Goal: Task Accomplishment & Management: Manage account settings

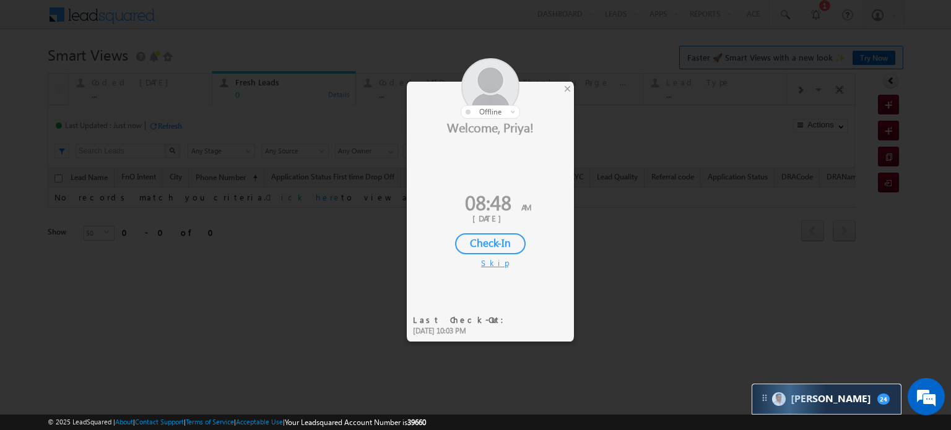
click at [494, 239] on div "Check-In" at bounding box center [490, 243] width 71 height 21
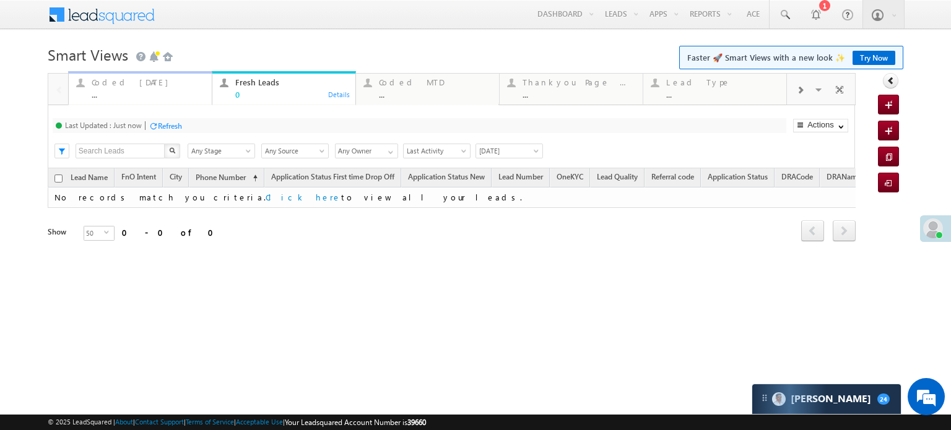
click at [131, 84] on div "Coded Today" at bounding box center [148, 82] width 113 height 10
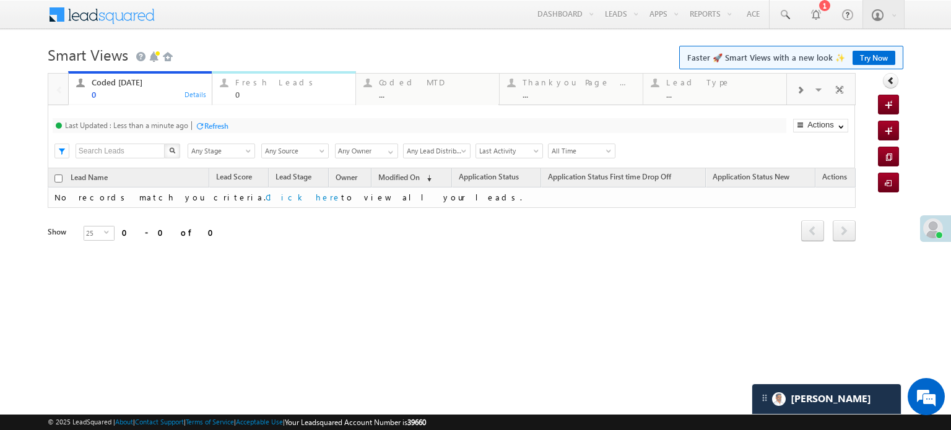
click at [260, 86] on div "Fresh Leads" at bounding box center [291, 82] width 113 height 10
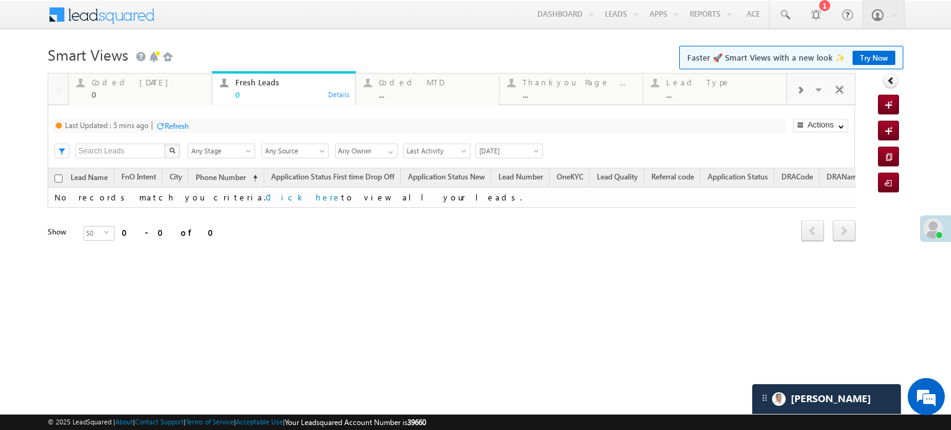
click at [181, 117] on div "Last Updated : 5 mins ago Refresh Refreshing... Search X Lead Stage Any Stage A…" at bounding box center [451, 136] width 807 height 63
click at [184, 120] on div "Refresh" at bounding box center [171, 125] width 33 height 12
click at [157, 92] on div "0" at bounding box center [148, 94] width 113 height 9
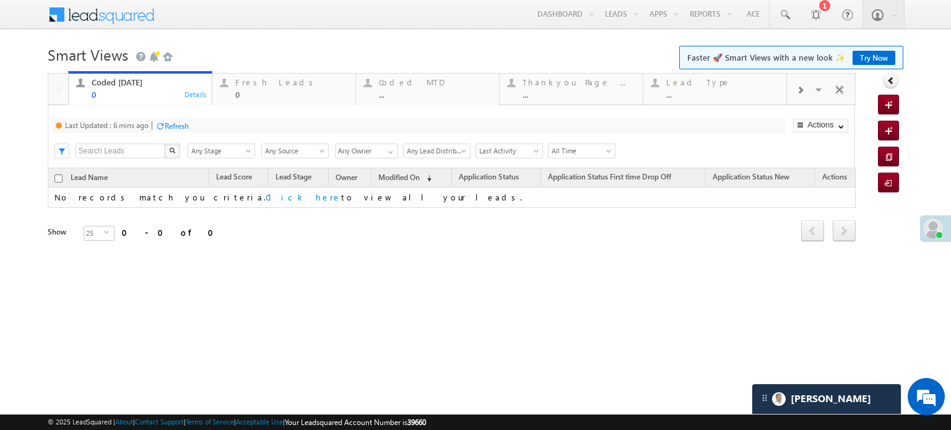
click at [173, 119] on div "Refresh" at bounding box center [171, 125] width 33 height 12
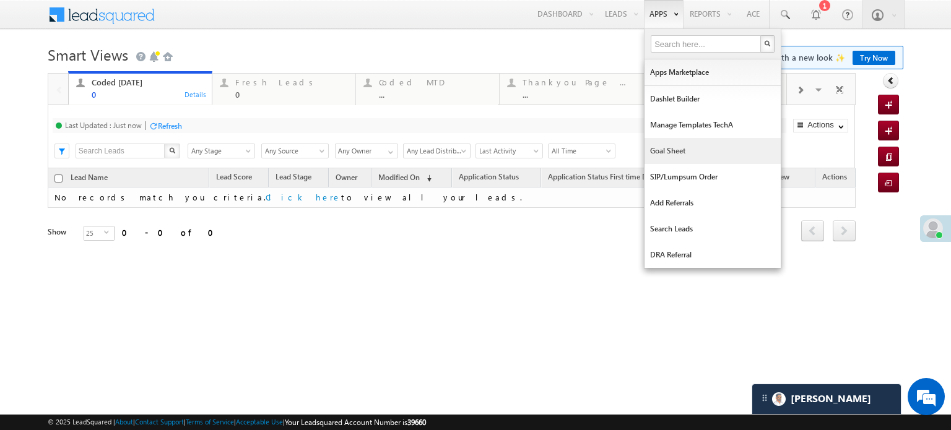
click at [664, 153] on link "Goal Sheet" at bounding box center [712, 151] width 136 height 26
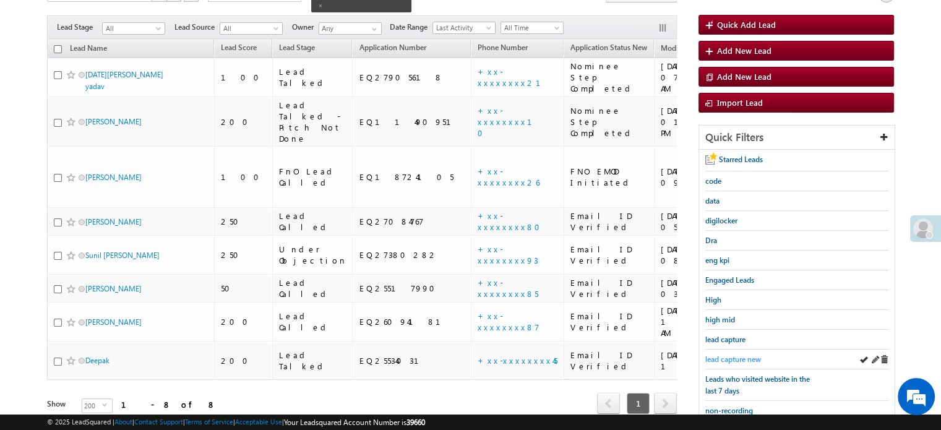
click at [725, 356] on span "lead capture new" at bounding box center [734, 359] width 56 height 9
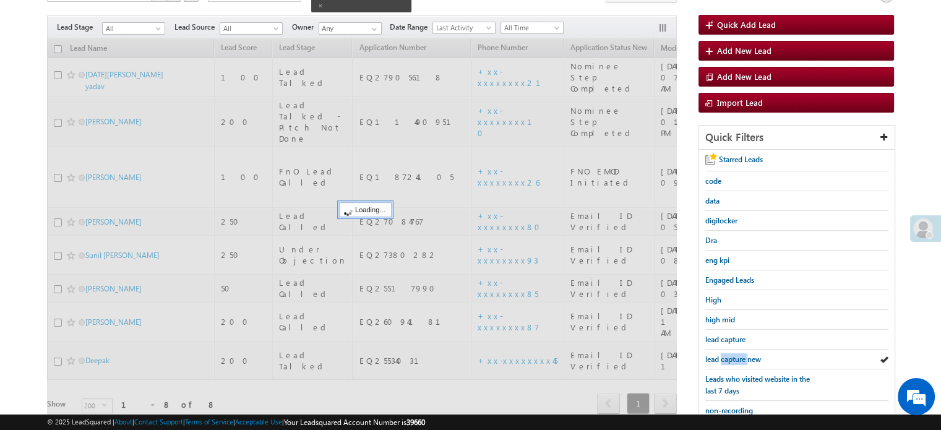
click at [725, 356] on span "lead capture new" at bounding box center [734, 359] width 56 height 9
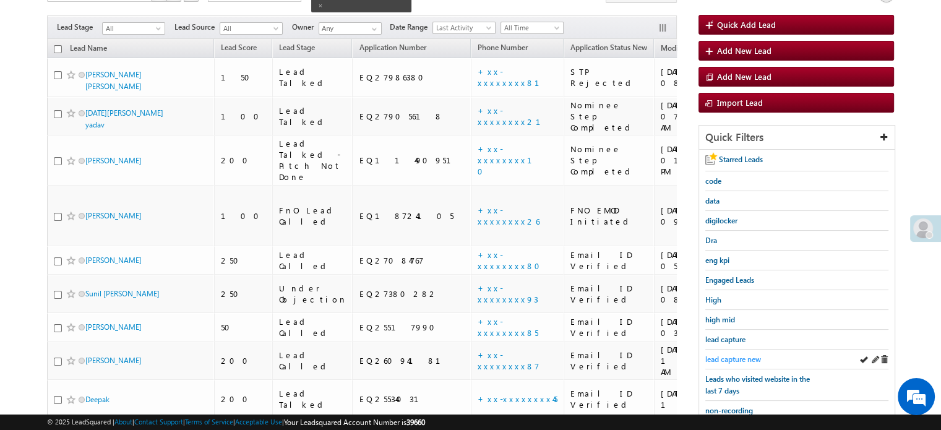
click at [725, 356] on span "lead capture new" at bounding box center [734, 359] width 56 height 9
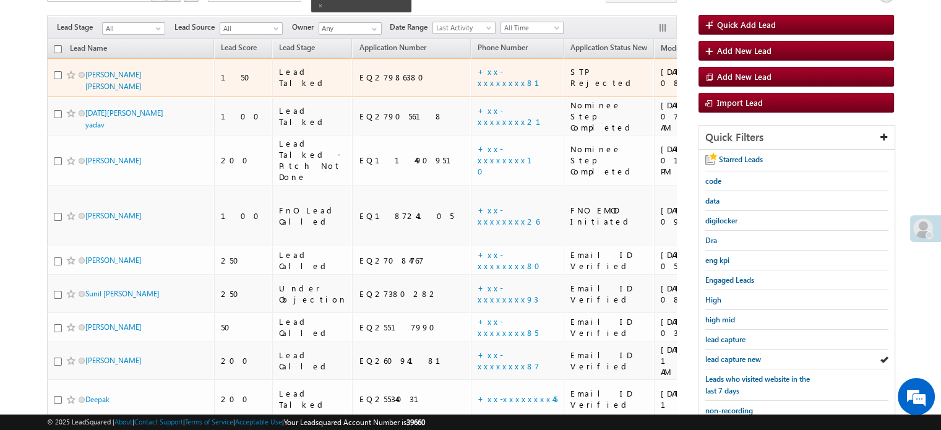
drag, startPoint x: 100, startPoint y: 66, endPoint x: 131, endPoint y: 78, distance: 32.5
click at [131, 78] on span "Yuvrajsinh Laxmansinh solanki" at bounding box center [127, 81] width 84 height 24
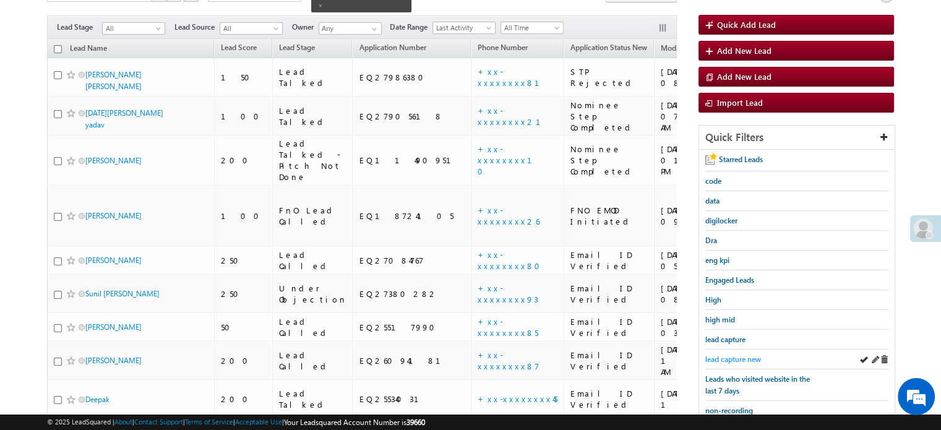
click at [732, 358] on span "lead capture new" at bounding box center [734, 359] width 56 height 9
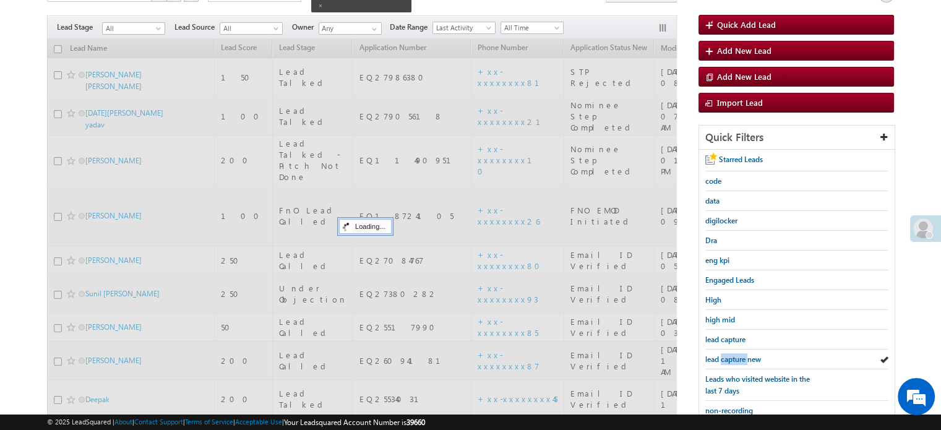
click at [732, 358] on span "lead capture new" at bounding box center [734, 359] width 56 height 9
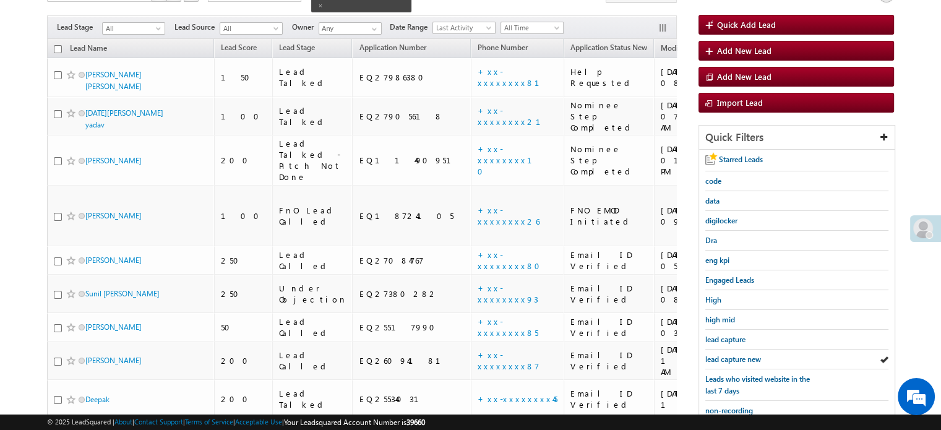
click at [732, 358] on span "lead capture new" at bounding box center [734, 359] width 56 height 9
click at [731, 355] on span "lead capture new" at bounding box center [734, 359] width 56 height 9
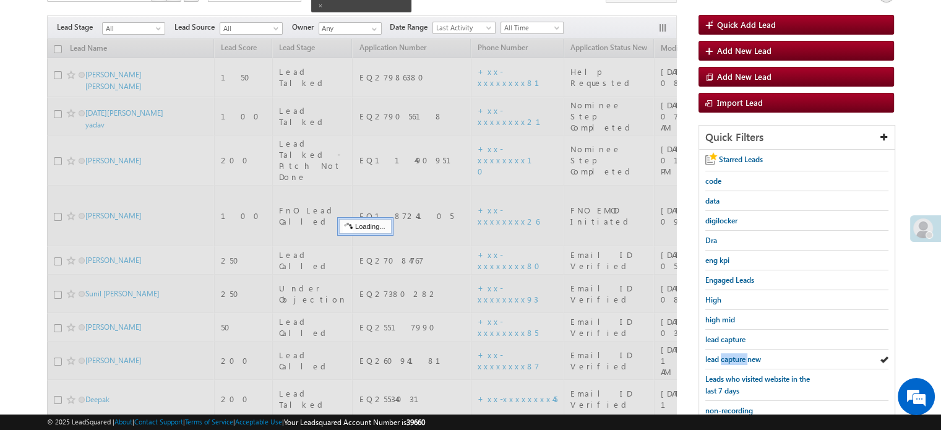
click at [731, 355] on span "lead capture new" at bounding box center [734, 359] width 56 height 9
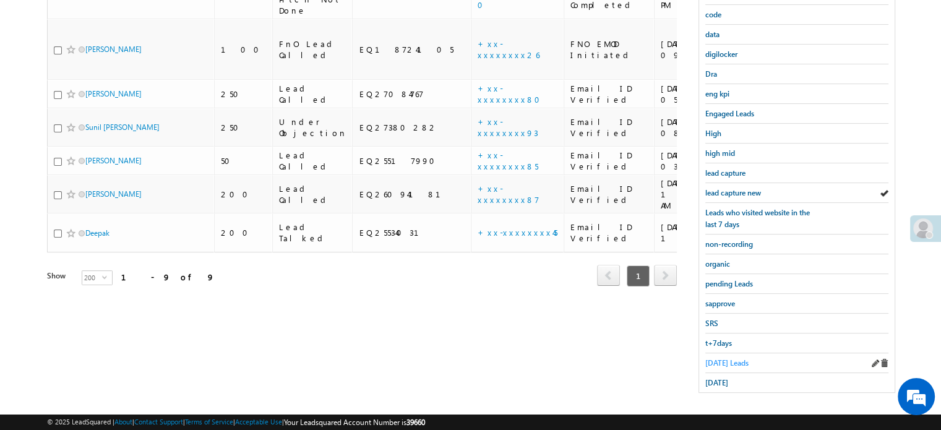
click at [724, 358] on span "Today's Leads" at bounding box center [727, 362] width 43 height 9
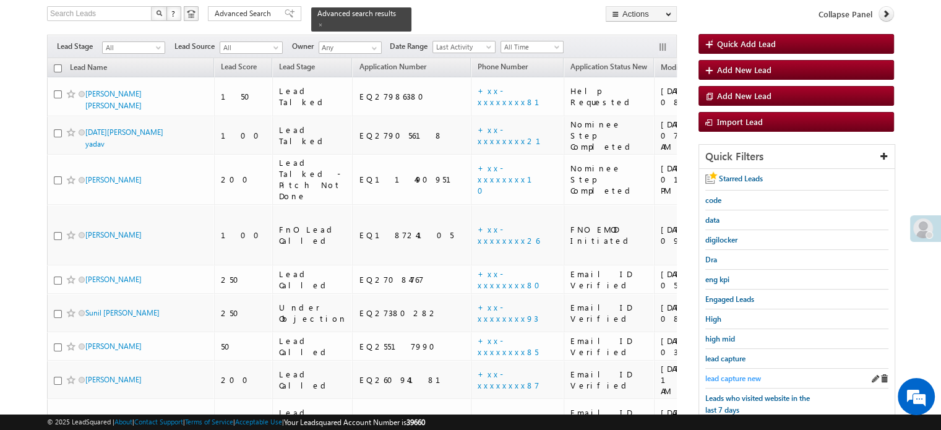
click at [725, 374] on span "lead capture new" at bounding box center [734, 378] width 56 height 9
click at [729, 374] on span "lead capture new" at bounding box center [734, 378] width 56 height 9
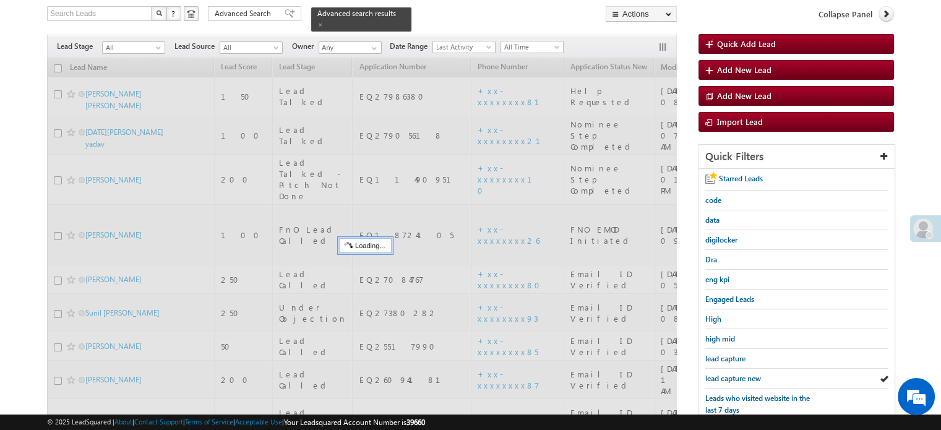
click at [729, 374] on span "lead capture new" at bounding box center [734, 378] width 56 height 9
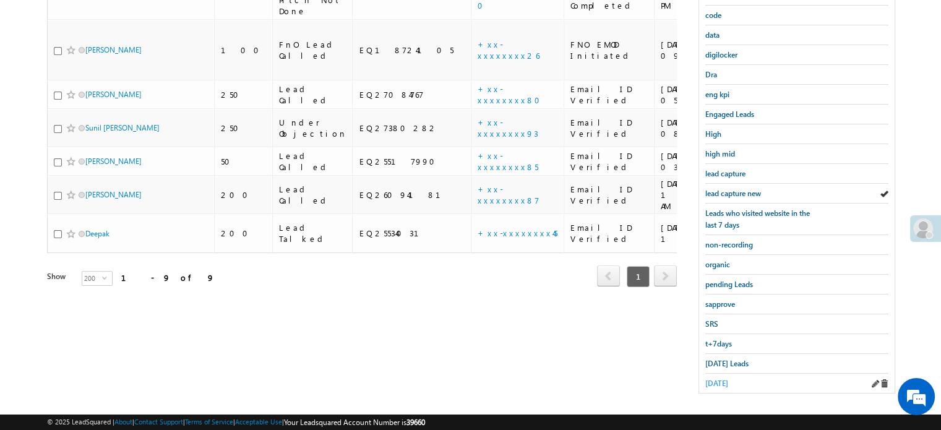
scroll to position [266, 0]
click at [713, 360] on span "Today's Leads" at bounding box center [727, 362] width 43 height 9
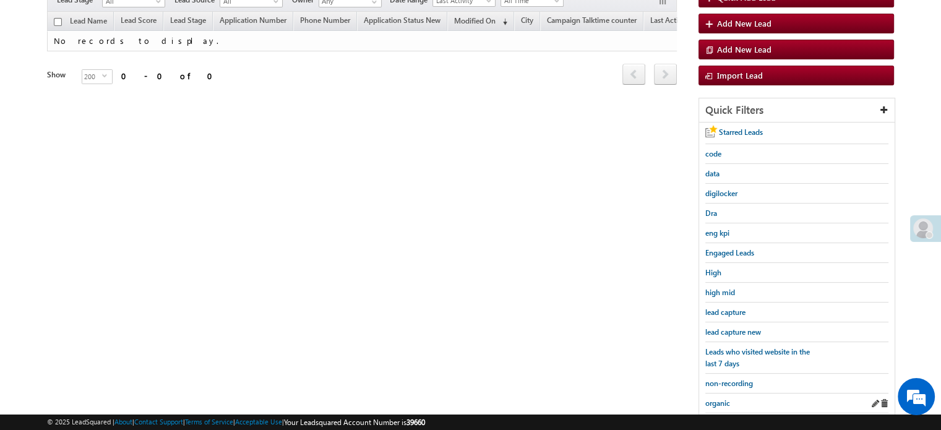
scroll to position [204, 0]
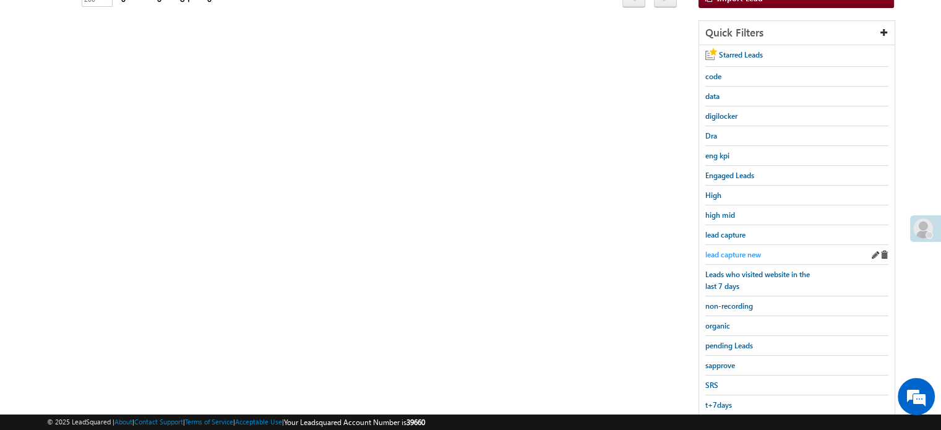
click at [738, 256] on span "lead capture new" at bounding box center [734, 254] width 56 height 9
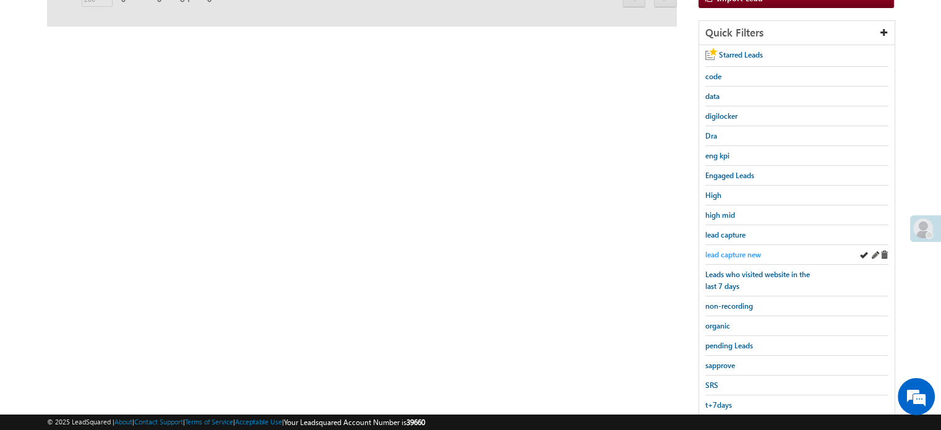
click at [738, 254] on span "lead capture new" at bounding box center [734, 254] width 56 height 9
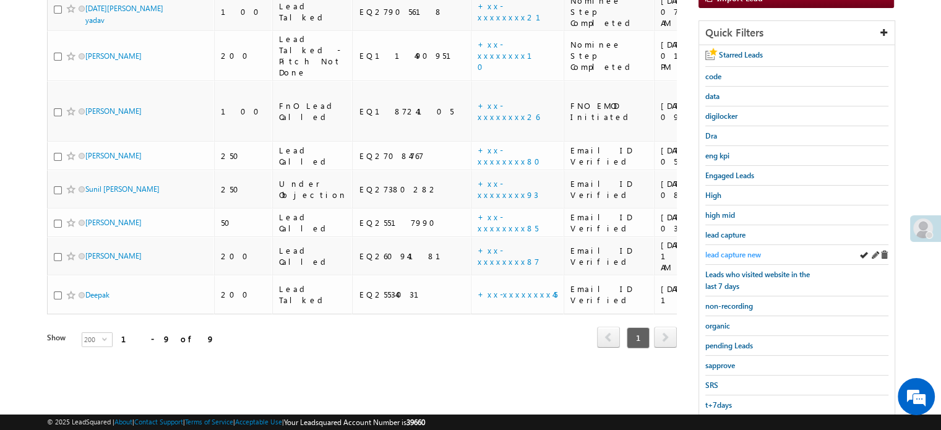
scroll to position [80, 0]
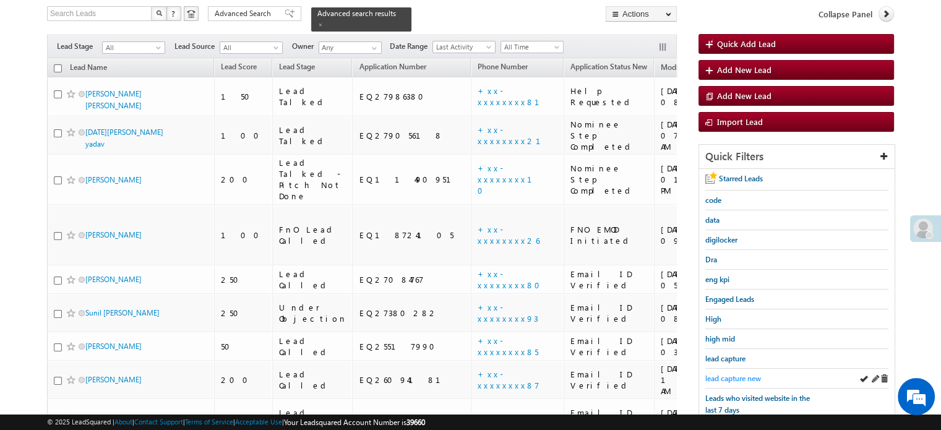
click at [735, 373] on link "lead capture new" at bounding box center [734, 379] width 56 height 12
click at [720, 373] on link "lead capture new" at bounding box center [734, 379] width 56 height 12
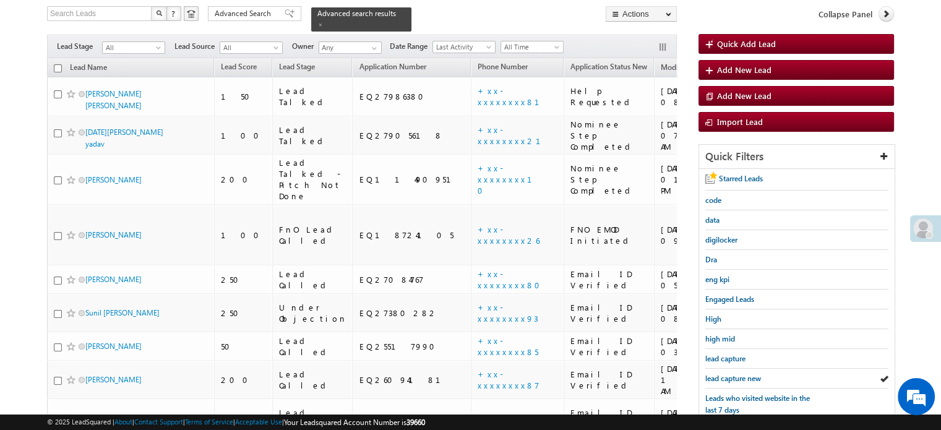
click at [720, 373] on link "lead capture new" at bounding box center [734, 379] width 56 height 12
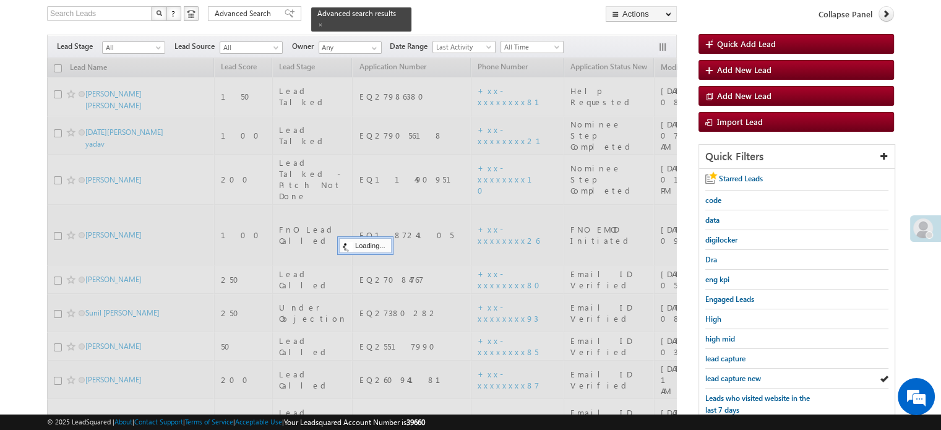
click at [720, 373] on link "lead capture new" at bounding box center [734, 379] width 56 height 12
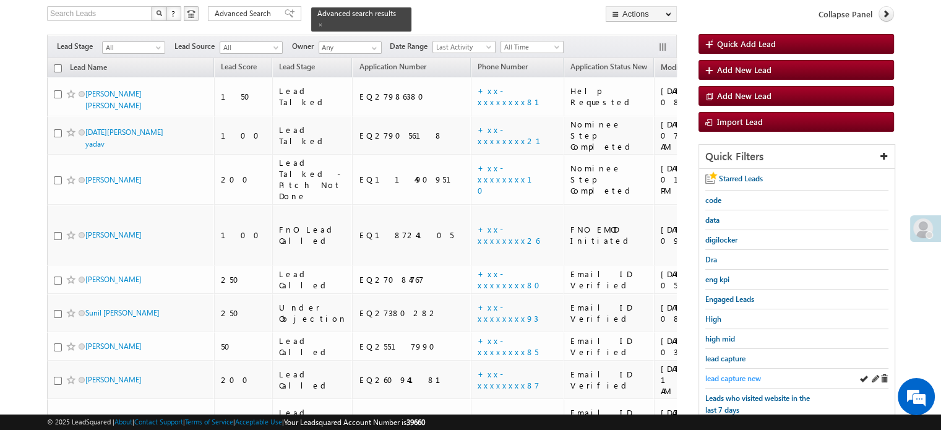
click at [715, 374] on span "lead capture new" at bounding box center [734, 378] width 56 height 9
click at [723, 373] on link "lead capture new" at bounding box center [734, 379] width 56 height 12
click at [738, 374] on span "lead capture new" at bounding box center [734, 378] width 56 height 9
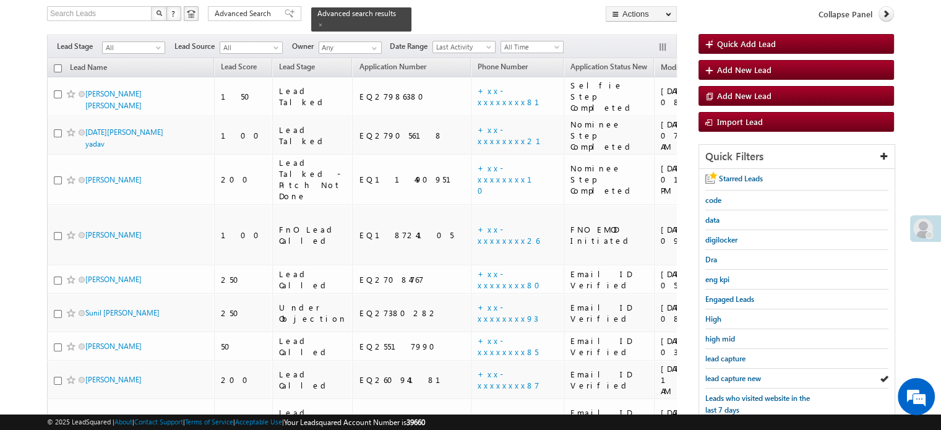
click at [738, 374] on span "lead capture new" at bounding box center [734, 378] width 56 height 9
click at [728, 380] on link "lead capture new" at bounding box center [734, 379] width 56 height 12
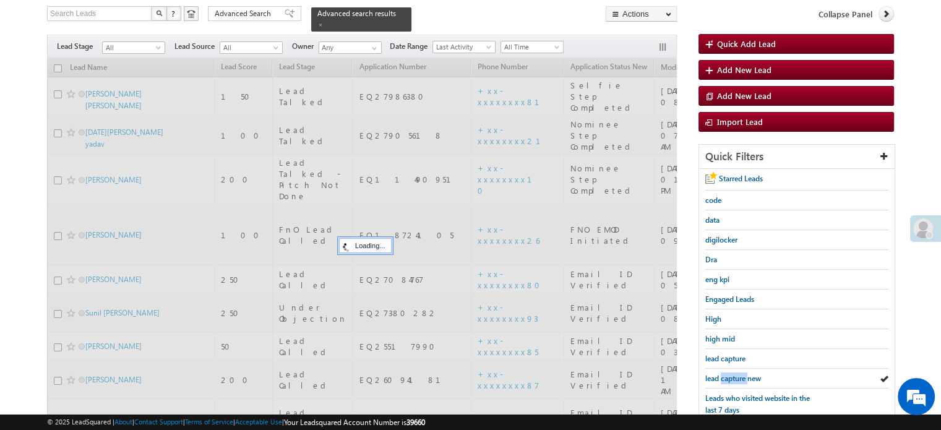
click at [728, 380] on link "lead capture new" at bounding box center [734, 379] width 56 height 12
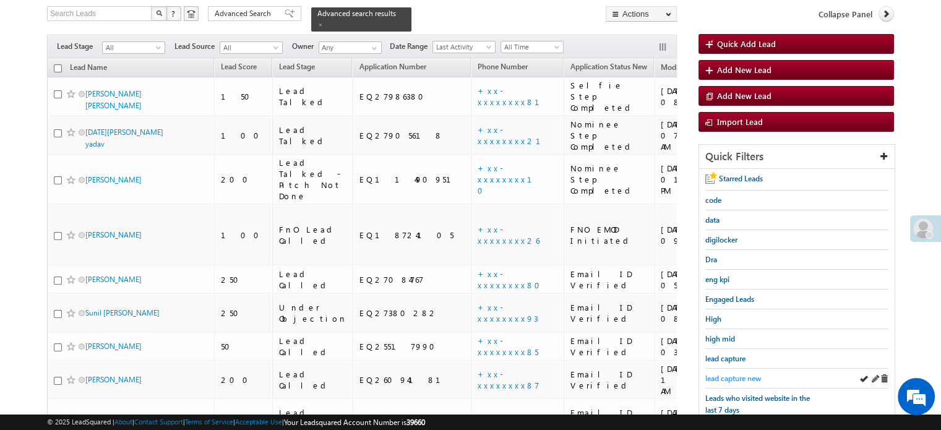
click at [725, 379] on span "lead capture new" at bounding box center [734, 378] width 56 height 9
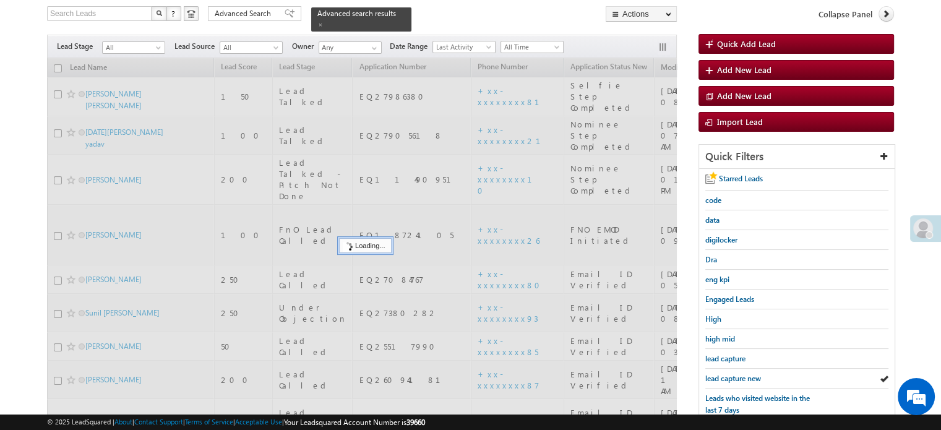
click at [725, 379] on span "lead capture new" at bounding box center [734, 378] width 56 height 9
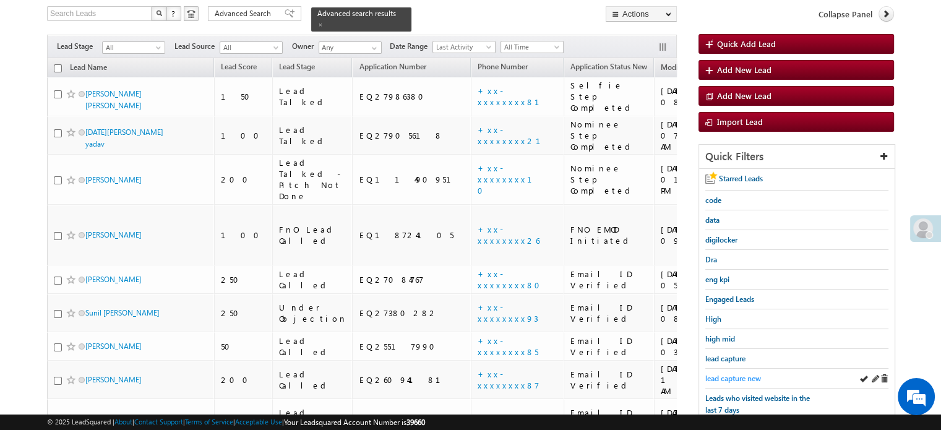
click at [725, 376] on span "lead capture new" at bounding box center [734, 378] width 56 height 9
click at [733, 374] on span "lead capture new" at bounding box center [734, 378] width 56 height 9
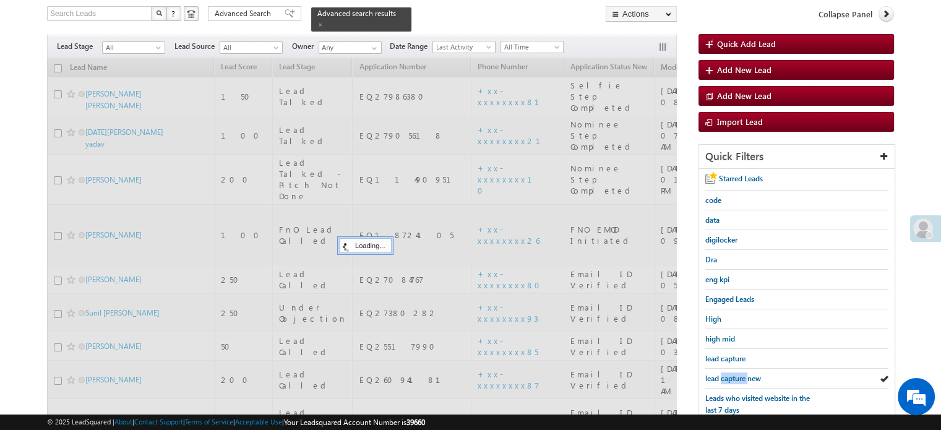
click at [733, 374] on span "lead capture new" at bounding box center [734, 378] width 56 height 9
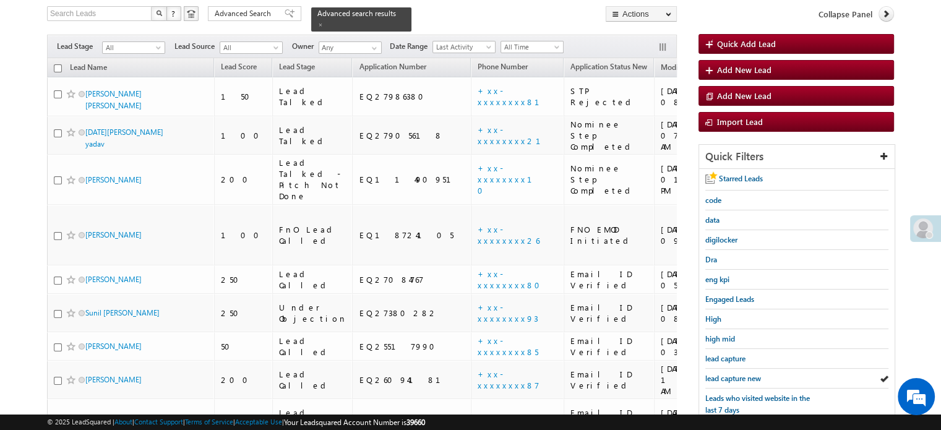
click at [733, 374] on span "lead capture new" at bounding box center [734, 378] width 56 height 9
click at [735, 374] on span "lead capture new" at bounding box center [734, 378] width 56 height 9
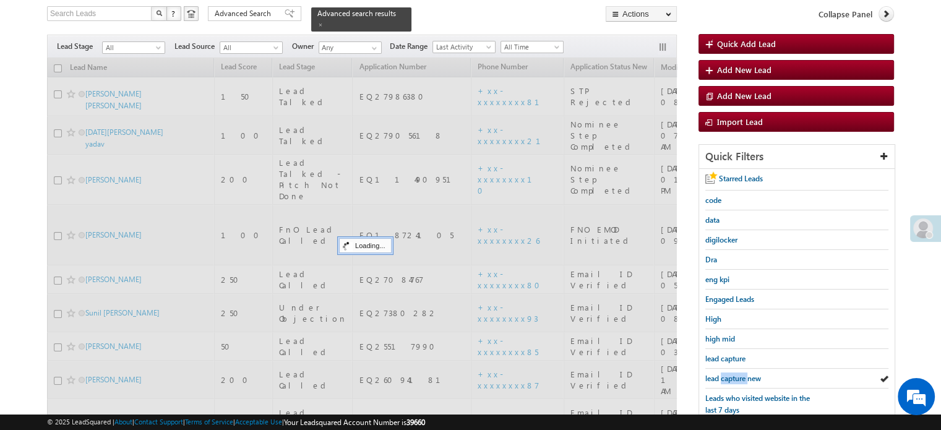
click at [735, 374] on span "lead capture new" at bounding box center [734, 378] width 56 height 9
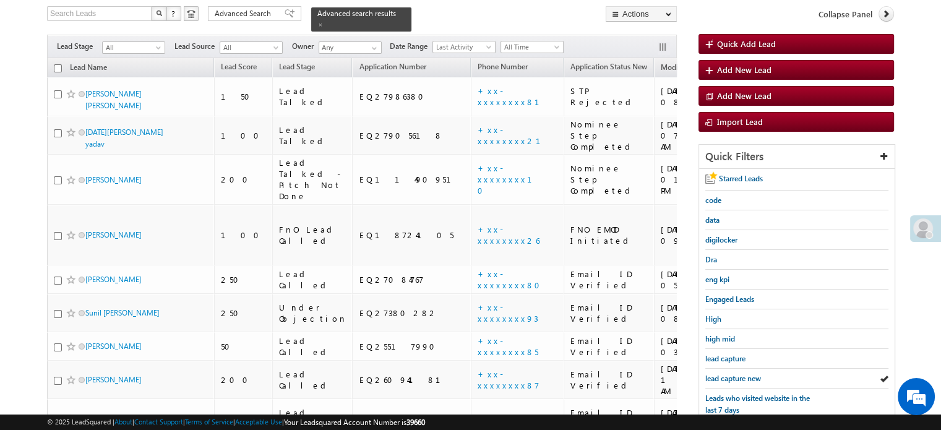
click at [735, 374] on span "lead capture new" at bounding box center [734, 378] width 56 height 9
click at [733, 375] on span "lead capture new" at bounding box center [734, 378] width 56 height 9
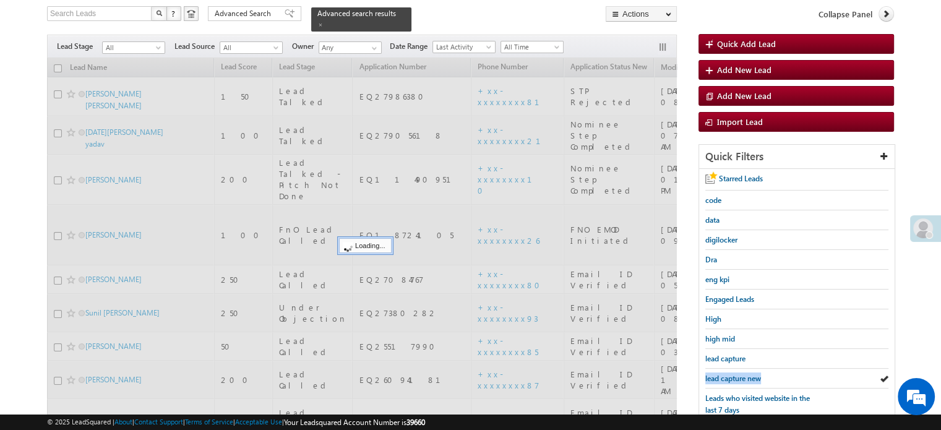
click at [733, 375] on span "lead capture new" at bounding box center [734, 378] width 56 height 9
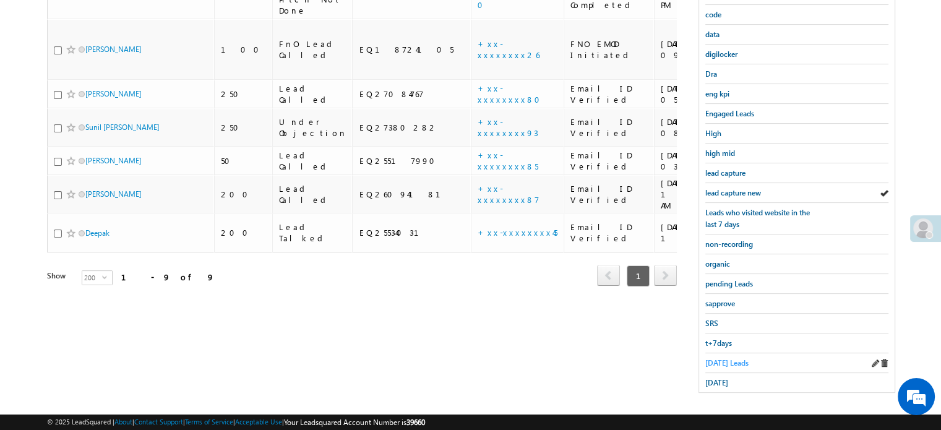
click at [727, 358] on span "Today's Leads" at bounding box center [727, 362] width 43 height 9
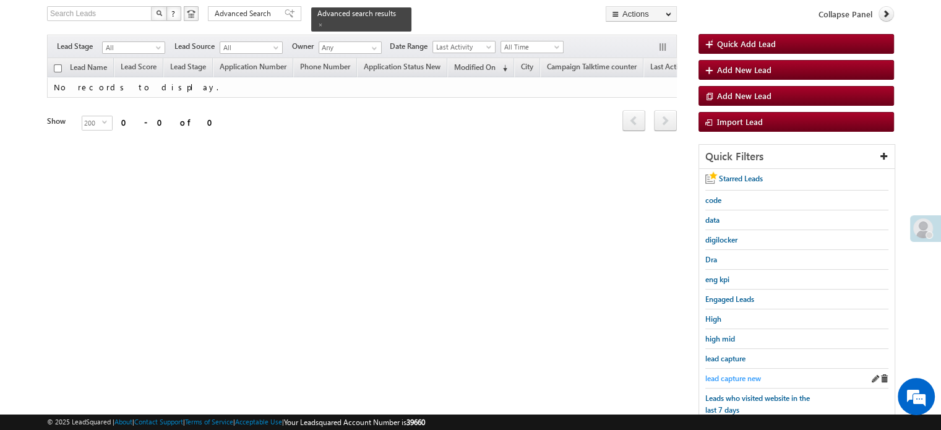
click at [728, 374] on span "lead capture new" at bounding box center [734, 378] width 56 height 9
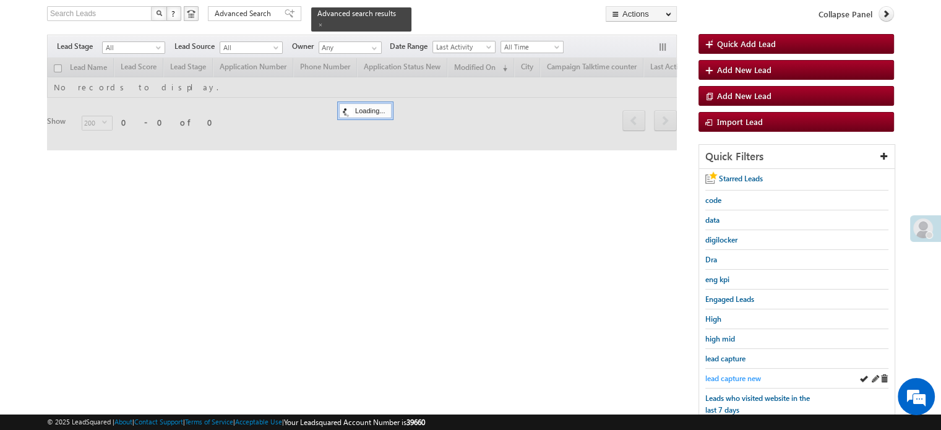
click at [728, 374] on span "lead capture new" at bounding box center [734, 378] width 56 height 9
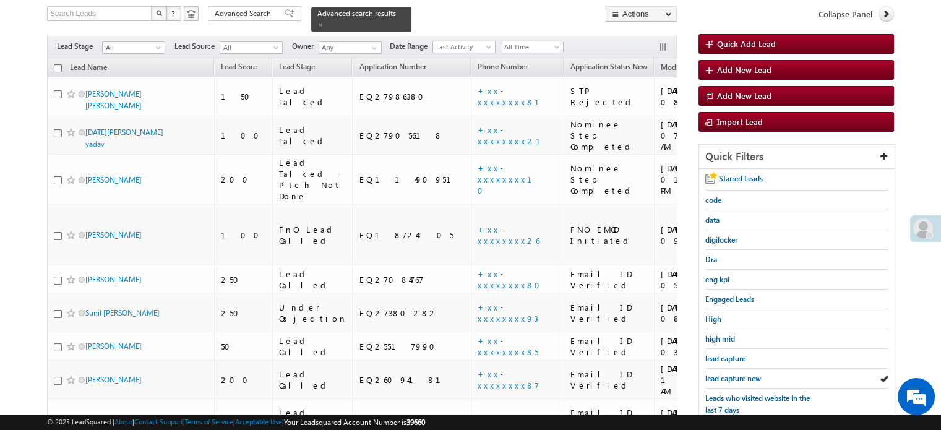
click at [728, 374] on span "lead capture new" at bounding box center [734, 378] width 56 height 9
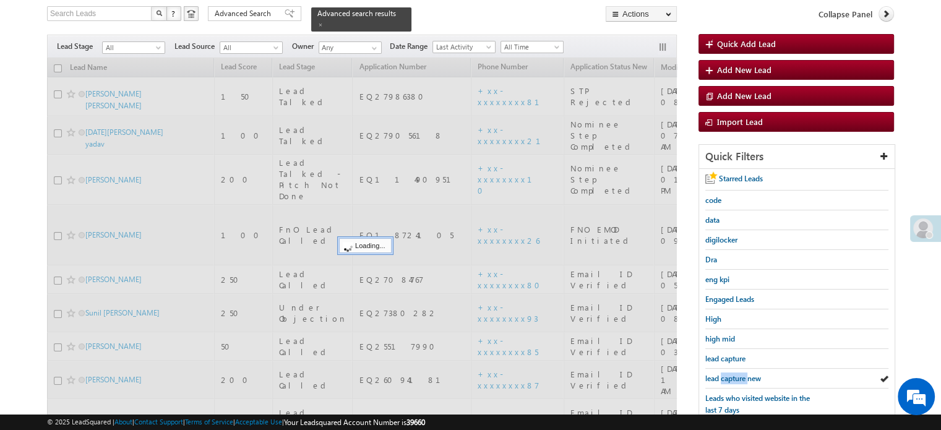
click at [728, 374] on span "lead capture new" at bounding box center [734, 378] width 56 height 9
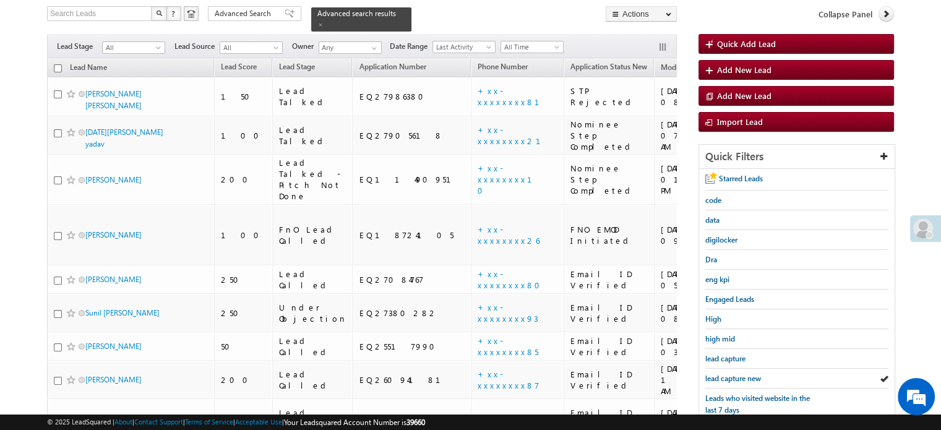
click at [728, 374] on span "lead capture new" at bounding box center [734, 378] width 56 height 9
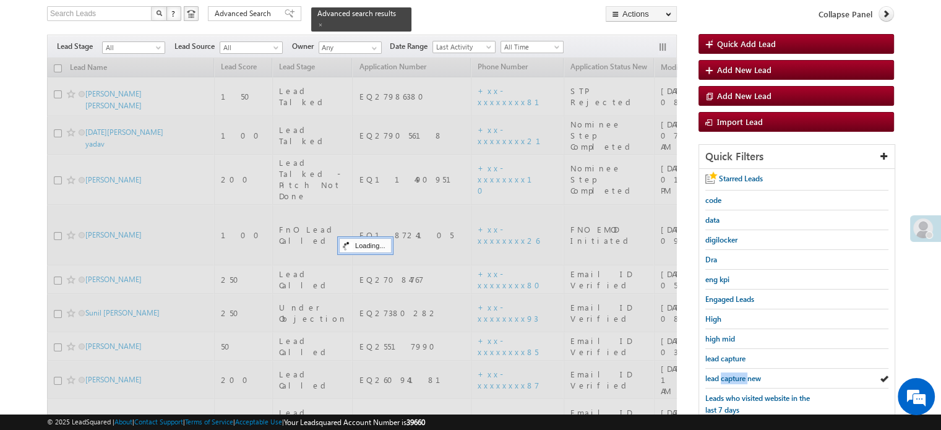
click at [728, 374] on span "lead capture new" at bounding box center [734, 378] width 56 height 9
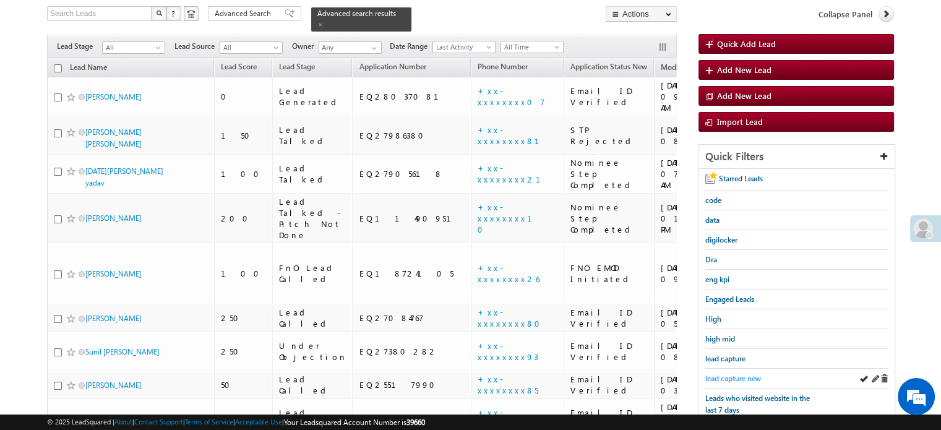
click at [730, 374] on span "lead capture new" at bounding box center [734, 378] width 56 height 9
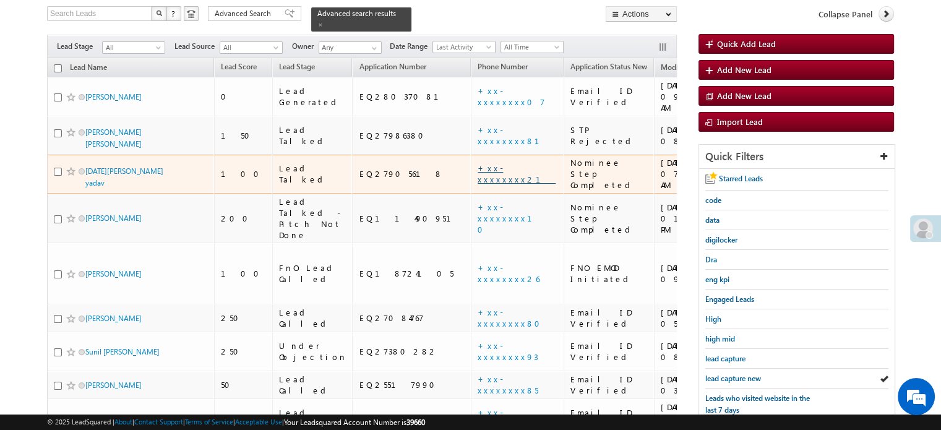
click at [478, 163] on link "+xx-xxxxxxxx21" at bounding box center [517, 174] width 78 height 22
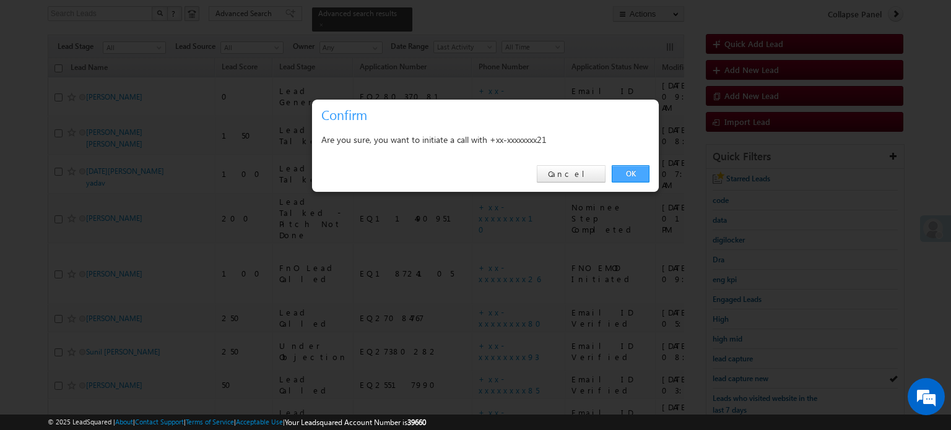
click at [629, 173] on link "OK" at bounding box center [631, 173] width 38 height 17
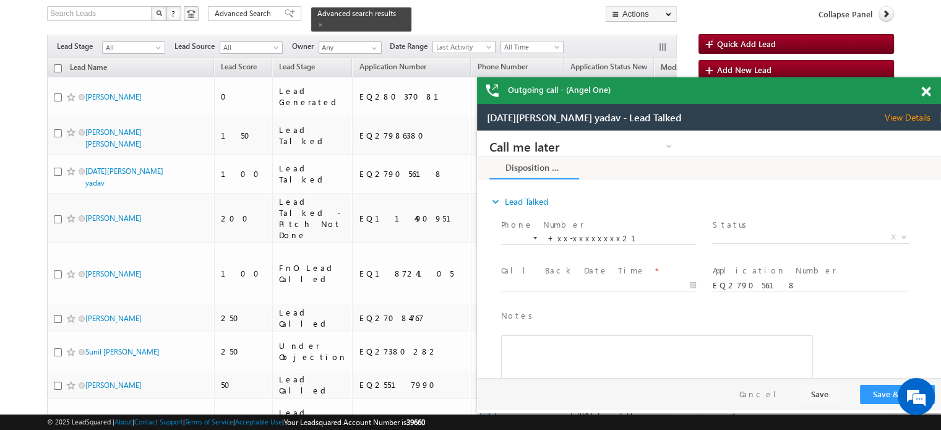
scroll to position [0, 0]
click at [925, 86] on div at bounding box center [933, 89] width 17 height 24
click at [924, 87] on span at bounding box center [925, 92] width 9 height 11
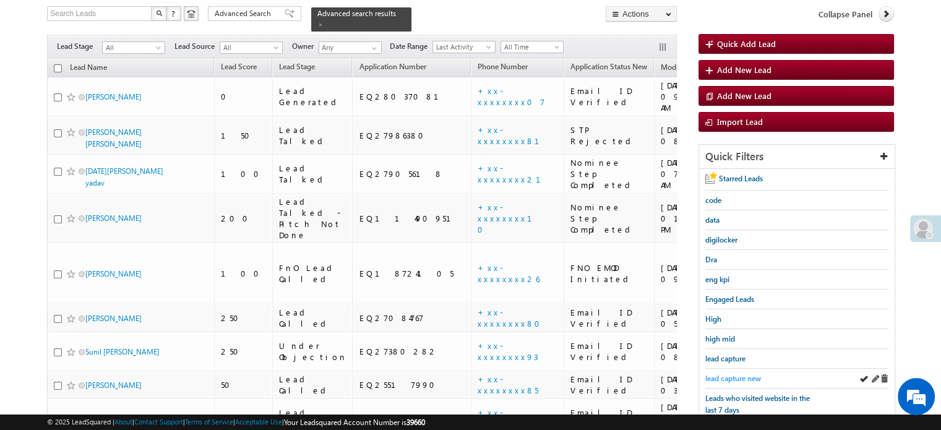
click at [744, 374] on span "lead capture new" at bounding box center [734, 378] width 56 height 9
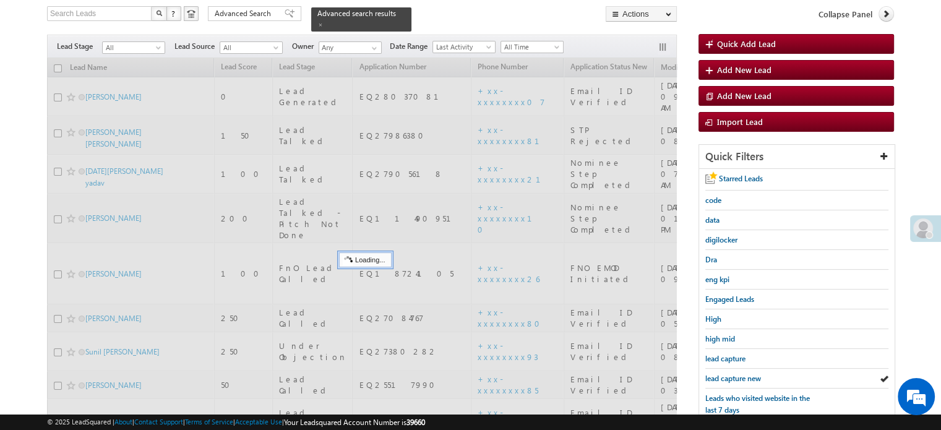
scroll to position [80, 0]
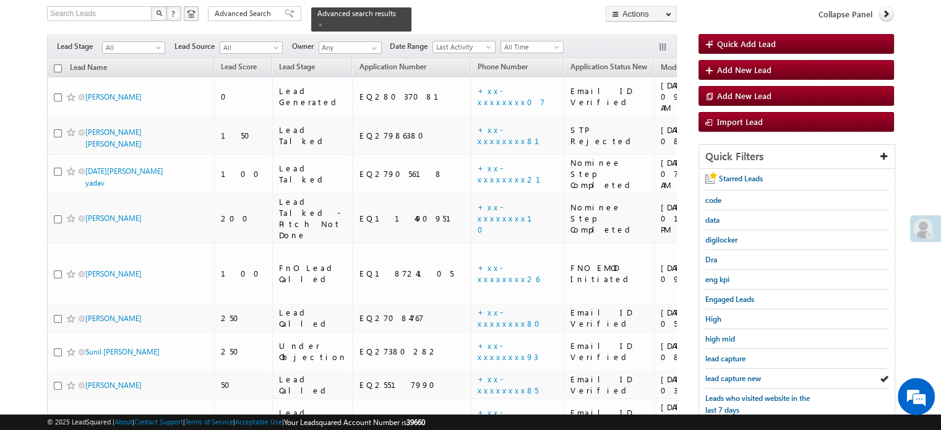
click at [744, 374] on span "lead capture new" at bounding box center [734, 378] width 56 height 9
click at [724, 374] on span "lead capture new" at bounding box center [734, 378] width 56 height 9
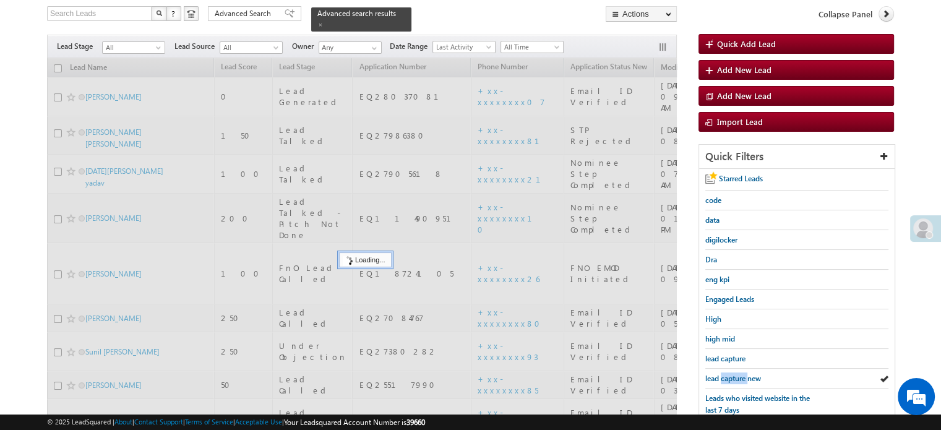
click at [724, 374] on span "lead capture new" at bounding box center [734, 378] width 56 height 9
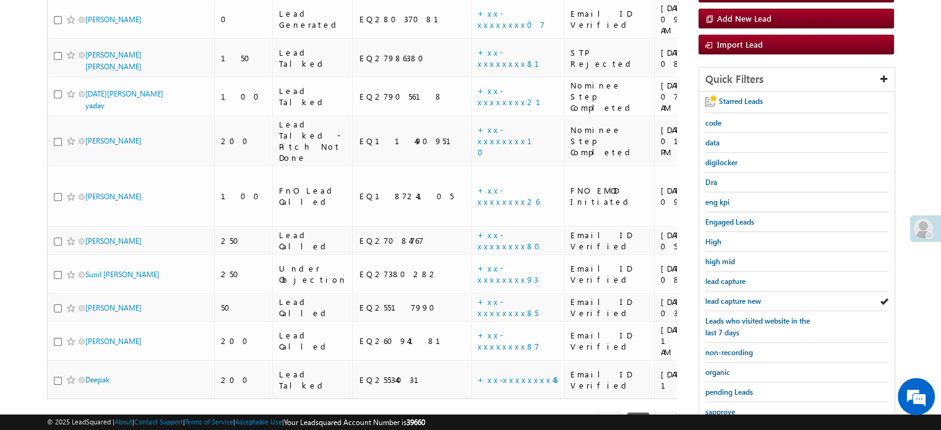
scroll to position [266, 0]
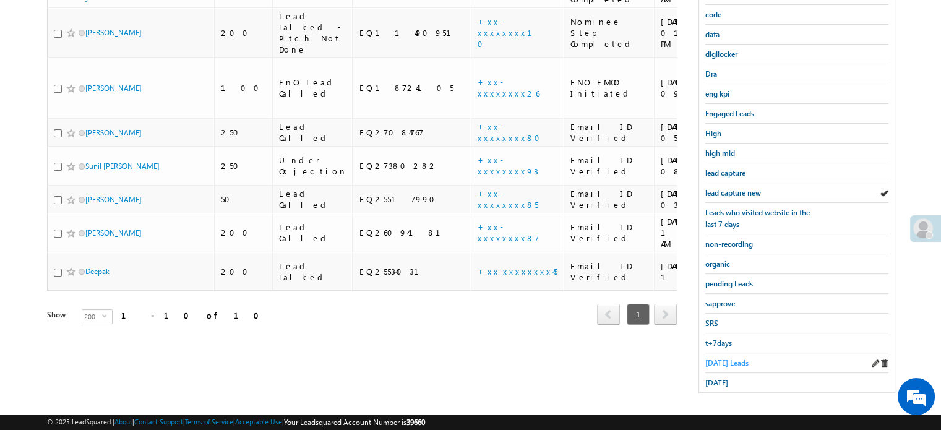
click at [722, 360] on span "Today's Leads" at bounding box center [727, 362] width 43 height 9
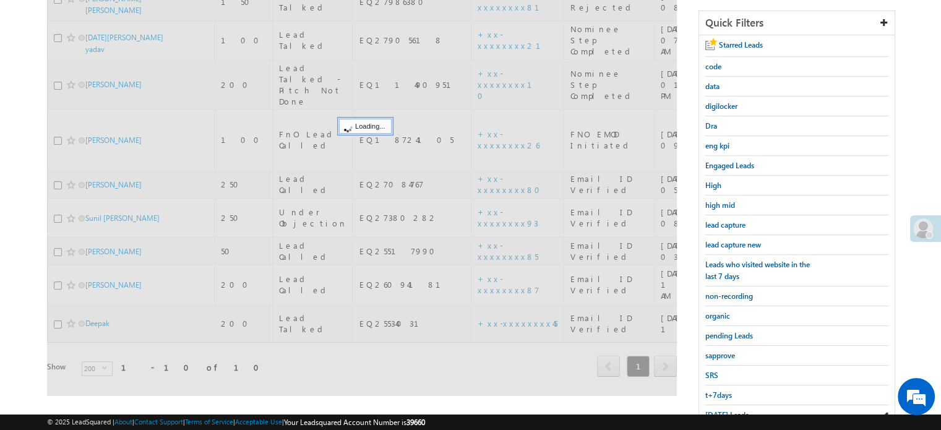
scroll to position [142, 0]
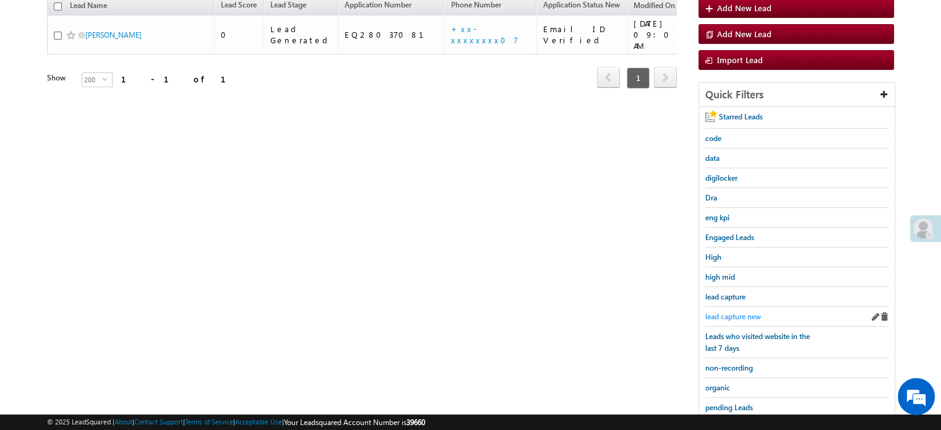
click at [730, 312] on span "lead capture new" at bounding box center [734, 316] width 56 height 9
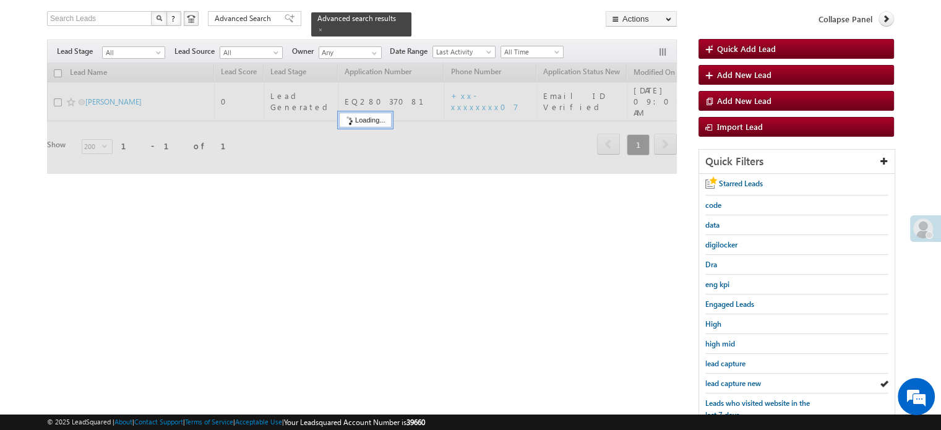
scroll to position [0, 0]
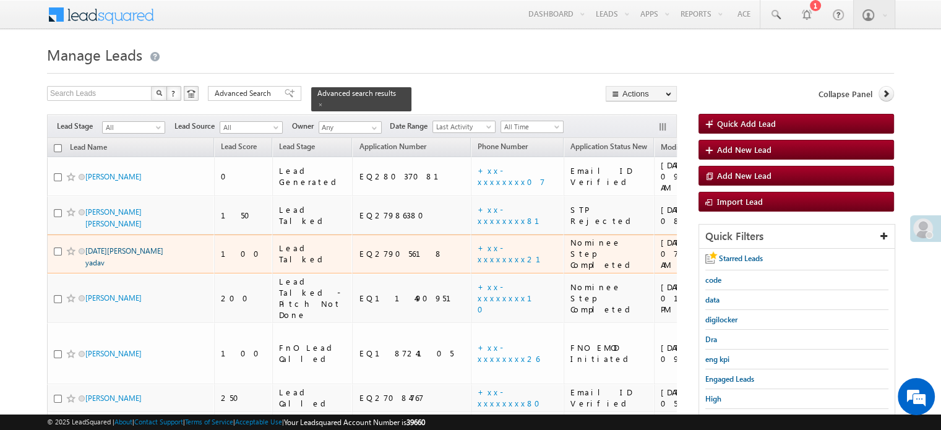
drag, startPoint x: 106, startPoint y: 220, endPoint x: 114, endPoint y: 224, distance: 9.1
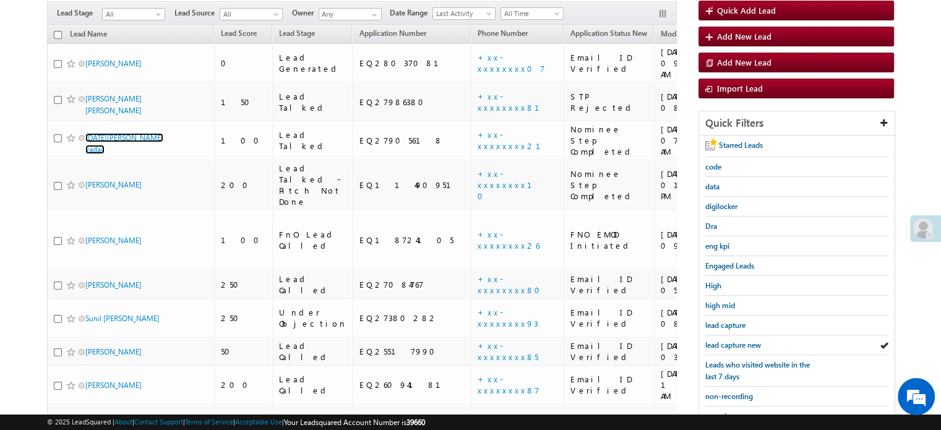
scroll to position [186, 0]
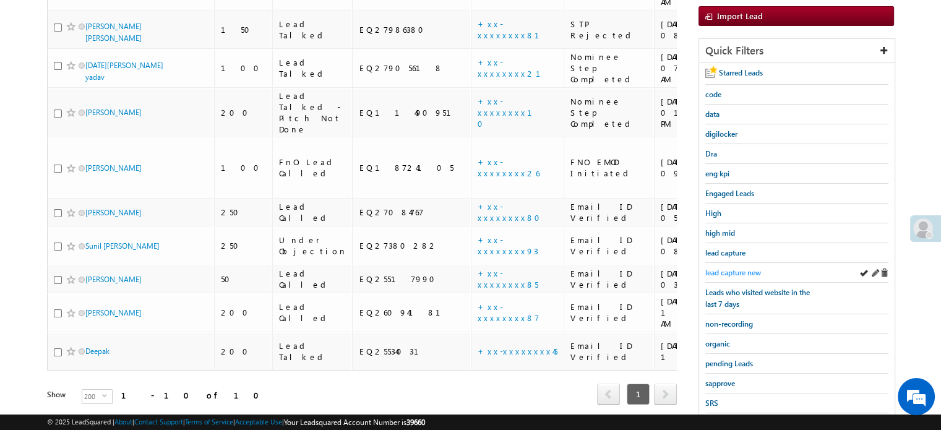
click at [752, 272] on span "lead capture new" at bounding box center [734, 272] width 56 height 9
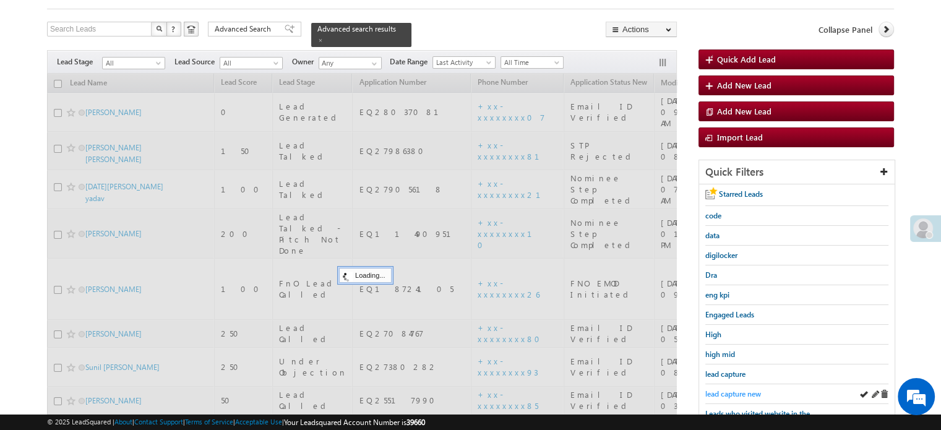
scroll to position [62, 0]
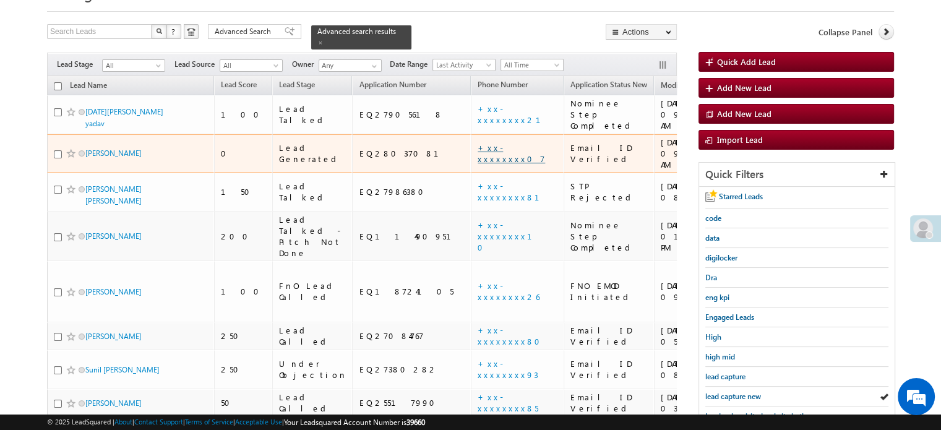
click at [478, 142] on link "+xx-xxxxxxxx07" at bounding box center [511, 153] width 67 height 22
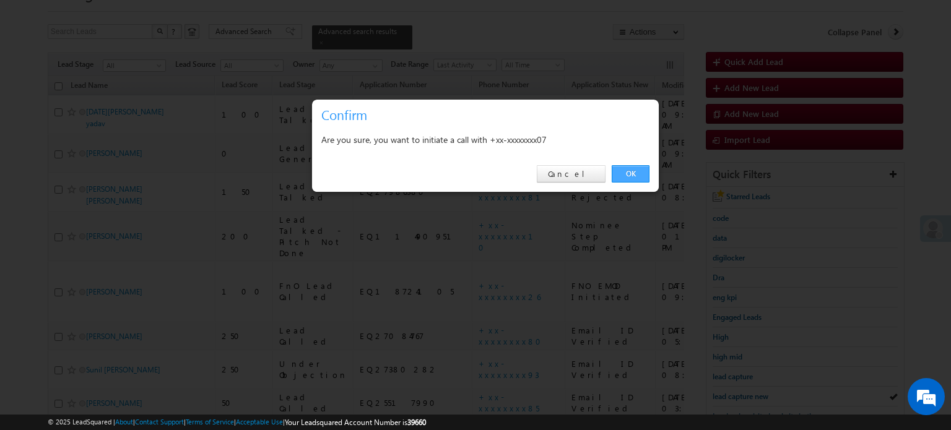
click at [631, 175] on link "OK" at bounding box center [631, 173] width 38 height 17
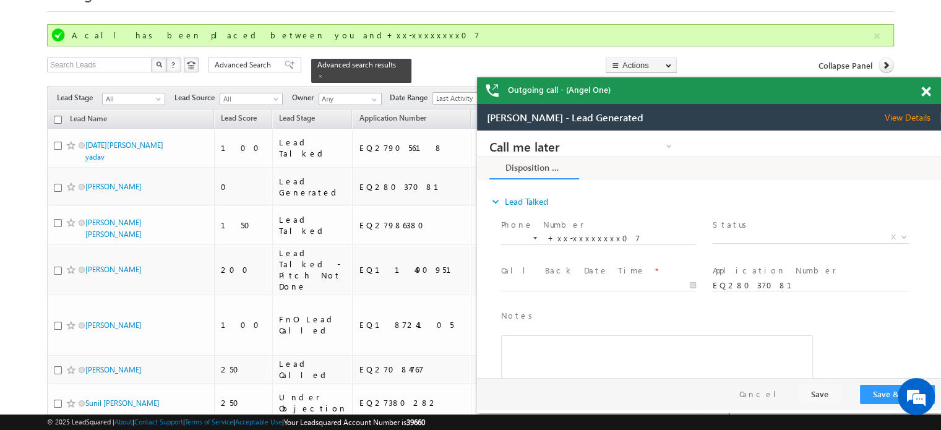
scroll to position [0, 0]
click at [920, 91] on div "Outgoing call - (Angel One)" at bounding box center [709, 90] width 464 height 27
click at [923, 89] on span at bounding box center [926, 92] width 9 height 11
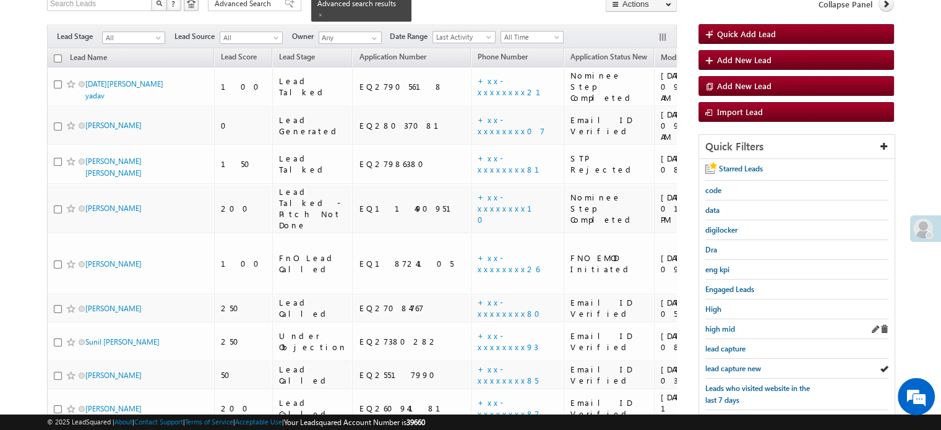
scroll to position [124, 0]
click at [743, 363] on span "lead capture new" at bounding box center [734, 367] width 56 height 9
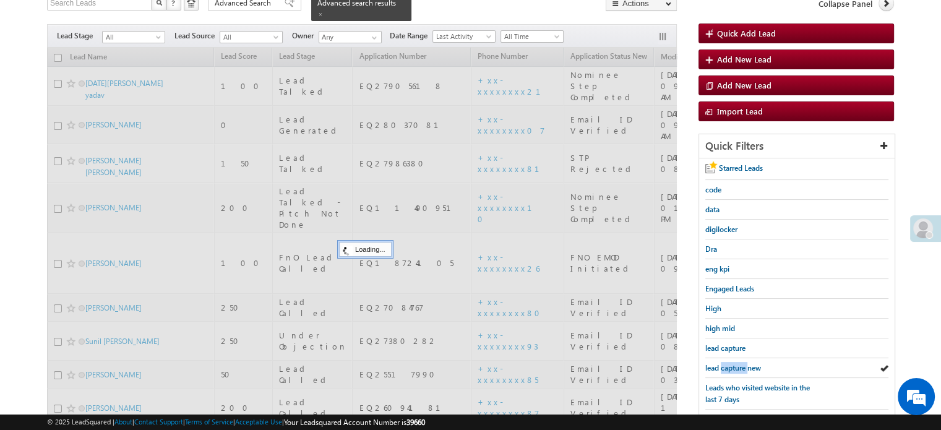
click at [743, 363] on span "lead capture new" at bounding box center [734, 367] width 56 height 9
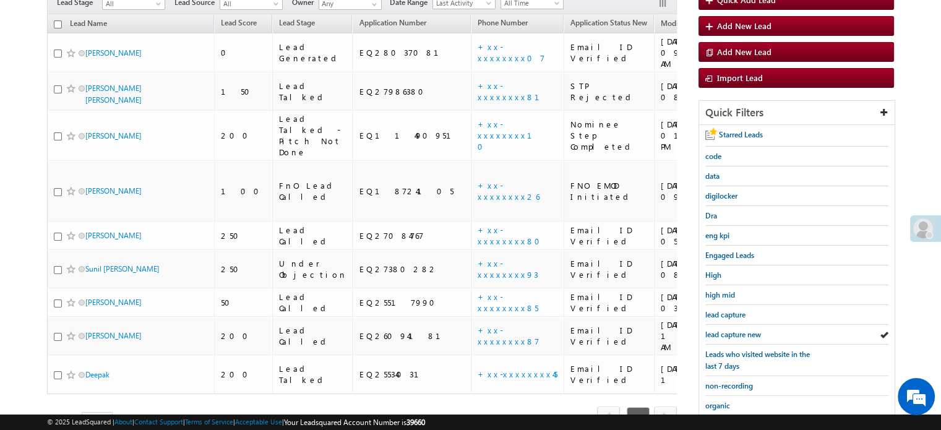
scroll to position [90, 0]
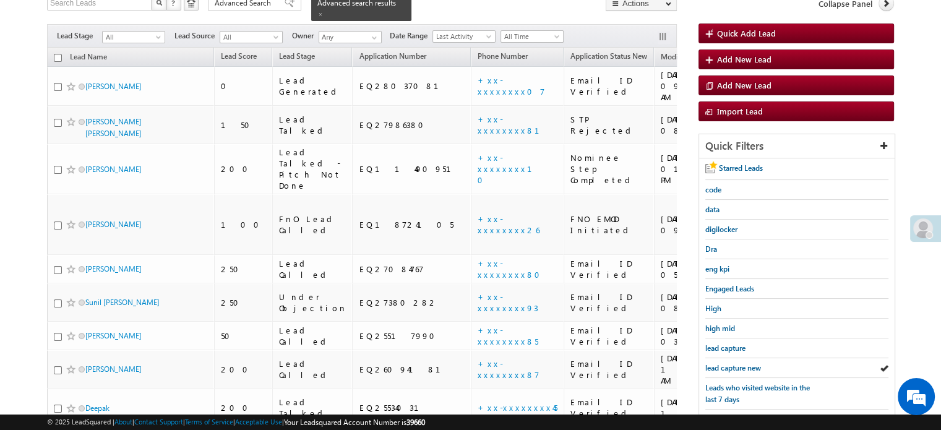
click at [743, 363] on span "lead capture new" at bounding box center [734, 367] width 56 height 9
click at [737, 366] on span "lead capture new" at bounding box center [734, 367] width 56 height 9
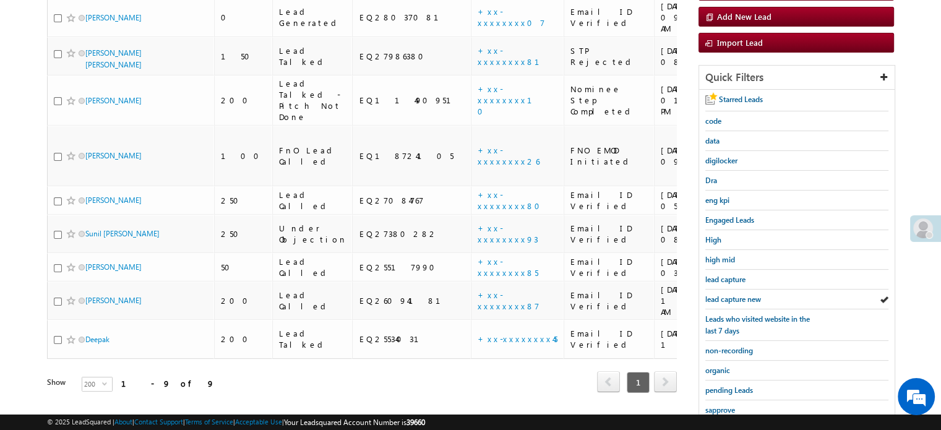
scroll to position [266, 0]
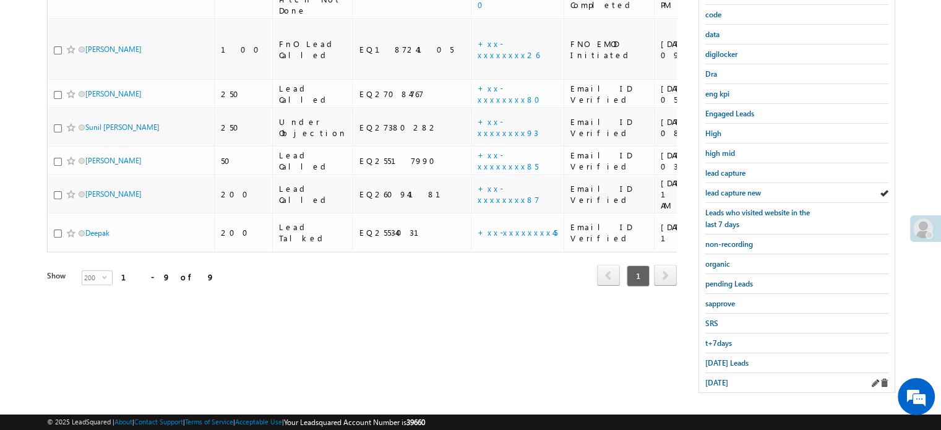
click at [713, 383] on div "yesterday" at bounding box center [797, 382] width 183 height 19
click at [713, 378] on span "yesterday" at bounding box center [717, 382] width 23 height 9
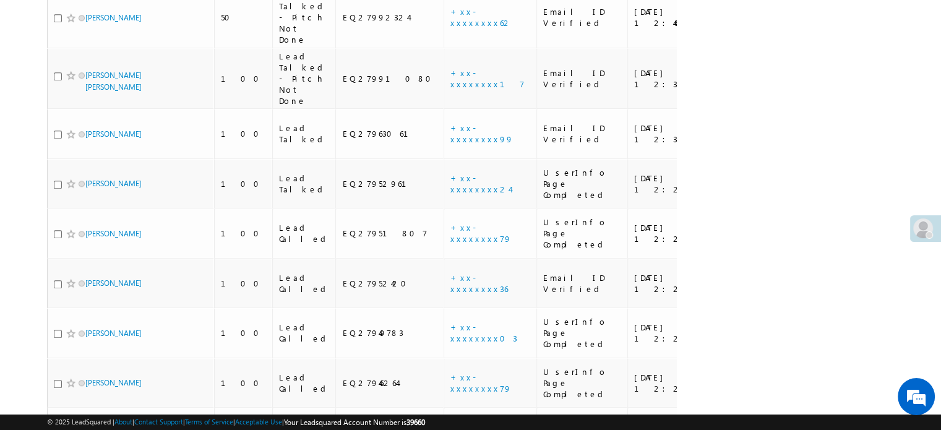
scroll to position [1176, 0]
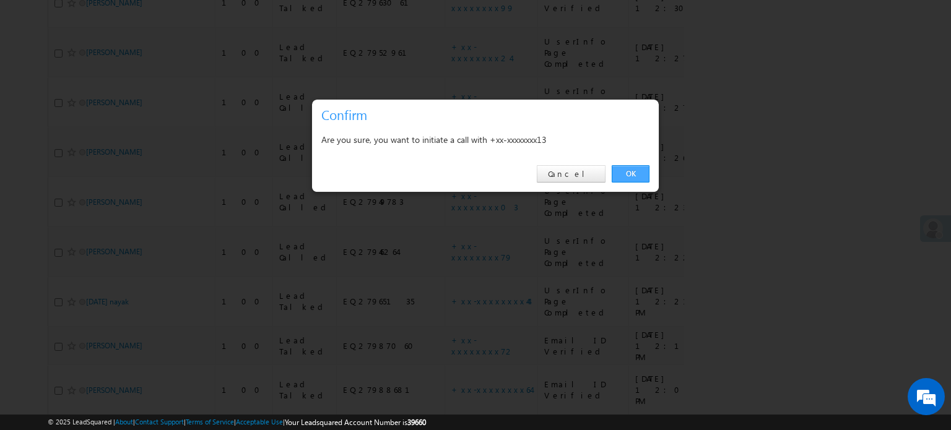
click at [625, 180] on link "OK" at bounding box center [631, 173] width 38 height 17
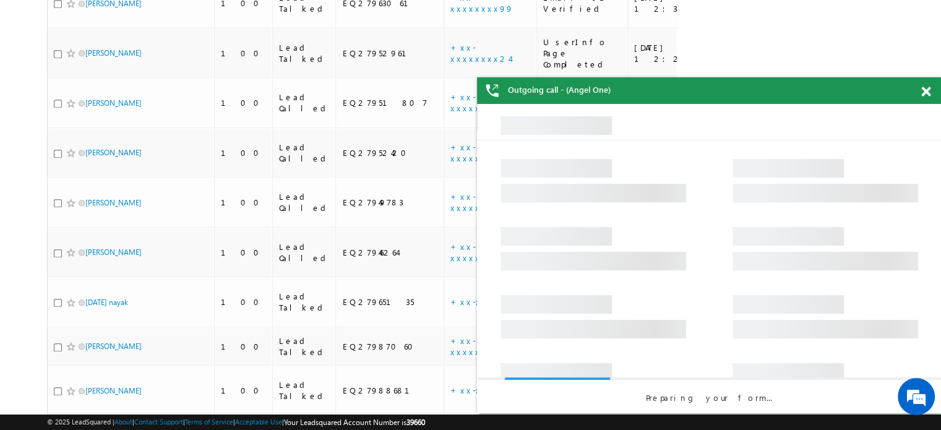
scroll to position [0, 0]
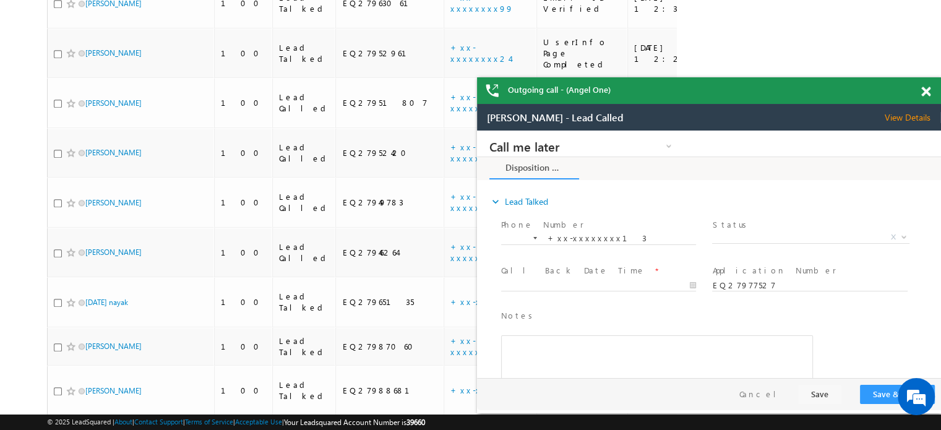
click at [928, 89] on span at bounding box center [926, 92] width 9 height 11
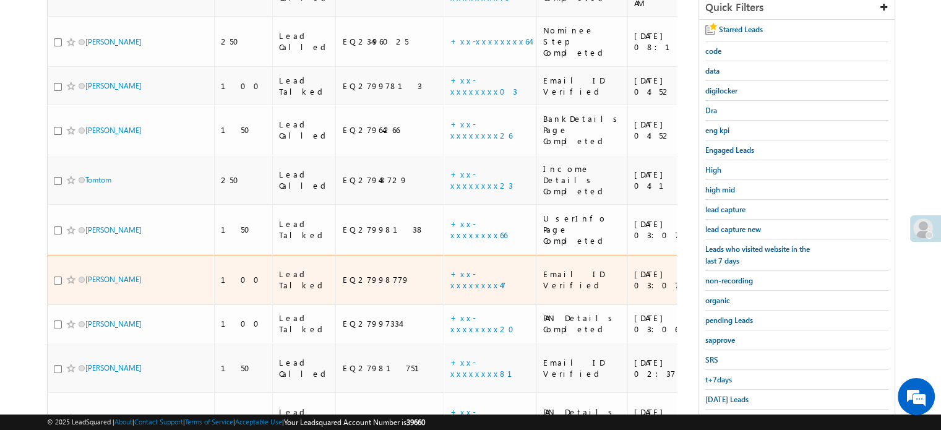
scroll to position [218, 0]
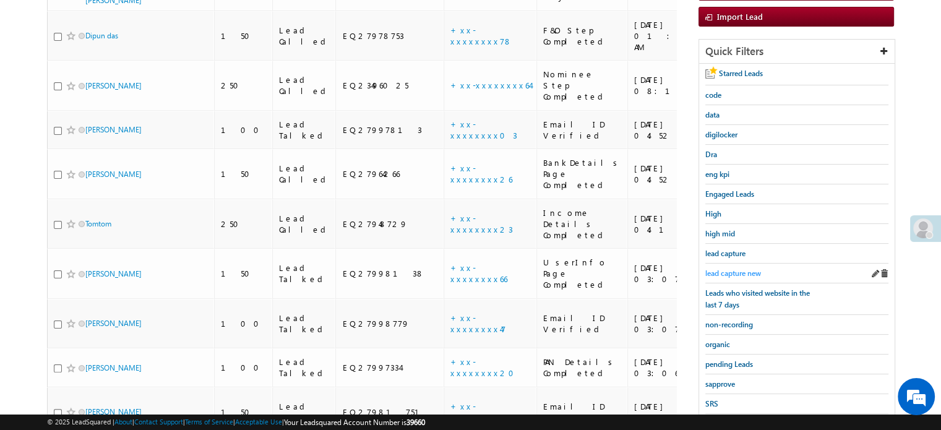
click at [720, 267] on link "lead capture new" at bounding box center [734, 273] width 56 height 12
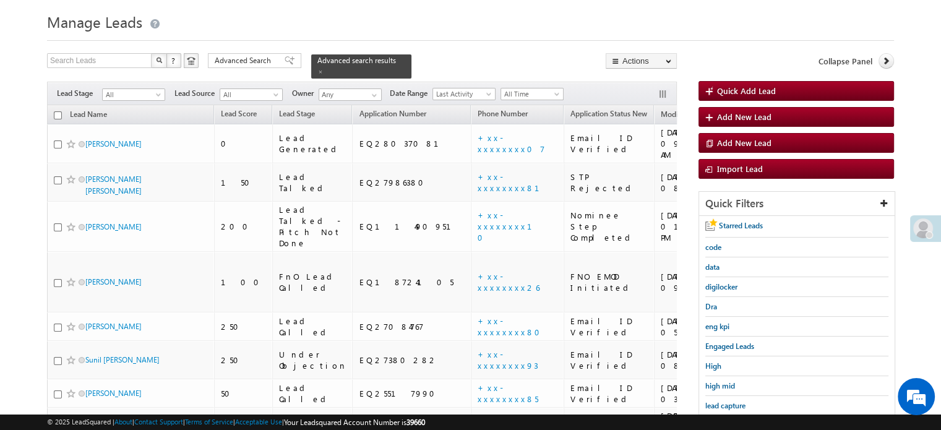
scroll to position [266, 0]
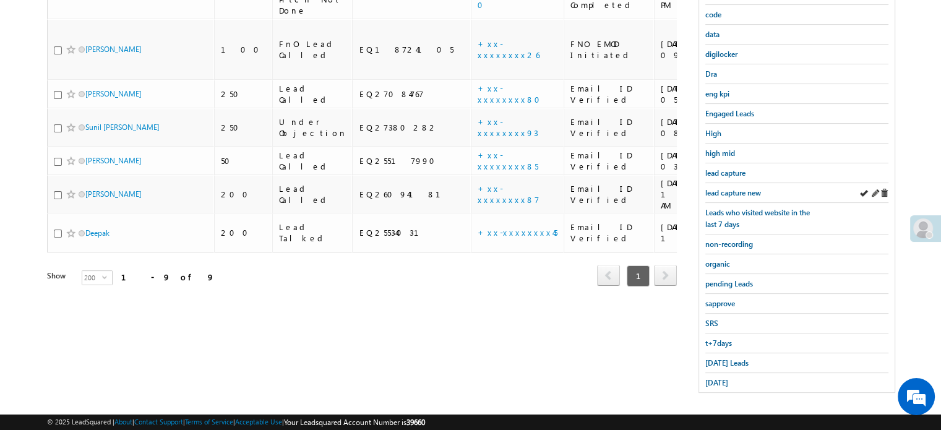
click at [732, 195] on div "lead capture new" at bounding box center [797, 193] width 183 height 20
click at [730, 194] on span "lead capture new" at bounding box center [734, 192] width 56 height 9
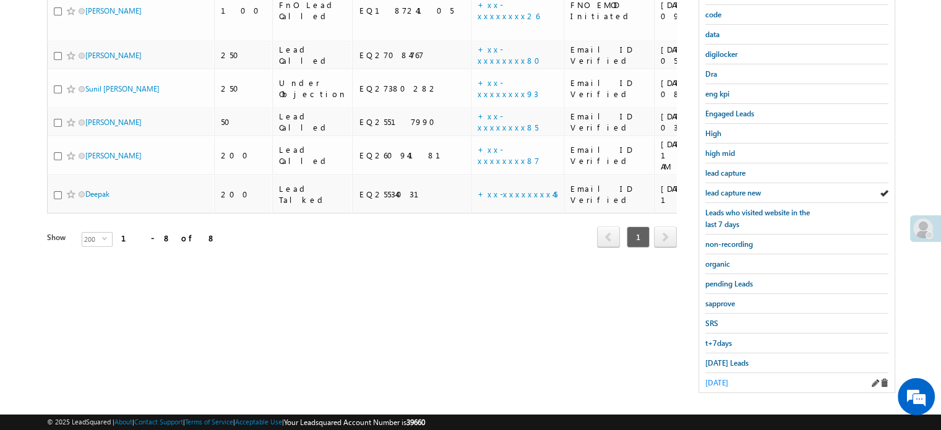
click at [716, 378] on span "yesterday" at bounding box center [717, 382] width 23 height 9
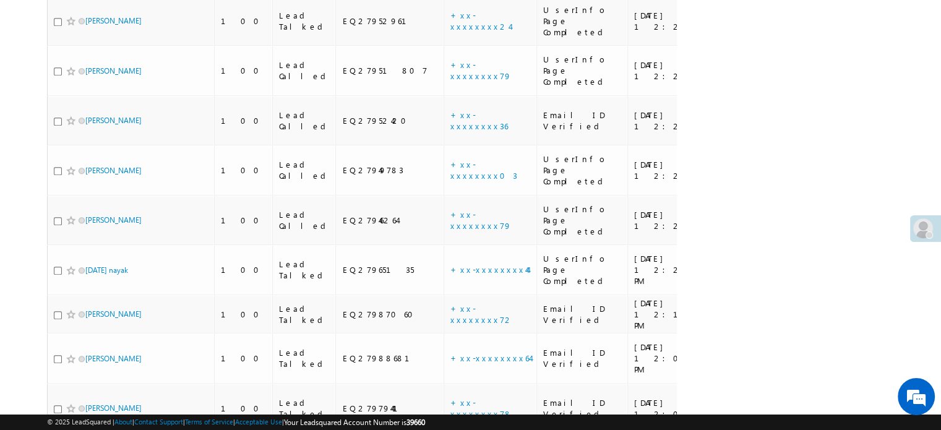
scroll to position [1208, 0]
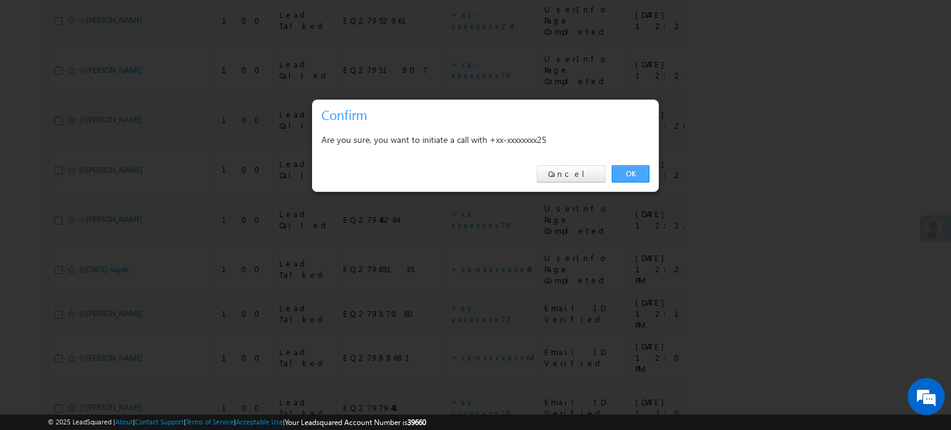
click at [617, 171] on link "OK" at bounding box center [631, 173] width 38 height 17
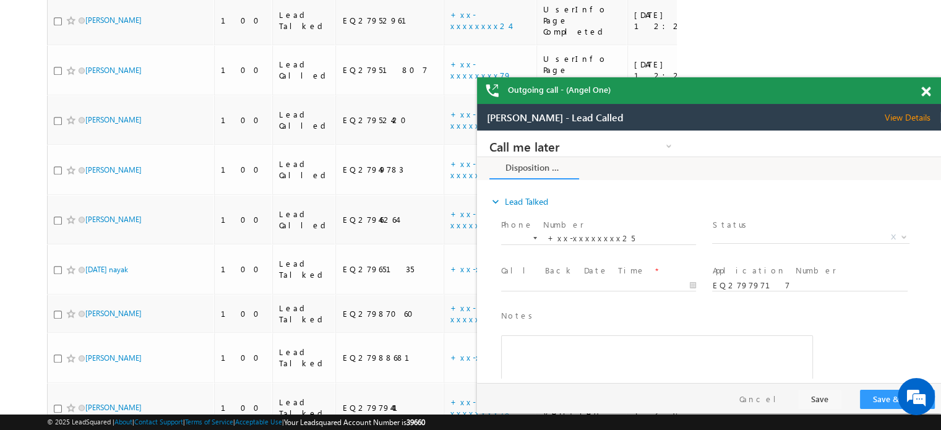
scroll to position [0, 0]
click at [928, 90] on span at bounding box center [926, 92] width 9 height 11
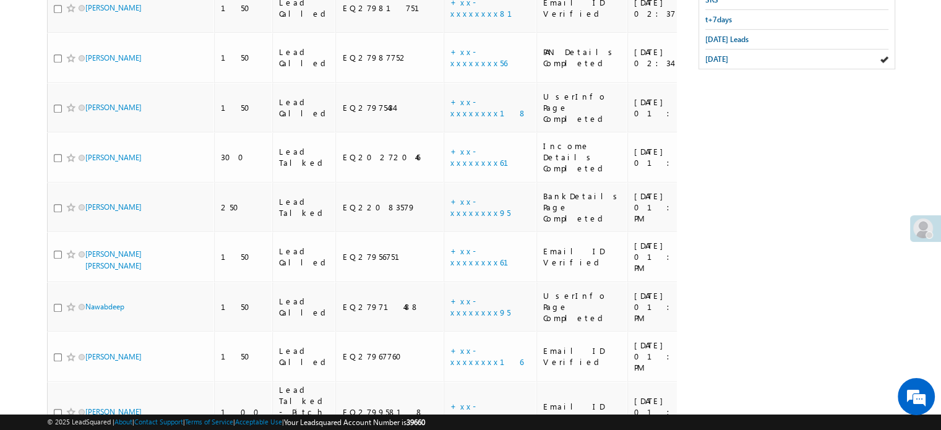
scroll to position [313, 0]
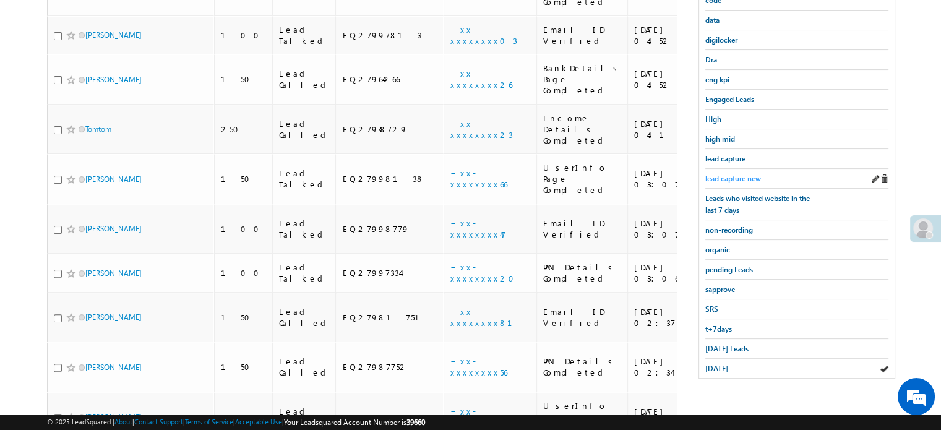
click at [739, 175] on span "lead capture new" at bounding box center [734, 178] width 56 height 9
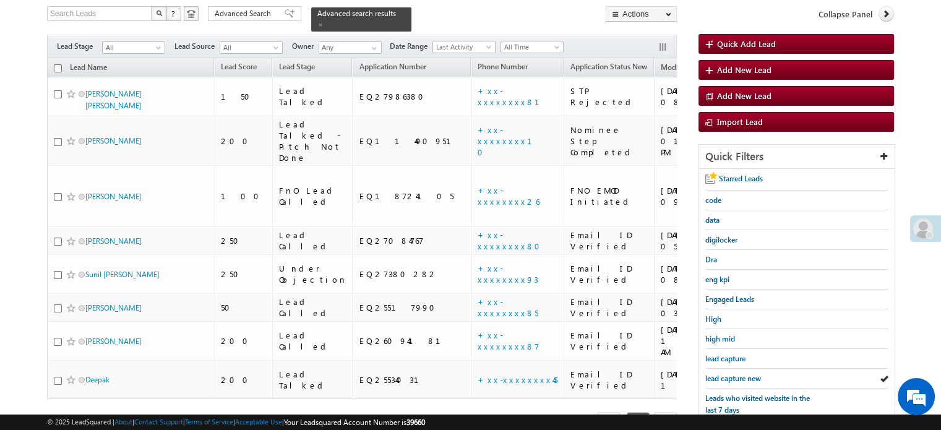
scroll to position [266, 0]
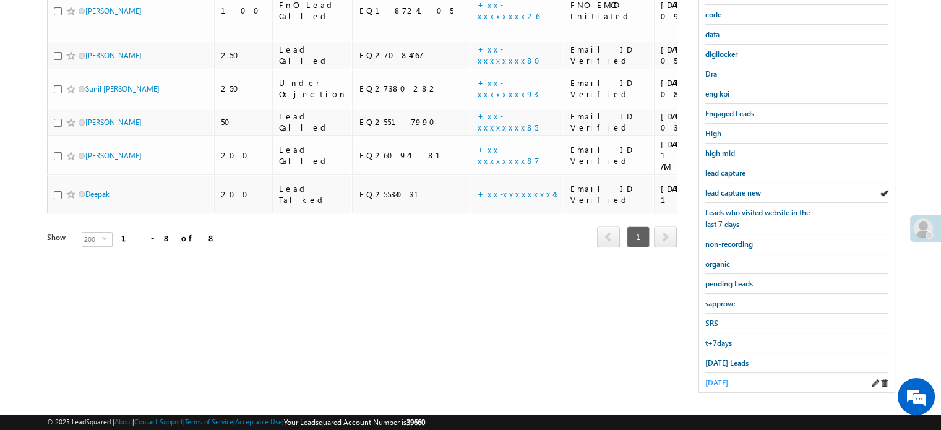
click at [715, 378] on span "yesterday" at bounding box center [717, 382] width 23 height 9
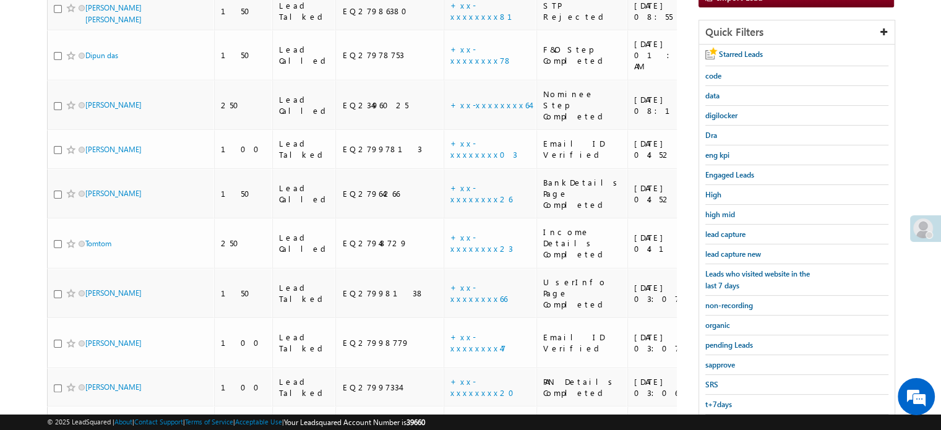
scroll to position [389, 0]
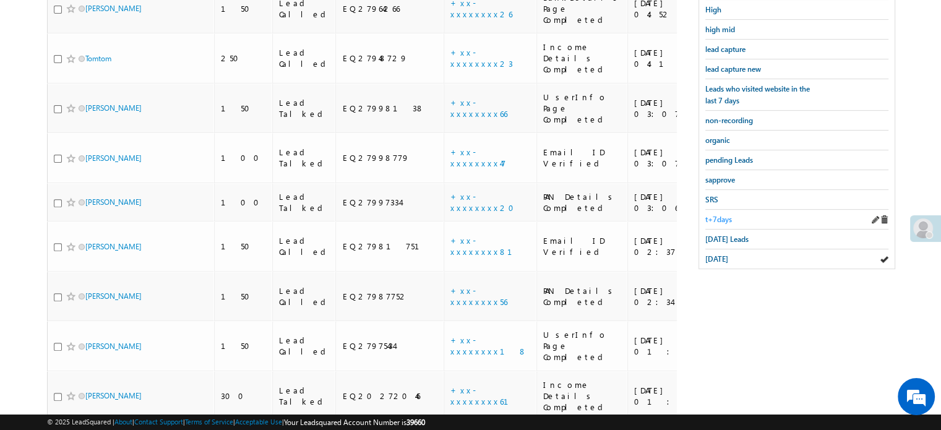
click at [725, 215] on span "t+7days" at bounding box center [719, 219] width 27 height 9
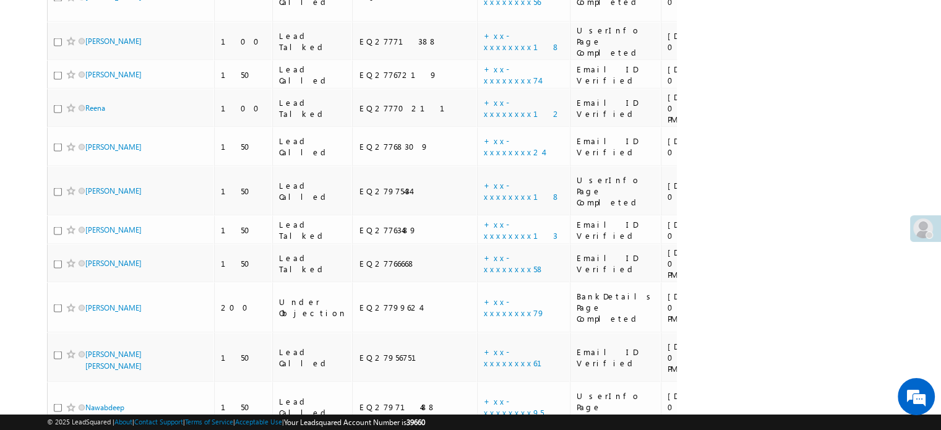
scroll to position [6502, 0]
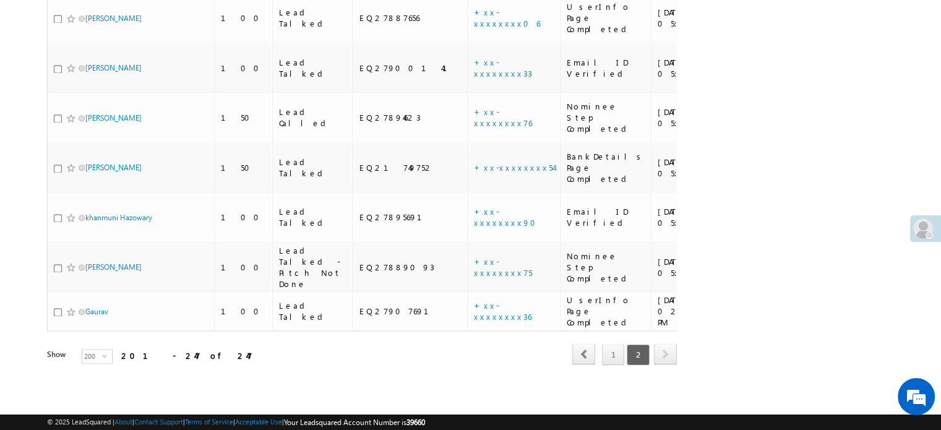
scroll to position [1362, 0]
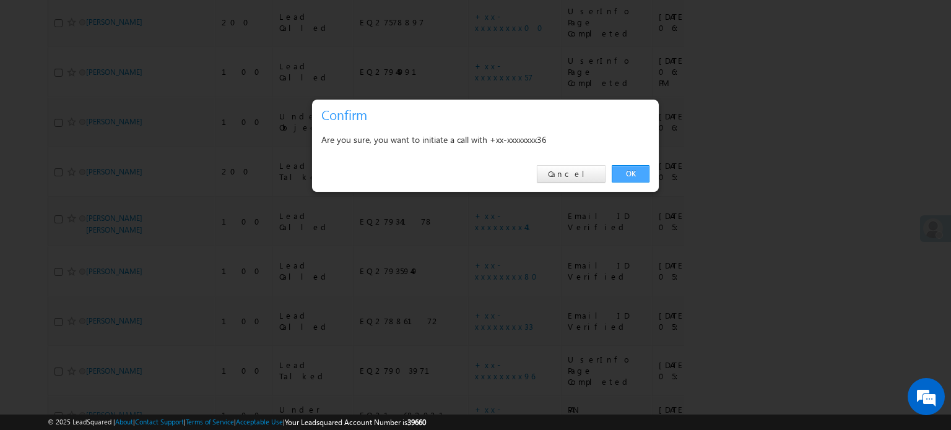
click at [639, 176] on link "OK" at bounding box center [631, 173] width 38 height 17
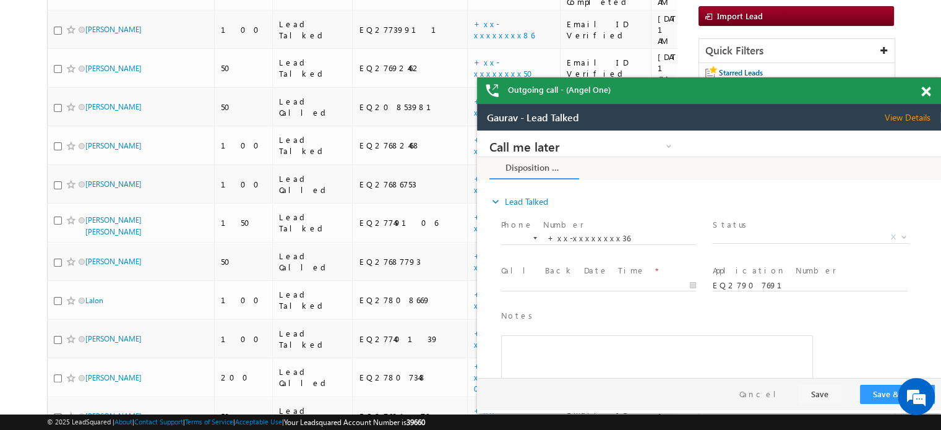
scroll to position [0, 0]
click at [924, 91] on span at bounding box center [926, 92] width 9 height 11
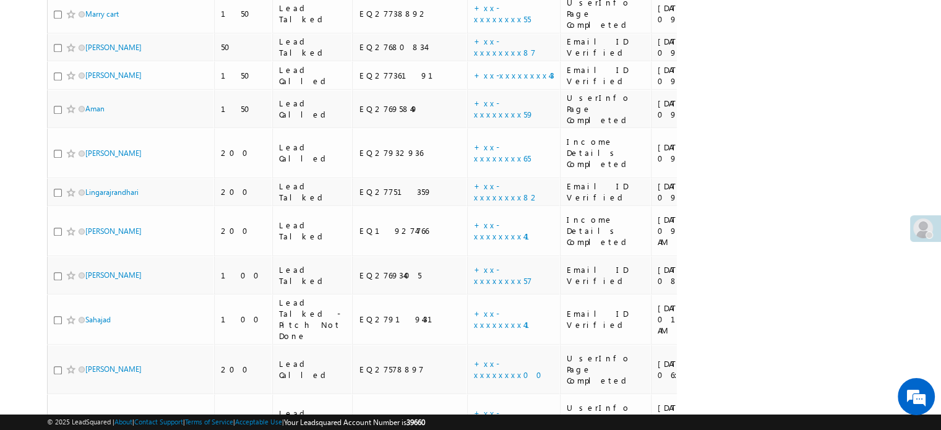
scroll to position [1395, 0]
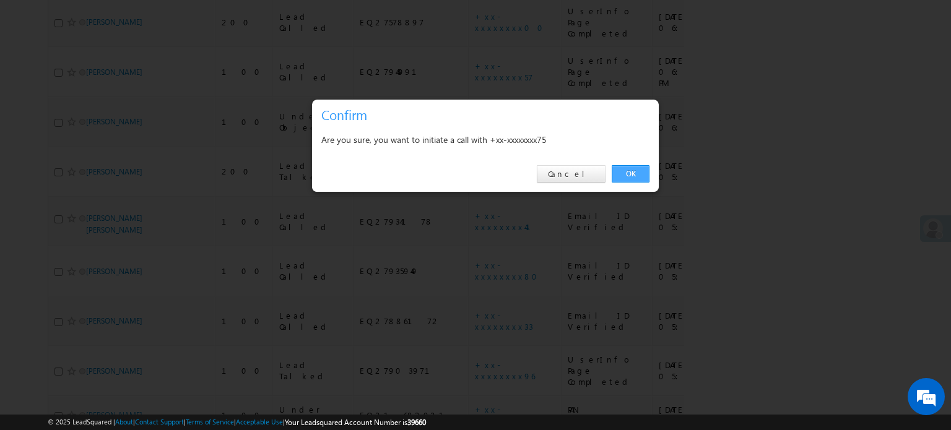
click at [626, 168] on link "OK" at bounding box center [631, 173] width 38 height 17
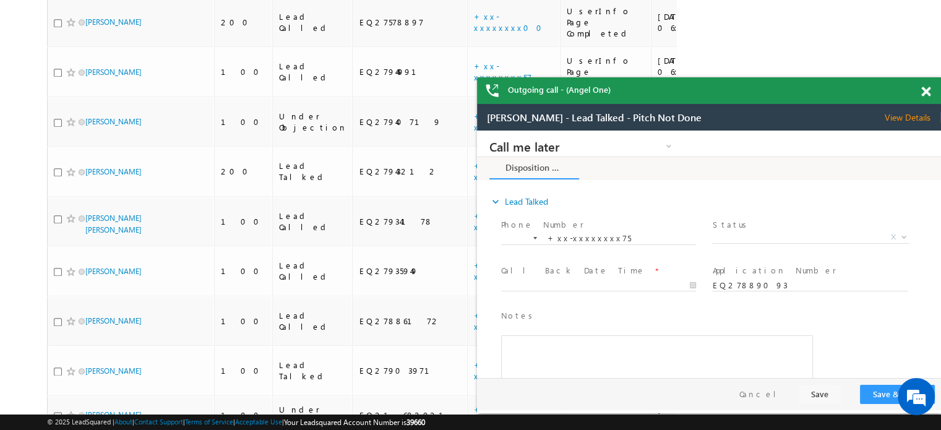
scroll to position [0, 0]
click at [928, 91] on span at bounding box center [926, 92] width 9 height 11
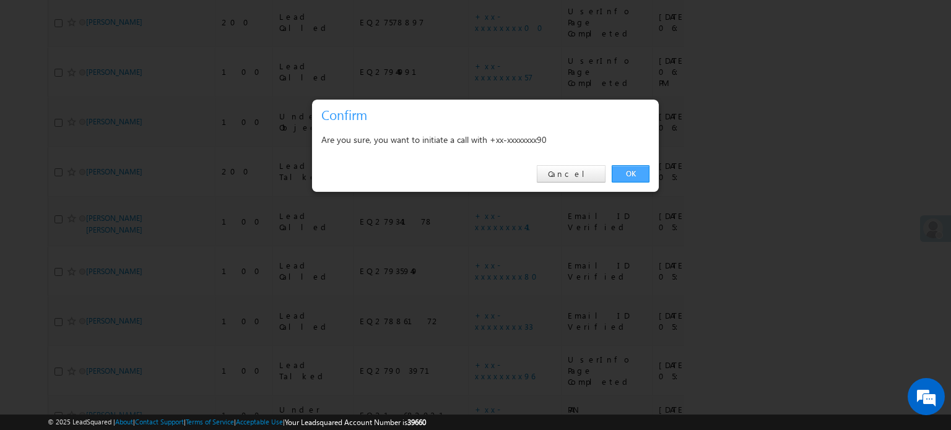
click at [636, 175] on link "OK" at bounding box center [631, 173] width 38 height 17
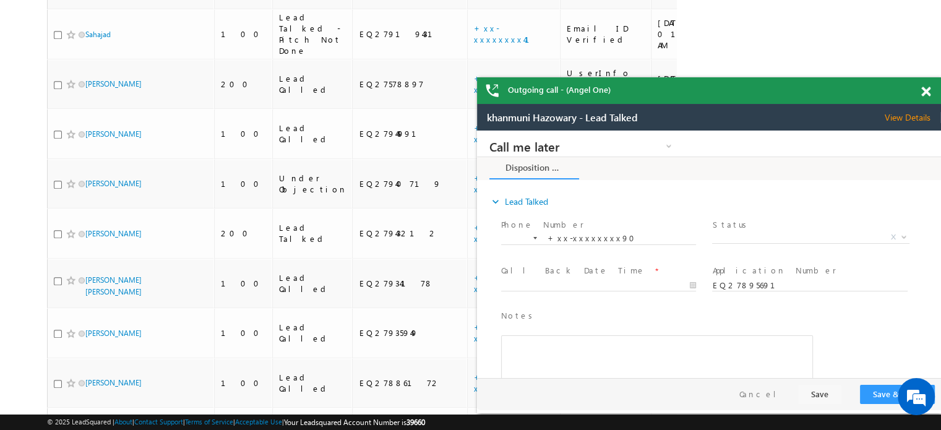
click at [924, 91] on span at bounding box center [926, 92] width 9 height 11
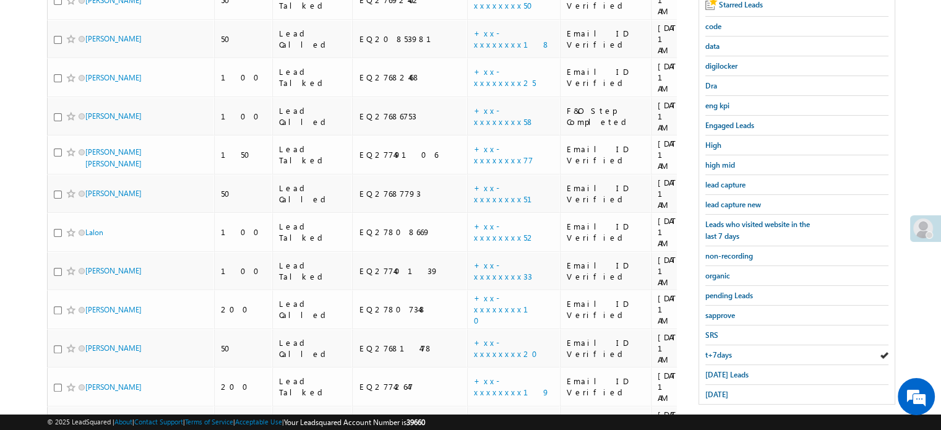
scroll to position [281, 0]
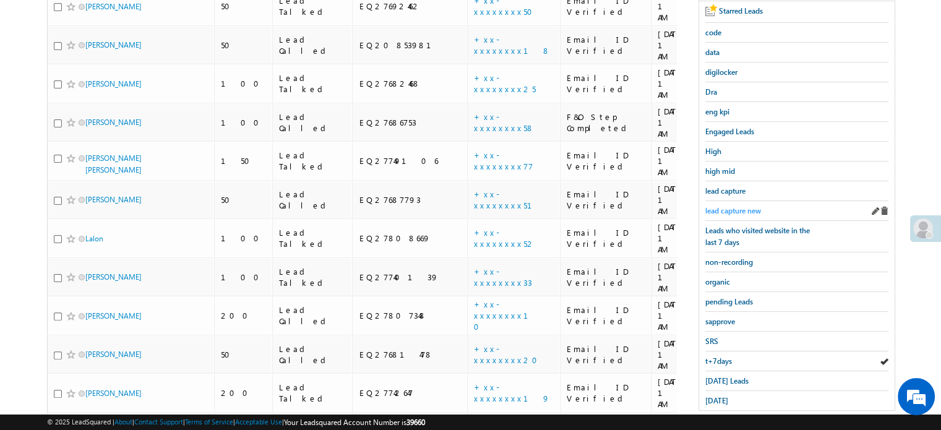
click at [730, 207] on span "lead capture new" at bounding box center [734, 210] width 56 height 9
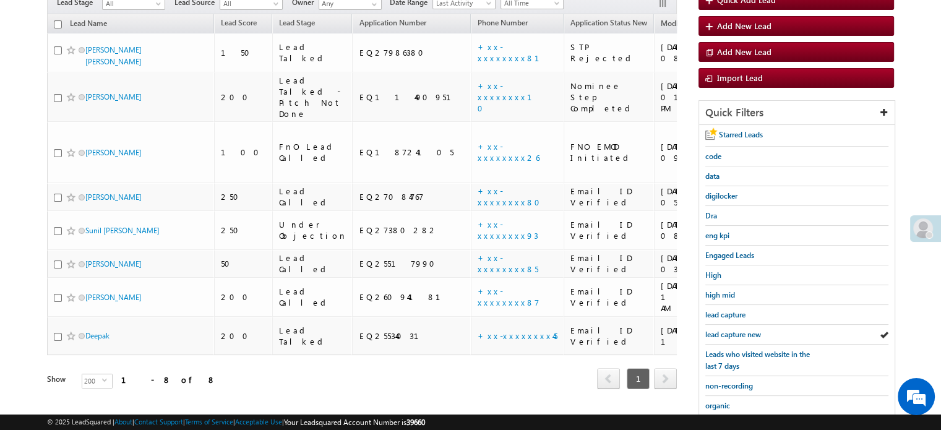
scroll to position [266, 0]
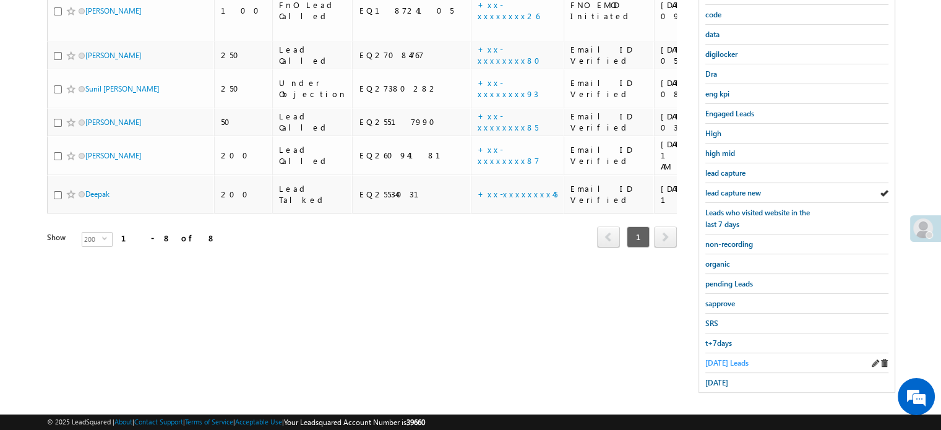
click at [718, 358] on span "Today's Leads" at bounding box center [727, 362] width 43 height 9
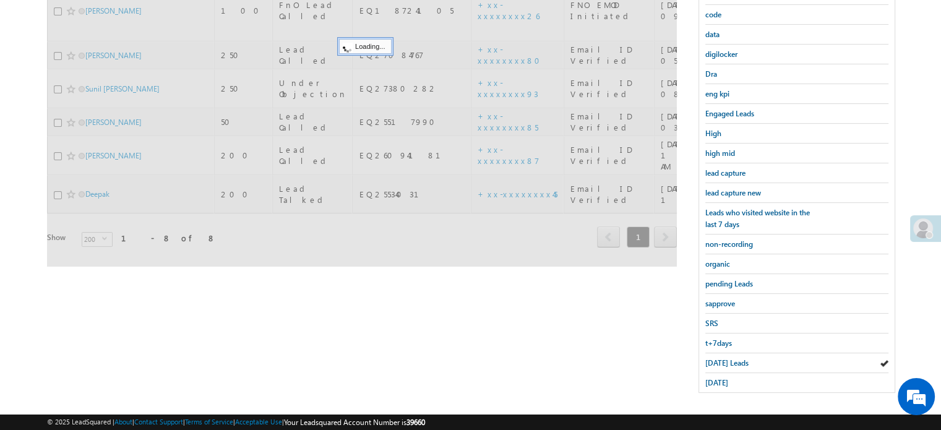
click at [716, 358] on span "Today's Leads" at bounding box center [727, 362] width 43 height 9
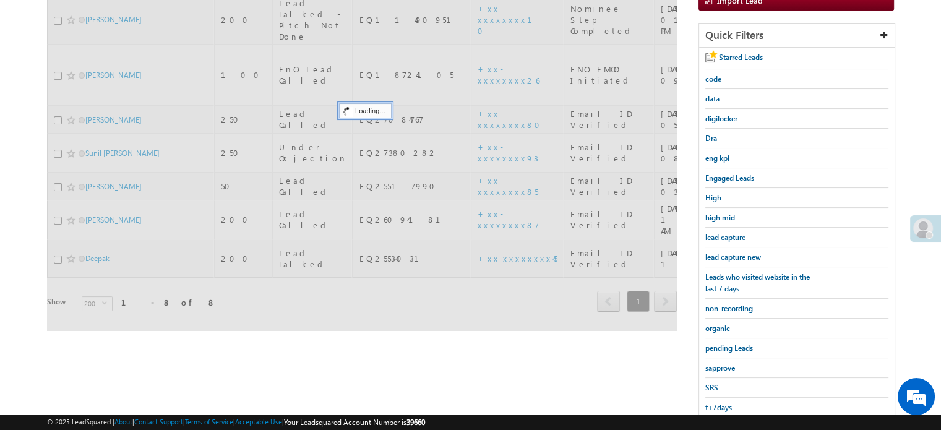
scroll to position [80, 0]
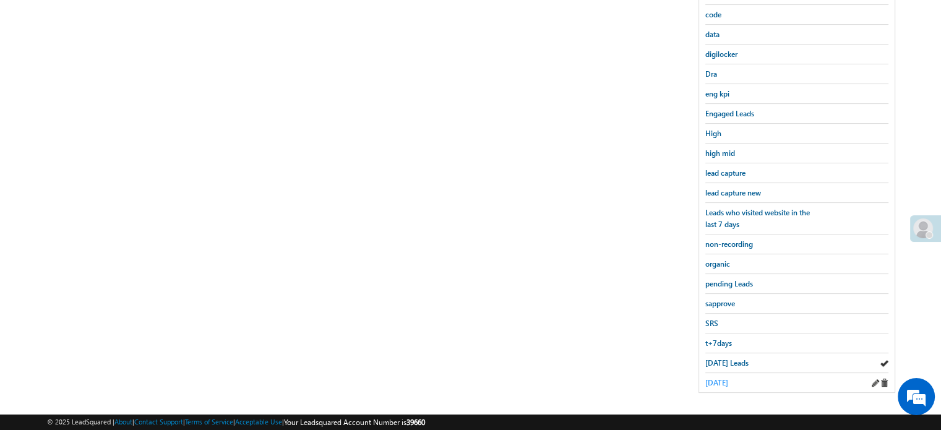
click at [713, 378] on span "yesterday" at bounding box center [717, 382] width 23 height 9
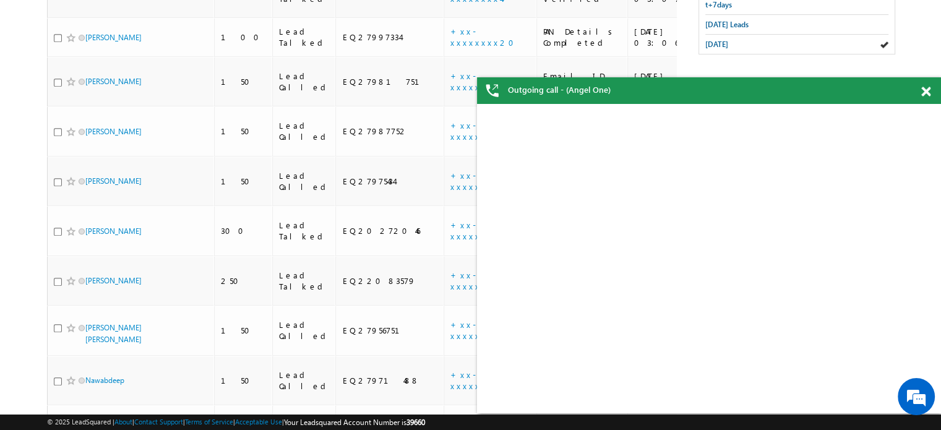
scroll to position [579, 0]
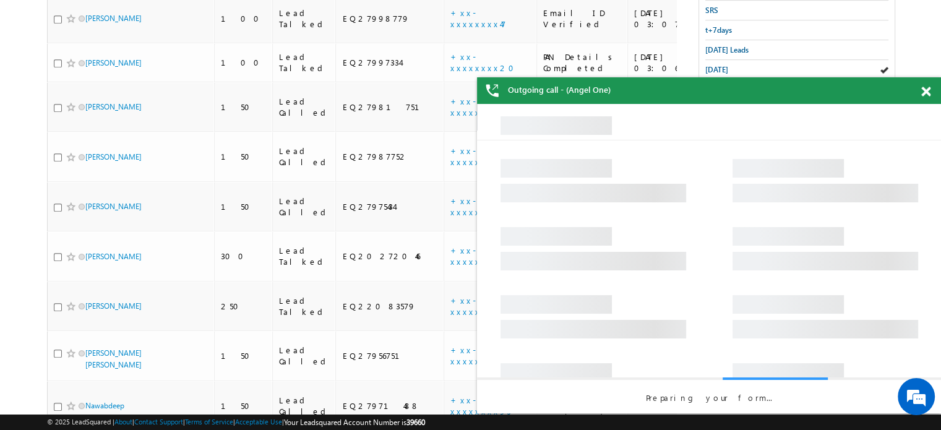
click at [926, 92] on span at bounding box center [926, 92] width 9 height 11
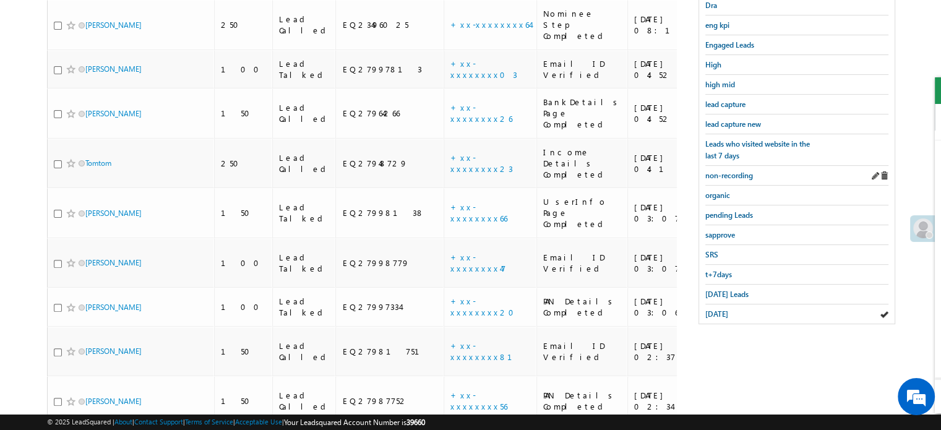
scroll to position [331, 0]
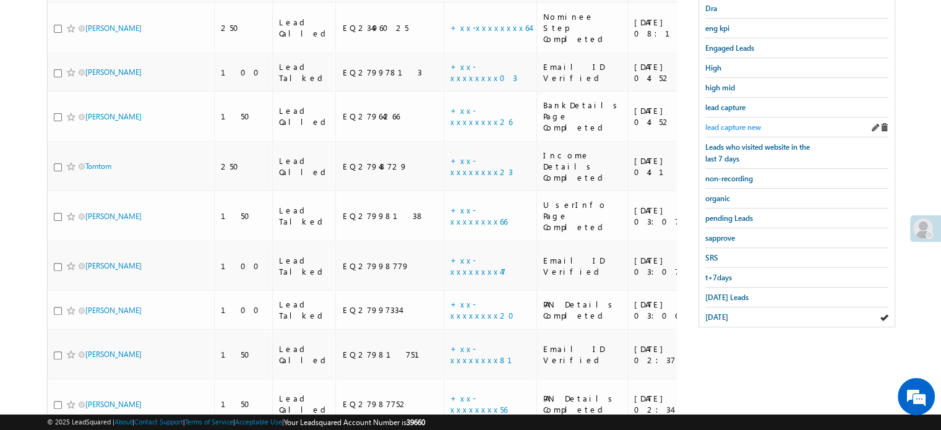
click at [735, 128] on span "lead capture new" at bounding box center [734, 127] width 56 height 9
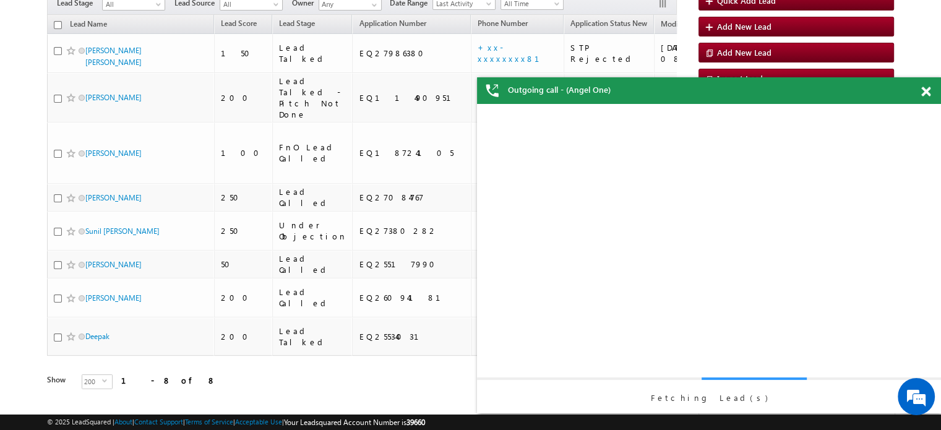
scroll to position [124, 0]
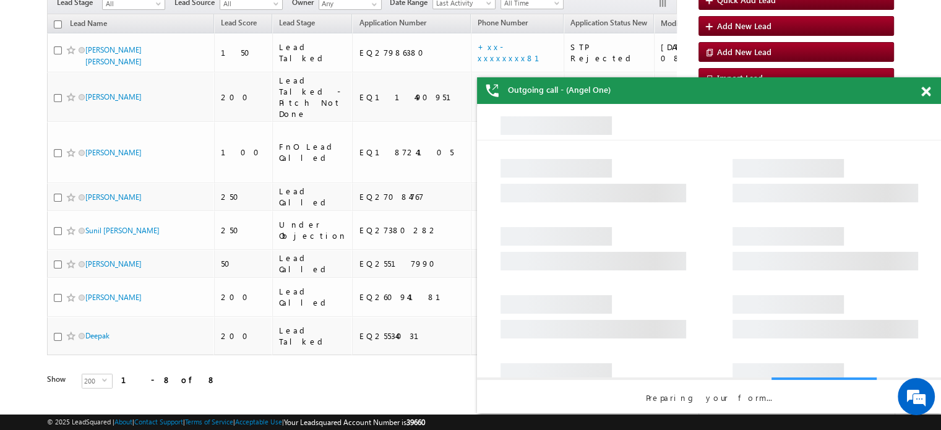
click at [926, 89] on span at bounding box center [926, 92] width 9 height 11
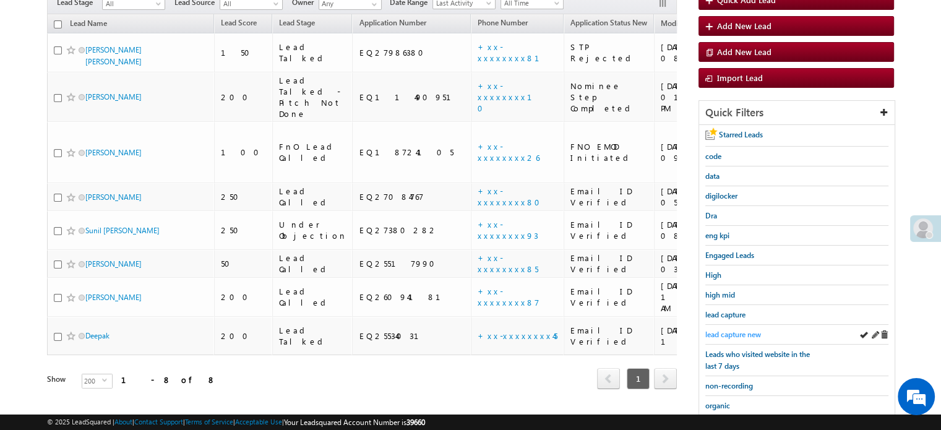
click at [732, 330] on span "lead capture new" at bounding box center [734, 334] width 56 height 9
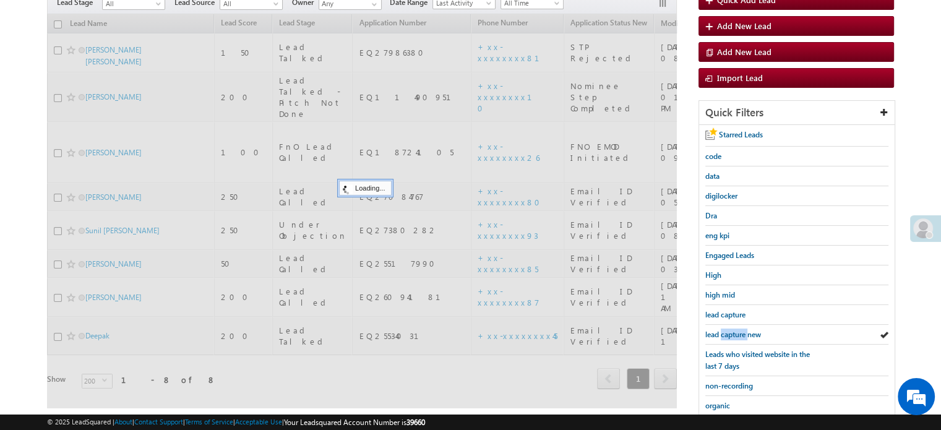
click at [732, 330] on span "lead capture new" at bounding box center [734, 334] width 56 height 9
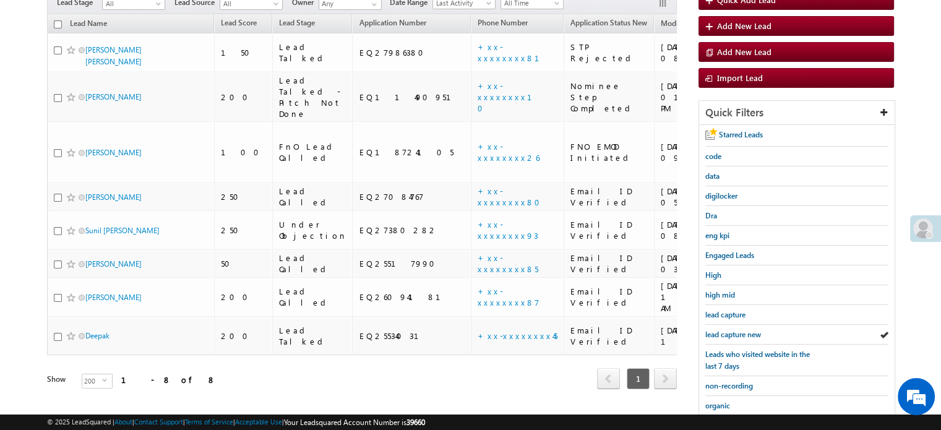
click at [732, 330] on span "lead capture new" at bounding box center [734, 334] width 56 height 9
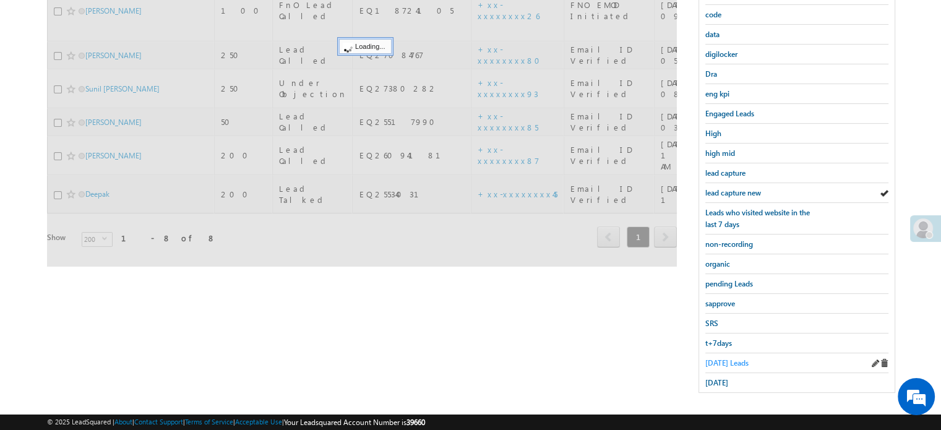
click at [725, 361] on span "Today's Leads" at bounding box center [727, 362] width 43 height 9
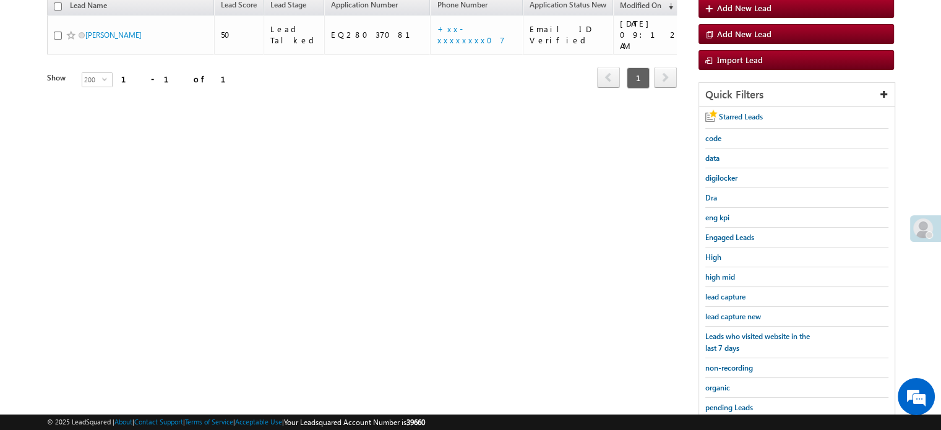
scroll to position [80, 0]
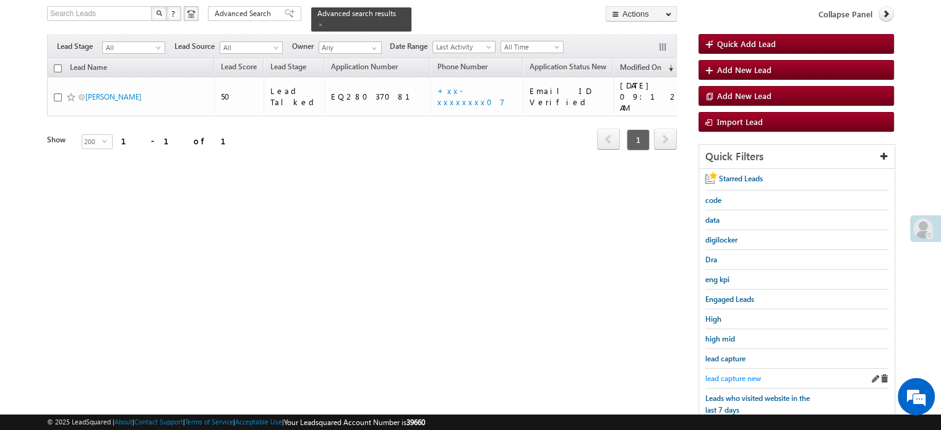
click at [724, 374] on span "lead capture new" at bounding box center [734, 378] width 56 height 9
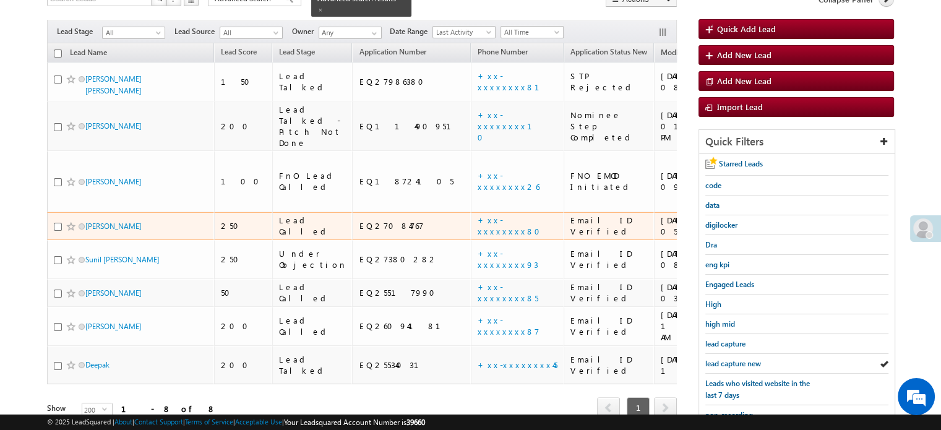
scroll to position [142, 0]
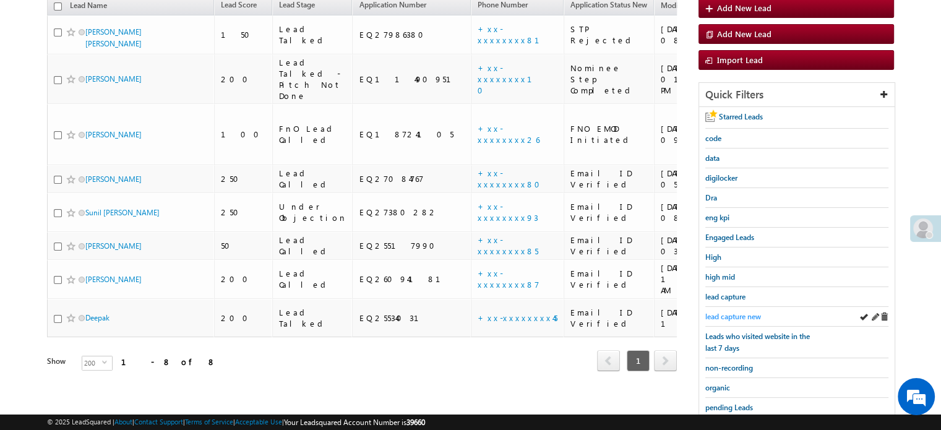
click at [729, 316] on span "lead capture new" at bounding box center [734, 316] width 56 height 9
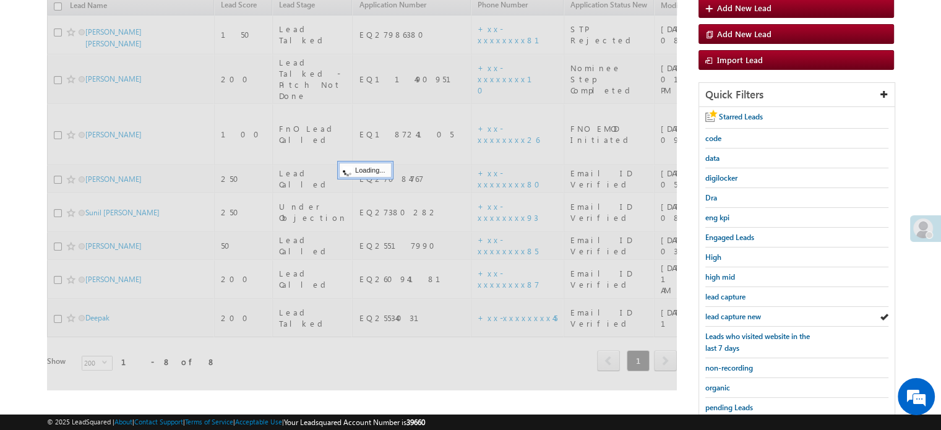
click at [729, 316] on span "lead capture new" at bounding box center [734, 316] width 56 height 9
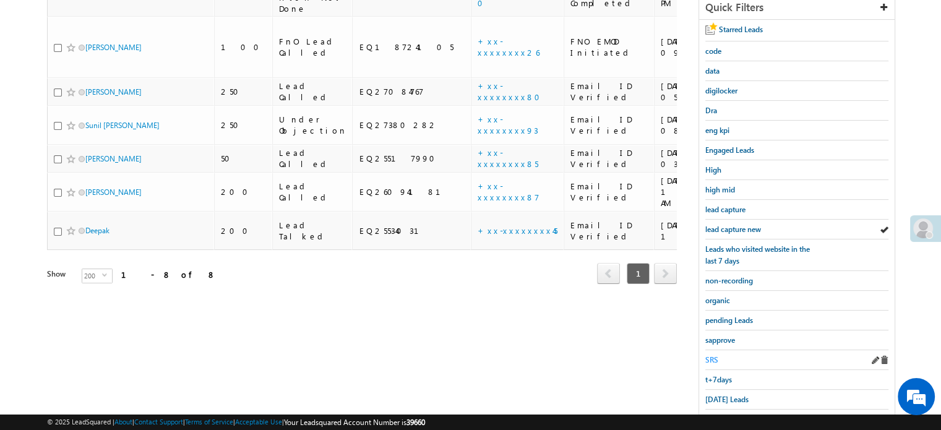
scroll to position [266, 0]
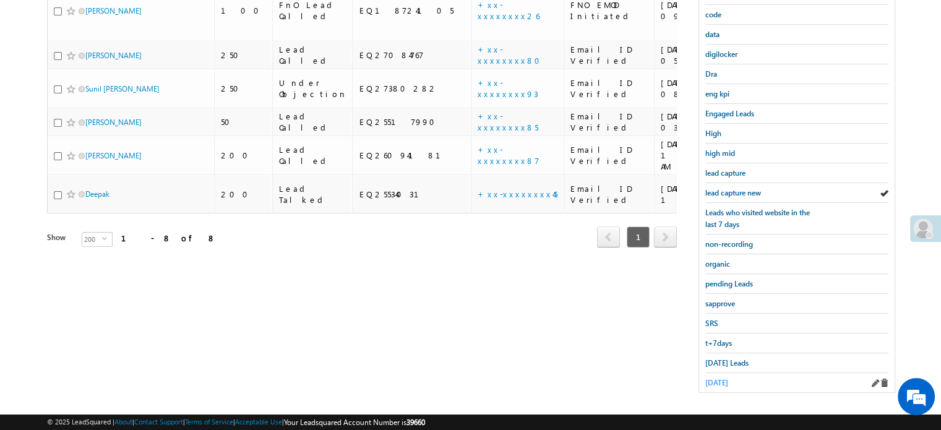
click at [717, 378] on span "yesterday" at bounding box center [717, 382] width 23 height 9
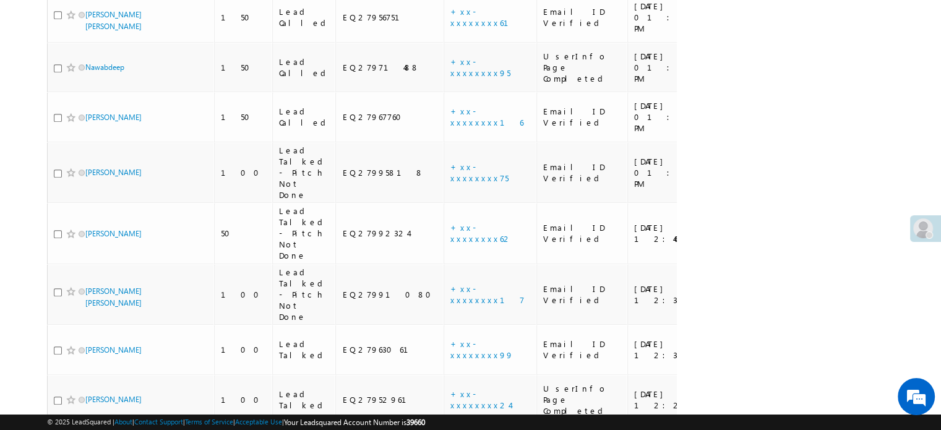
scroll to position [1198, 0]
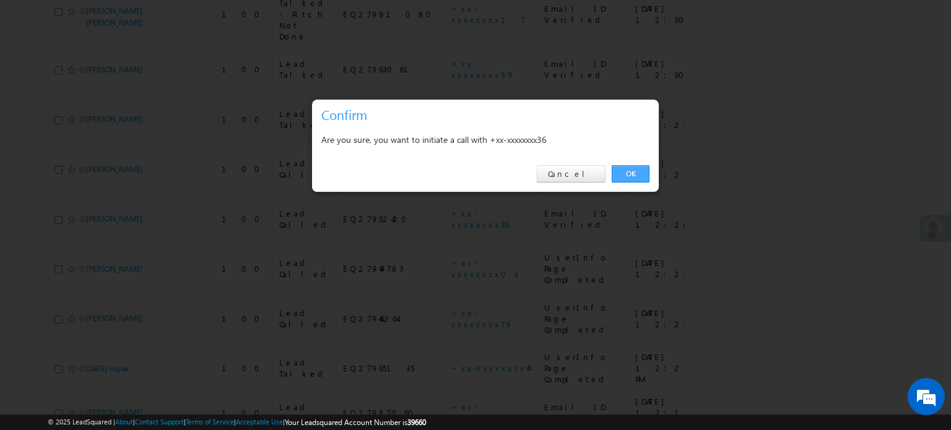
click at [634, 178] on link "OK" at bounding box center [631, 173] width 38 height 17
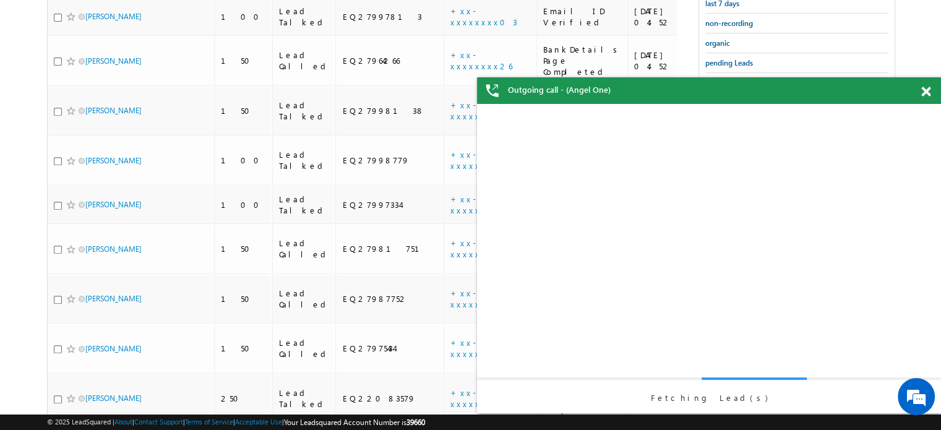
scroll to position [302, 0]
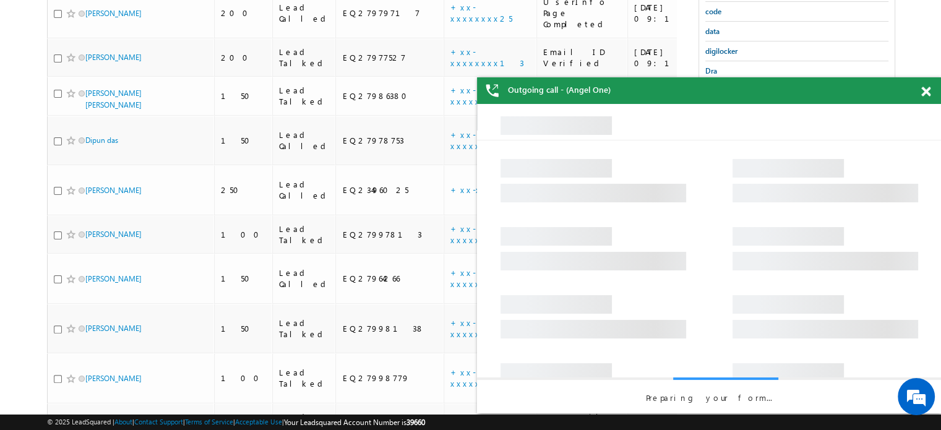
click at [921, 93] on div "Outgoing call - (Angel One)" at bounding box center [709, 90] width 464 height 27
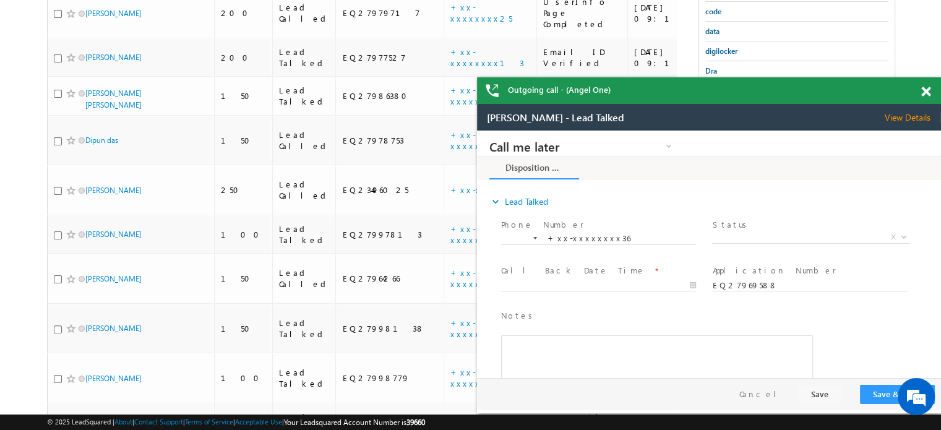
scroll to position [0, 0]
click at [931, 91] on div at bounding box center [933, 89] width 17 height 24
click at [928, 91] on span at bounding box center [926, 92] width 9 height 11
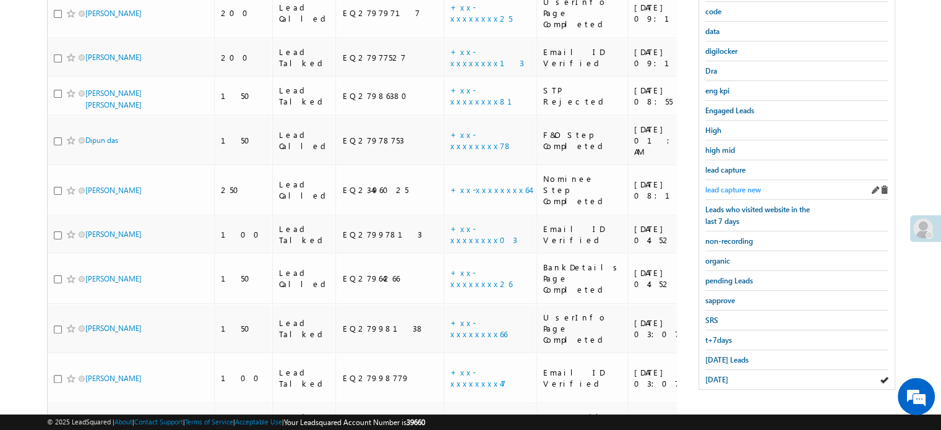
click at [735, 185] on span "lead capture new" at bounding box center [734, 189] width 56 height 9
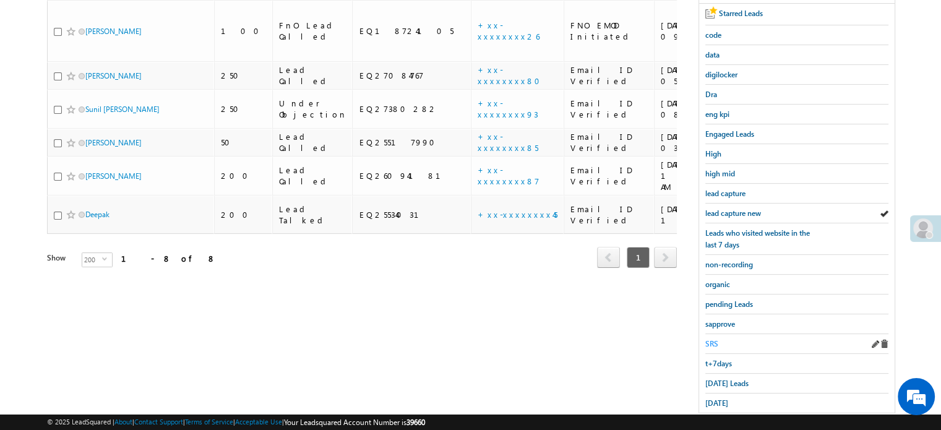
scroll to position [266, 0]
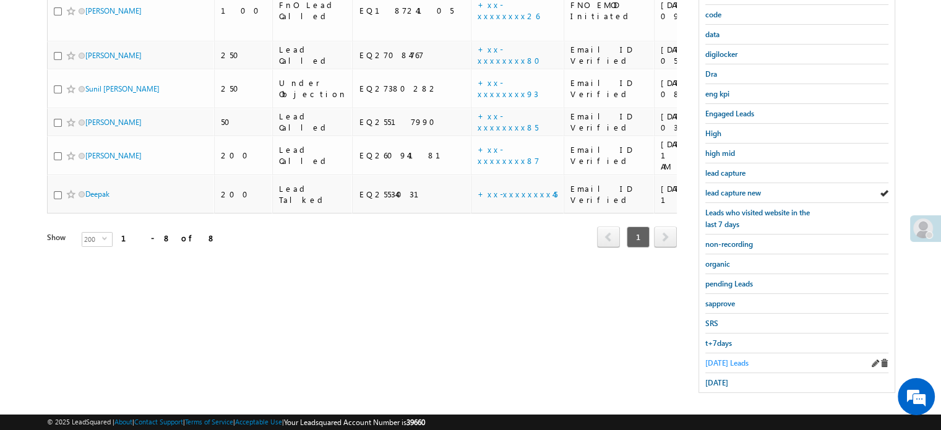
click at [714, 358] on span "Today's Leads" at bounding box center [727, 362] width 43 height 9
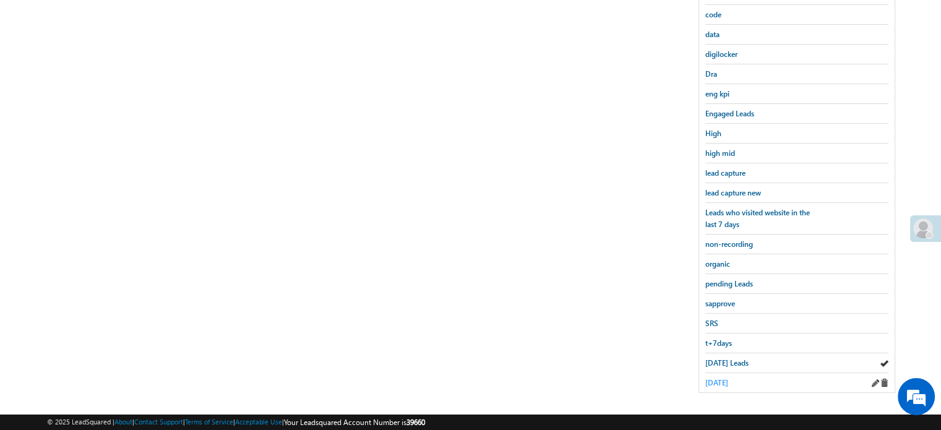
click at [716, 378] on span "yesterday" at bounding box center [717, 382] width 23 height 9
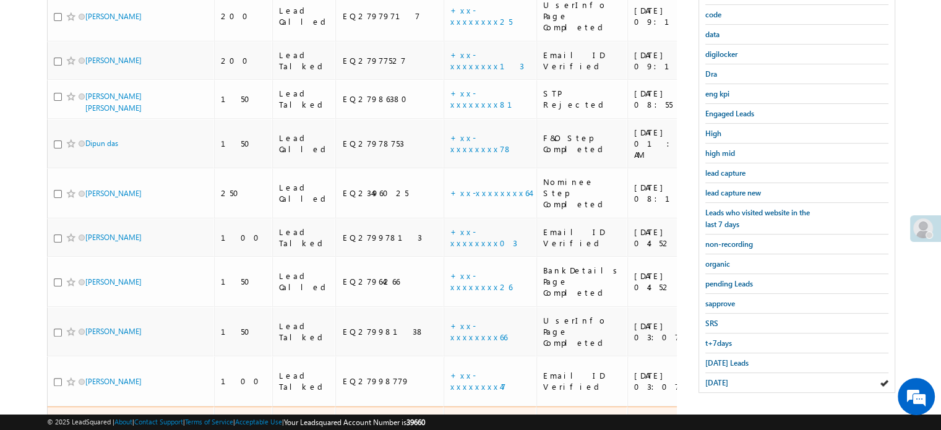
scroll to position [451, 0]
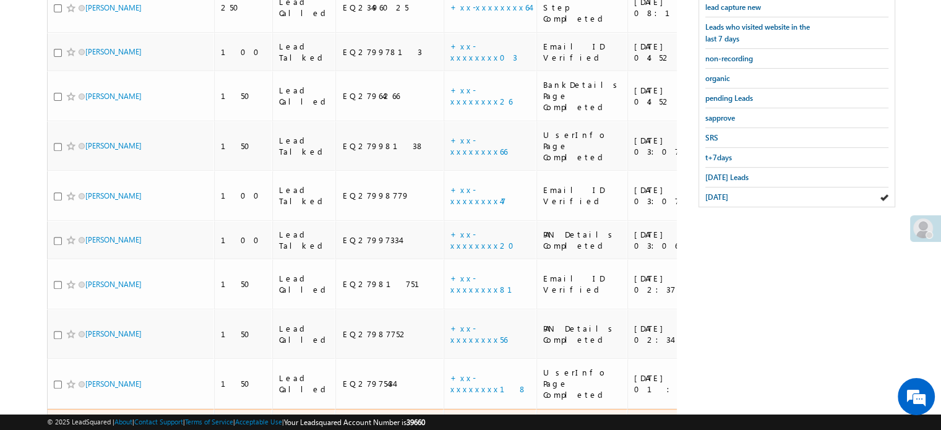
click at [451, 423] on link "+xx-xxxxxxxx95" at bounding box center [481, 434] width 60 height 22
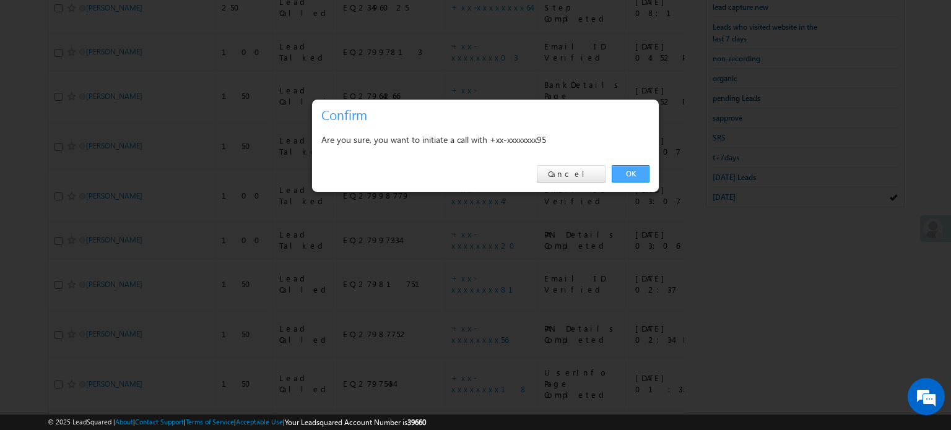
click at [629, 180] on link "OK" at bounding box center [631, 173] width 38 height 17
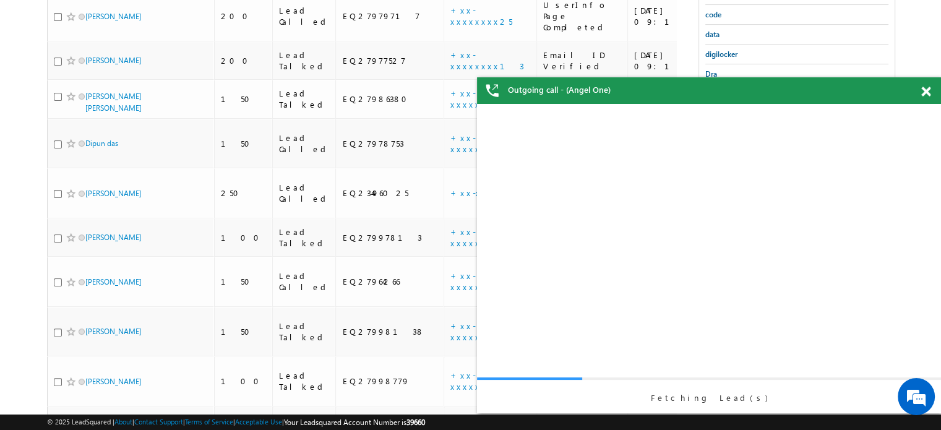
scroll to position [0, 0]
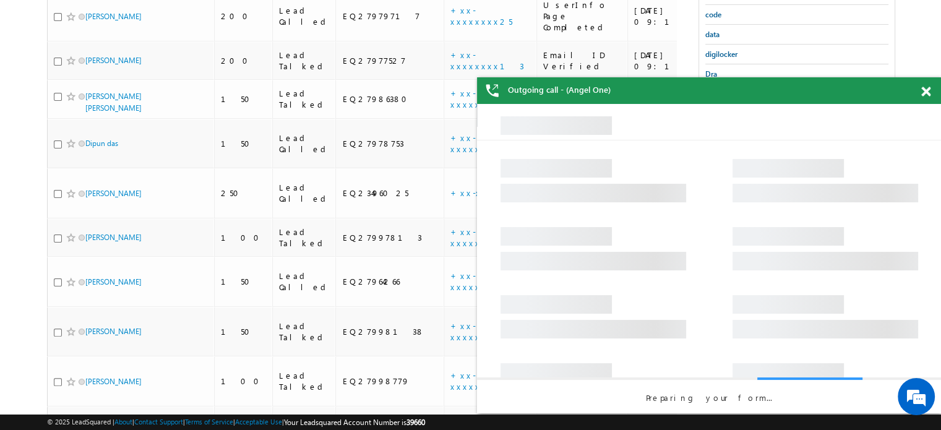
click at [924, 91] on span at bounding box center [926, 92] width 9 height 11
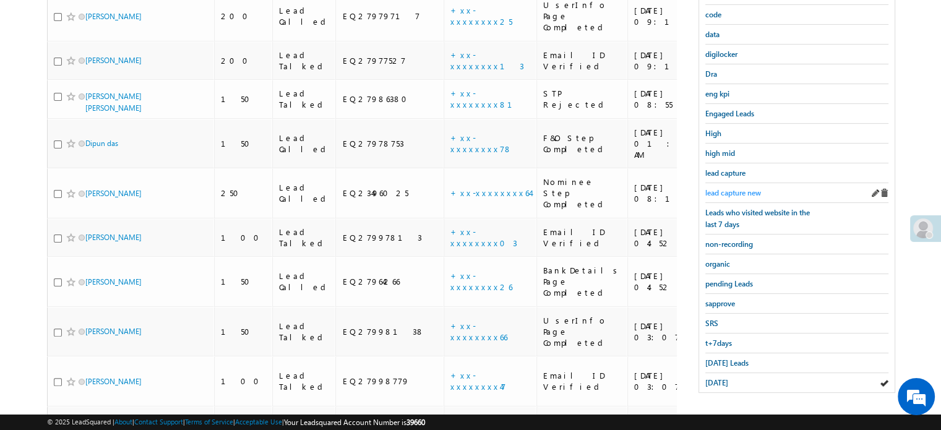
click at [741, 190] on span "lead capture new" at bounding box center [734, 192] width 56 height 9
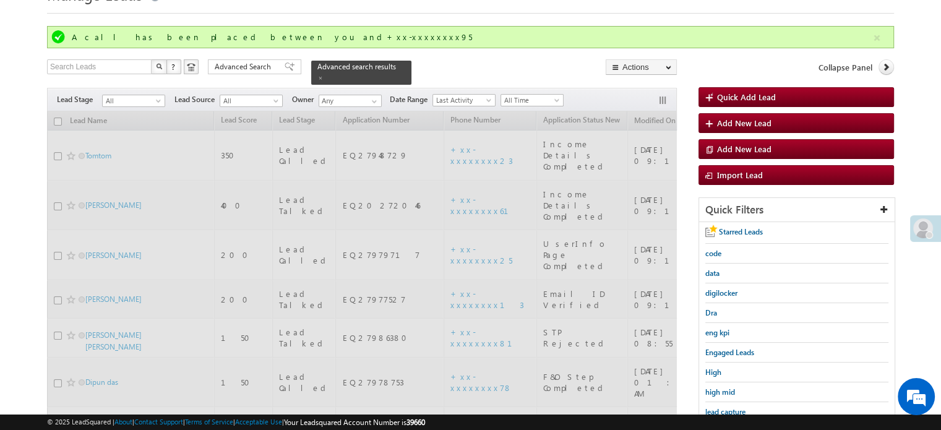
scroll to position [51, 0]
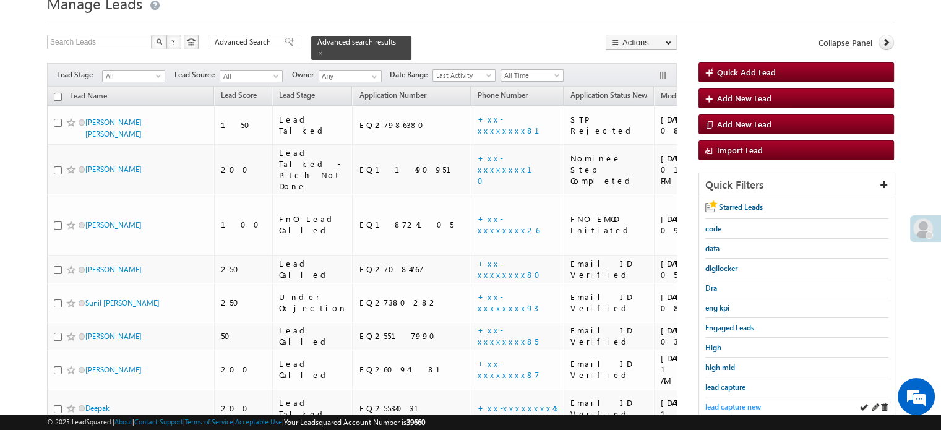
click at [731, 402] on span "lead capture new" at bounding box center [734, 406] width 56 height 9
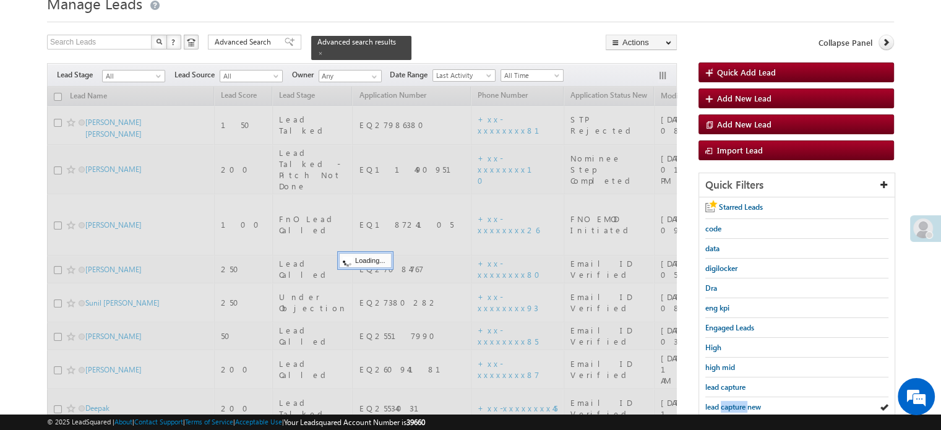
click at [731, 402] on span "lead capture new" at bounding box center [734, 406] width 56 height 9
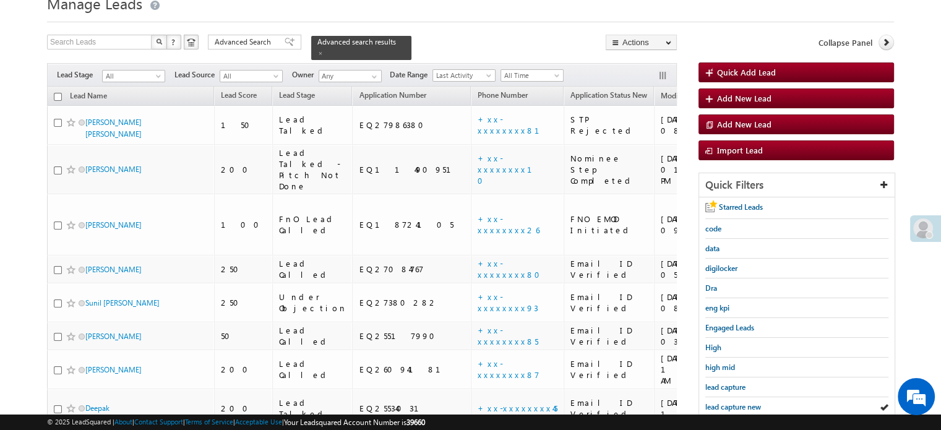
click at [731, 402] on span "lead capture new" at bounding box center [734, 406] width 56 height 9
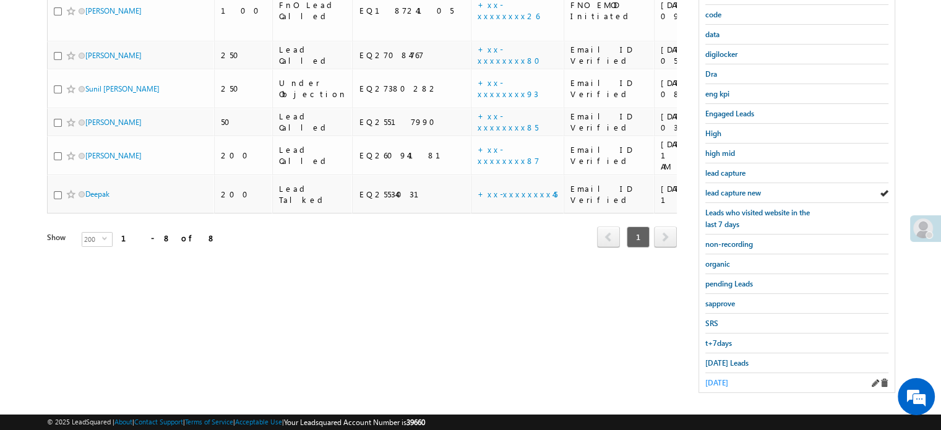
click at [722, 380] on span "yesterday" at bounding box center [717, 382] width 23 height 9
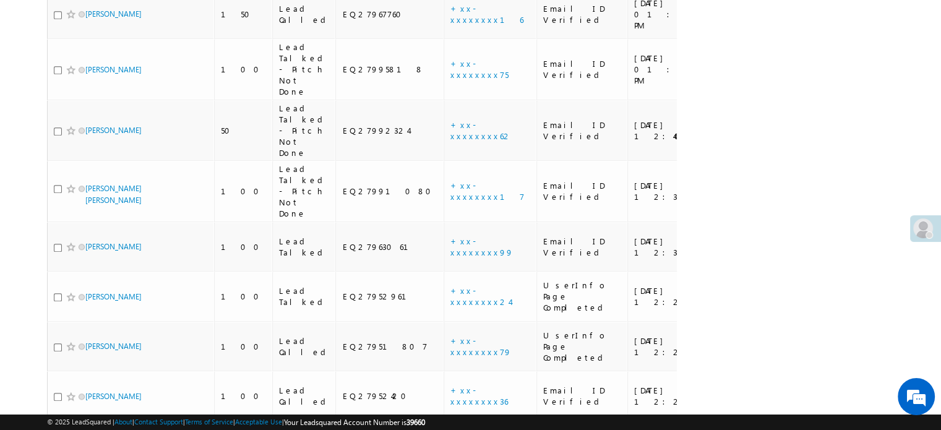
scroll to position [1198, 0]
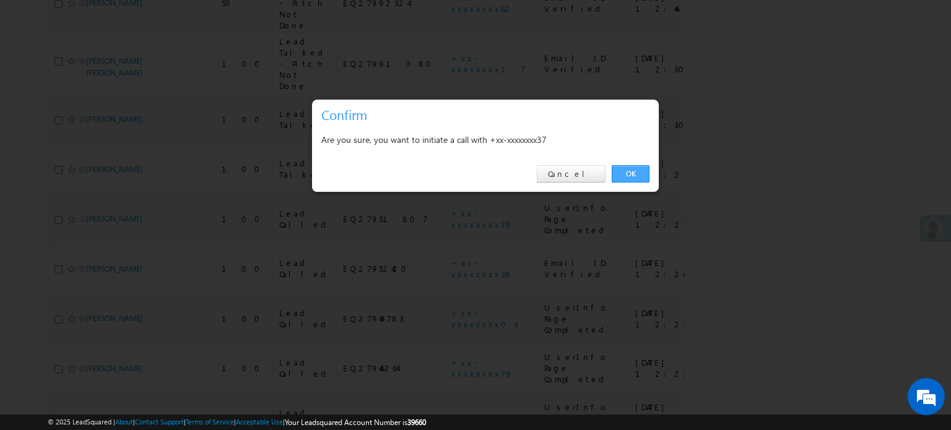
click at [646, 178] on link "OK" at bounding box center [631, 173] width 38 height 17
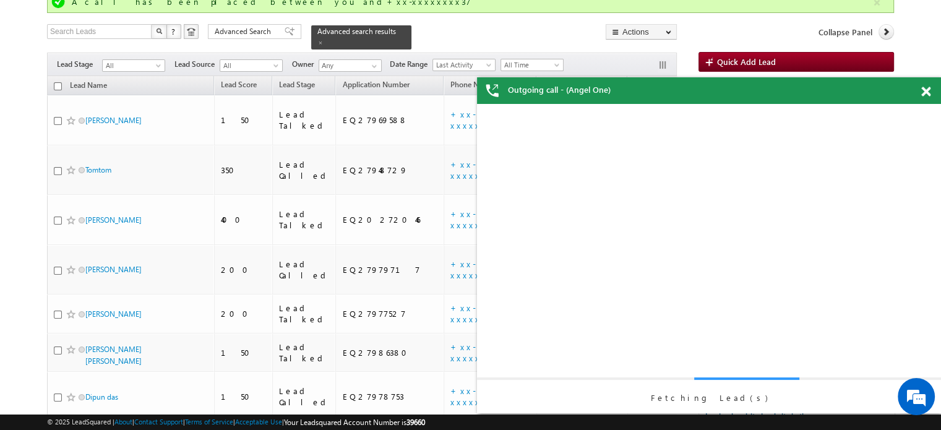
scroll to position [157, 0]
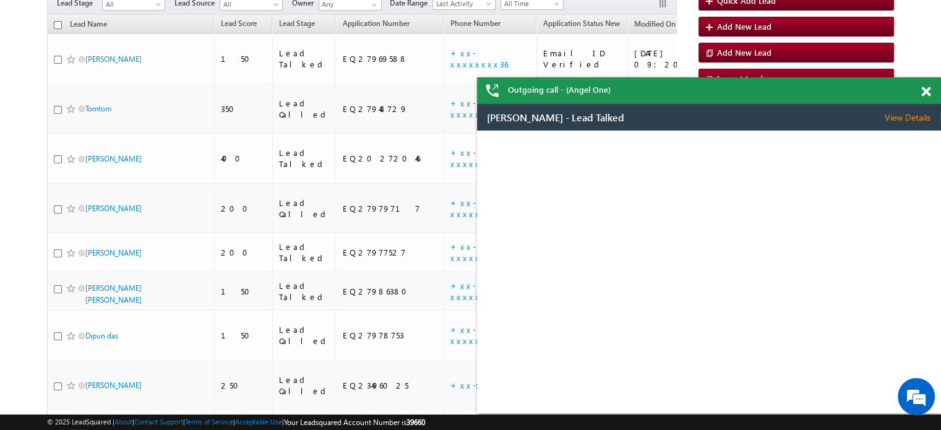
click at [925, 88] on span at bounding box center [926, 92] width 9 height 11
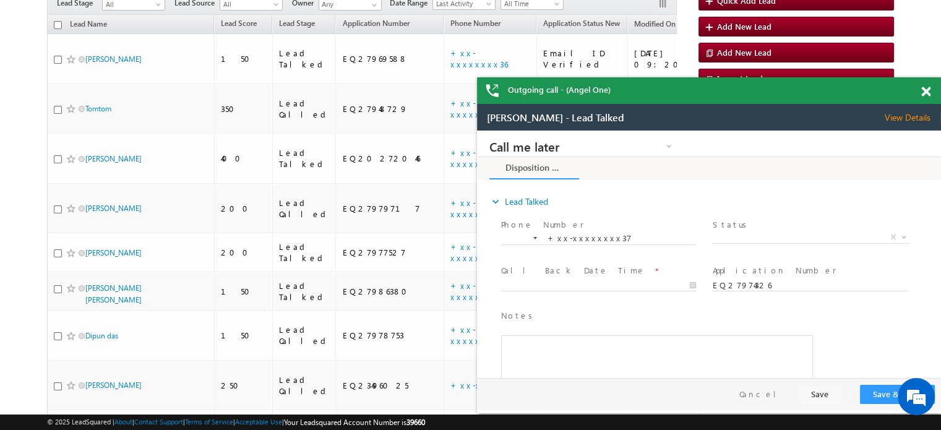
scroll to position [0, 0]
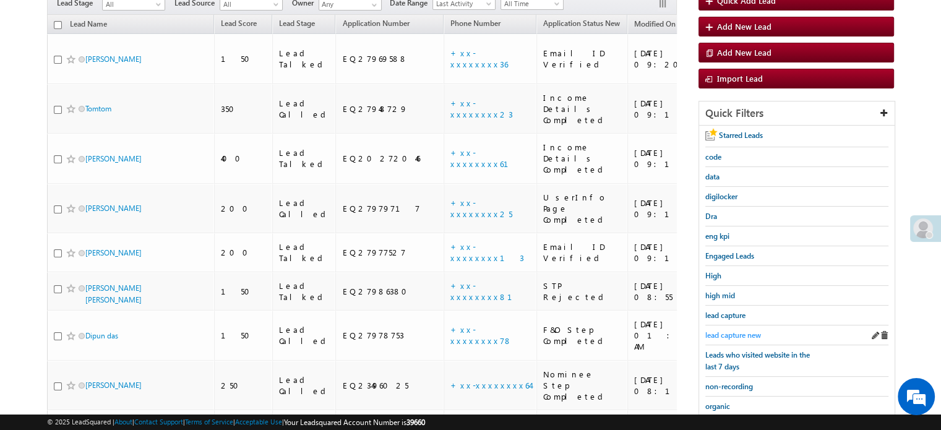
click at [736, 331] on span "lead capture new" at bounding box center [734, 335] width 56 height 9
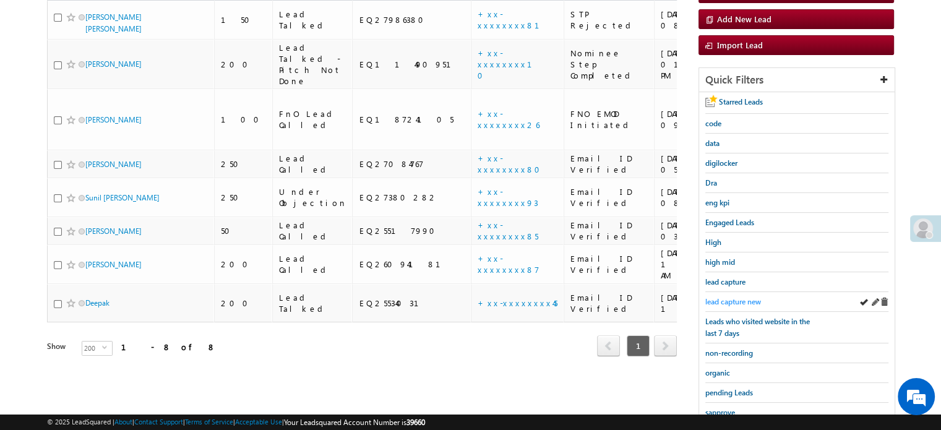
scroll to position [124, 0]
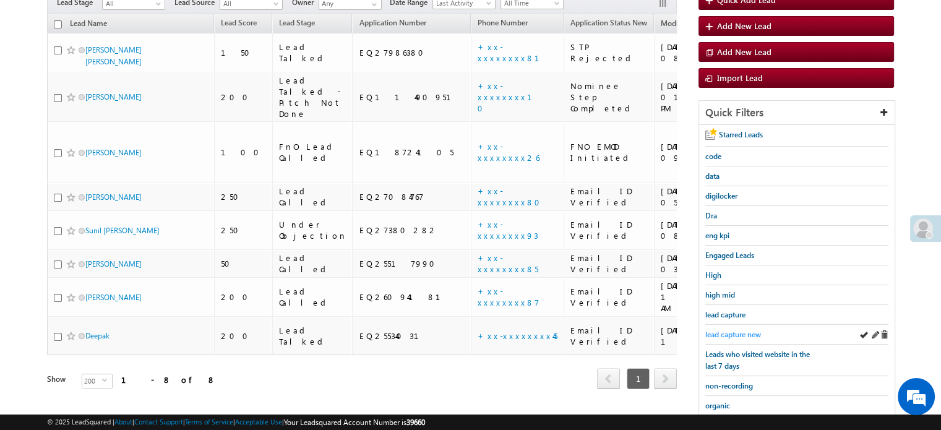
click at [735, 332] on span "lead capture new" at bounding box center [734, 334] width 56 height 9
click at [722, 334] on span "lead capture new" at bounding box center [734, 334] width 56 height 9
click at [730, 335] on span "lead capture new" at bounding box center [734, 334] width 56 height 9
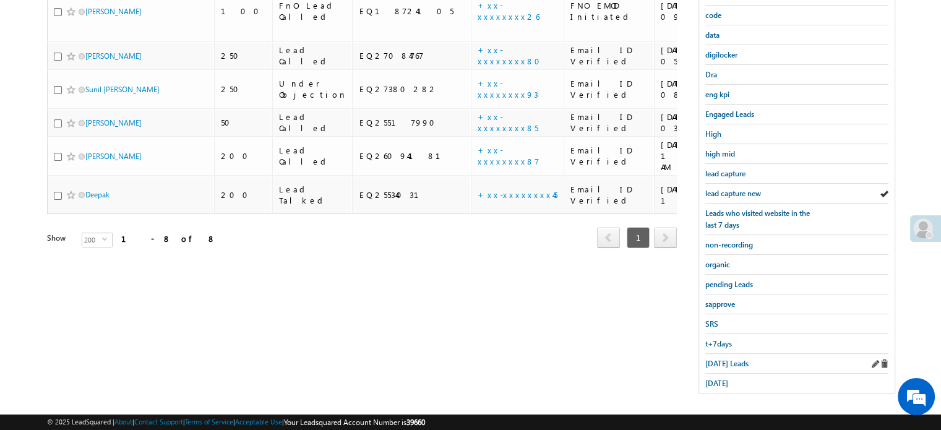
scroll to position [266, 0]
click at [721, 384] on div "yesterday" at bounding box center [797, 382] width 183 height 19
click at [724, 381] on span "yesterday" at bounding box center [717, 382] width 23 height 9
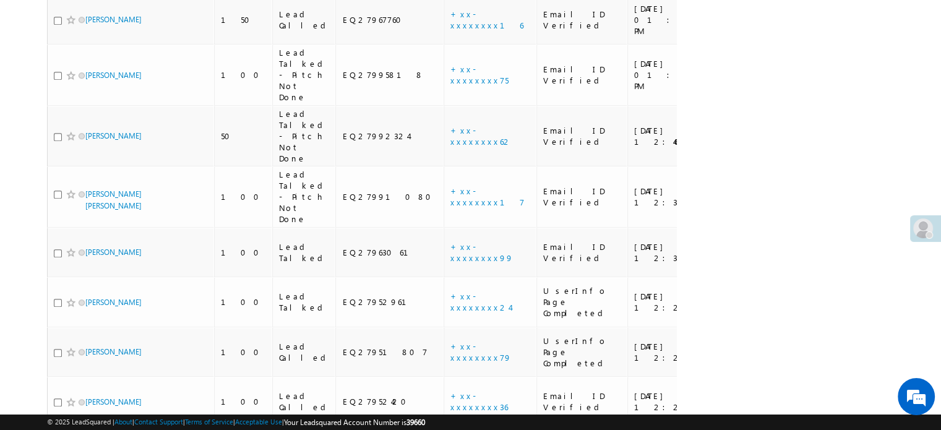
scroll to position [1198, 0]
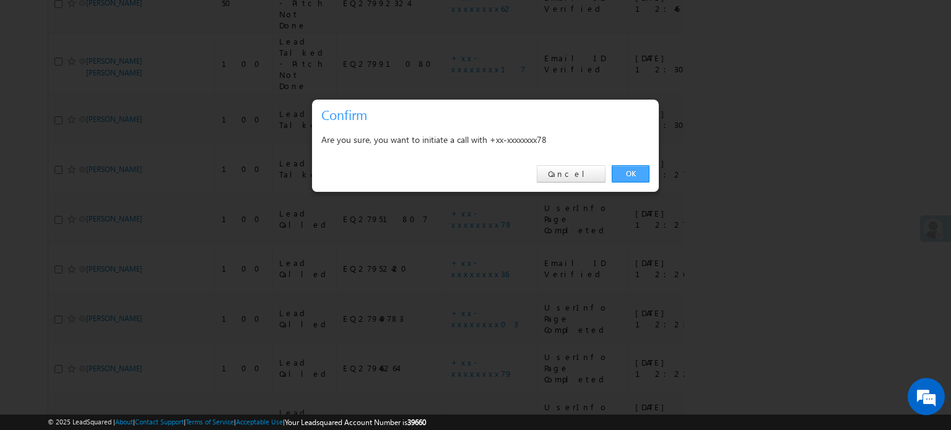
click at [627, 170] on link "OK" at bounding box center [631, 173] width 38 height 17
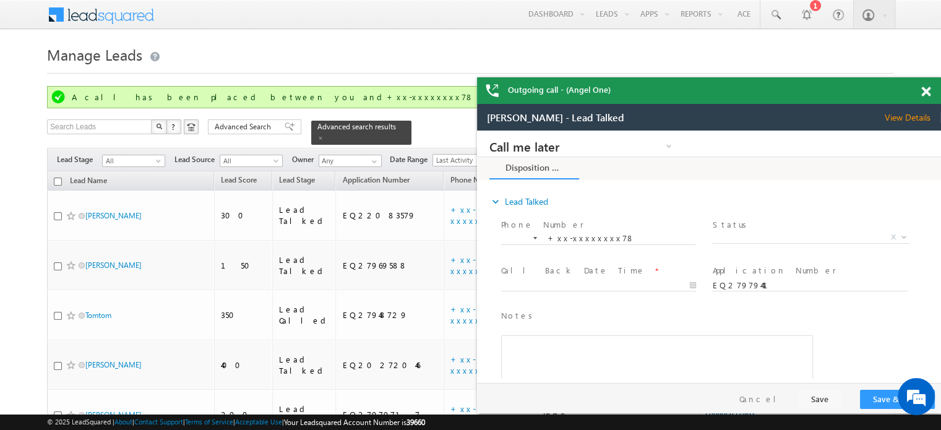
scroll to position [0, 0]
click at [926, 92] on span at bounding box center [926, 92] width 9 height 11
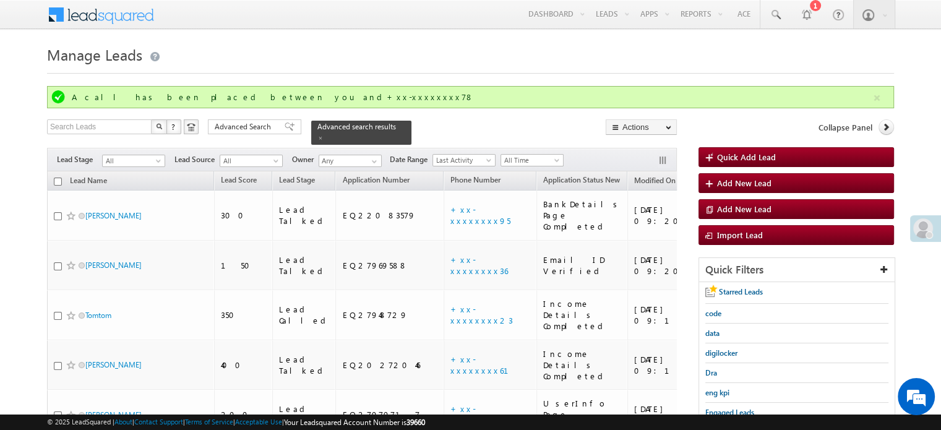
scroll to position [1231, 0]
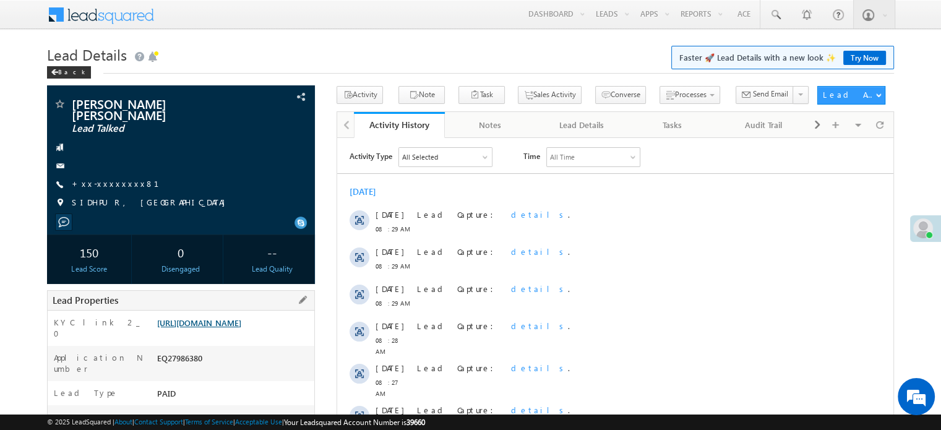
click at [241, 328] on link "https://angelbroking1-pk3em7sa.customui-test.leadsquared.com?leadId=f58e8c38-9f…" at bounding box center [199, 323] width 84 height 11
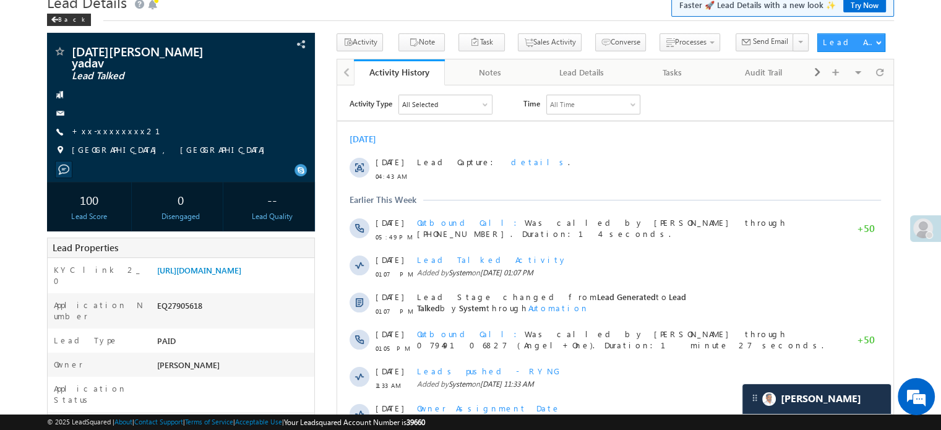
scroll to position [186, 0]
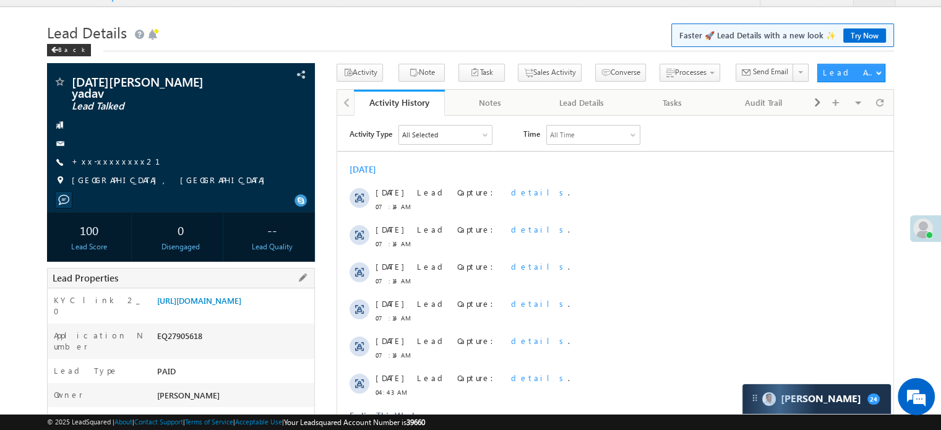
scroll to position [1, 0]
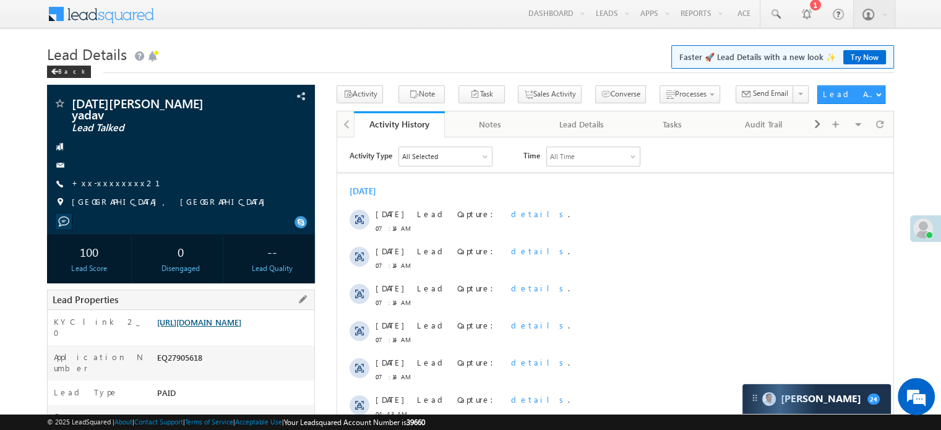
click at [233, 321] on link "[URL][DOMAIN_NAME]" at bounding box center [199, 322] width 84 height 11
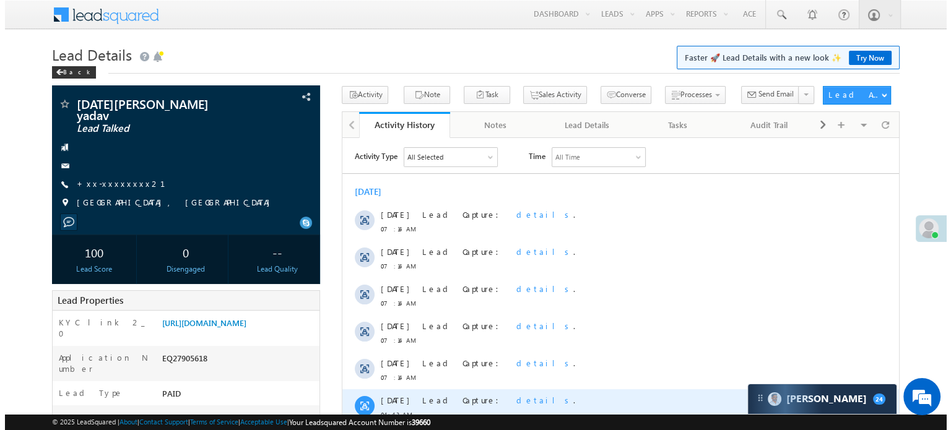
scroll to position [248, 0]
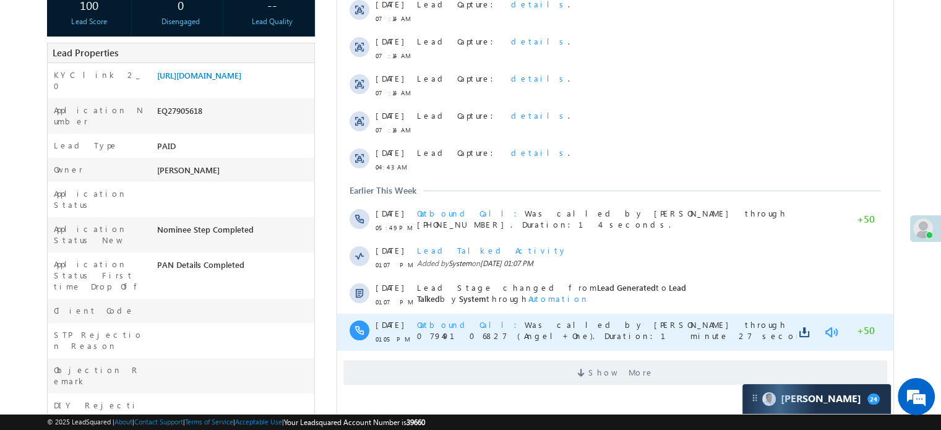
click at [836, 331] on link at bounding box center [831, 332] width 15 height 12
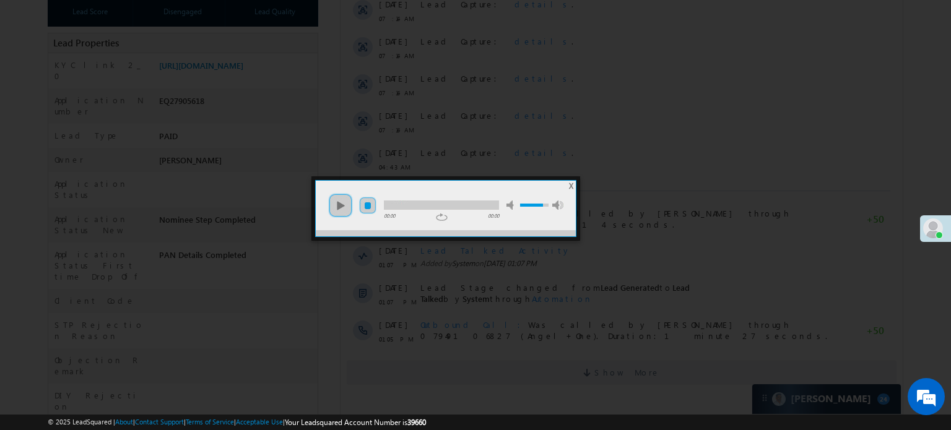
click at [366, 210] on link "stop" at bounding box center [367, 205] width 17 height 17
click at [347, 201] on link "play" at bounding box center [340, 205] width 25 height 25
click at [411, 207] on div at bounding box center [441, 205] width 115 height 9
click at [448, 204] on div at bounding box center [441, 205] width 115 height 9
click at [396, 205] on div at bounding box center [418, 205] width 68 height 9
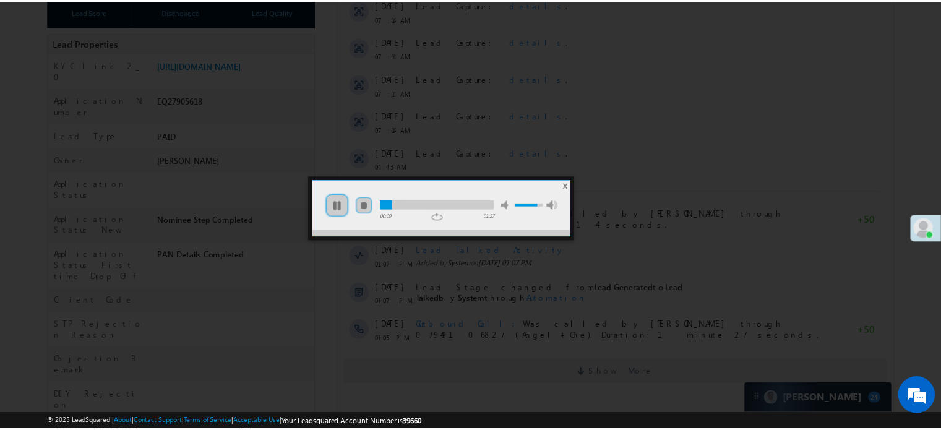
scroll to position [0, 0]
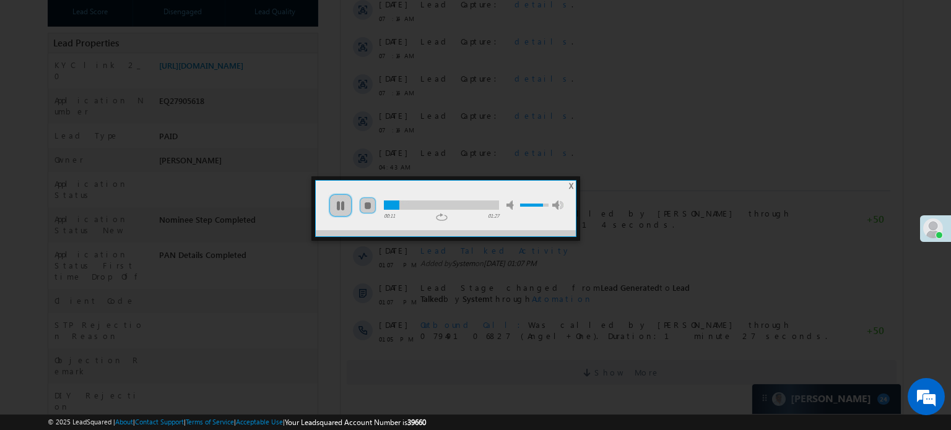
click at [487, 202] on div at bounding box center [441, 205] width 115 height 9
click at [537, 134] on div at bounding box center [475, 215] width 951 height 430
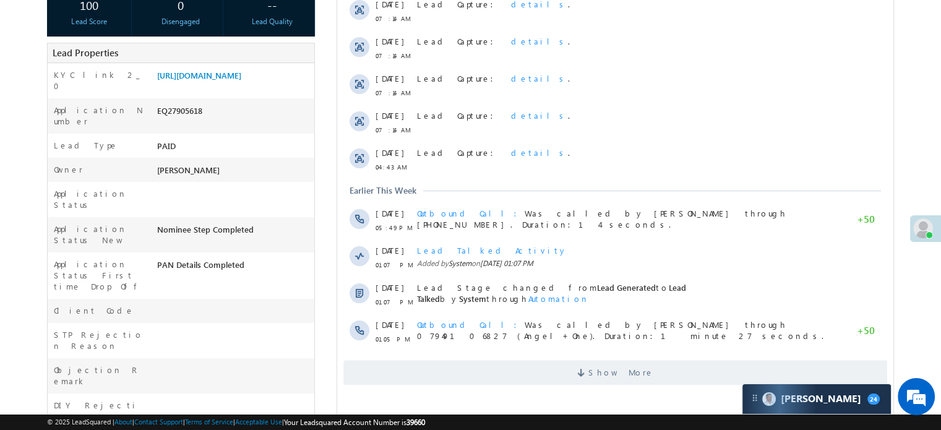
click at [566, 352] on div "Show More" at bounding box center [615, 368] width 556 height 34
click at [568, 372] on span "Show More" at bounding box center [616, 372] width 544 height 25
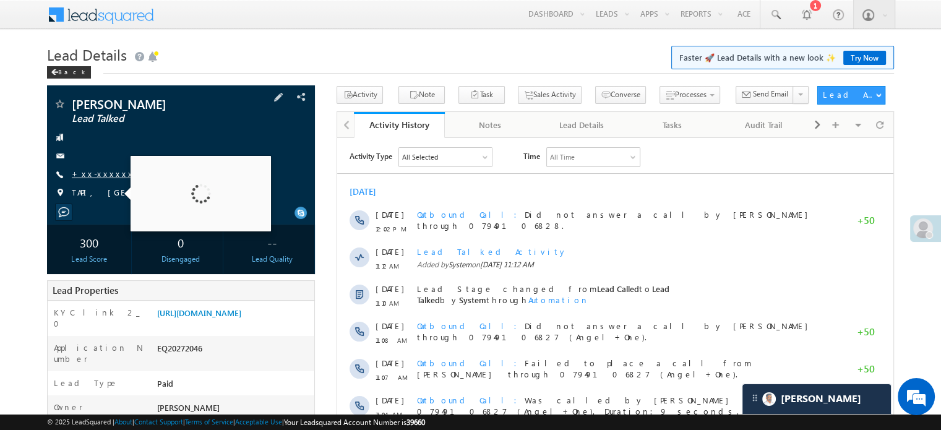
click at [110, 178] on link "+xx-xxxxxxxx61" at bounding box center [121, 173] width 98 height 11
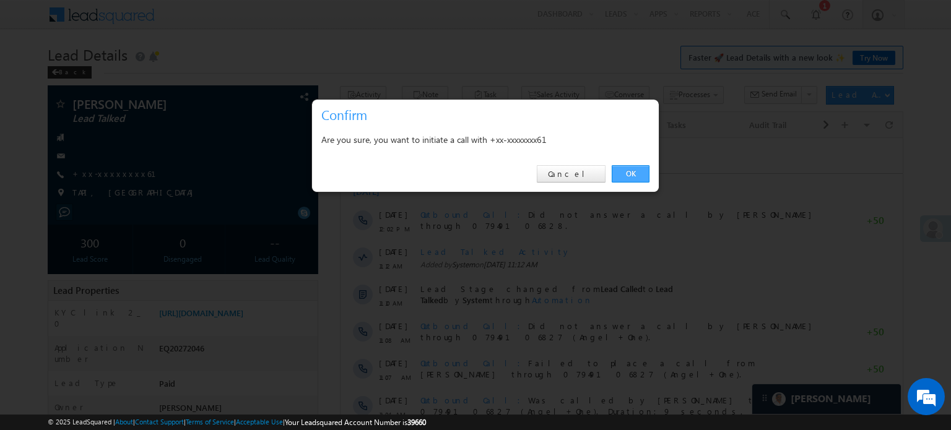
click at [637, 173] on link "OK" at bounding box center [631, 173] width 38 height 17
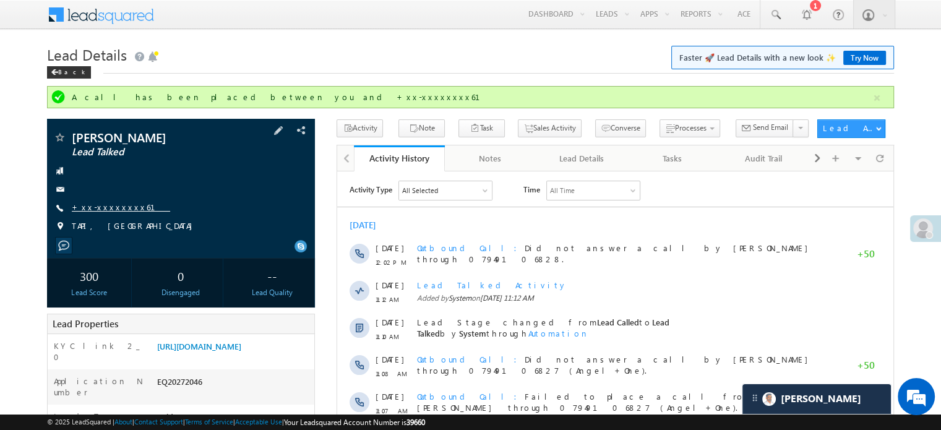
click at [92, 207] on link "+xx-xxxxxxxx61" at bounding box center [121, 207] width 98 height 11
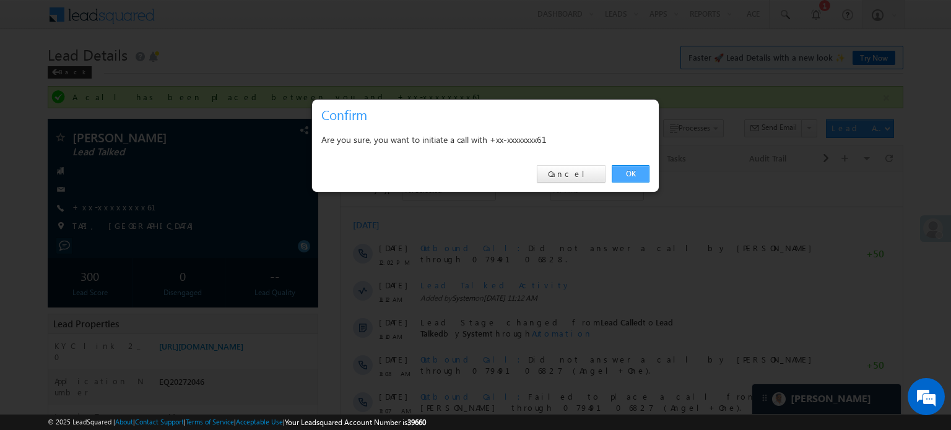
click at [623, 180] on link "OK" at bounding box center [631, 173] width 38 height 17
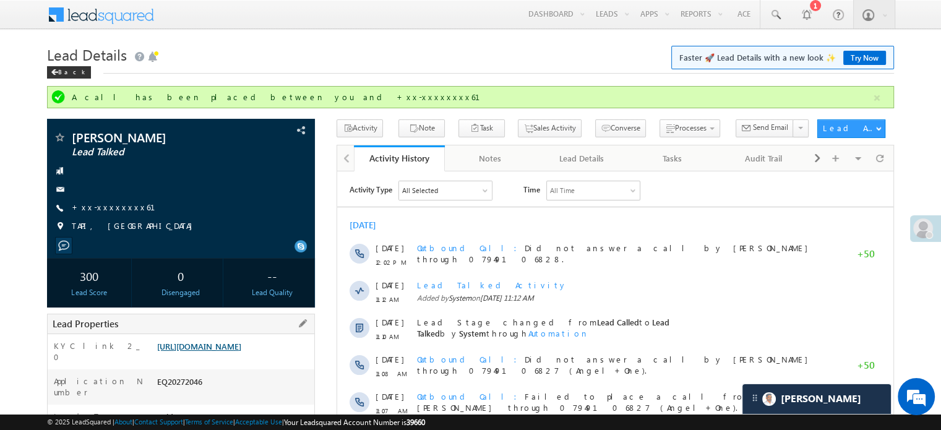
click at [241, 345] on link "https://angelbroking1-pk3em7sa.customui-test.leadsquared.com?leadId=bcd2d61c-ad…" at bounding box center [199, 346] width 84 height 11
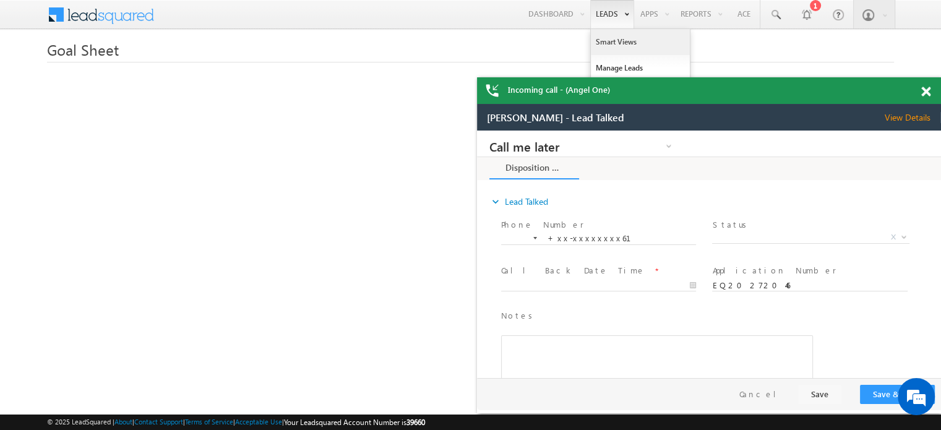
click at [603, 38] on link "Smart Views" at bounding box center [640, 42] width 99 height 26
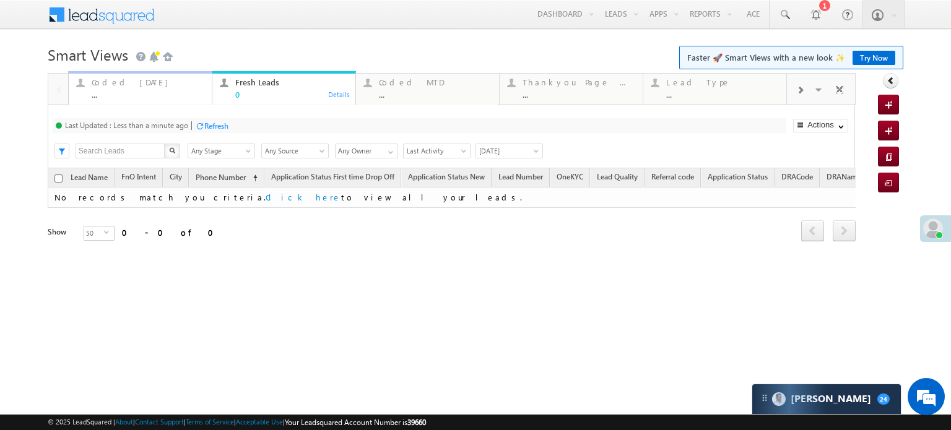
click at [130, 89] on div "Coded [DATE] ..." at bounding box center [148, 87] width 113 height 24
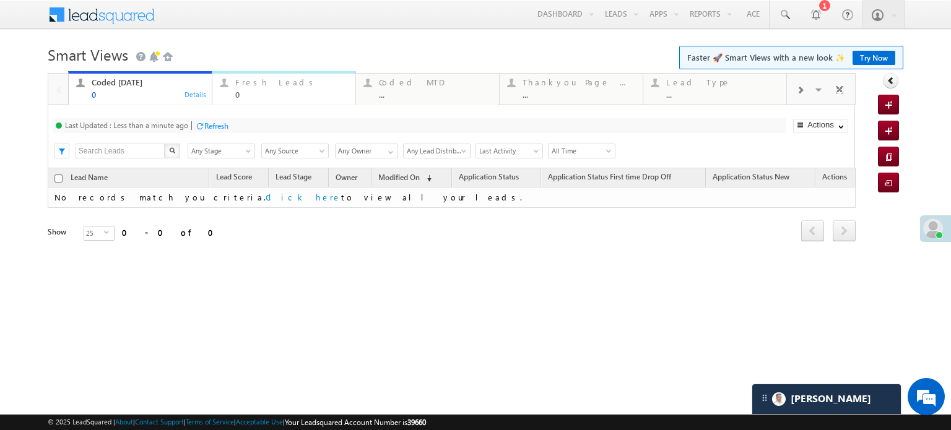
click at [269, 85] on div "Fresh Leads" at bounding box center [291, 82] width 113 height 10
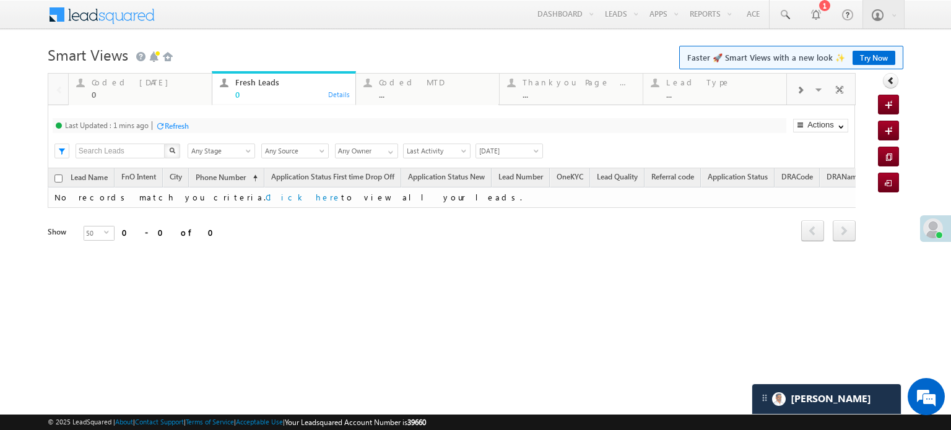
click at [196, 126] on div "Last Updated : 1 mins ago Refresh Refreshing..." at bounding box center [419, 125] width 733 height 15
click at [189, 121] on div "Refresh" at bounding box center [177, 125] width 24 height 9
click at [136, 81] on div "Coded Today" at bounding box center [148, 82] width 113 height 10
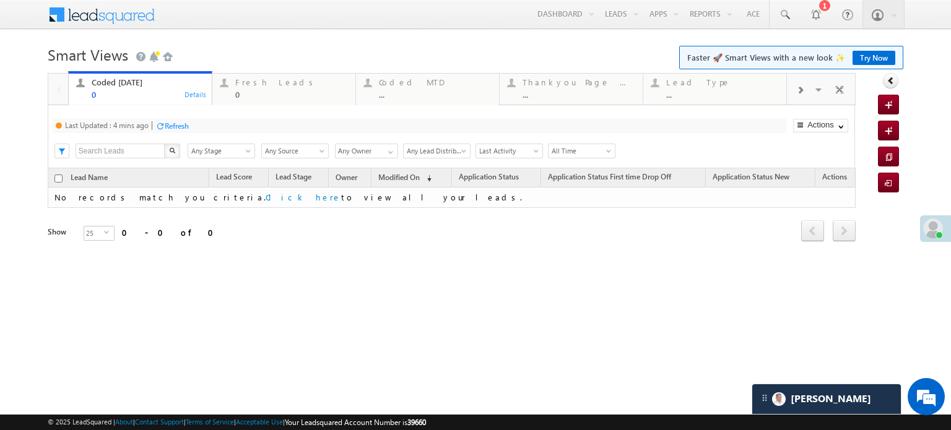
click at [178, 124] on div "Refresh" at bounding box center [177, 125] width 24 height 9
click at [244, 84] on div "Fresh Leads" at bounding box center [291, 82] width 113 height 10
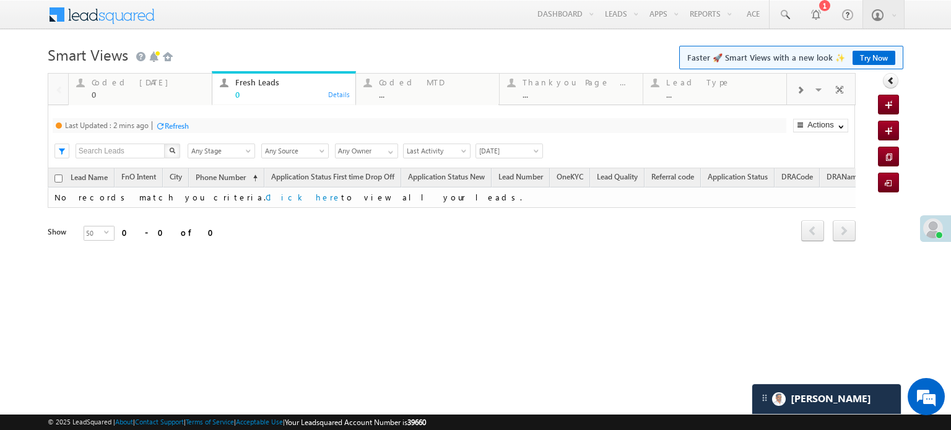
click at [191, 123] on div "Last Updated : 2 mins ago Refresh Refreshing..." at bounding box center [419, 125] width 733 height 15
click at [189, 123] on div "Refresh" at bounding box center [177, 125] width 24 height 9
click at [137, 89] on div "Coded Today 0" at bounding box center [148, 87] width 113 height 24
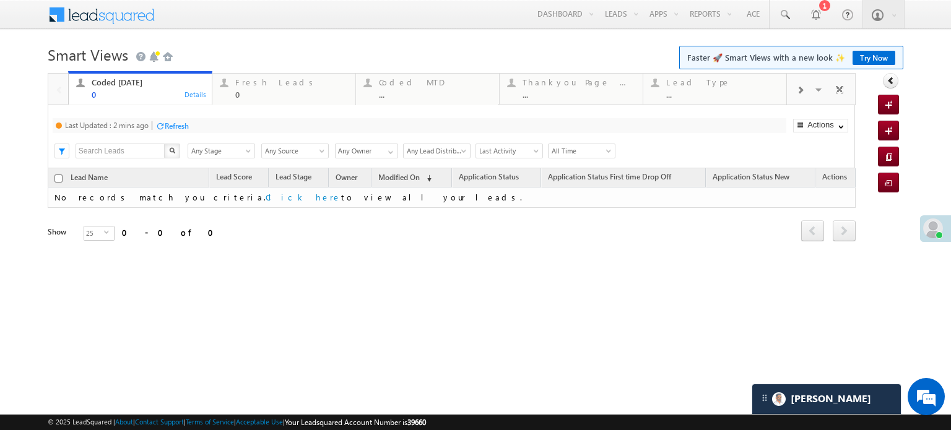
click at [175, 123] on div "Refresh" at bounding box center [177, 125] width 24 height 9
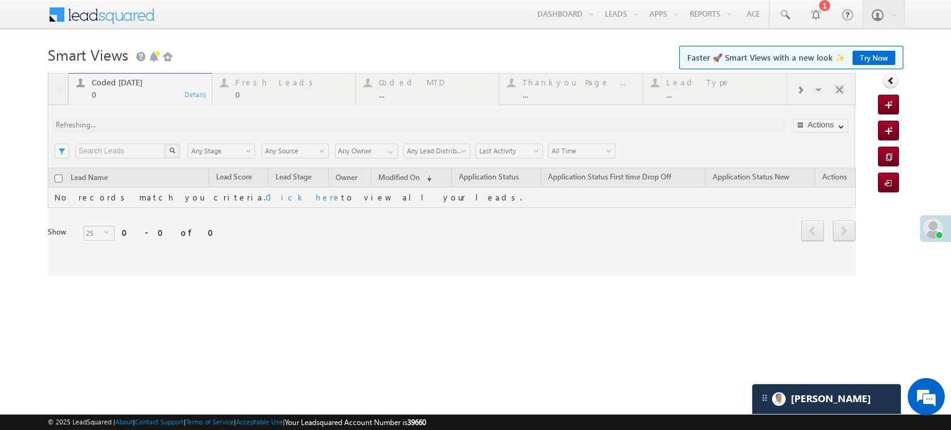
click at [175, 123] on div at bounding box center [452, 174] width 808 height 203
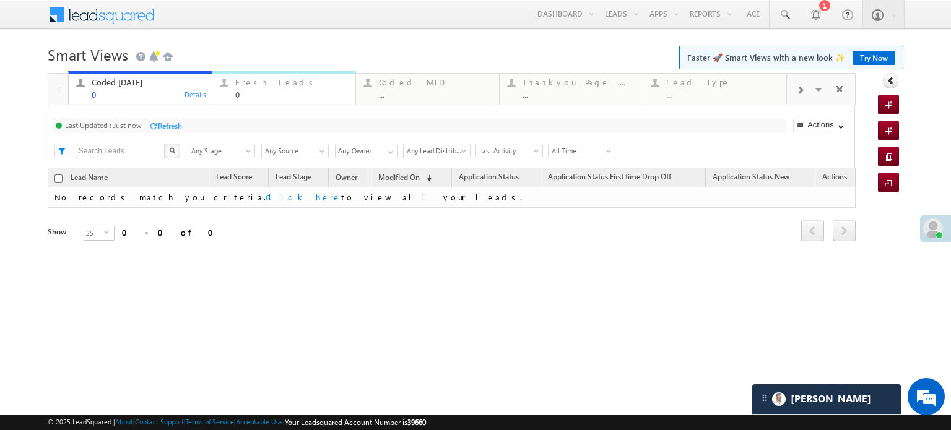
click at [238, 85] on div "Fresh Leads" at bounding box center [291, 82] width 113 height 10
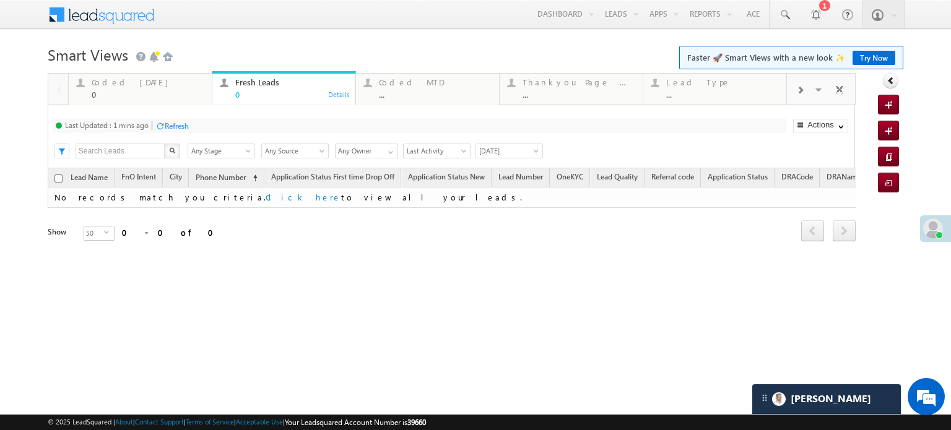
click at [189, 128] on div "Refresh" at bounding box center [177, 125] width 24 height 9
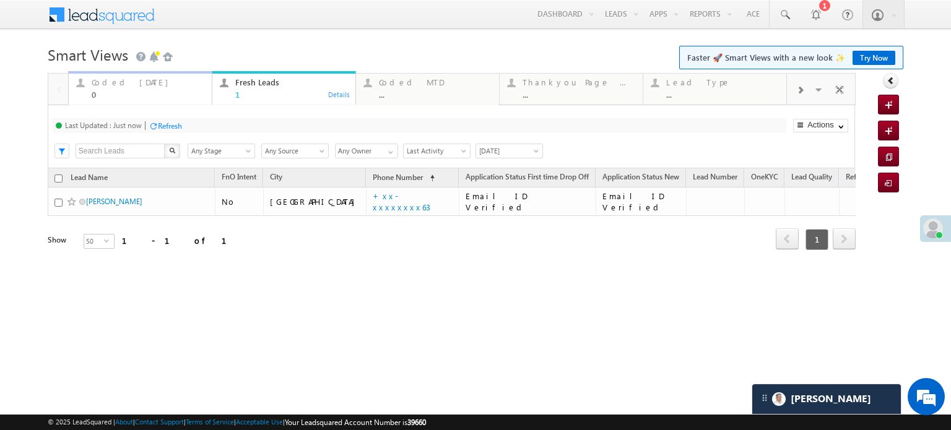
click at [131, 97] on div "0" at bounding box center [148, 94] width 113 height 9
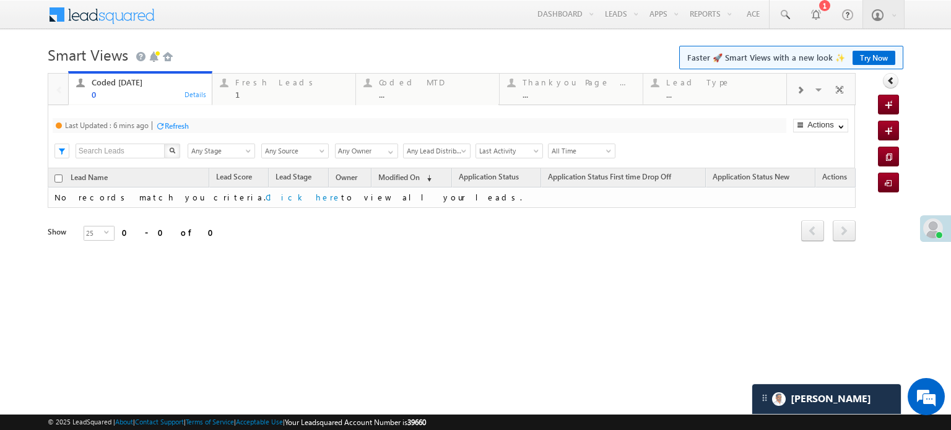
click at [169, 126] on div "Refresh" at bounding box center [177, 125] width 24 height 9
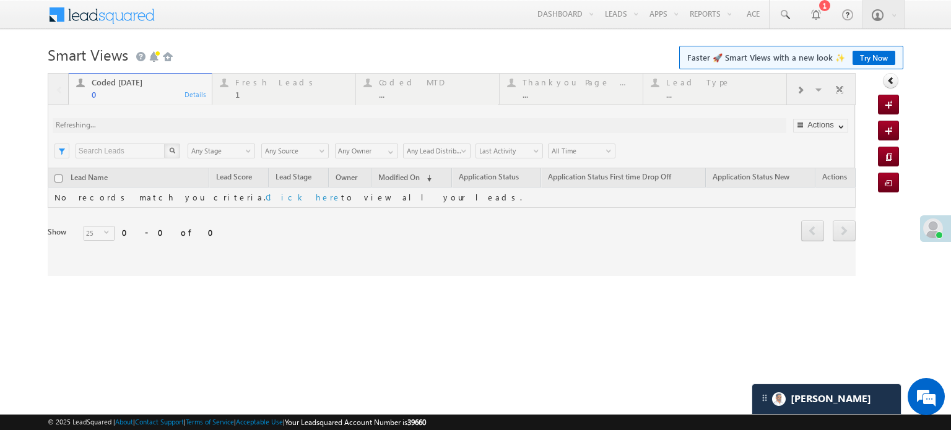
click at [169, 126] on div at bounding box center [452, 174] width 808 height 203
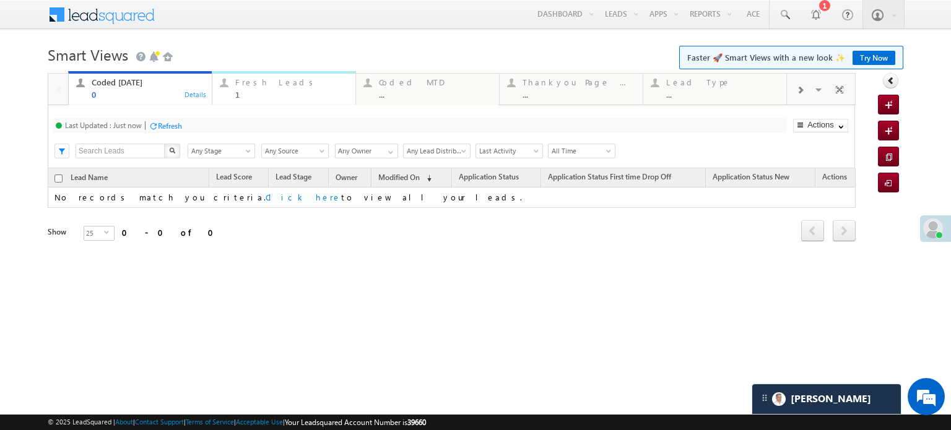
click at [270, 91] on div "1" at bounding box center [291, 94] width 113 height 9
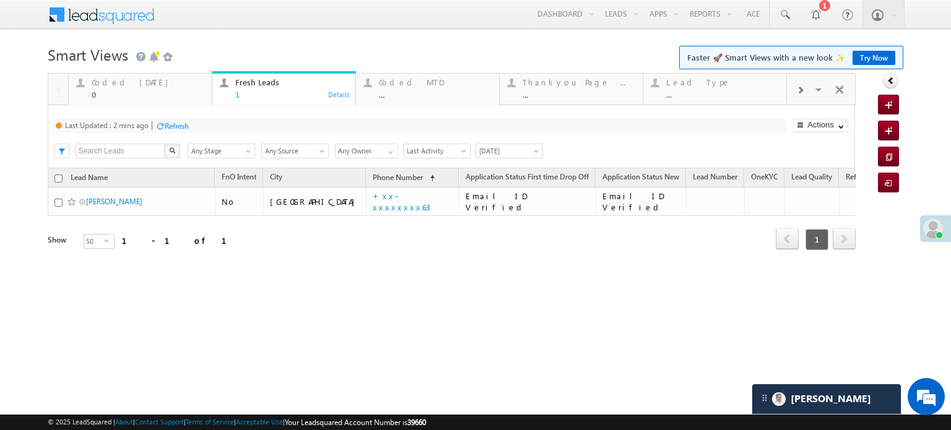
click at [180, 132] on div "Last Updated : 2 mins ago Refresh Refreshing... Search X Lead Stage Any Stage A…" at bounding box center [451, 136] width 807 height 63
click at [183, 121] on div "Refresh" at bounding box center [177, 125] width 24 height 9
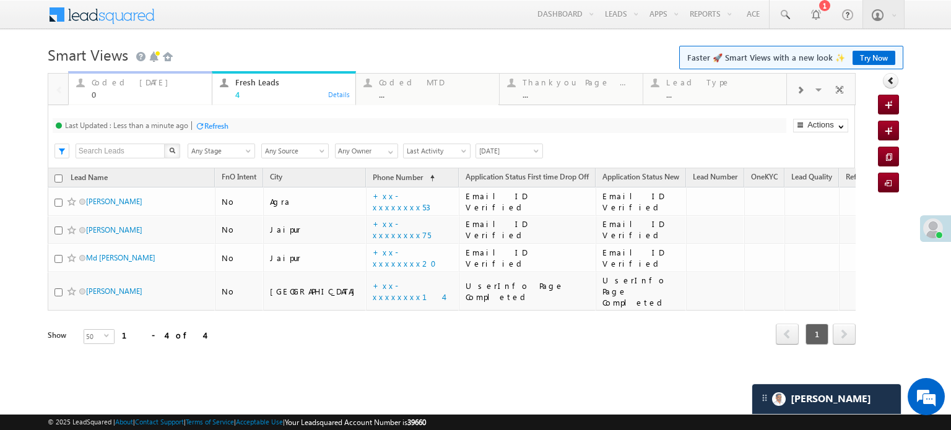
click at [141, 84] on div "Coded Today" at bounding box center [148, 82] width 113 height 10
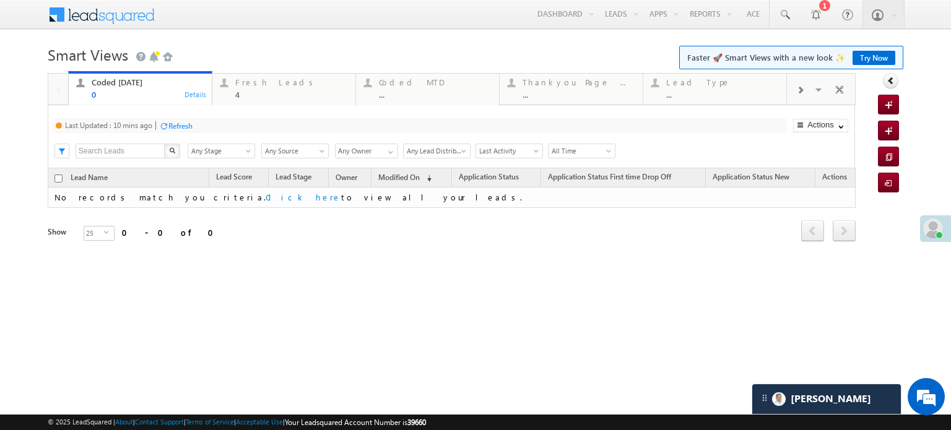
click at [178, 119] on div "Refresh" at bounding box center [175, 125] width 33 height 12
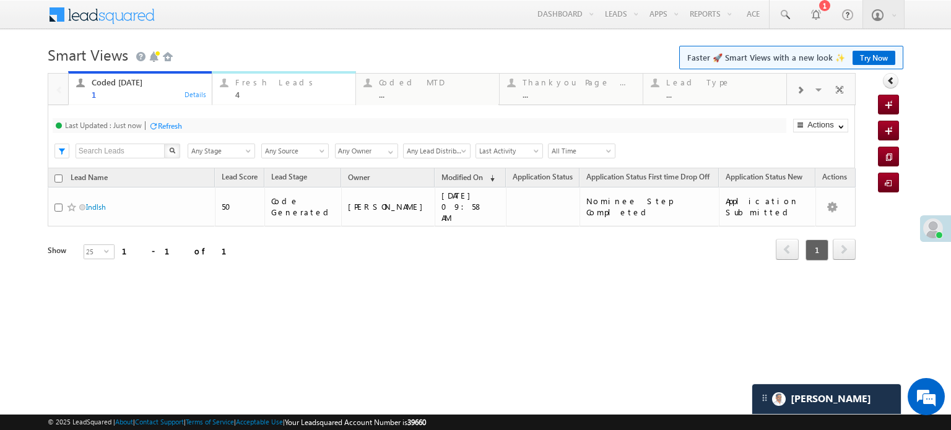
click at [257, 84] on div "Fresh Leads" at bounding box center [291, 82] width 113 height 10
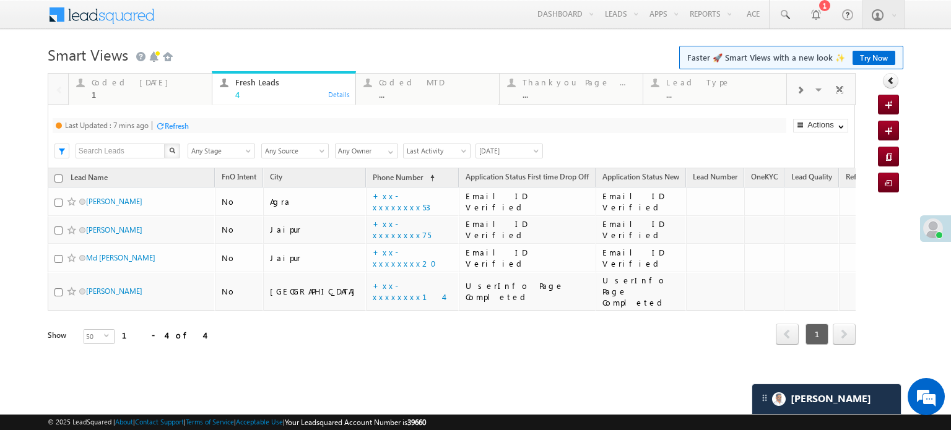
click at [165, 126] on div at bounding box center [159, 125] width 9 height 9
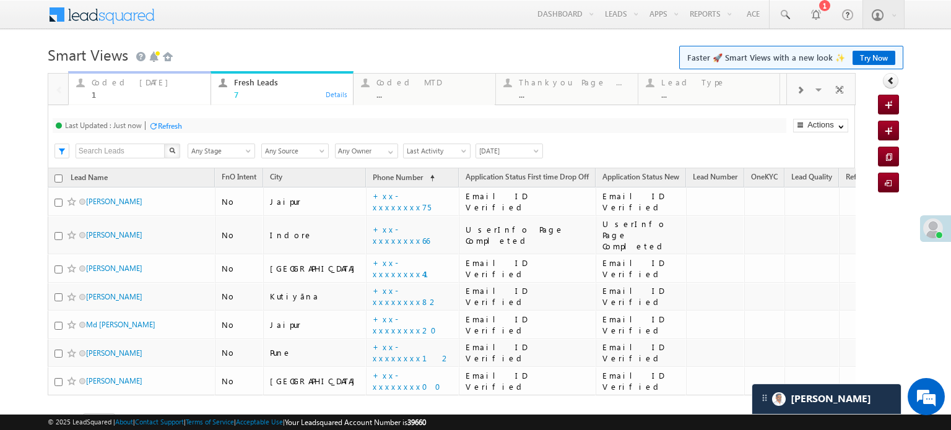
click at [136, 84] on div "Coded Today" at bounding box center [147, 82] width 111 height 10
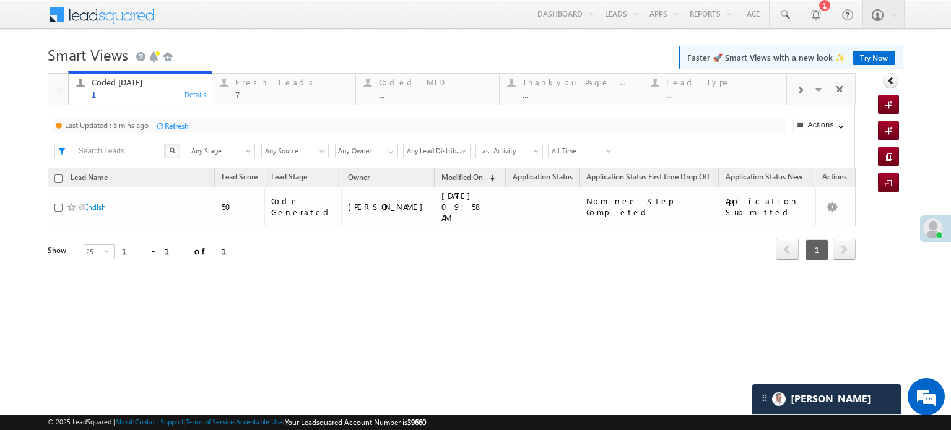
click at [175, 124] on div "Refresh" at bounding box center [177, 125] width 24 height 9
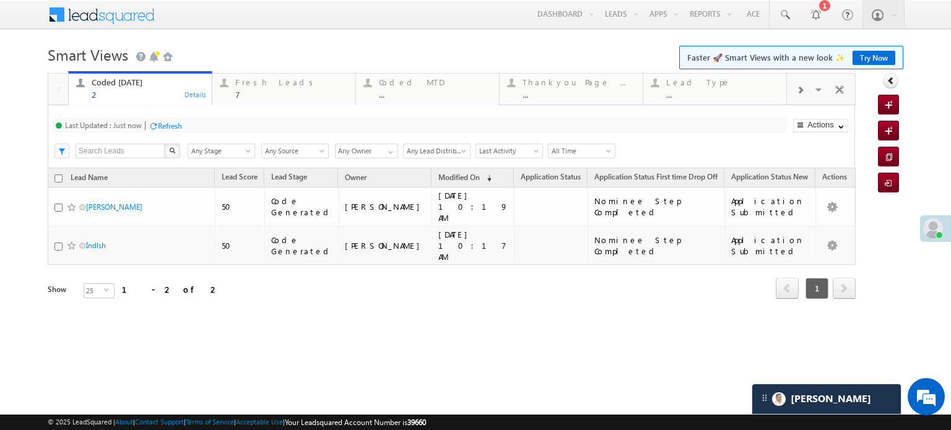
click at [178, 123] on div "Refresh" at bounding box center [170, 125] width 24 height 9
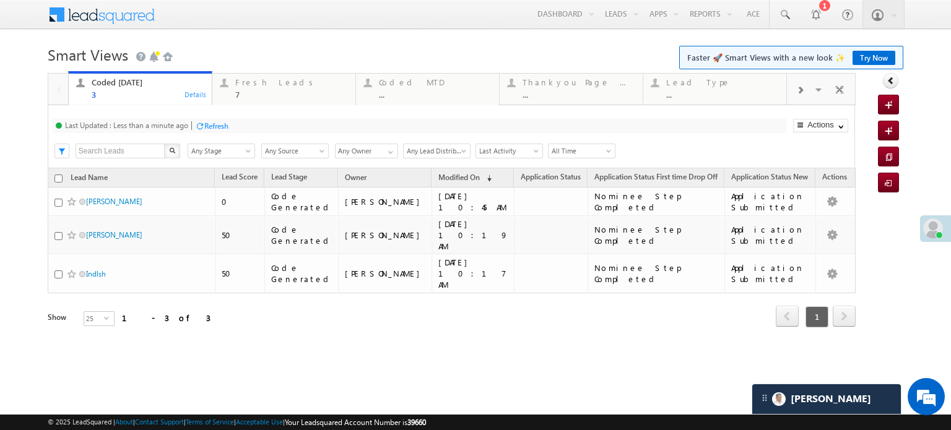
click at [215, 126] on div "Refresh" at bounding box center [216, 125] width 24 height 9
click at [199, 127] on div at bounding box center [199, 125] width 9 height 9
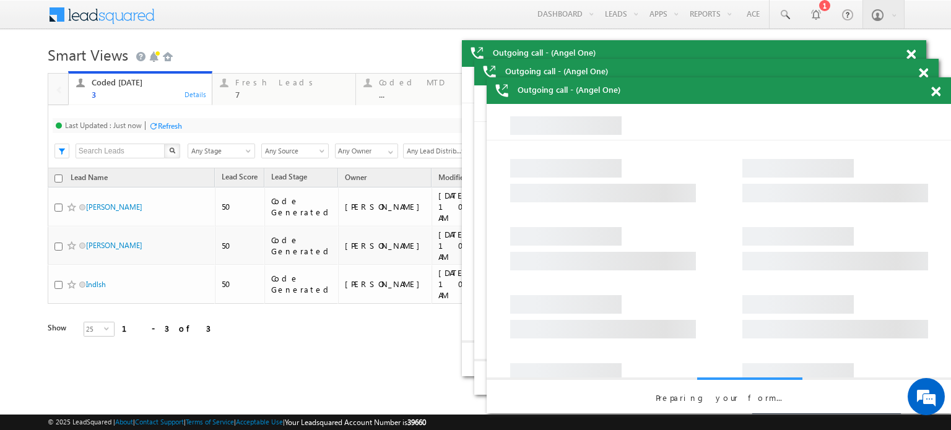
click at [915, 60] on span at bounding box center [910, 55] width 9 height 11
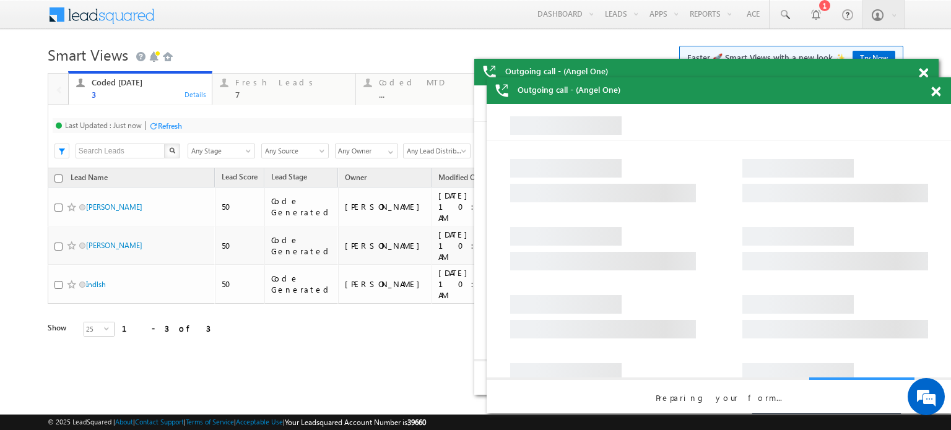
click at [928, 79] on span at bounding box center [923, 73] width 9 height 11
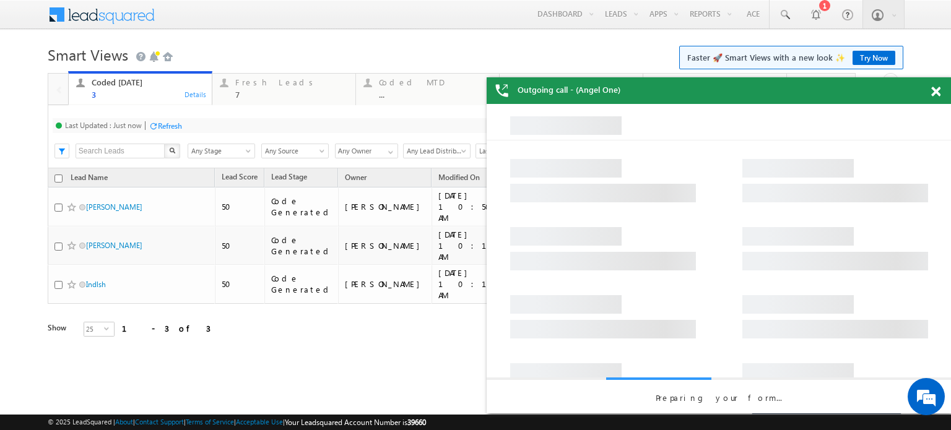
click at [935, 88] on span at bounding box center [935, 92] width 9 height 11
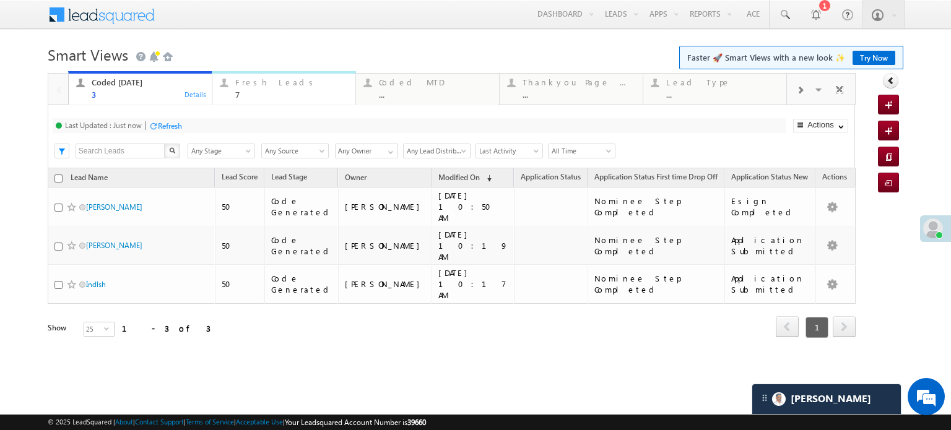
click at [297, 91] on div "7" at bounding box center [291, 94] width 113 height 9
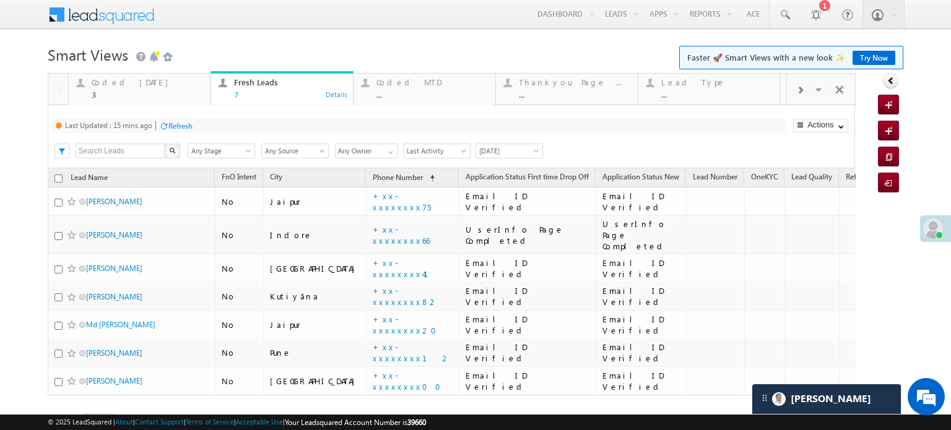
click at [180, 128] on div "Refresh" at bounding box center [180, 125] width 24 height 9
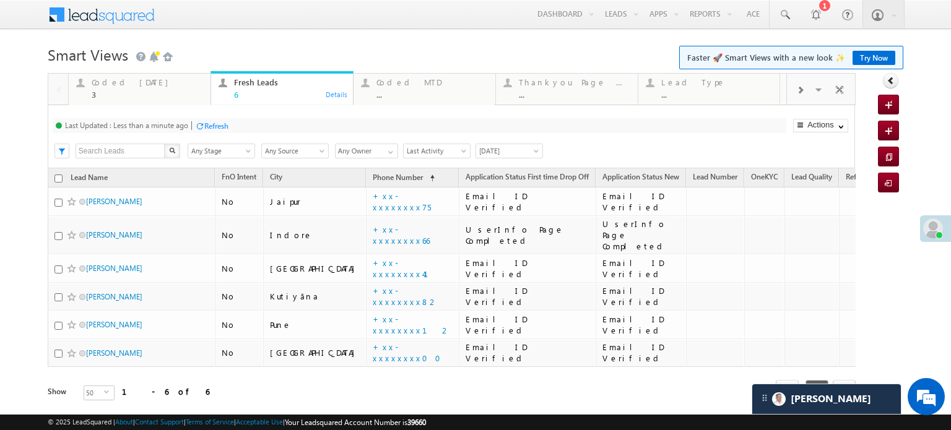
drag, startPoint x: 191, startPoint y: 124, endPoint x: 199, endPoint y: 128, distance: 8.9
click at [191, 124] on div "Last Updated : Less than a minute ago Refresh Refreshing..." at bounding box center [419, 125] width 733 height 15
click at [217, 124] on div "Refresh" at bounding box center [216, 125] width 24 height 9
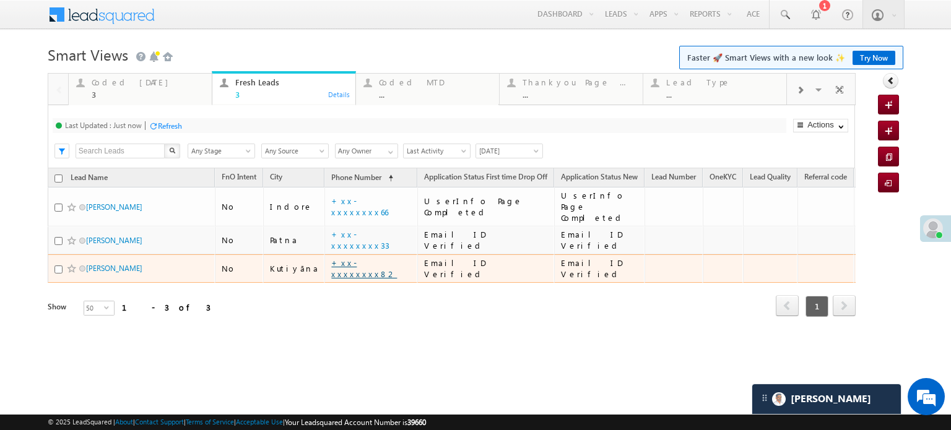
click at [341, 257] on link "+xx-xxxxxxxx82" at bounding box center [364, 268] width 66 height 22
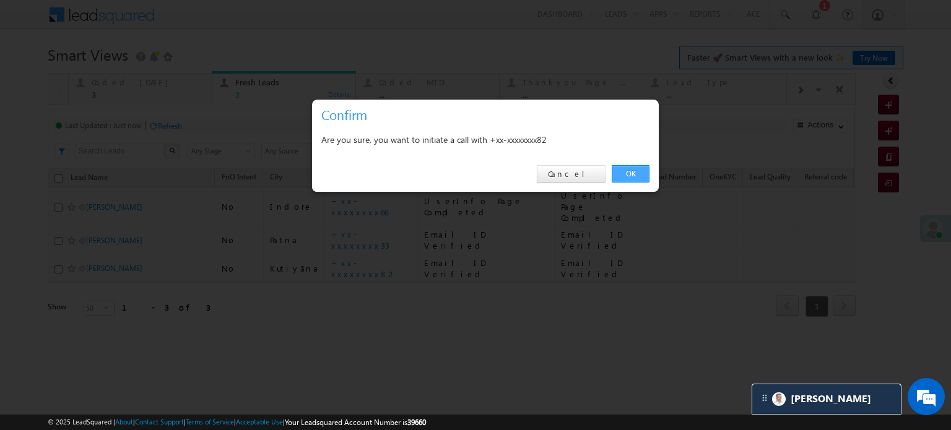
click at [626, 170] on link "OK" at bounding box center [631, 173] width 38 height 17
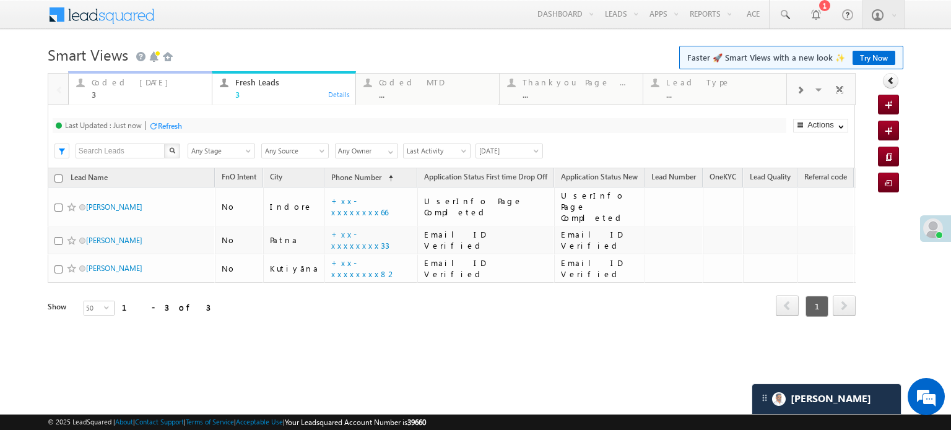
click at [119, 86] on div "Coded Today" at bounding box center [148, 82] width 113 height 10
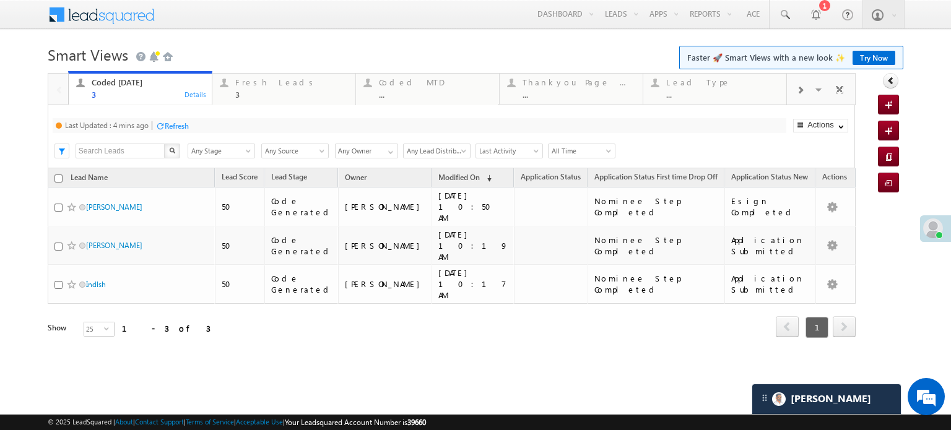
click at [164, 125] on div at bounding box center [159, 125] width 9 height 9
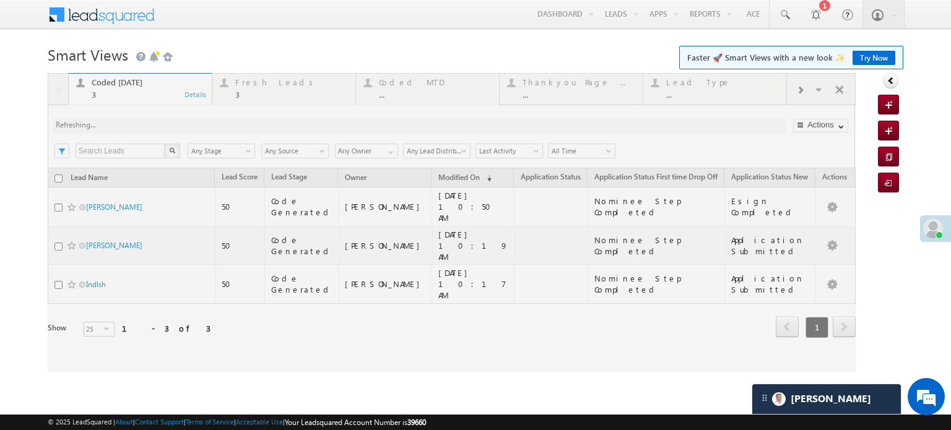
click at [164, 125] on div at bounding box center [452, 222] width 808 height 299
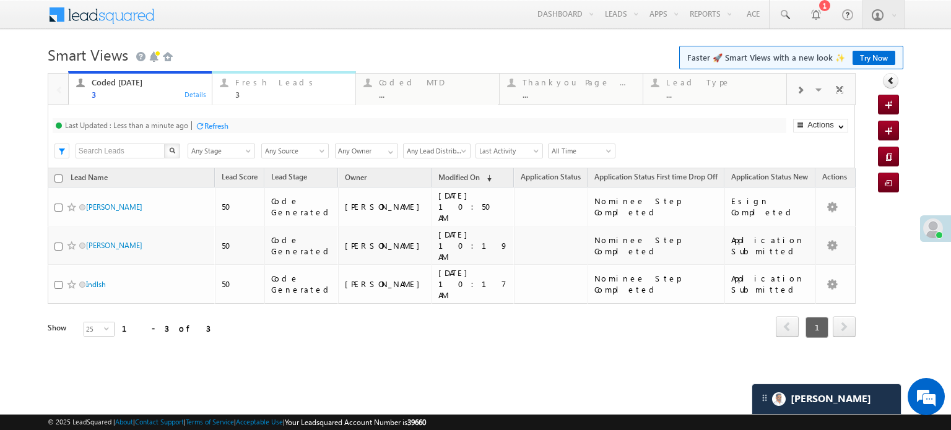
click at [295, 81] on div "Fresh Leads" at bounding box center [291, 82] width 113 height 10
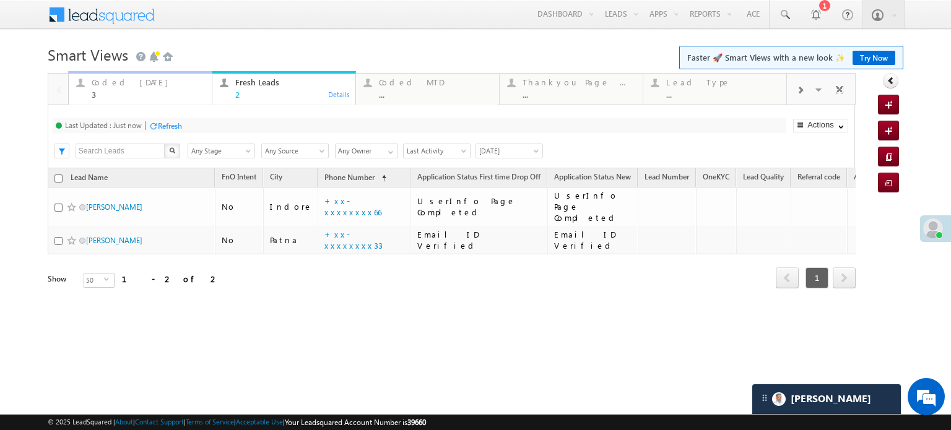
click at [129, 87] on div "Coded Today" at bounding box center [148, 82] width 113 height 10
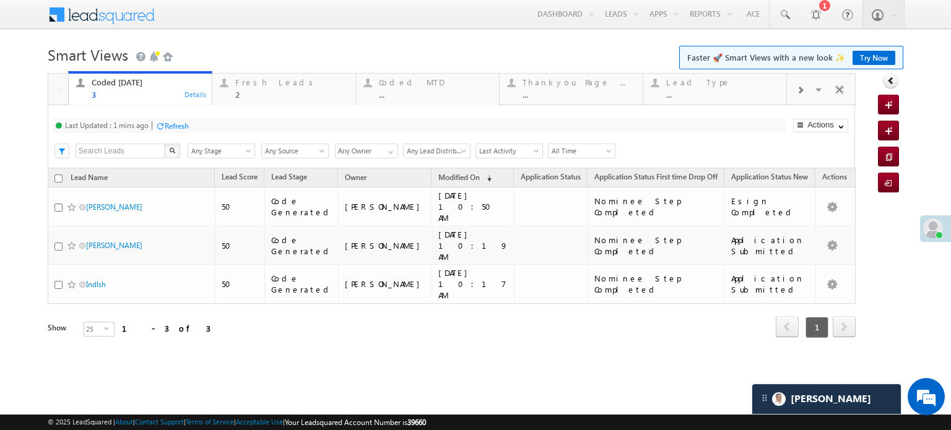
click at [173, 126] on div "Refresh" at bounding box center [177, 125] width 24 height 9
click at [166, 125] on div "Refresh" at bounding box center [170, 125] width 24 height 9
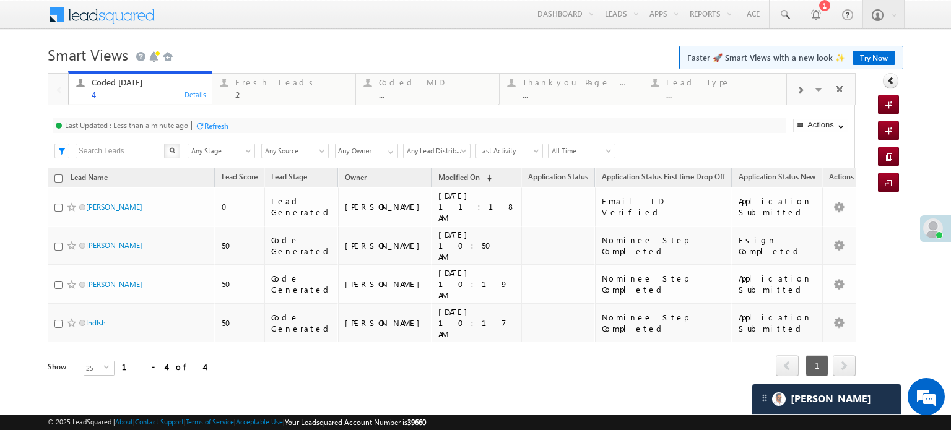
click at [208, 128] on div "Refresh" at bounding box center [216, 125] width 24 height 9
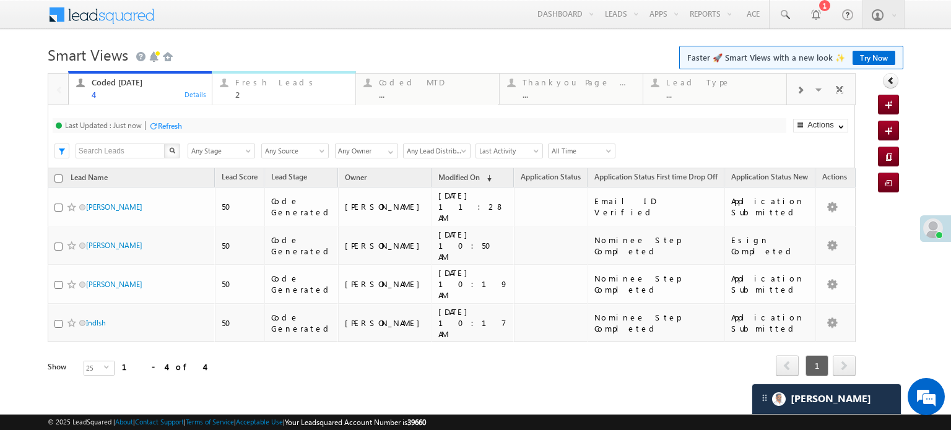
drag, startPoint x: 247, startPoint y: 42, endPoint x: 279, endPoint y: 80, distance: 49.7
click at [279, 80] on div "Fresh Leads" at bounding box center [291, 82] width 113 height 10
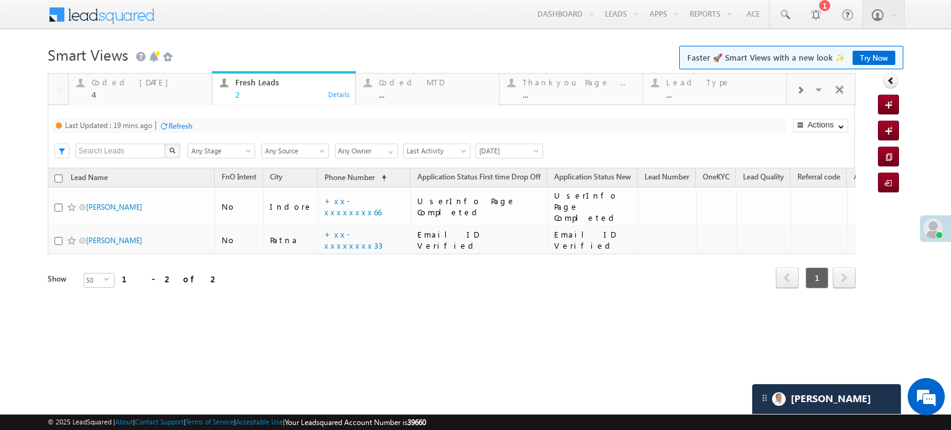
click at [188, 128] on div "Refresh" at bounding box center [180, 125] width 24 height 9
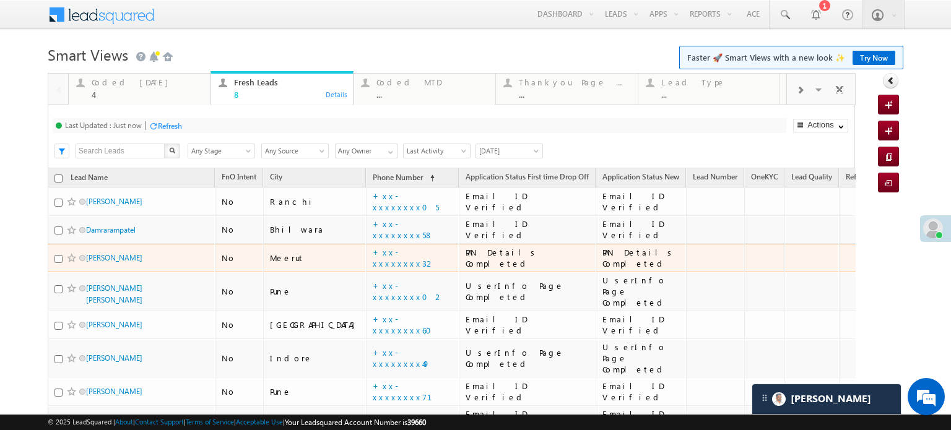
scroll to position [94, 0]
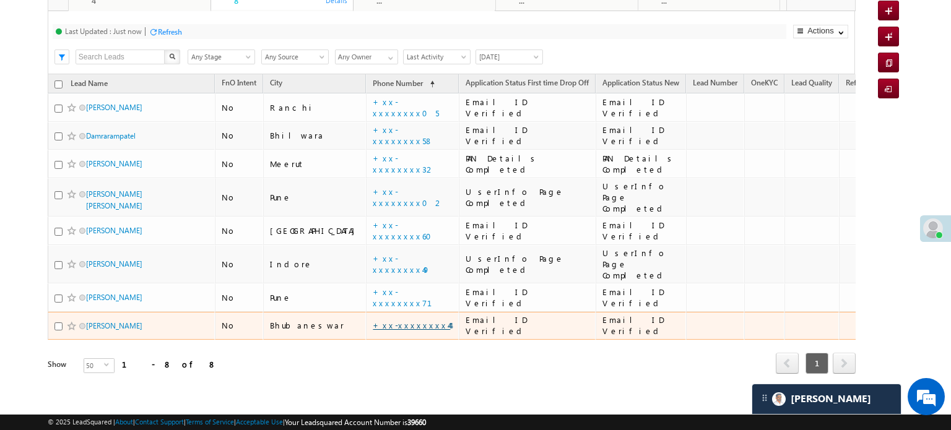
click at [373, 320] on link "+xx-xxxxxxxx44" at bounding box center [411, 325] width 77 height 11
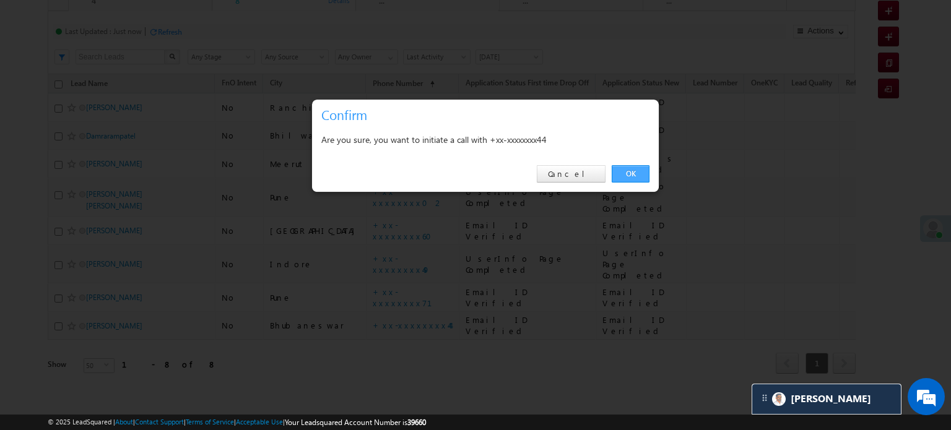
click at [648, 173] on link "OK" at bounding box center [631, 173] width 38 height 17
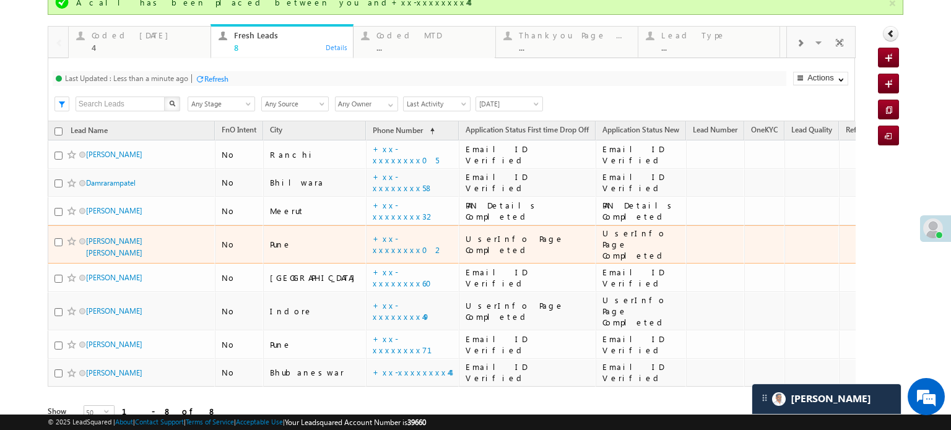
scroll to position [62, 0]
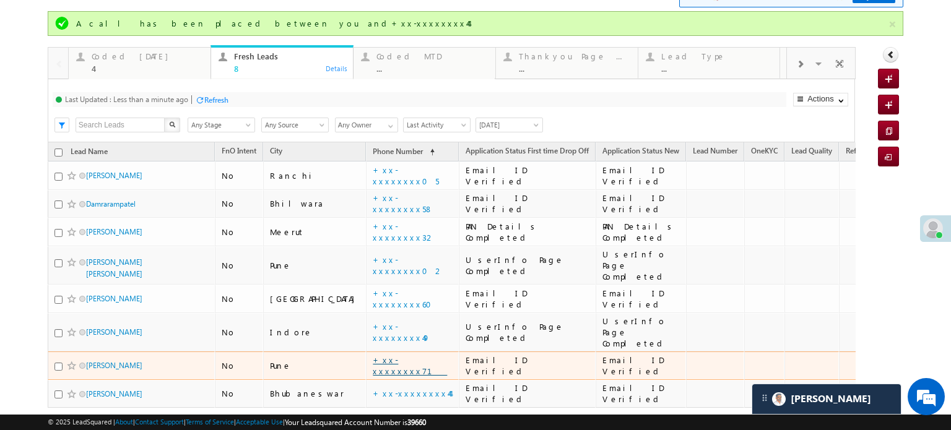
click at [379, 355] on link "+xx-xxxxxxxx71" at bounding box center [410, 366] width 74 height 22
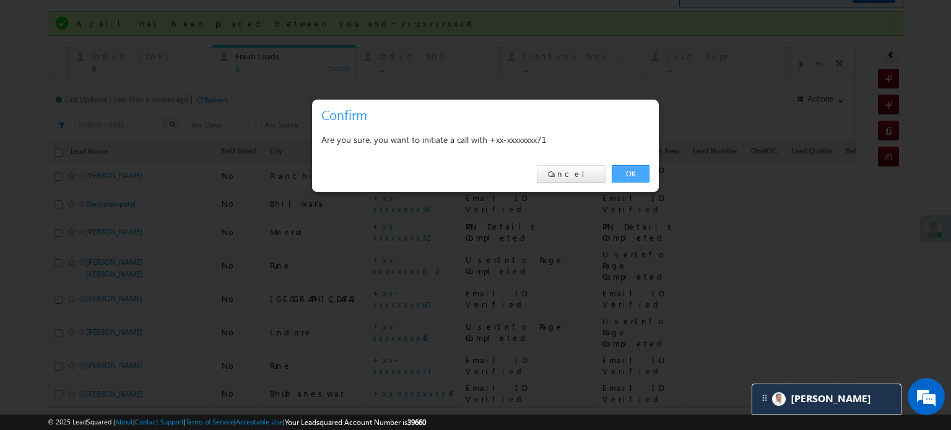
click at [649, 171] on link "OK" at bounding box center [631, 173] width 38 height 17
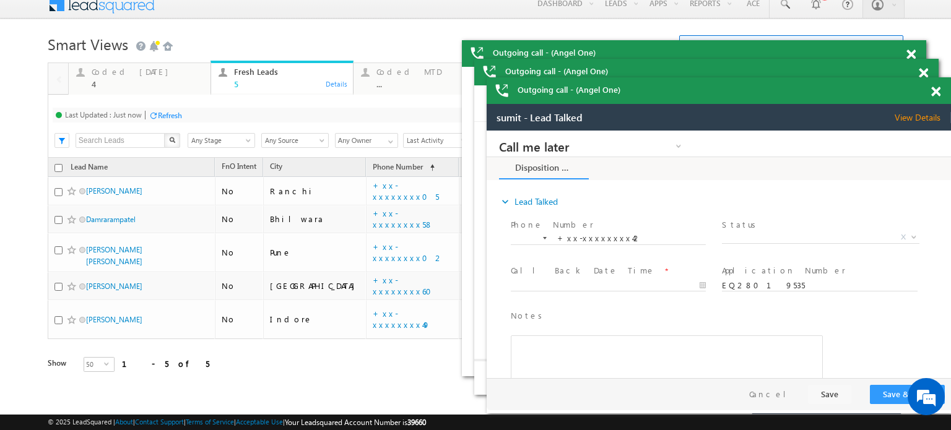
scroll to position [0, 0]
click at [915, 60] on span at bounding box center [910, 55] width 9 height 11
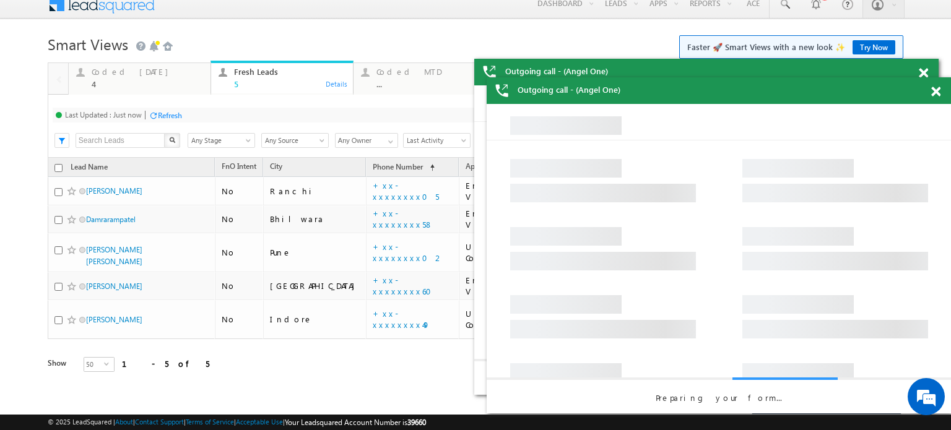
click at [928, 79] on span at bounding box center [923, 73] width 9 height 11
click at [936, 85] on div "Outgoing call - (Angel One)" at bounding box center [706, 72] width 464 height 27
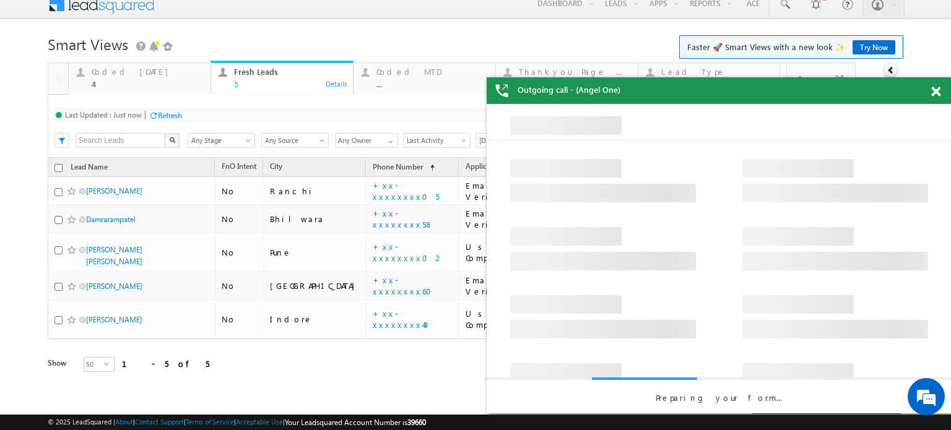
click at [936, 94] on span at bounding box center [935, 92] width 9 height 11
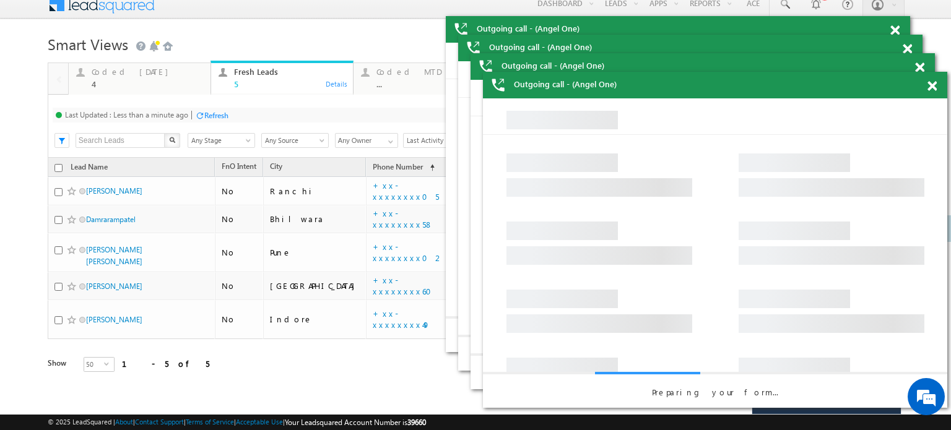
click at [899, 36] on span at bounding box center [894, 30] width 9 height 11
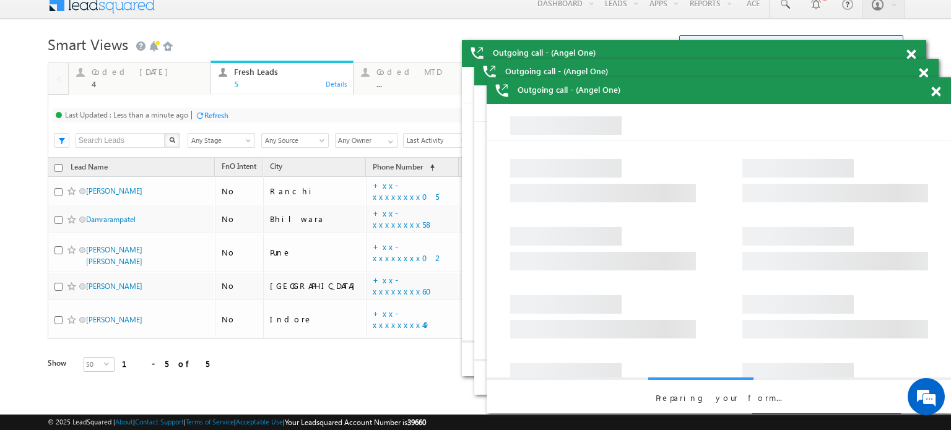
click at [915, 60] on span at bounding box center [910, 55] width 9 height 11
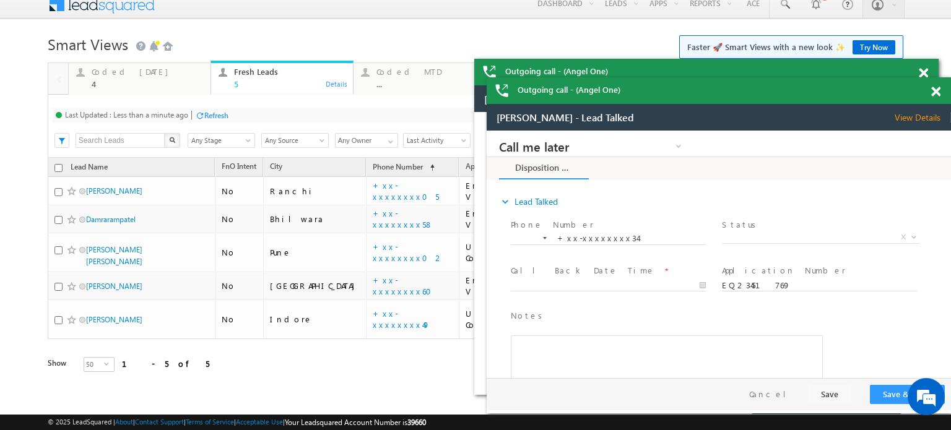
click at [928, 79] on span at bounding box center [923, 73] width 9 height 11
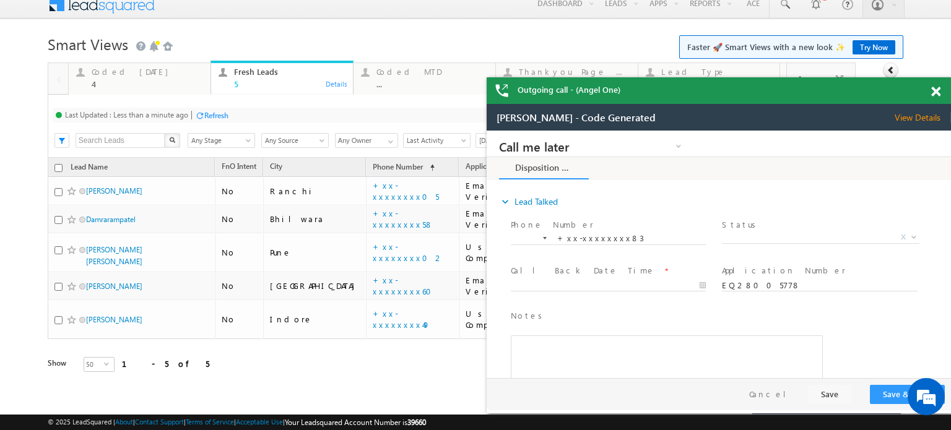
click at [939, 87] on span at bounding box center [935, 92] width 9 height 11
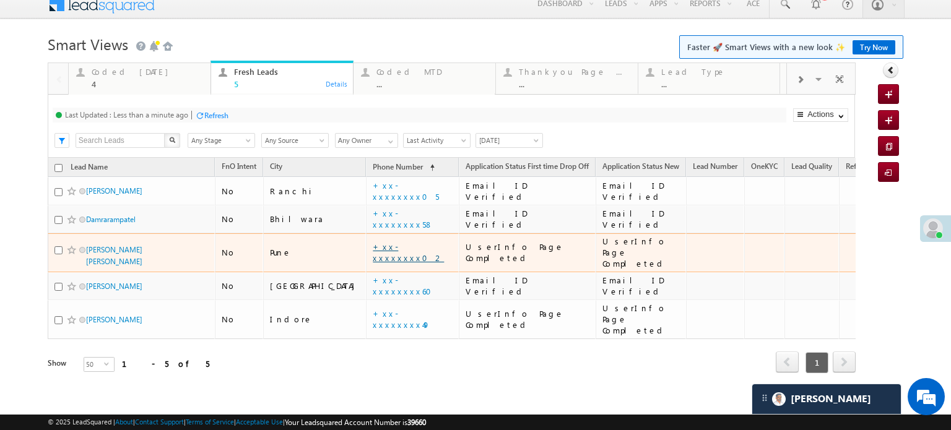
click at [373, 246] on link "+xx-xxxxxxxx02" at bounding box center [408, 252] width 71 height 22
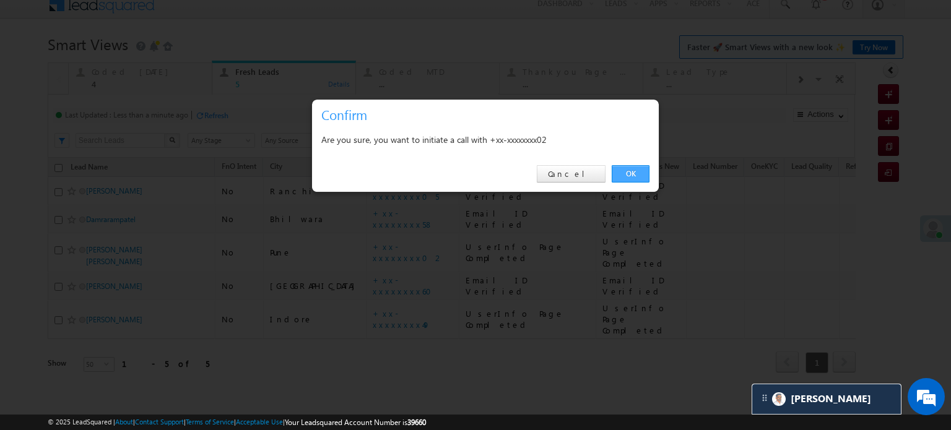
click at [616, 173] on link "OK" at bounding box center [631, 173] width 38 height 17
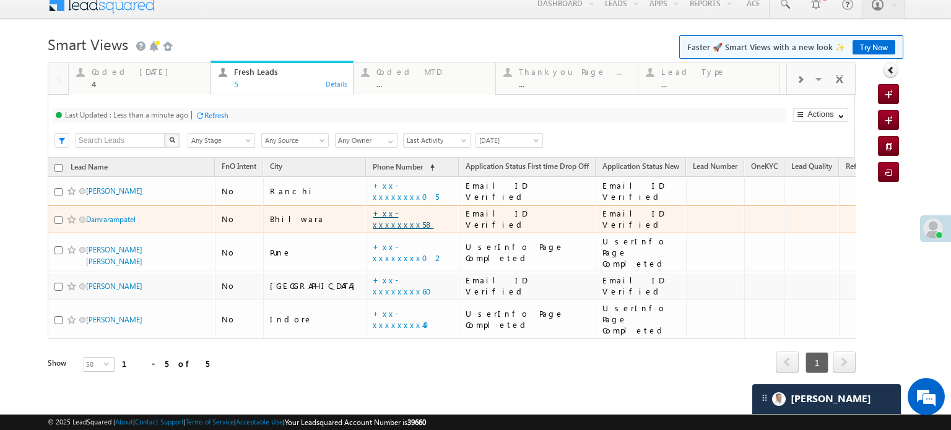
click at [373, 217] on link "+xx-xxxxxxxx58" at bounding box center [403, 219] width 61 height 22
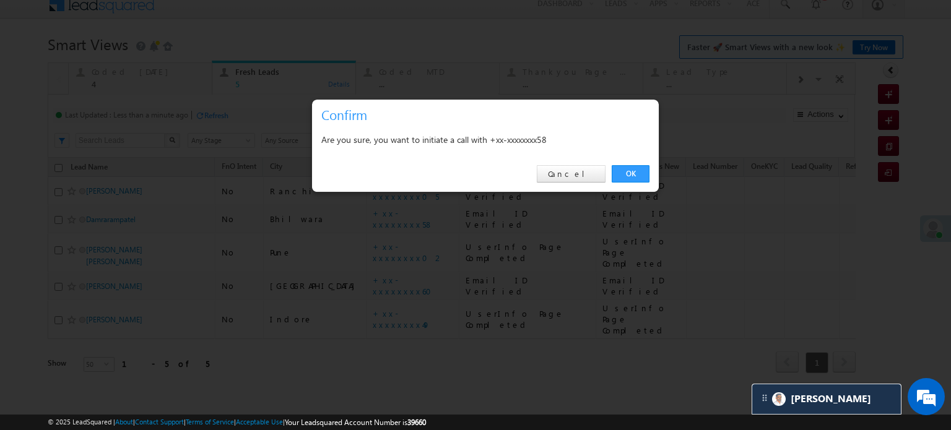
click at [634, 163] on div "OK Cancel" at bounding box center [485, 174] width 347 height 35
click at [634, 173] on link "OK" at bounding box center [631, 173] width 38 height 17
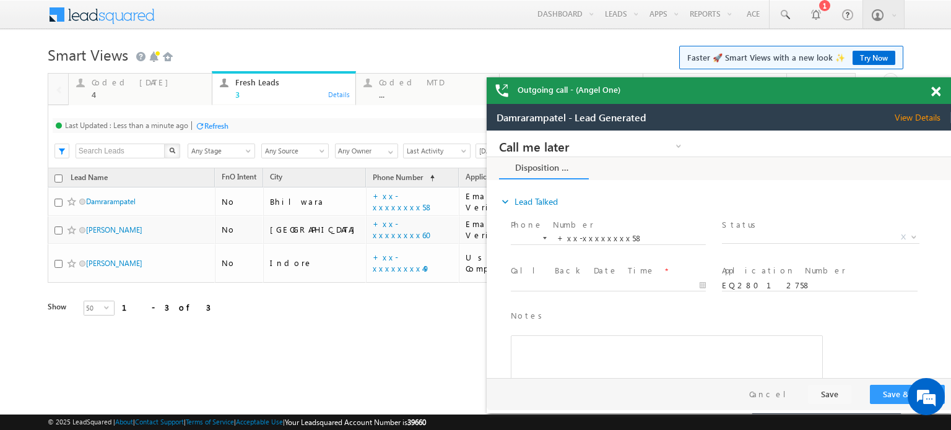
click at [935, 90] on span at bounding box center [935, 92] width 9 height 11
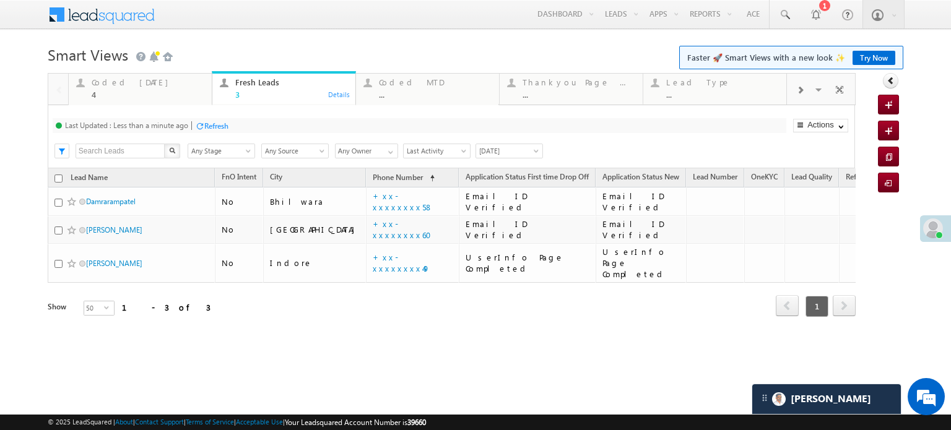
click at [209, 124] on div "Refresh" at bounding box center [216, 125] width 24 height 9
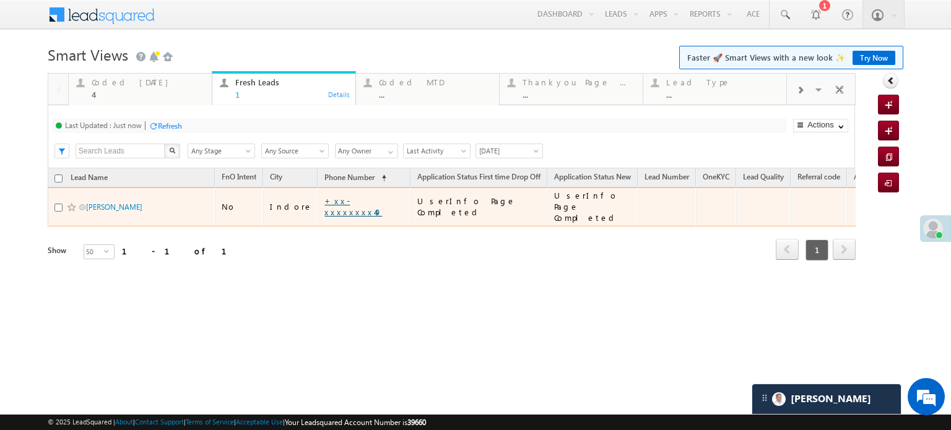
click at [340, 201] on link "+xx-xxxxxxxx49" at bounding box center [353, 207] width 58 height 22
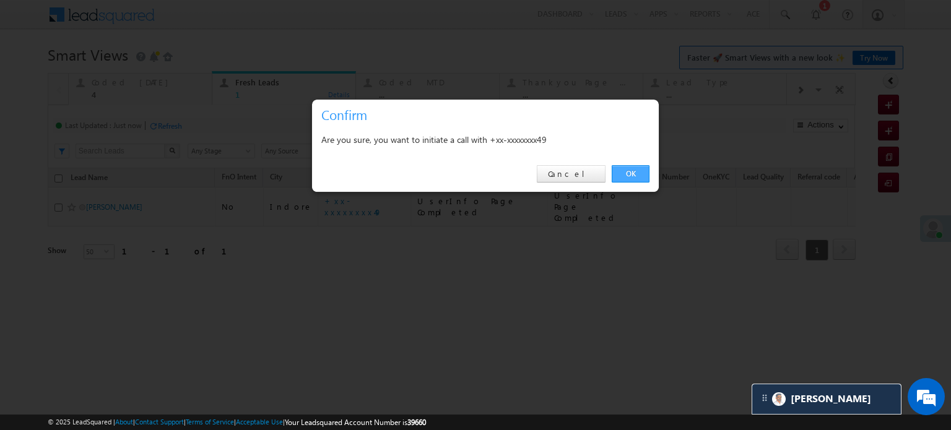
click at [623, 176] on link "OK" at bounding box center [631, 173] width 38 height 17
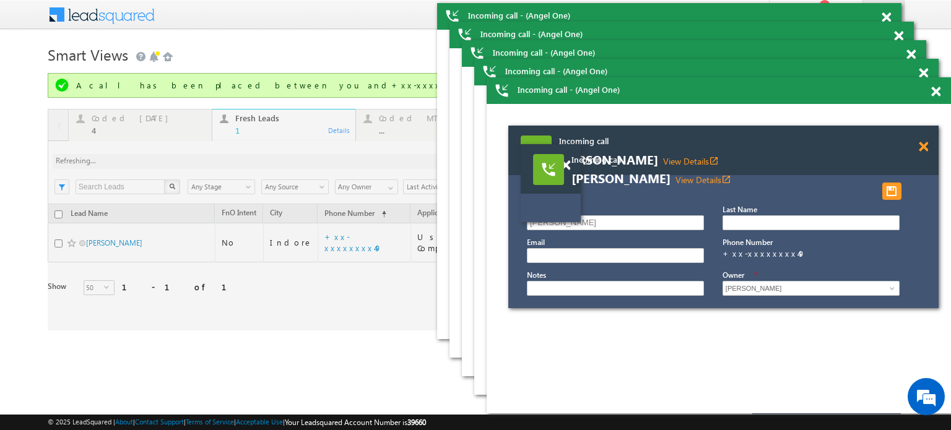
click at [922, 145] on span at bounding box center [923, 147] width 9 height 11
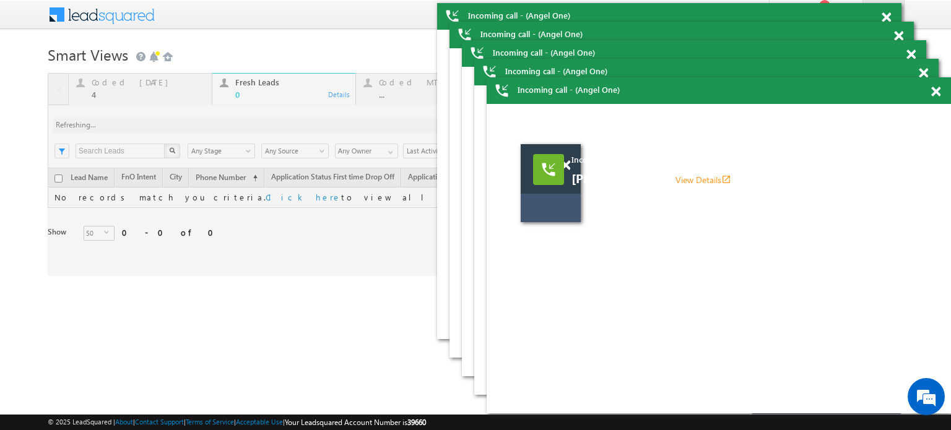
click at [324, 239] on div at bounding box center [452, 174] width 808 height 203
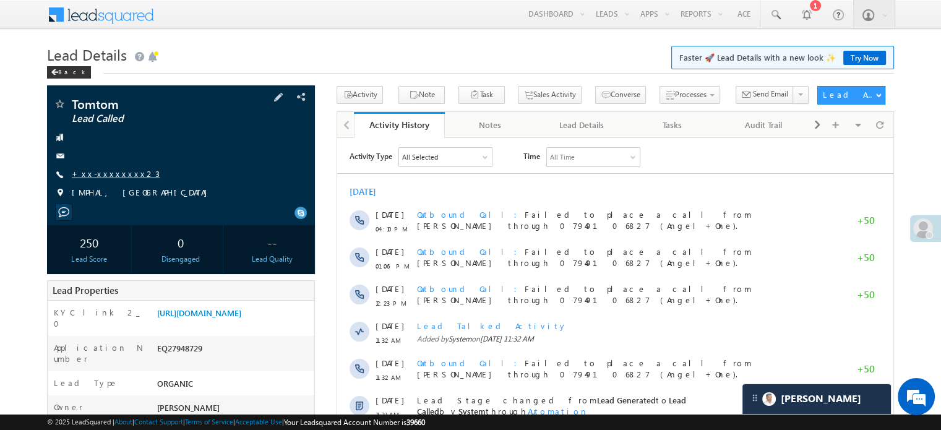
click at [109, 170] on link "+xx-xxxxxxxx23" at bounding box center [116, 173] width 88 height 11
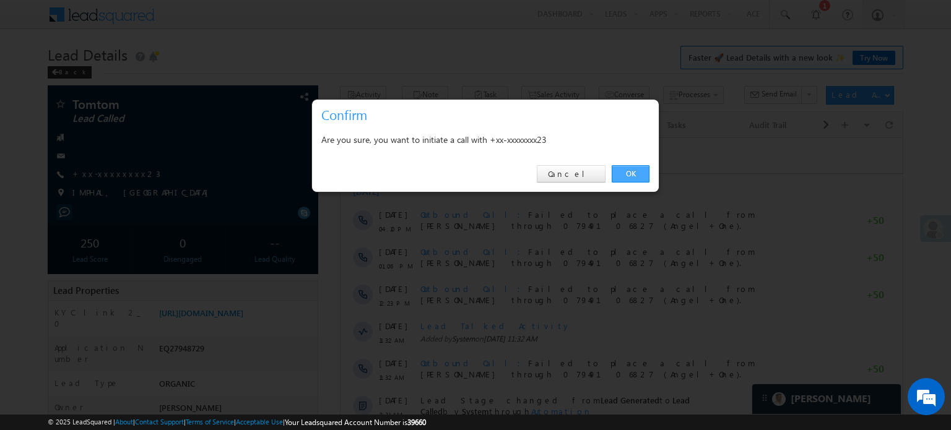
click at [641, 173] on link "OK" at bounding box center [631, 173] width 38 height 17
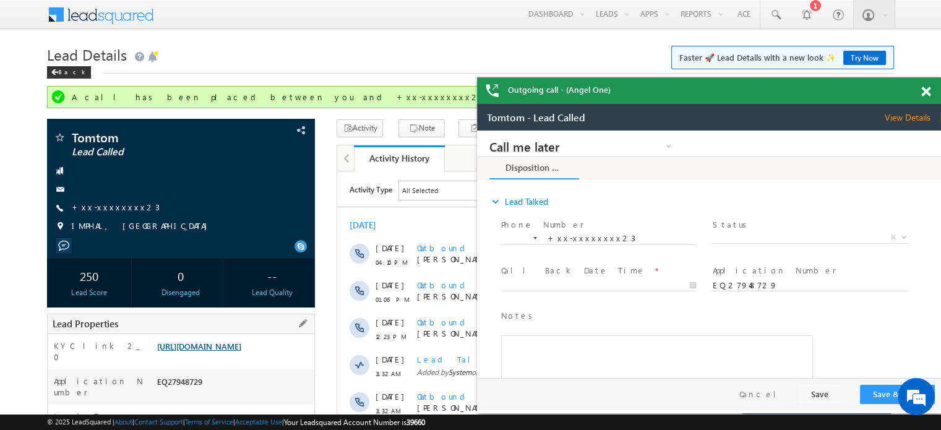
click at [215, 352] on link "https://angelbroking1-pk3em7sa.customui-test.leadsquared.com?leadId=0cf00536-dc…" at bounding box center [199, 346] width 84 height 11
click at [108, 214] on span "+xx-xxxxxxxx23" at bounding box center [116, 208] width 88 height 12
click at [104, 205] on link "+xx-xxxxxxxx23" at bounding box center [116, 207] width 88 height 11
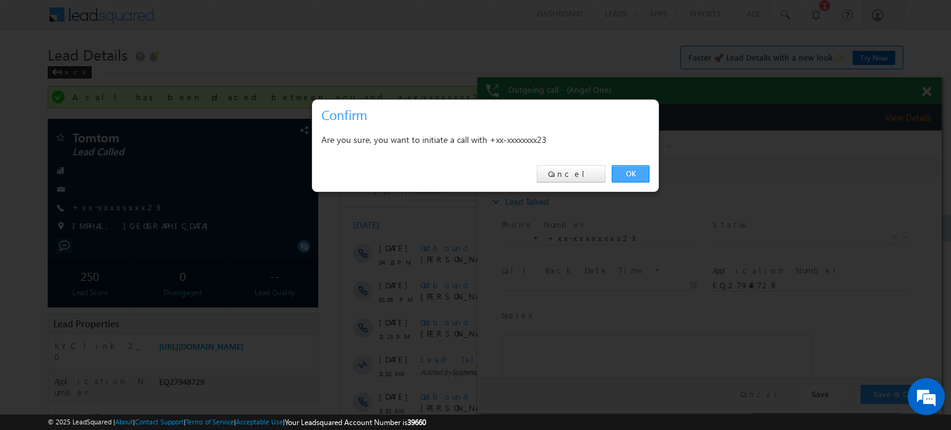
click at [618, 178] on link "OK" at bounding box center [631, 173] width 38 height 17
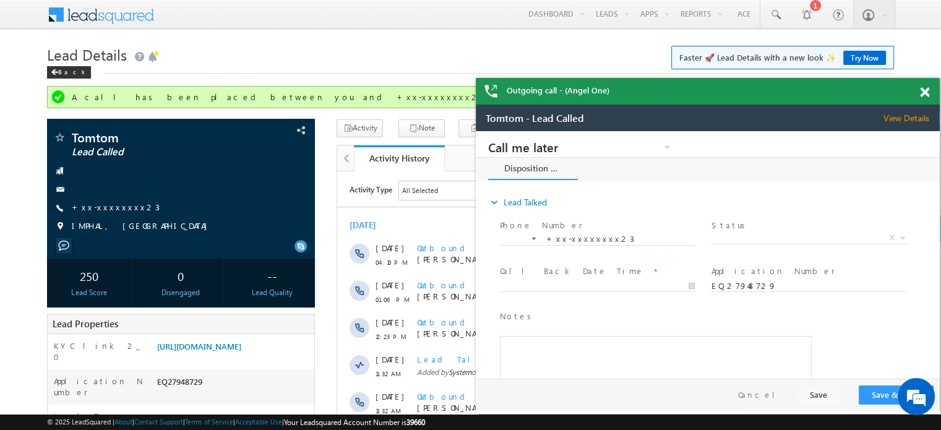
click at [931, 90] on div at bounding box center [932, 90] width 17 height 24
click at [925, 93] on span at bounding box center [924, 92] width 9 height 11
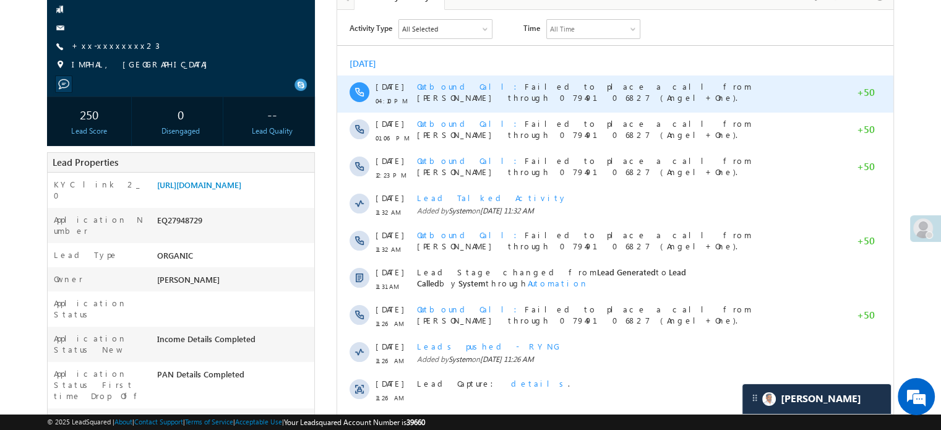
scroll to position [186, 0]
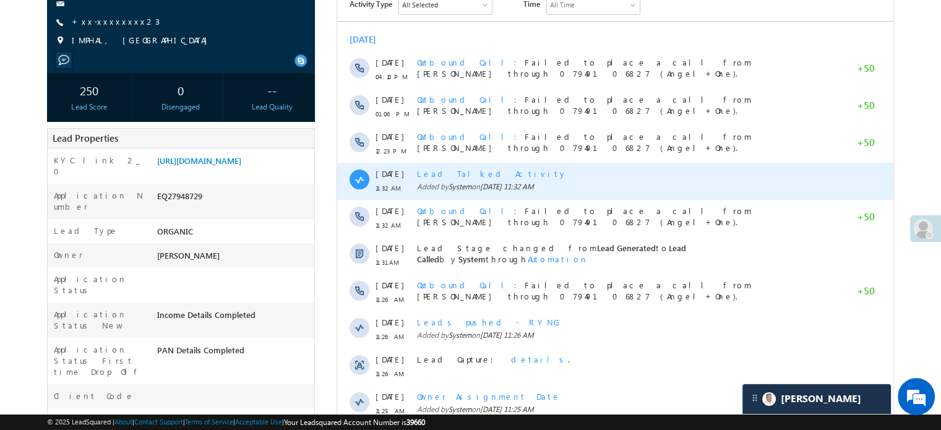
click at [476, 176] on span "Lead Talked Activity" at bounding box center [492, 173] width 150 height 11
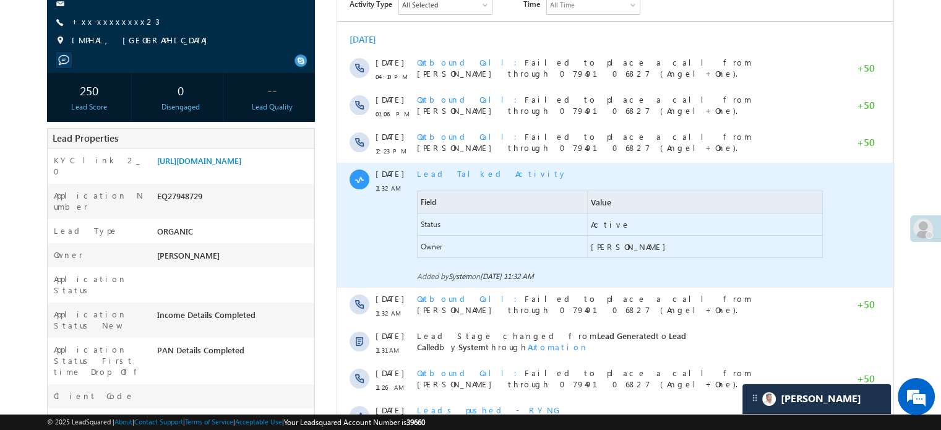
click at [478, 171] on span "Lead Talked Activity" at bounding box center [492, 173] width 150 height 11
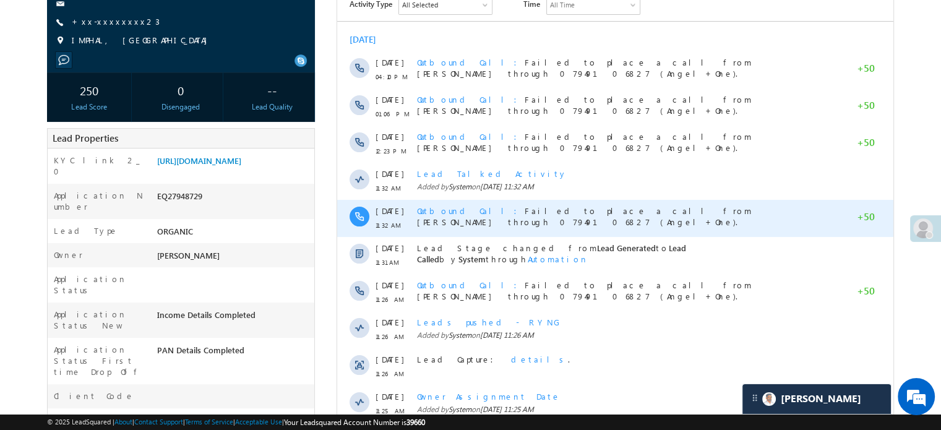
click at [456, 207] on span "Outbound Call" at bounding box center [471, 210] width 108 height 11
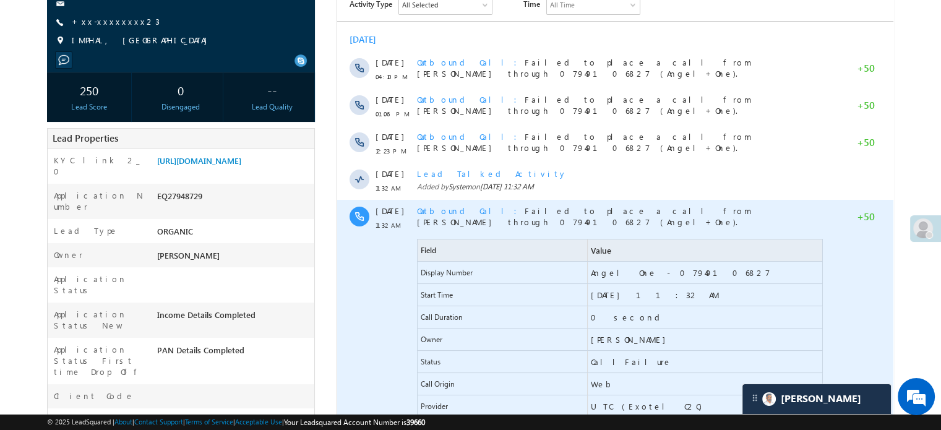
click at [456, 213] on span "Outbound Call" at bounding box center [471, 210] width 108 height 11
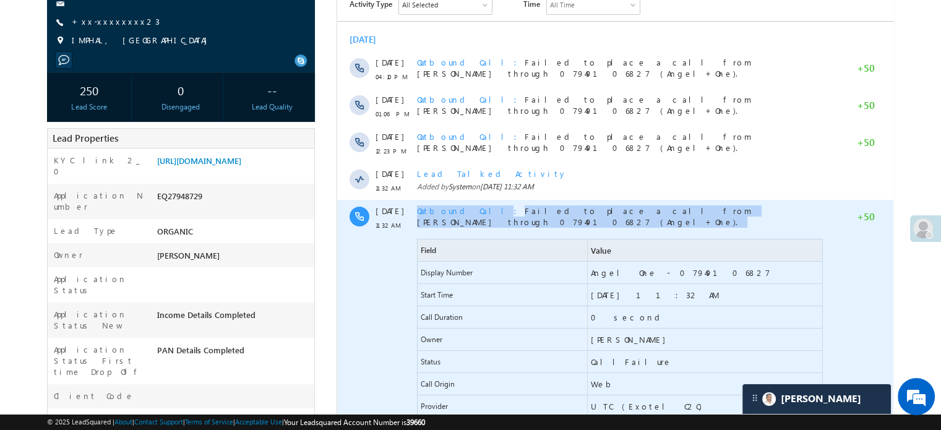
click at [456, 213] on span "Outbound Call" at bounding box center [471, 210] width 108 height 11
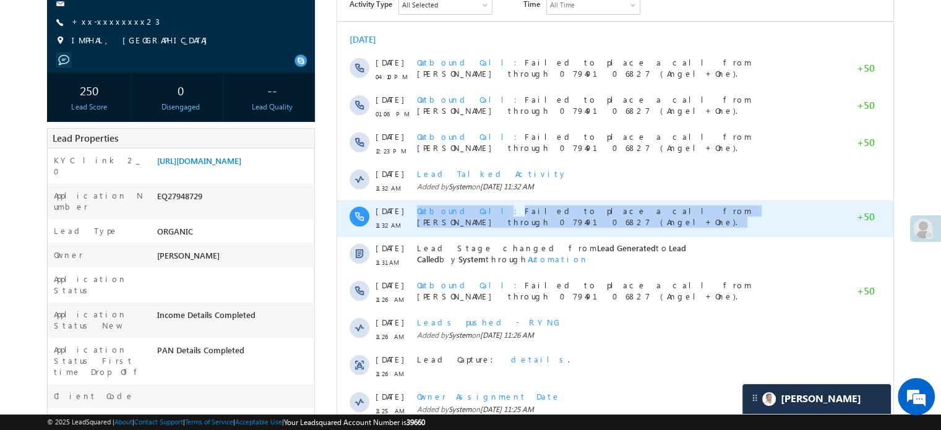
click at [456, 213] on span "Outbound Call" at bounding box center [471, 210] width 108 height 11
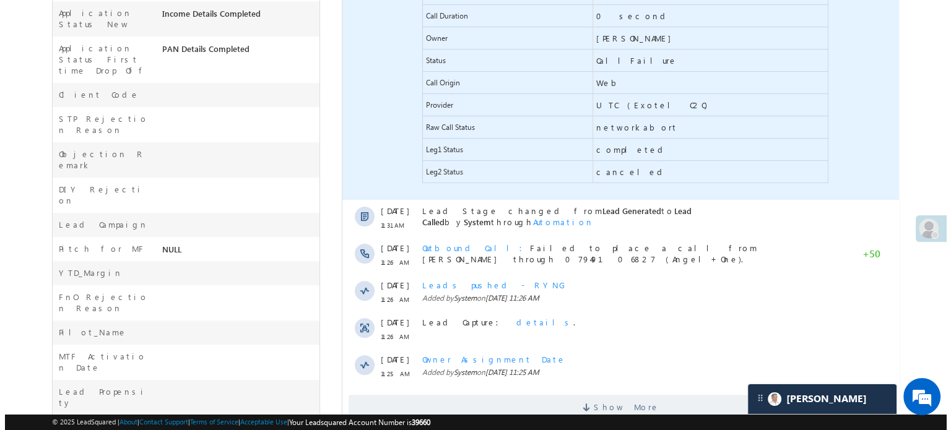
scroll to position [495, 0]
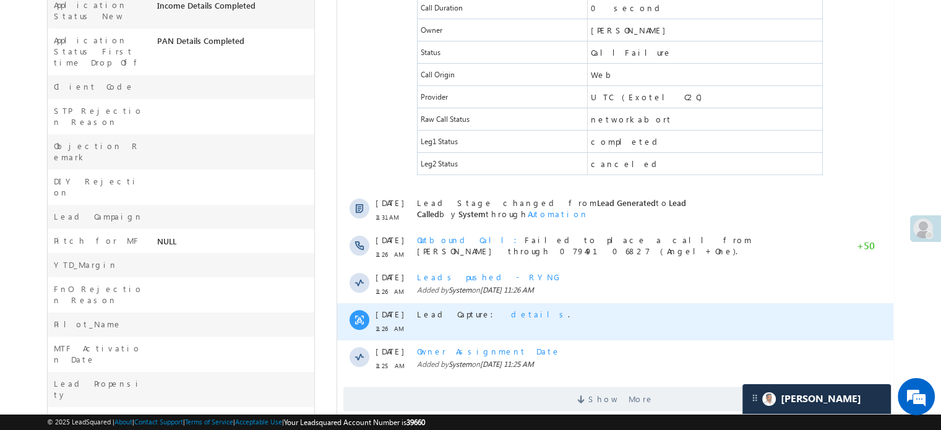
click at [511, 309] on span "details" at bounding box center [539, 314] width 57 height 11
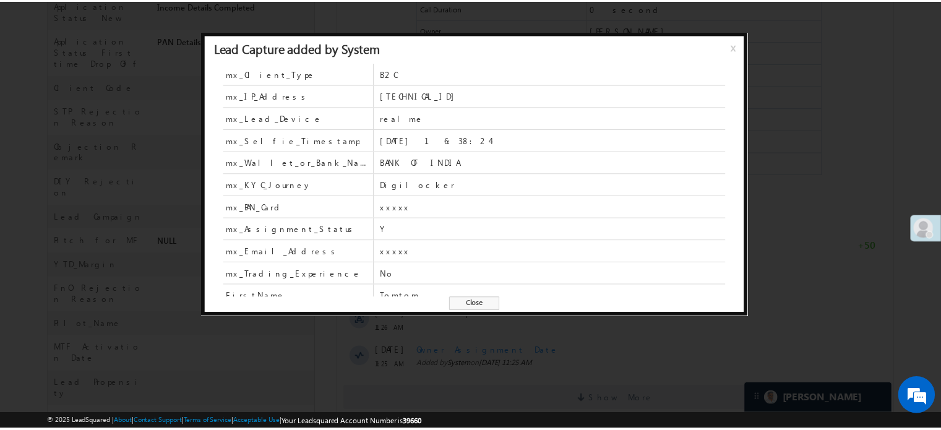
scroll to position [186, 0]
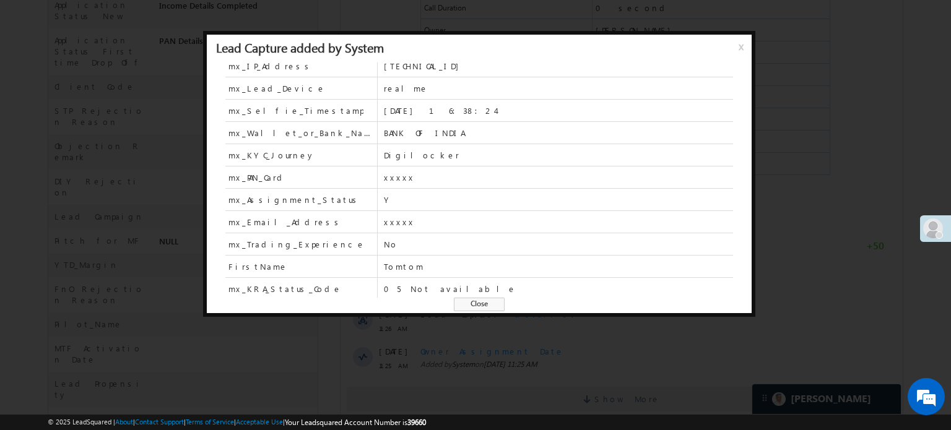
click at [527, 339] on div at bounding box center [475, 215] width 951 height 430
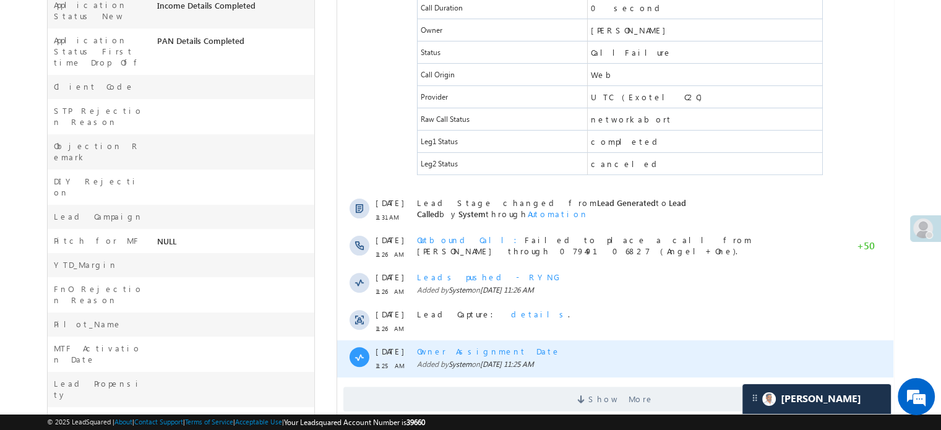
click at [482, 359] on span "Added by System on 29 Aug 2025 11:25 AM" at bounding box center [621, 364] width 408 height 11
click at [472, 346] on span "Owner Assignment Date" at bounding box center [489, 351] width 144 height 11
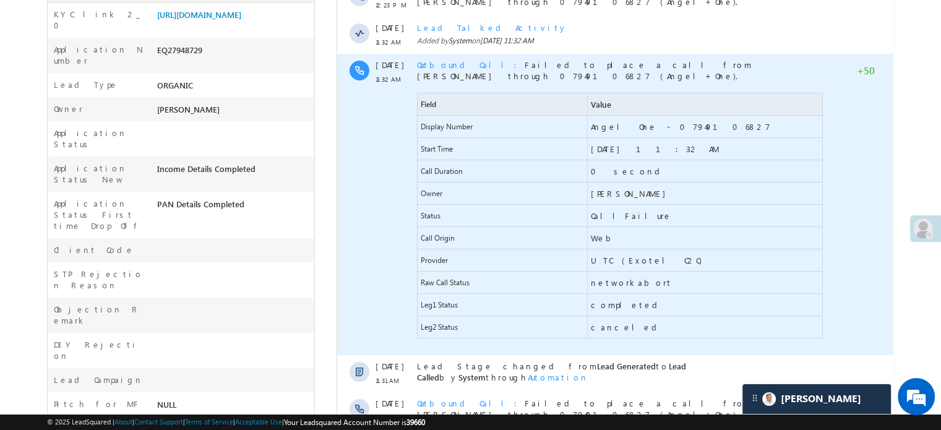
scroll to position [22, 0]
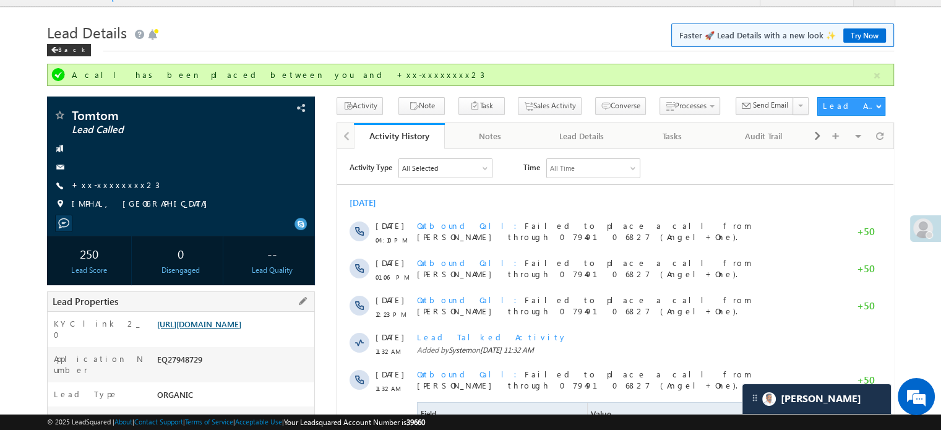
click at [232, 324] on link "https://angelbroking1-pk3em7sa.customui-test.leadsquared.com?leadId=0cf00536-dc…" at bounding box center [199, 324] width 84 height 11
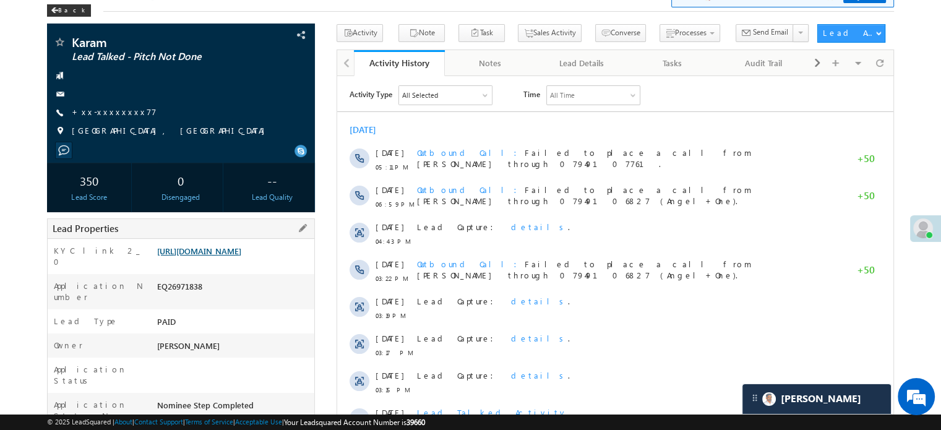
click at [238, 256] on link "[URL][DOMAIN_NAME]" at bounding box center [199, 251] width 84 height 11
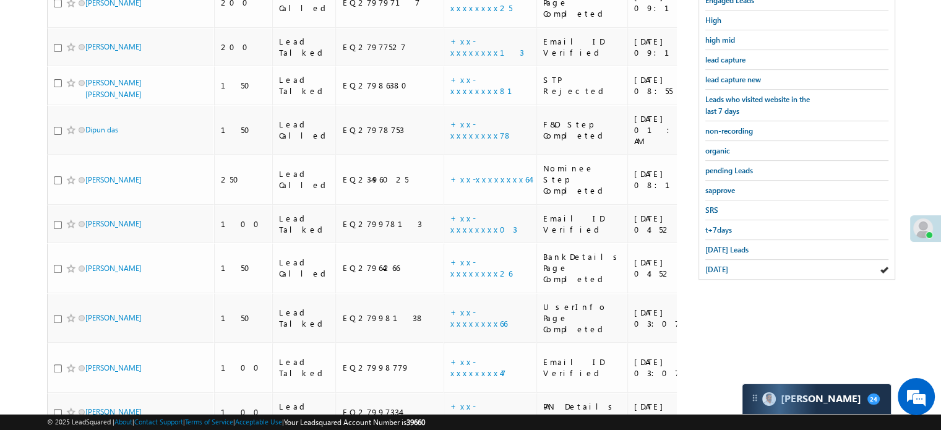
scroll to position [389, 0]
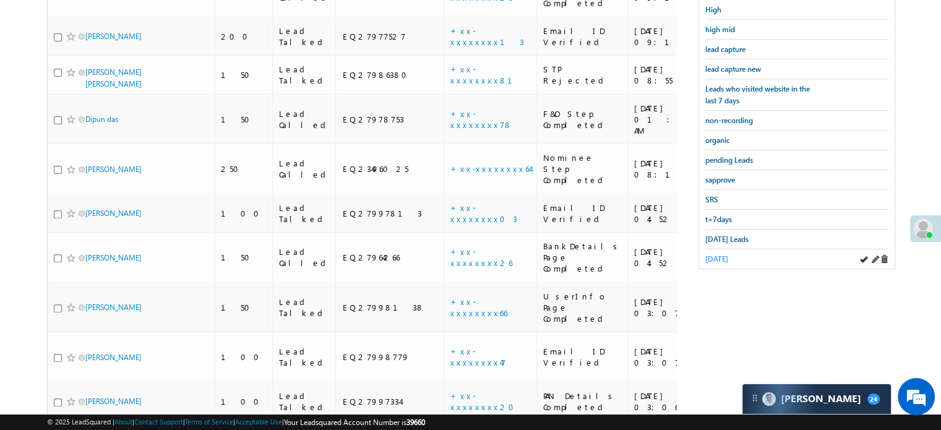
click at [718, 256] on span "[DATE]" at bounding box center [717, 258] width 23 height 9
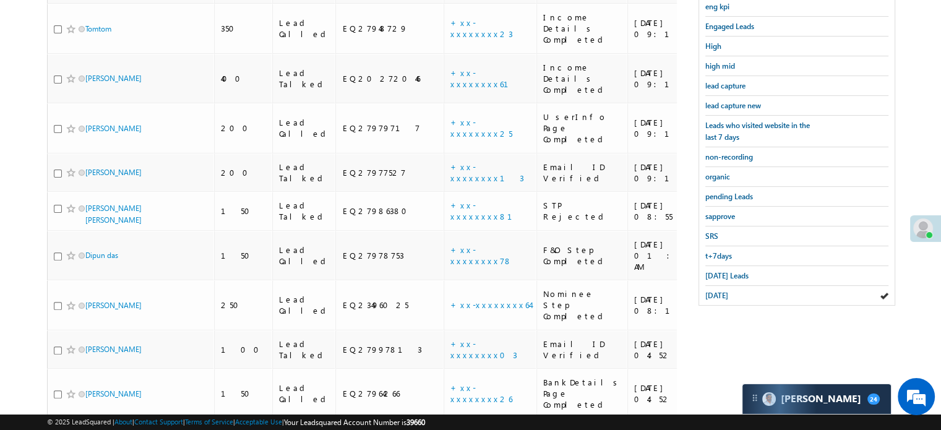
scroll to position [207, 0]
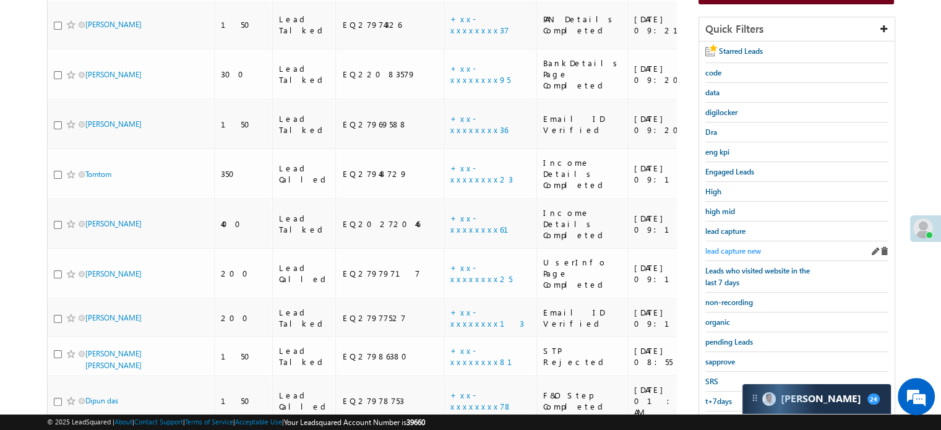
click at [735, 246] on span "lead capture new" at bounding box center [734, 250] width 56 height 9
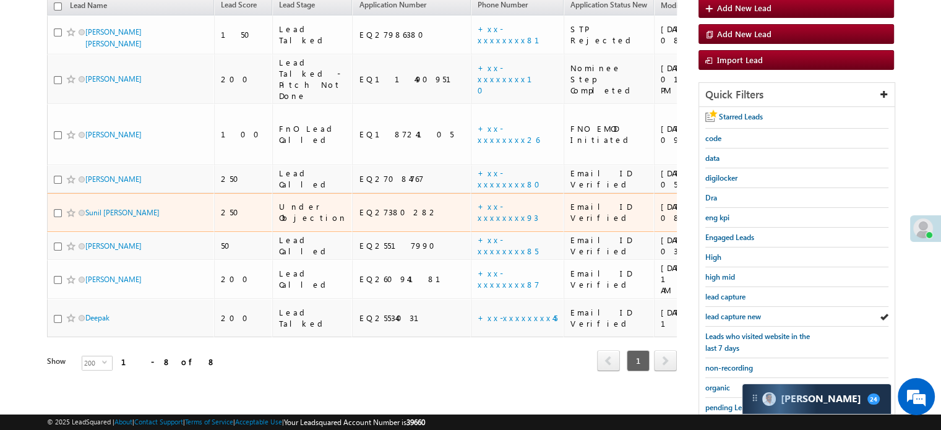
scroll to position [266, 0]
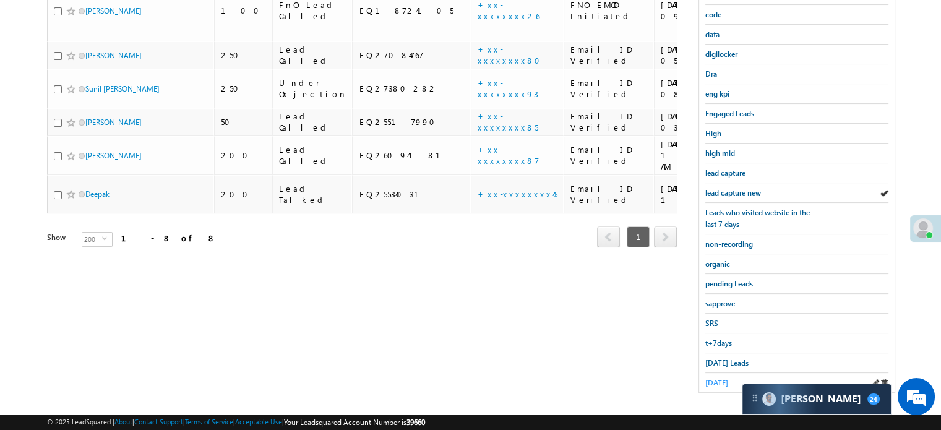
click at [712, 378] on span "[DATE]" at bounding box center [717, 382] width 23 height 9
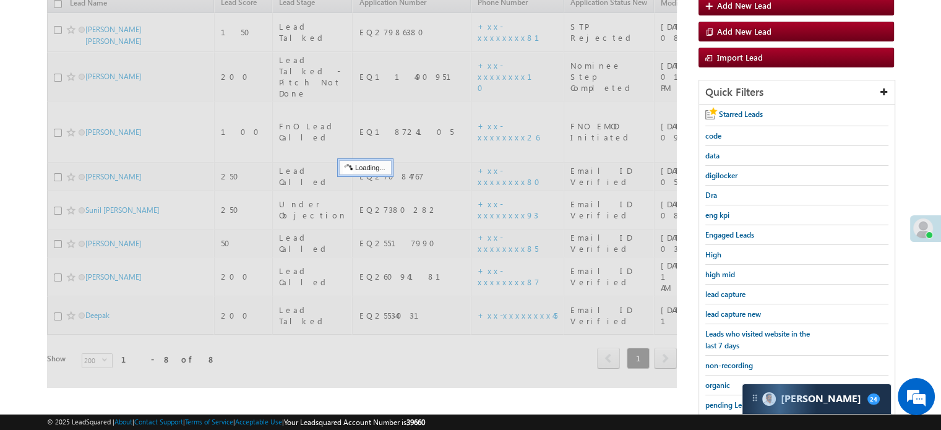
scroll to position [142, 0]
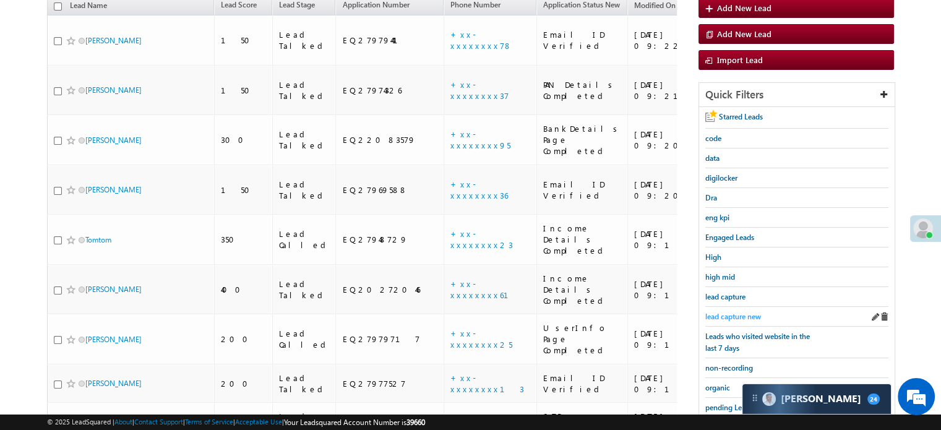
click at [731, 312] on span "lead capture new" at bounding box center [734, 316] width 56 height 9
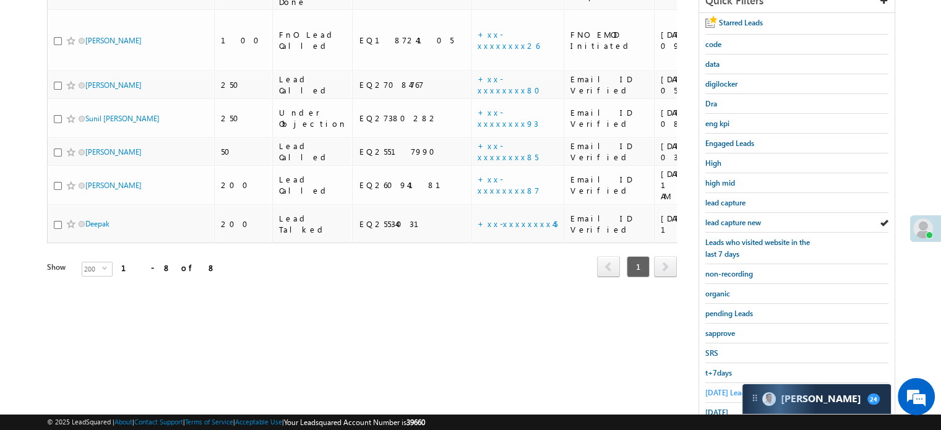
scroll to position [266, 0]
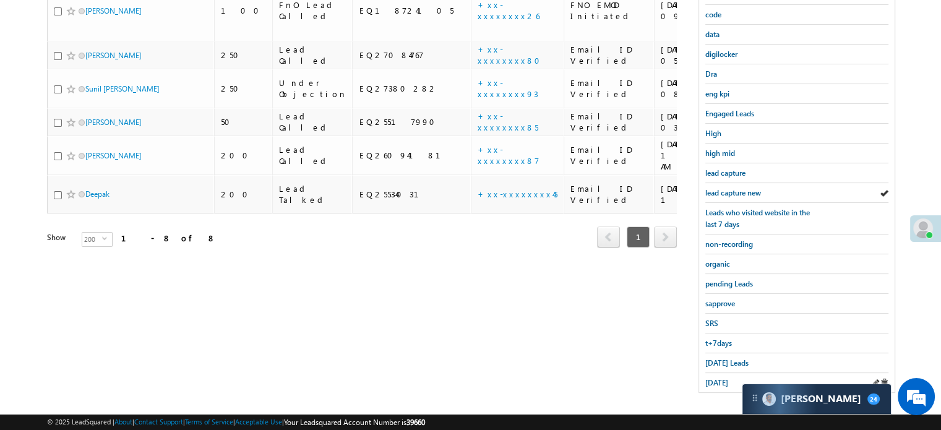
click at [722, 373] on div "[DATE]" at bounding box center [797, 382] width 183 height 19
click at [721, 378] on span "[DATE]" at bounding box center [717, 382] width 23 height 9
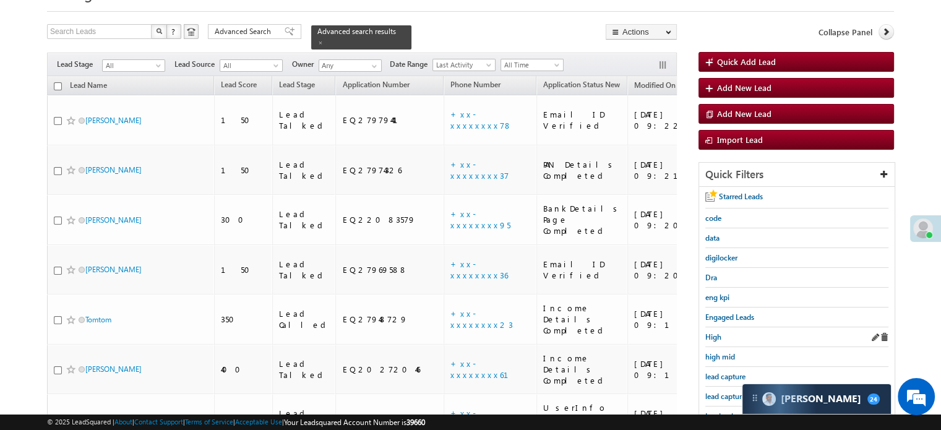
scroll to position [84, 0]
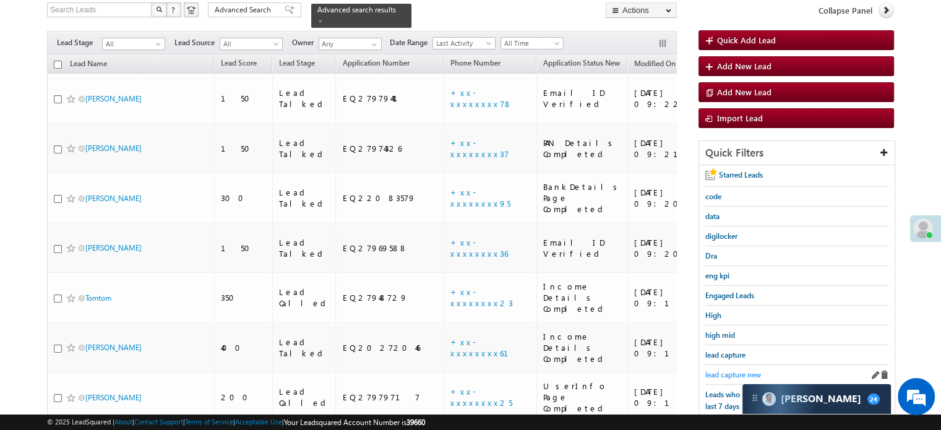
click at [718, 371] on span "lead capture new" at bounding box center [734, 374] width 56 height 9
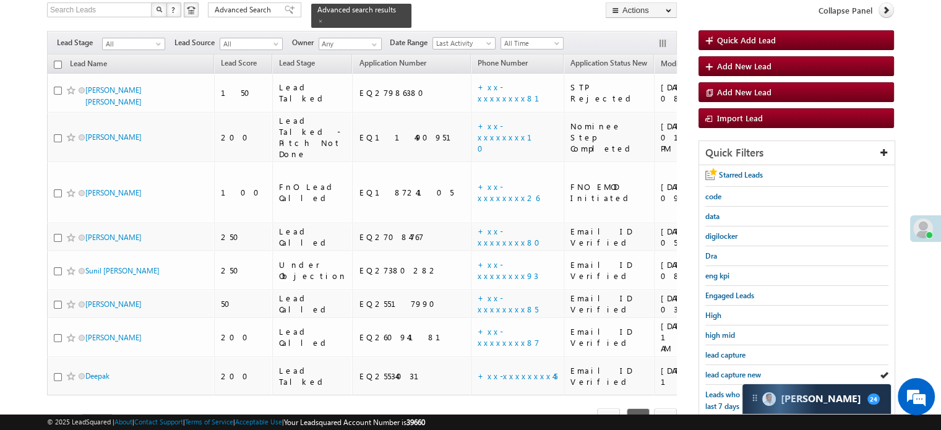
scroll to position [186, 0]
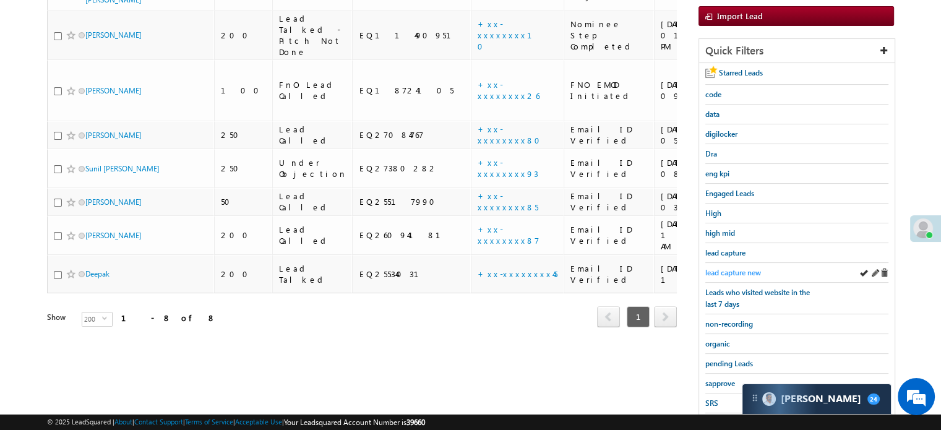
click at [737, 268] on span "lead capture new" at bounding box center [734, 272] width 56 height 9
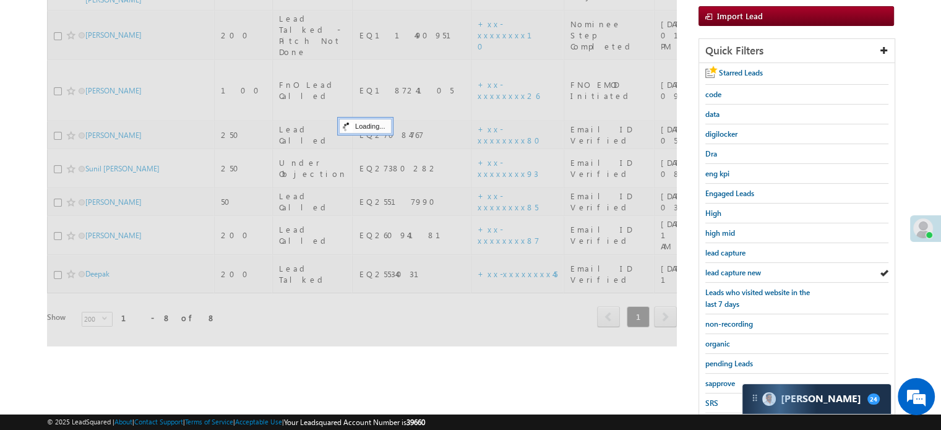
click at [737, 268] on span "lead capture new" at bounding box center [734, 272] width 56 height 9
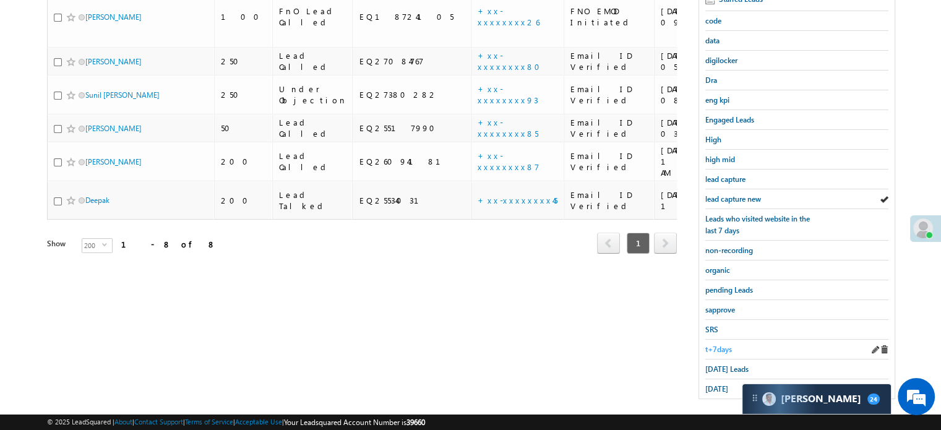
scroll to position [266, 0]
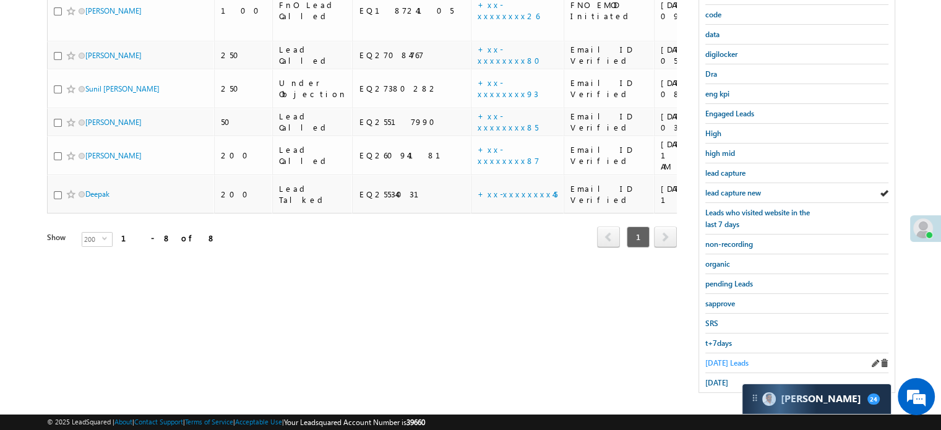
click at [714, 358] on span "[DATE] Leads" at bounding box center [727, 362] width 43 height 9
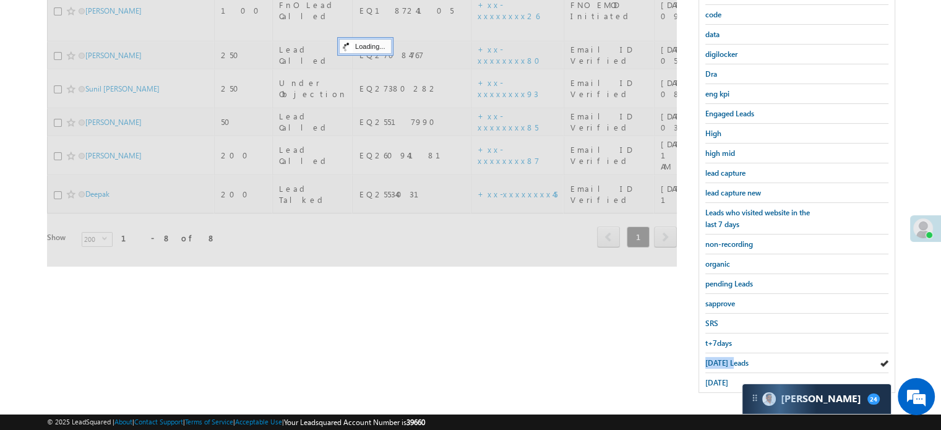
click at [714, 358] on span "Today's Leads" at bounding box center [727, 362] width 43 height 9
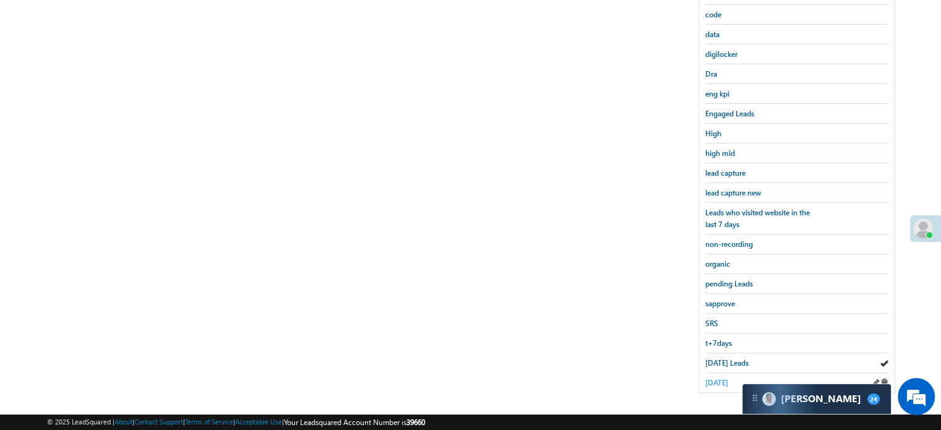
click at [718, 378] on span "yesterday" at bounding box center [717, 382] width 23 height 9
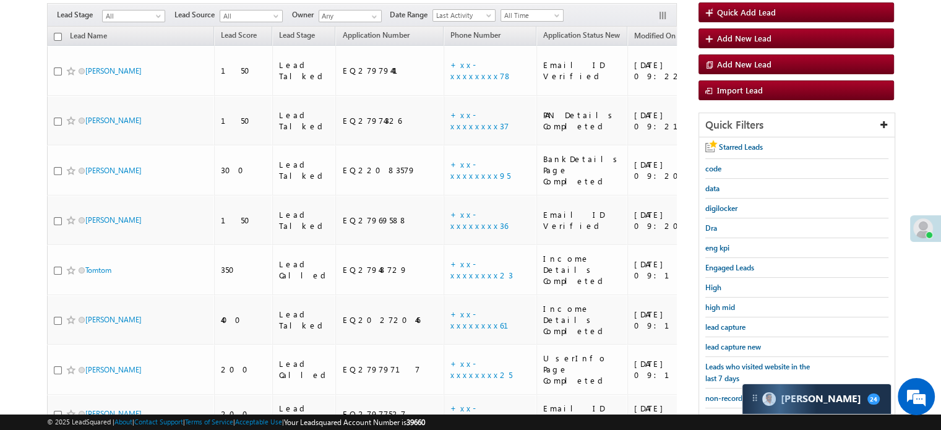
scroll to position [84, 0]
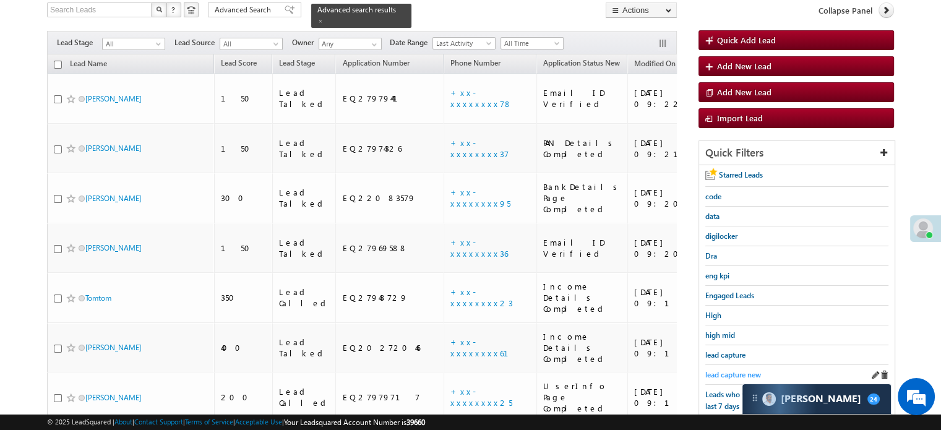
click at [711, 370] on span "lead capture new" at bounding box center [734, 374] width 56 height 9
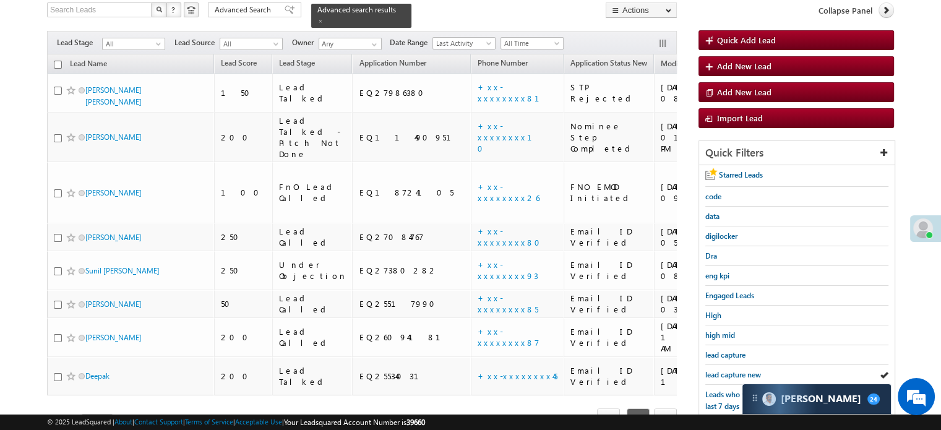
click at [711, 370] on span "lead capture new" at bounding box center [734, 374] width 56 height 9
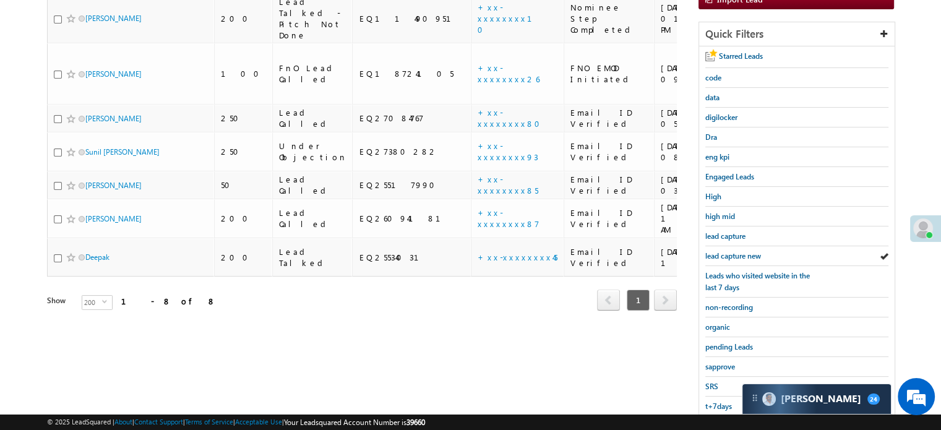
scroll to position [207, 0]
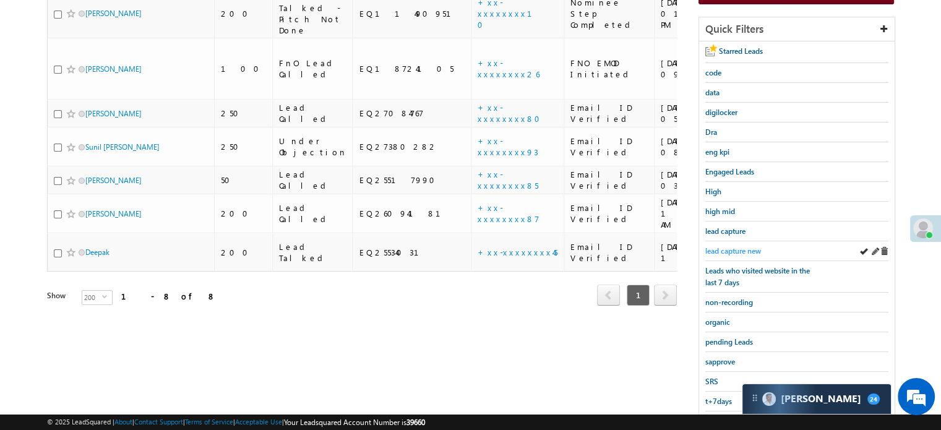
click at [740, 246] on span "lead capture new" at bounding box center [734, 250] width 56 height 9
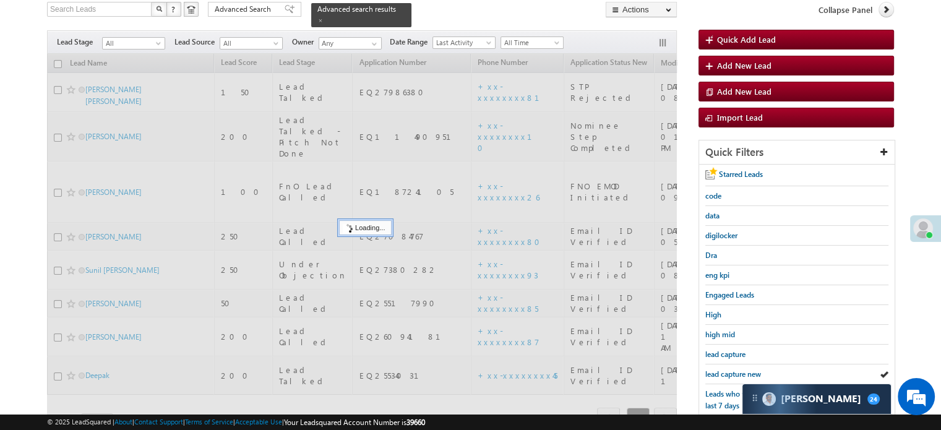
scroll to position [84, 0]
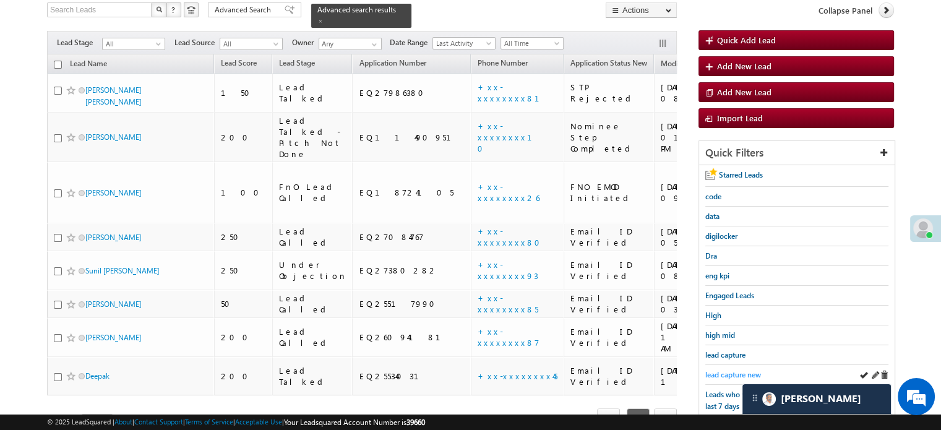
click at [720, 370] on span "lead capture new" at bounding box center [734, 374] width 56 height 9
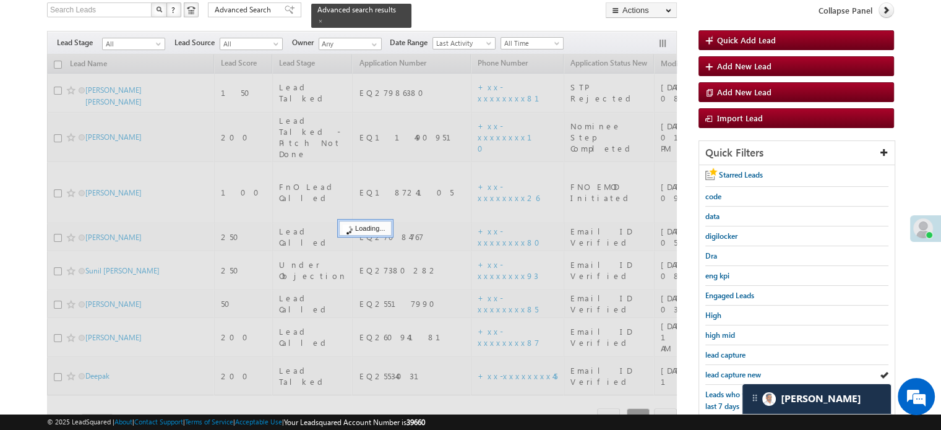
click at [720, 370] on span "lead capture new" at bounding box center [734, 374] width 56 height 9
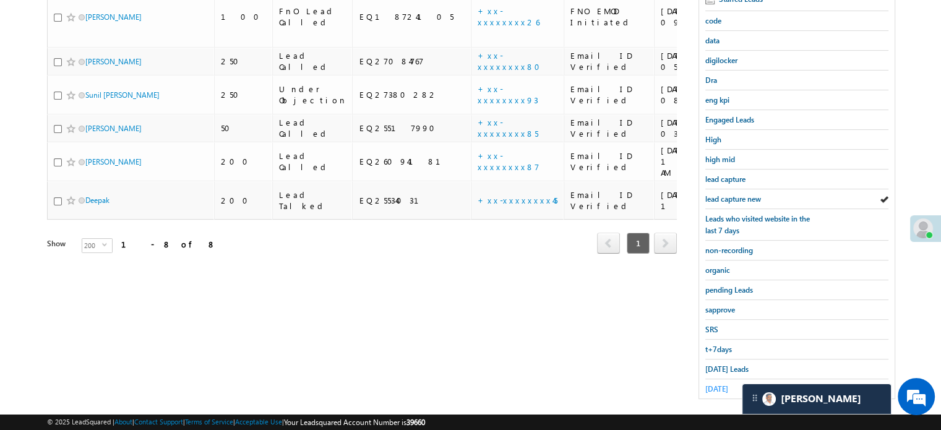
scroll to position [266, 0]
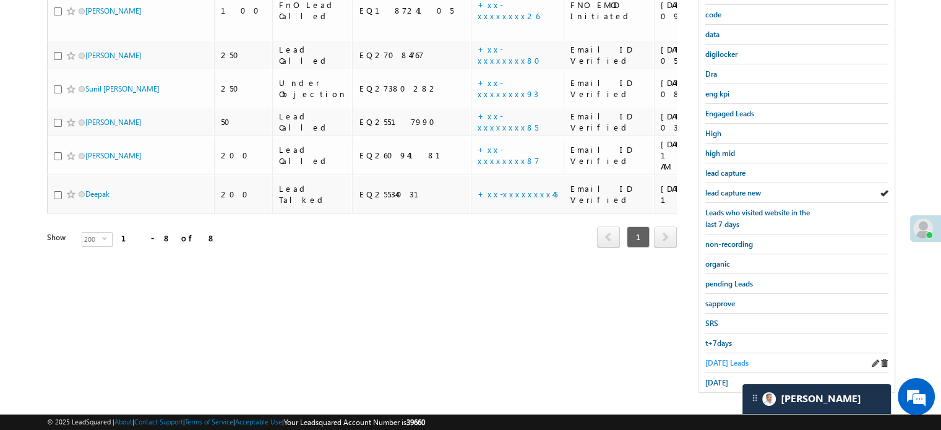
click at [728, 358] on span "Today's Leads" at bounding box center [727, 362] width 43 height 9
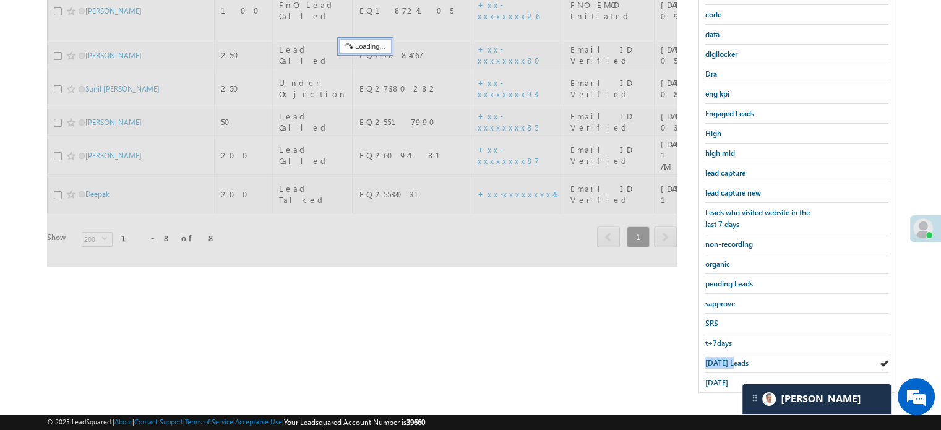
click at [728, 358] on span "Today's Leads" at bounding box center [727, 362] width 43 height 9
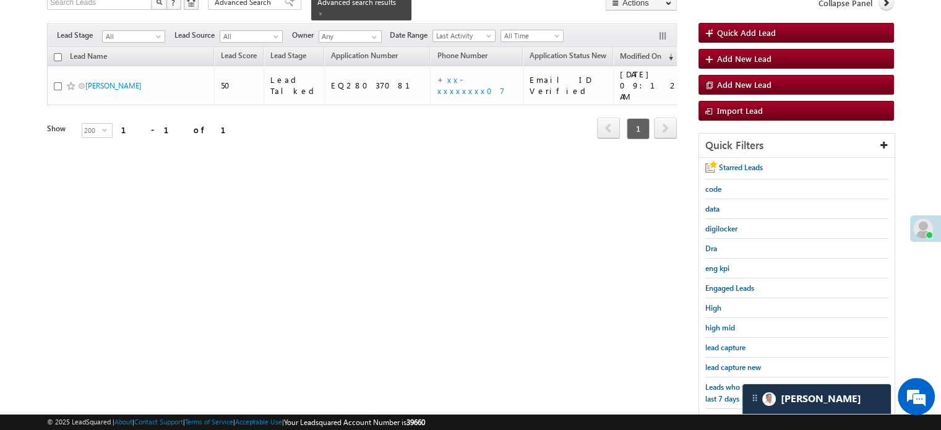
scroll to position [80, 0]
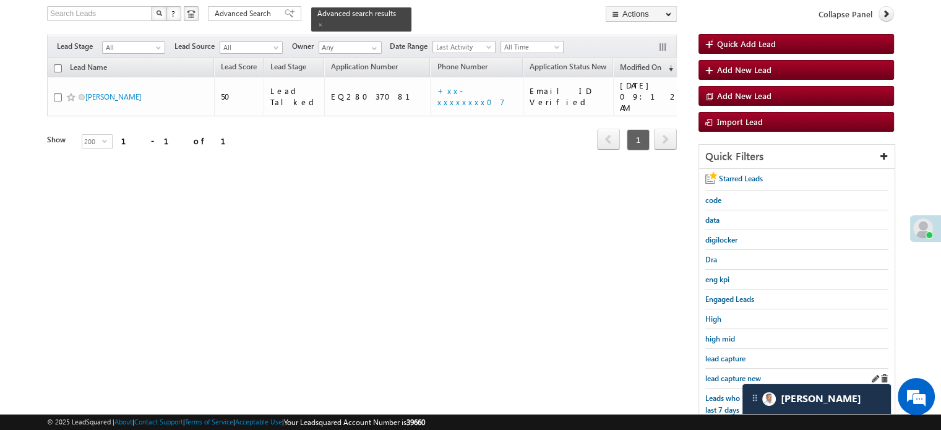
click at [728, 373] on link "lead capture new" at bounding box center [734, 379] width 56 height 12
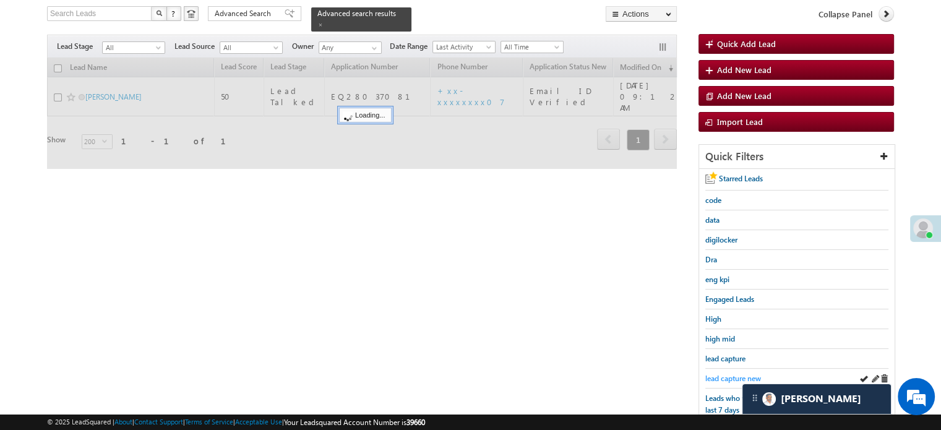
click at [728, 374] on span "lead capture new" at bounding box center [734, 378] width 56 height 9
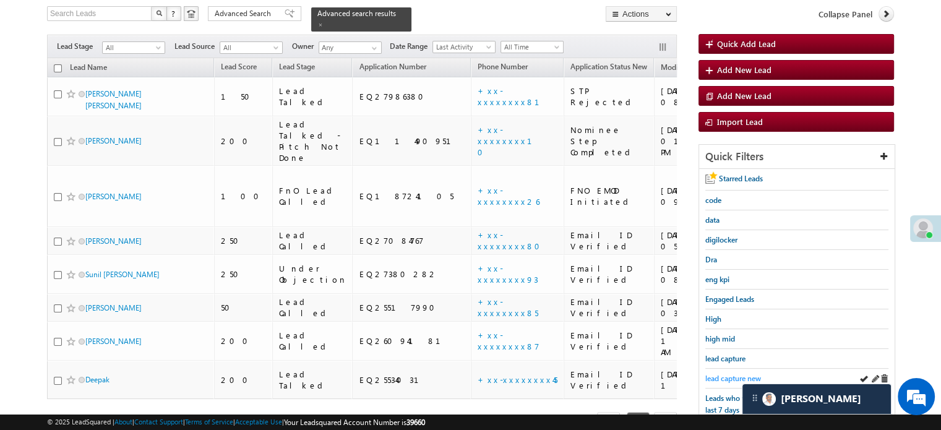
click at [716, 376] on span "lead capture new" at bounding box center [734, 378] width 56 height 9
click at [720, 374] on span "lead capture new" at bounding box center [734, 378] width 56 height 9
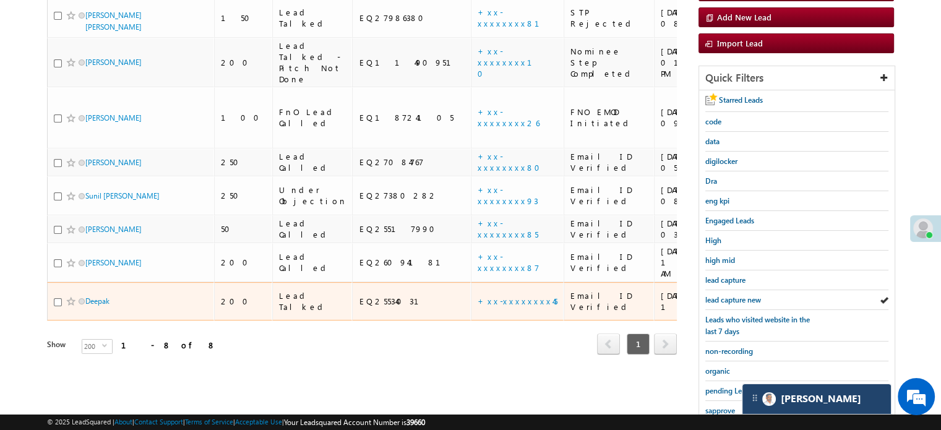
scroll to position [266, 0]
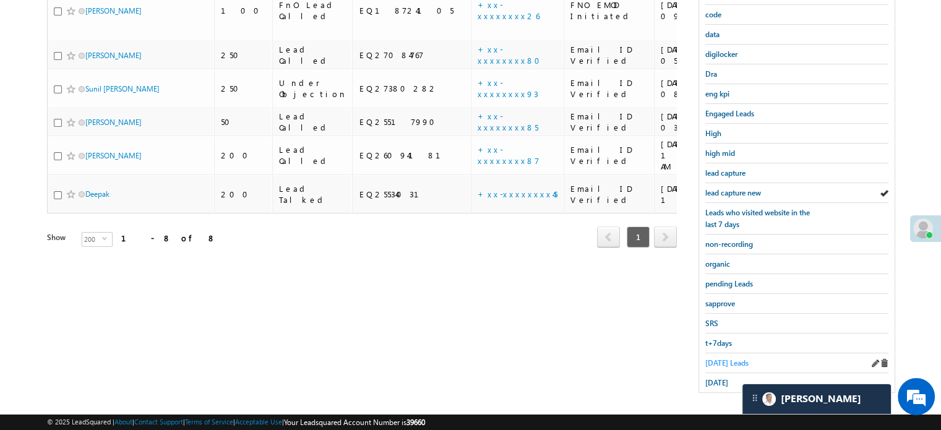
click at [718, 358] on span "Today's Leads" at bounding box center [727, 362] width 43 height 9
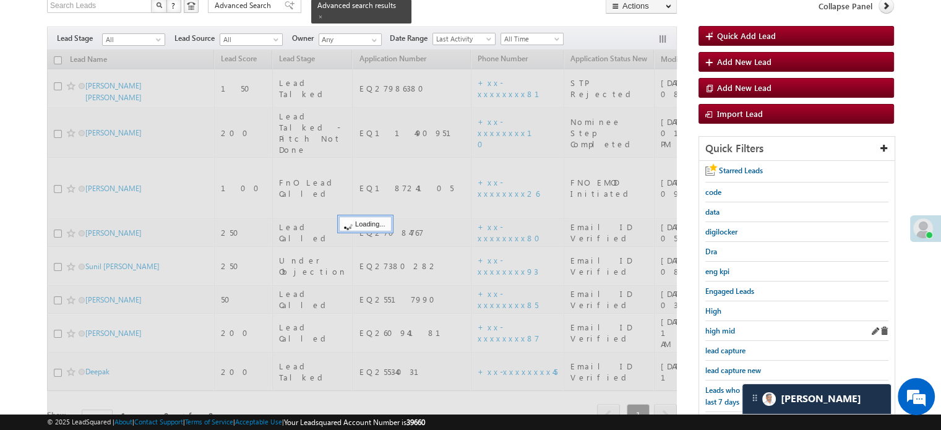
scroll to position [80, 0]
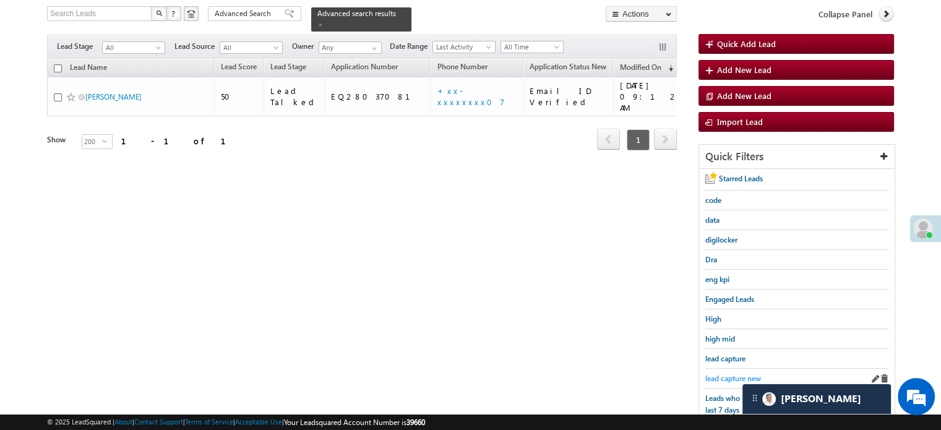
click at [727, 376] on span "lead capture new" at bounding box center [734, 378] width 56 height 9
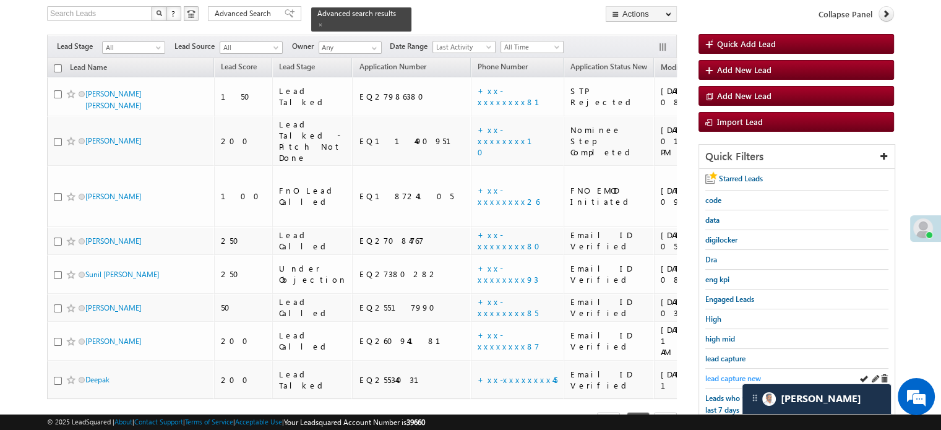
click at [732, 376] on span "lead capture new" at bounding box center [734, 378] width 56 height 9
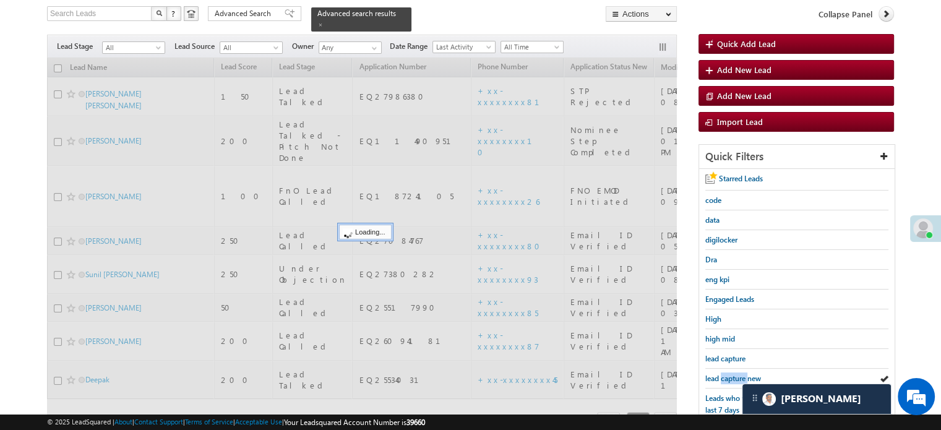
click at [732, 376] on span "lead capture new" at bounding box center [734, 378] width 56 height 9
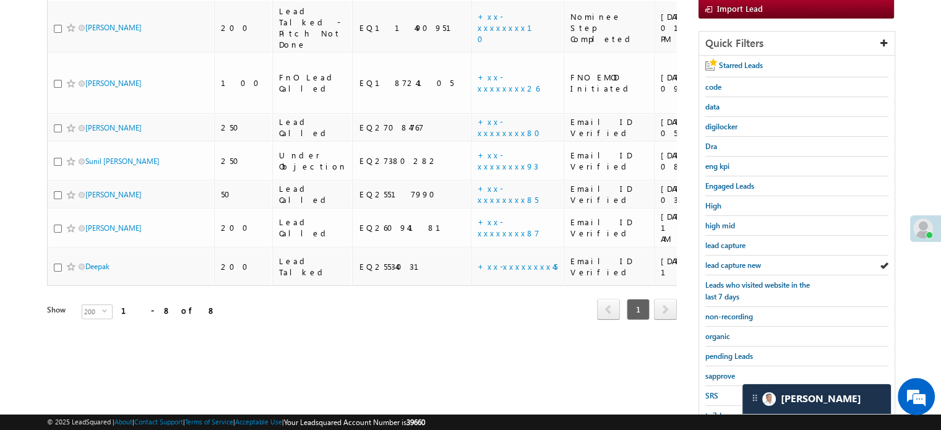
scroll to position [266, 0]
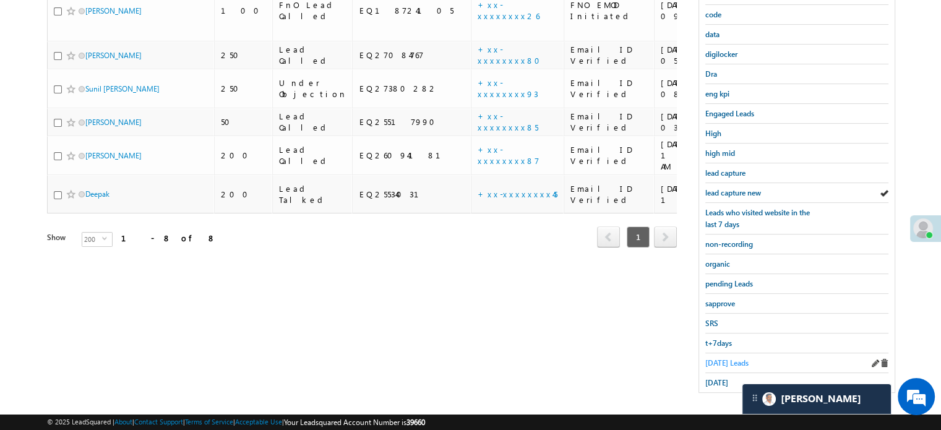
click at [726, 358] on span "Today's Leads" at bounding box center [727, 362] width 43 height 9
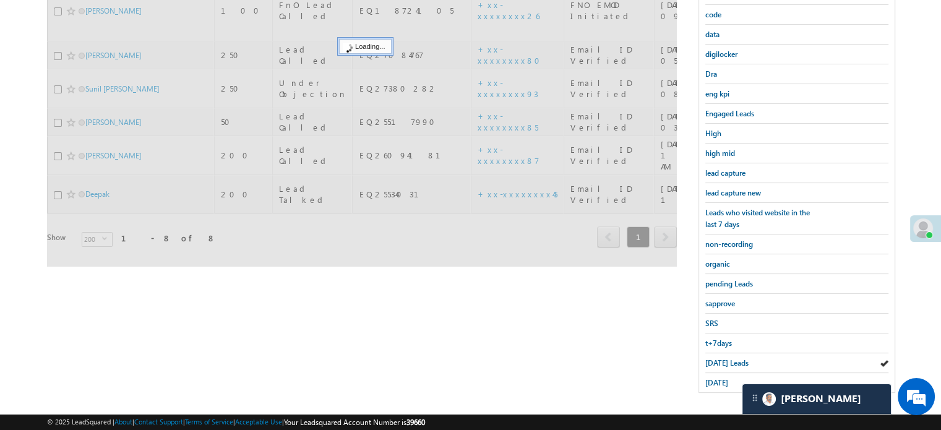
scroll to position [142, 0]
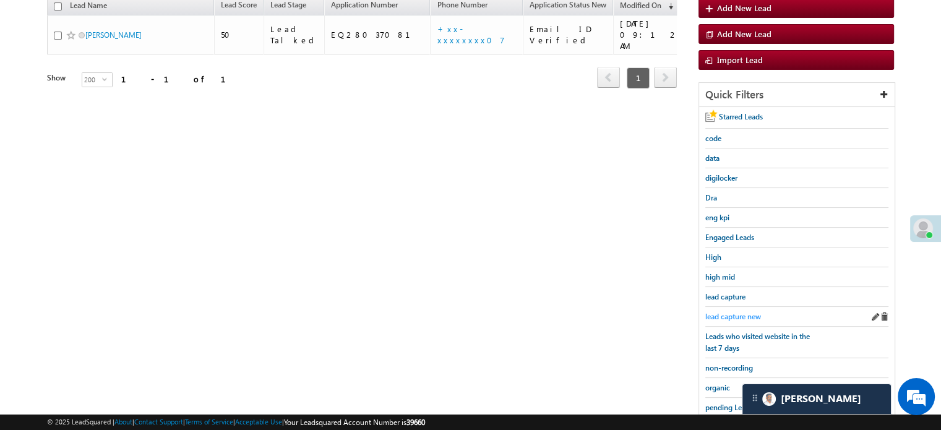
click at [730, 316] on span "lead capture new" at bounding box center [734, 316] width 56 height 9
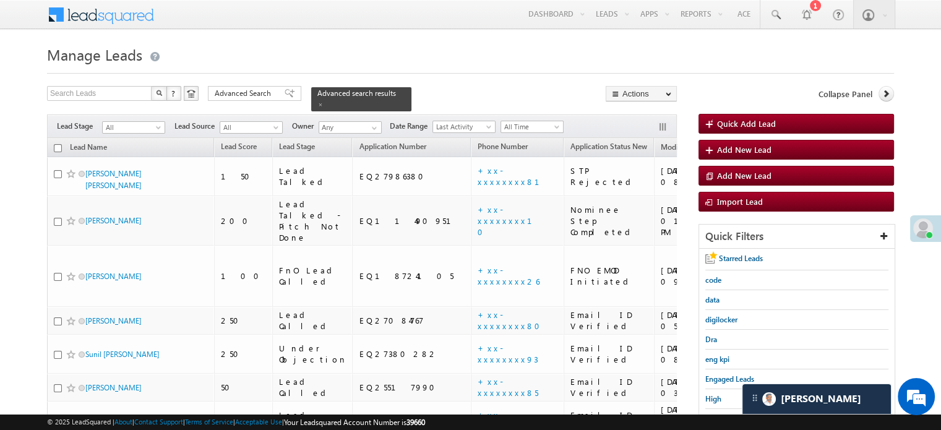
scroll to position [62, 0]
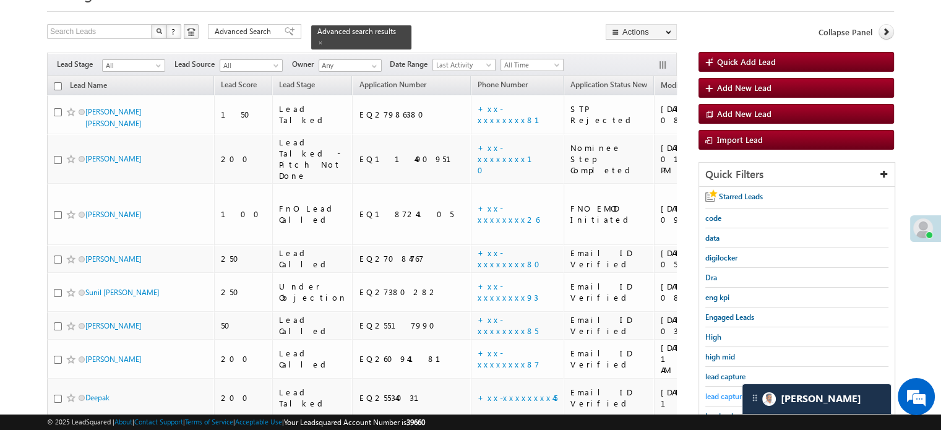
click at [732, 398] on span "lead capture new" at bounding box center [734, 396] width 56 height 9
click at [720, 392] on span "lead capture new" at bounding box center [734, 396] width 56 height 9
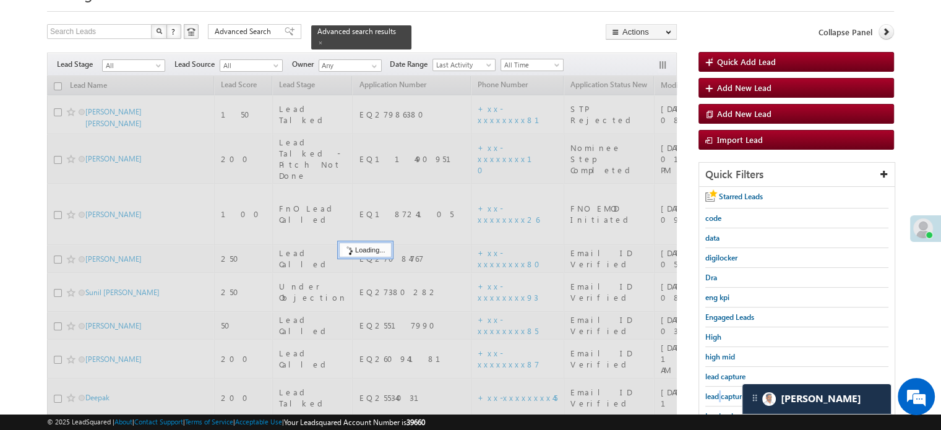
click at [720, 392] on span "lead capture new" at bounding box center [734, 396] width 56 height 9
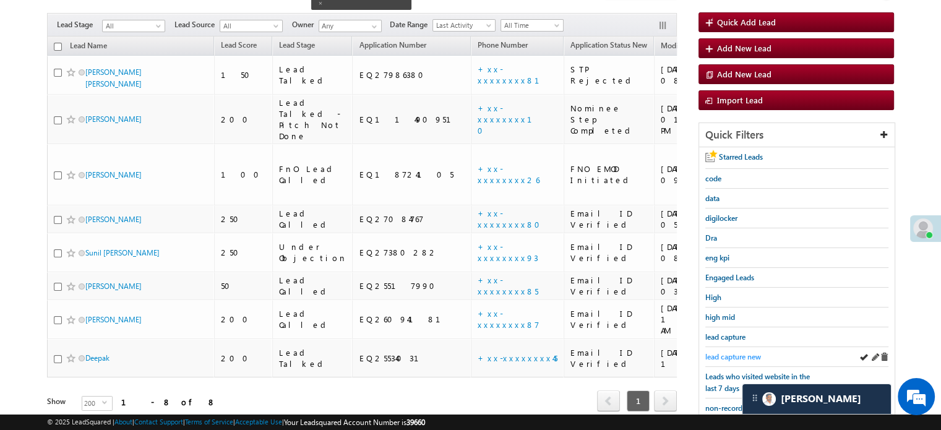
scroll to position [124, 0]
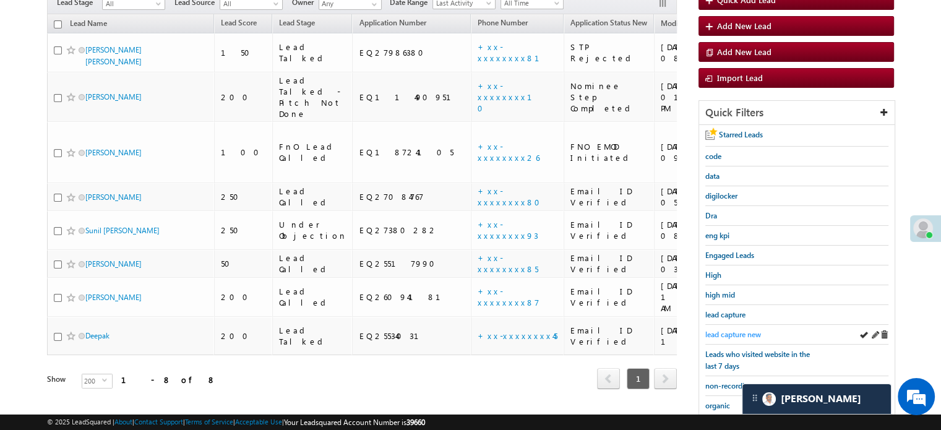
click at [724, 334] on span "lead capture new" at bounding box center [734, 334] width 56 height 9
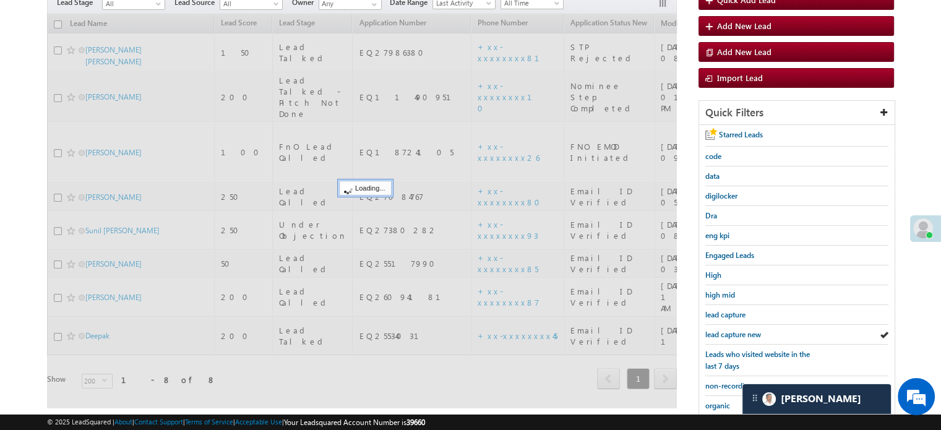
click at [724, 334] on span "lead capture new" at bounding box center [734, 334] width 56 height 9
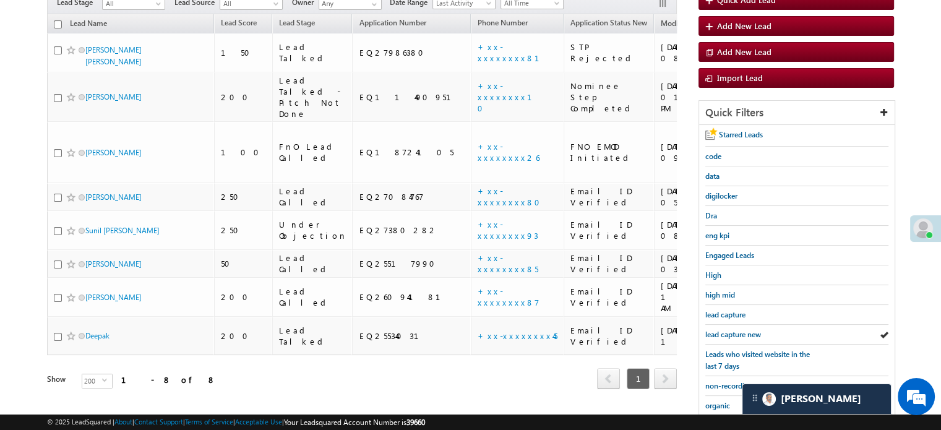
click at [724, 334] on span "lead capture new" at bounding box center [734, 334] width 56 height 9
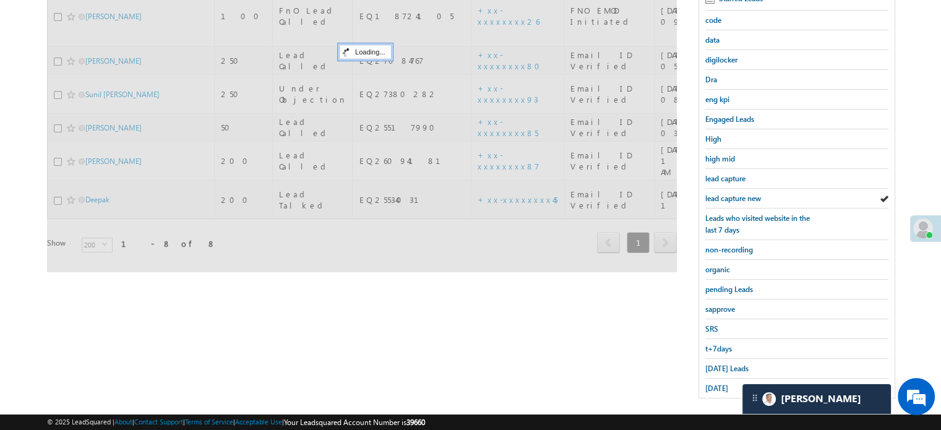
scroll to position [266, 0]
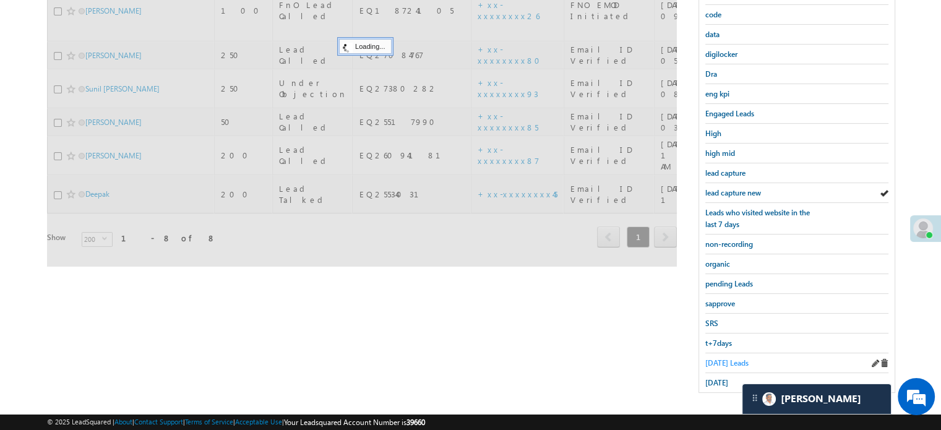
click at [718, 358] on span "Today's Leads" at bounding box center [727, 362] width 43 height 9
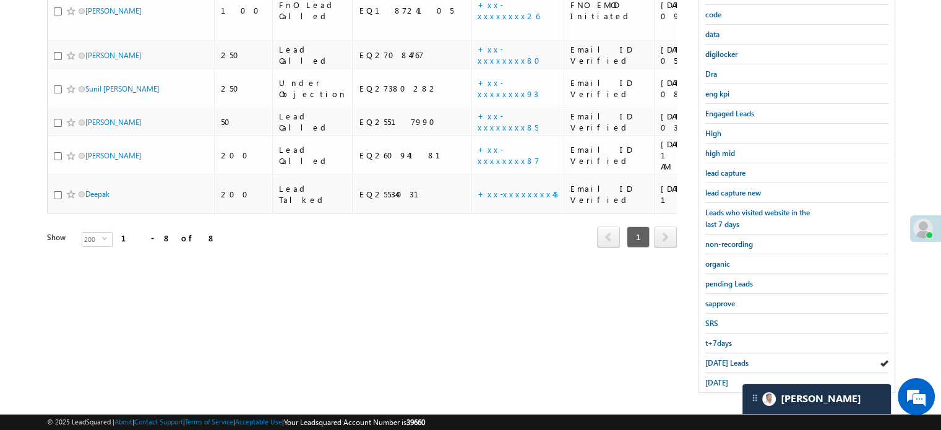
scroll to position [142, 0]
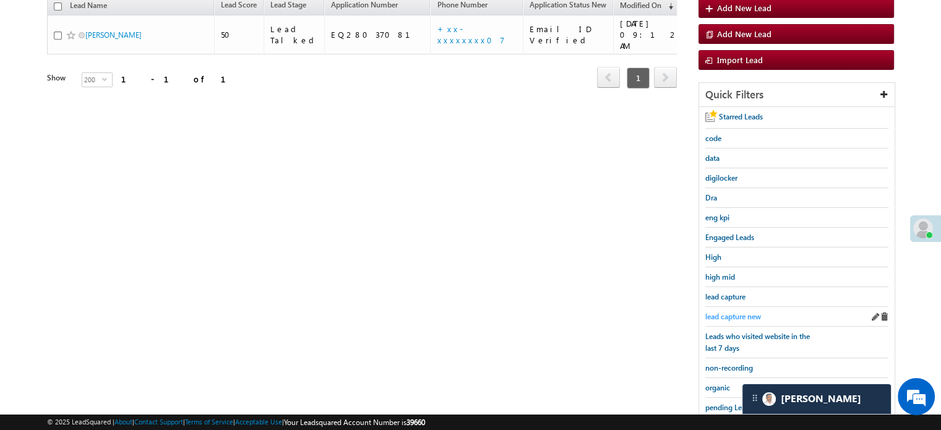
click at [733, 314] on span "lead capture new" at bounding box center [734, 316] width 56 height 9
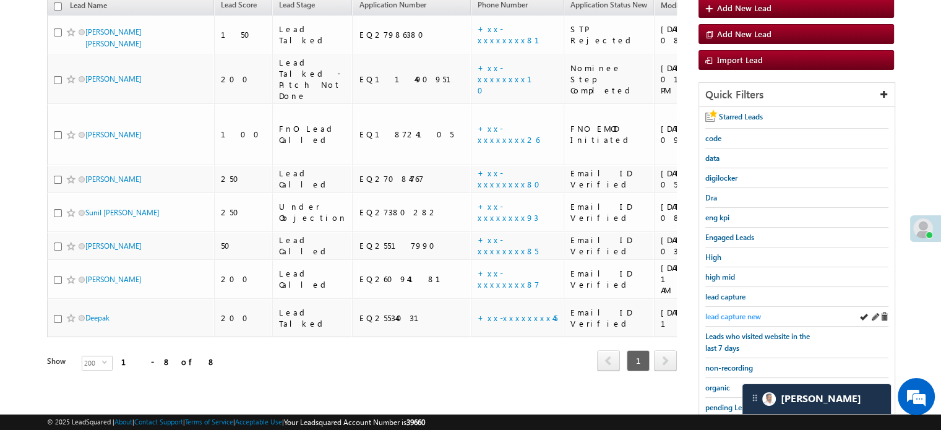
click at [727, 313] on span "lead capture new" at bounding box center [734, 316] width 56 height 9
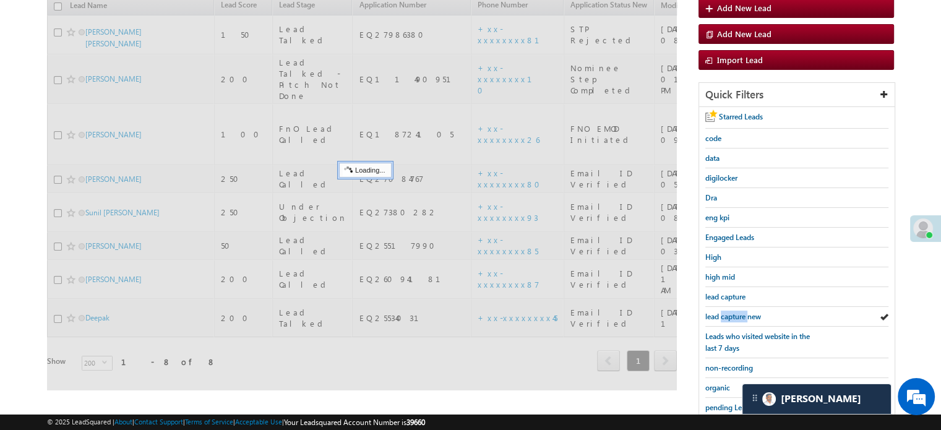
click at [727, 313] on span "lead capture new" at bounding box center [734, 316] width 56 height 9
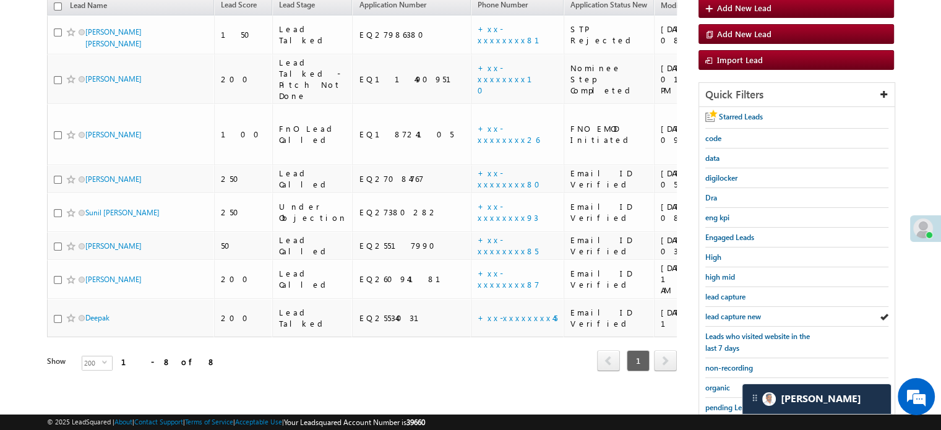
click at [727, 313] on span "lead capture new" at bounding box center [734, 316] width 56 height 9
click at [724, 313] on span "lead capture new" at bounding box center [734, 316] width 56 height 9
click at [750, 312] on span "lead capture new" at bounding box center [734, 316] width 56 height 9
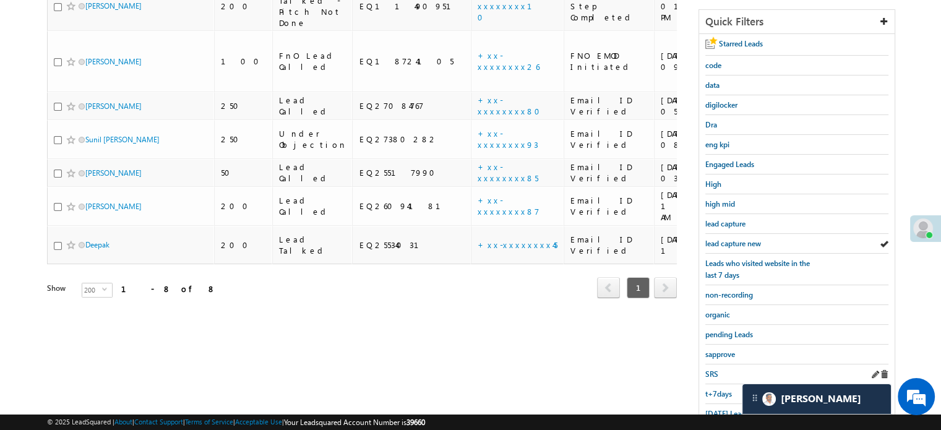
scroll to position [266, 0]
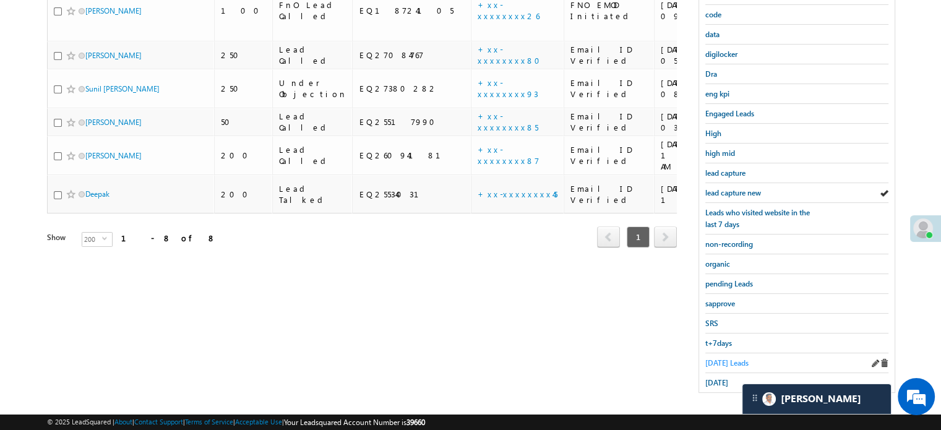
click at [717, 358] on span "Today's Leads" at bounding box center [727, 362] width 43 height 9
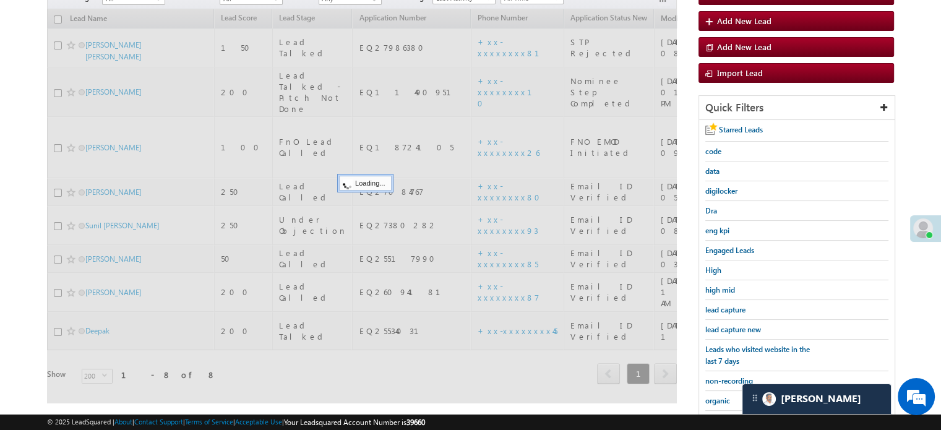
scroll to position [80, 0]
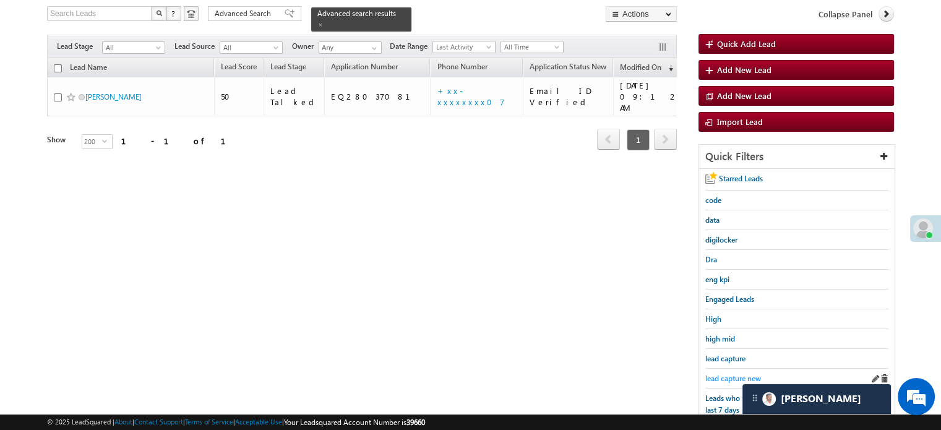
click at [726, 374] on span "lead capture new" at bounding box center [734, 378] width 56 height 9
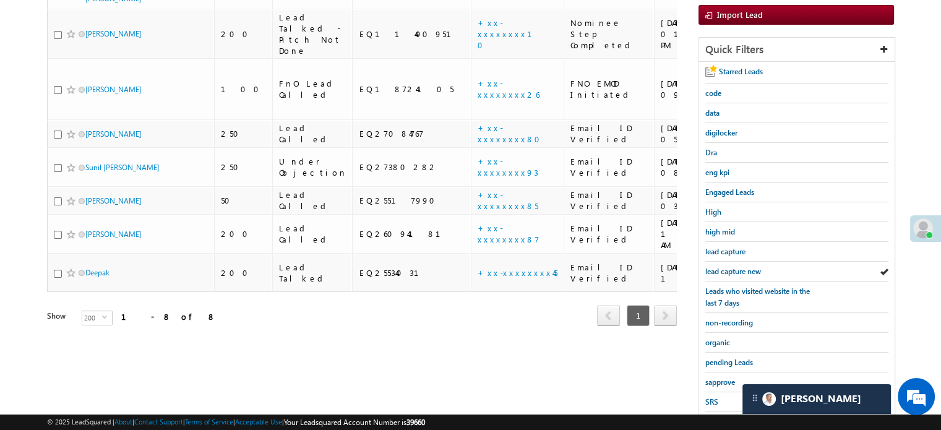
scroll to position [266, 0]
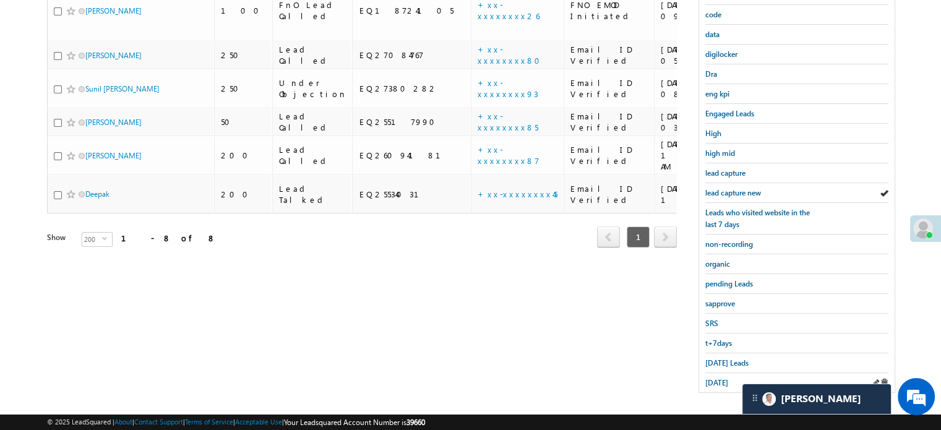
click at [731, 383] on div "yesterday" at bounding box center [797, 382] width 183 height 19
click at [724, 378] on span "yesterday" at bounding box center [717, 382] width 23 height 9
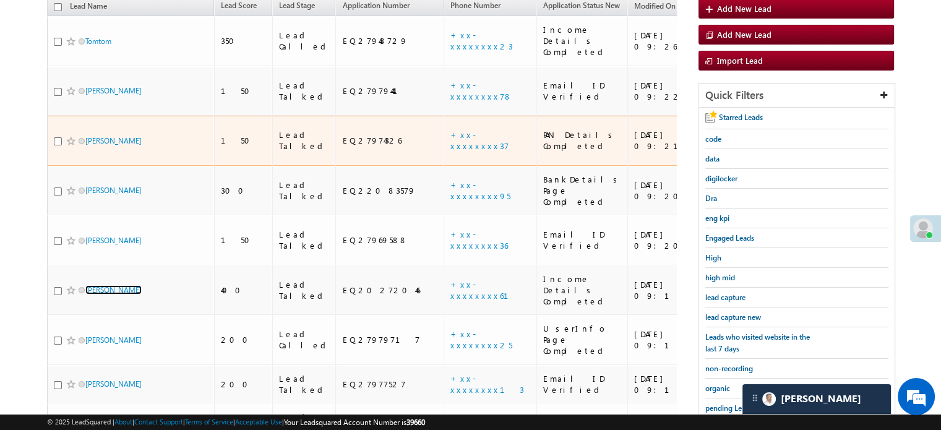
scroll to position [22, 0]
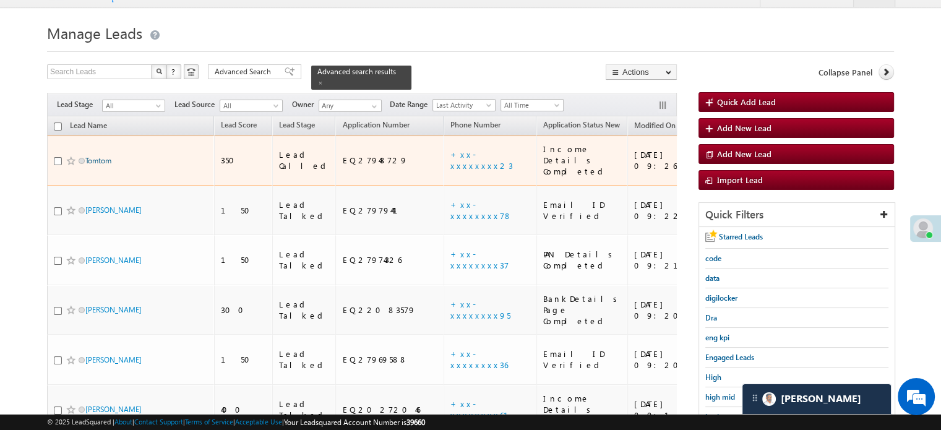
drag, startPoint x: 98, startPoint y: 144, endPoint x: 104, endPoint y: 147, distance: 6.9
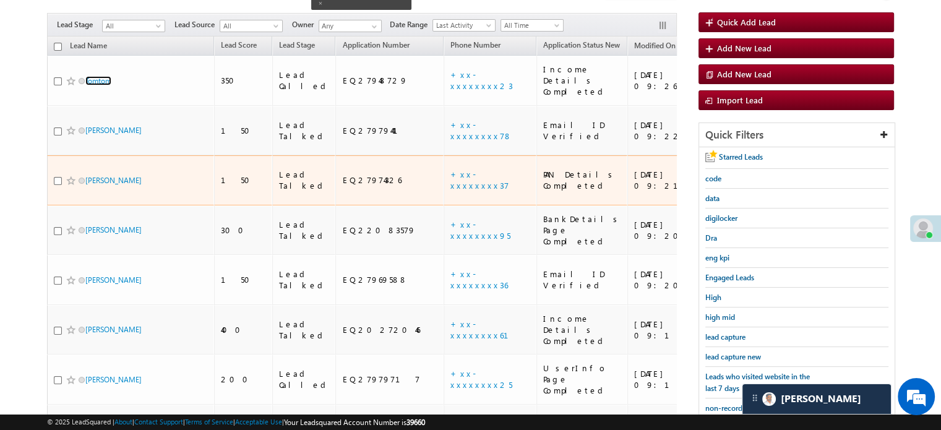
scroll to position [207, 0]
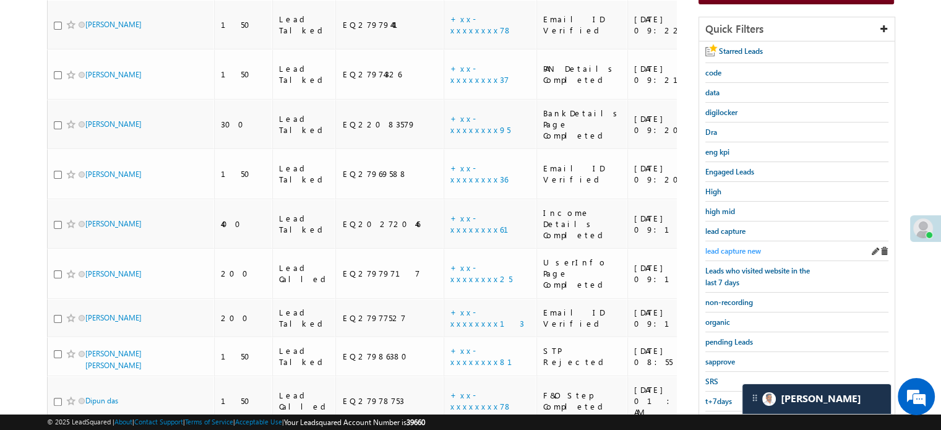
click at [713, 245] on link "lead capture new" at bounding box center [734, 251] width 56 height 12
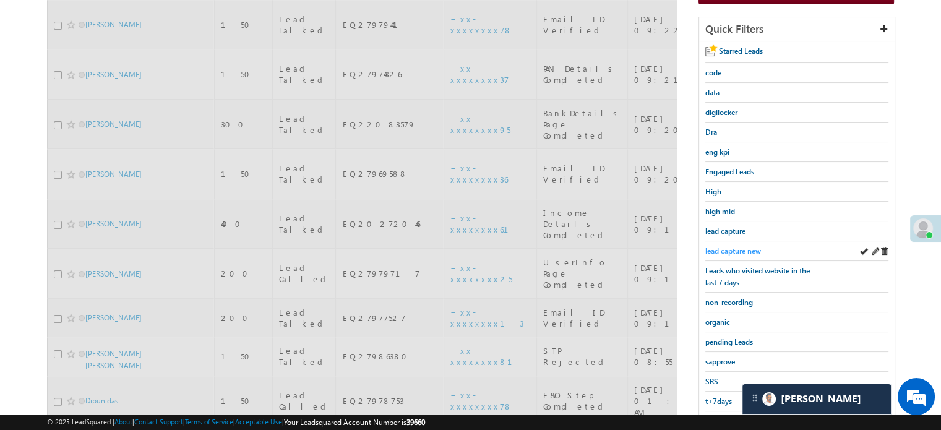
click at [715, 246] on span "lead capture new" at bounding box center [734, 250] width 56 height 9
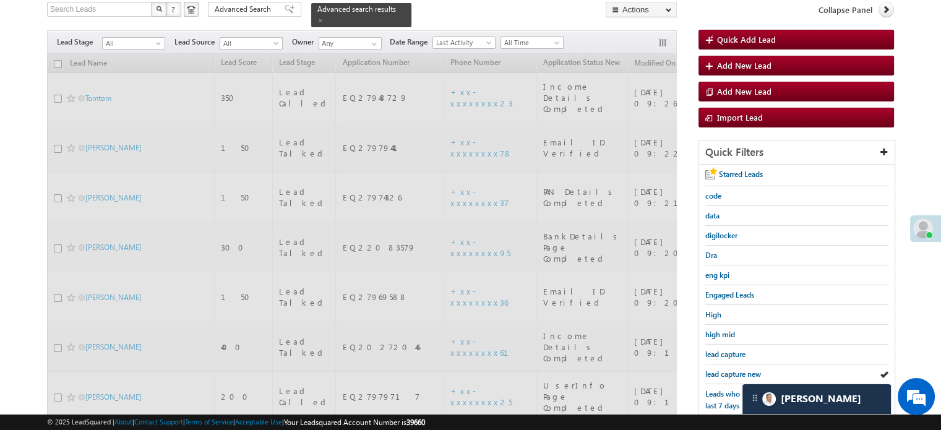
scroll to position [84, 0]
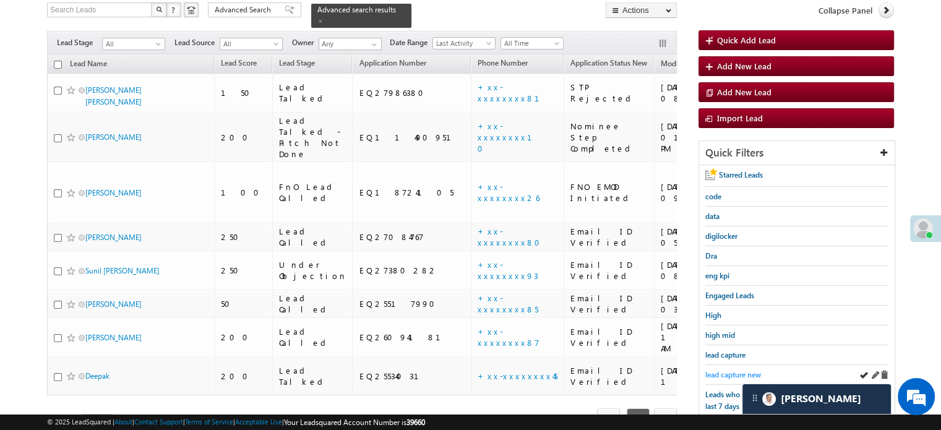
click at [715, 370] on span "lead capture new" at bounding box center [734, 374] width 56 height 9
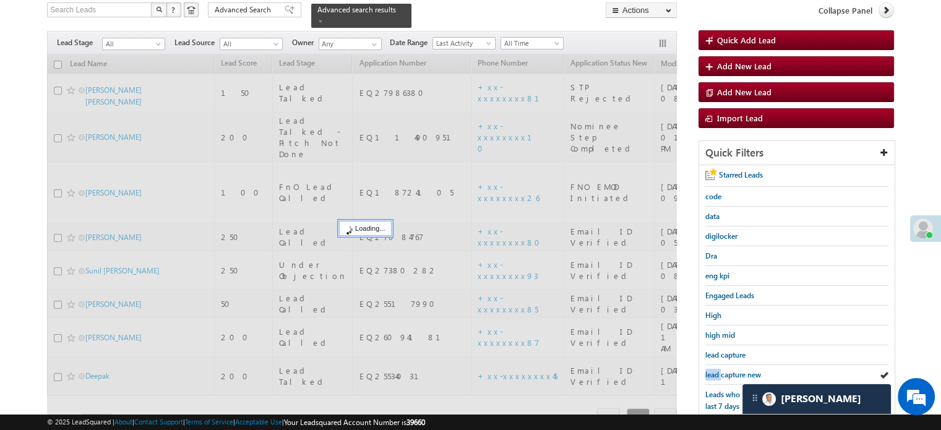
click at [715, 370] on span "lead capture new" at bounding box center [734, 374] width 56 height 9
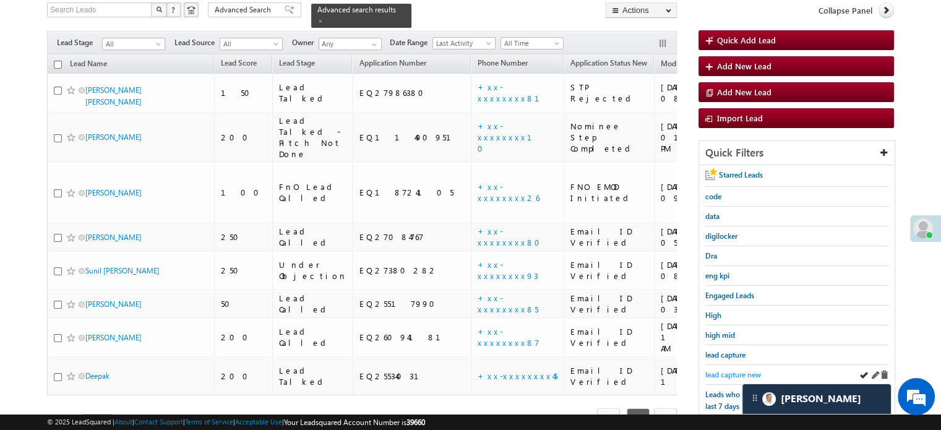
click at [725, 369] on link "lead capture new" at bounding box center [734, 375] width 56 height 12
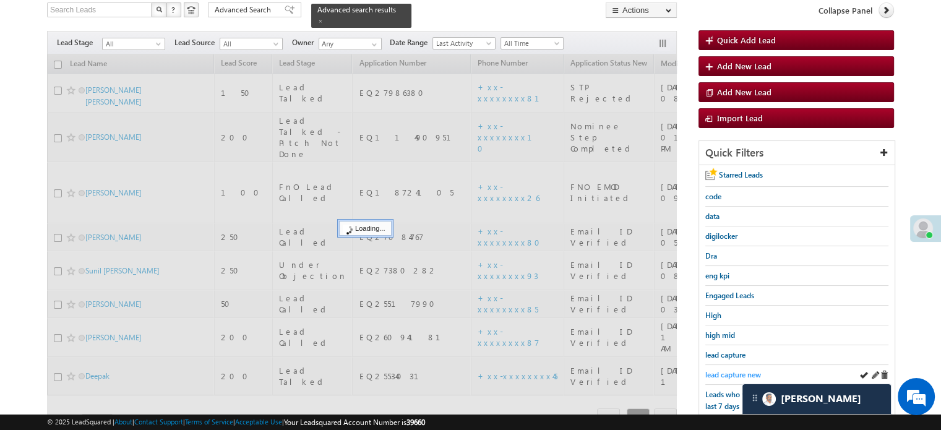
click at [725, 370] on span "lead capture new" at bounding box center [734, 374] width 56 height 9
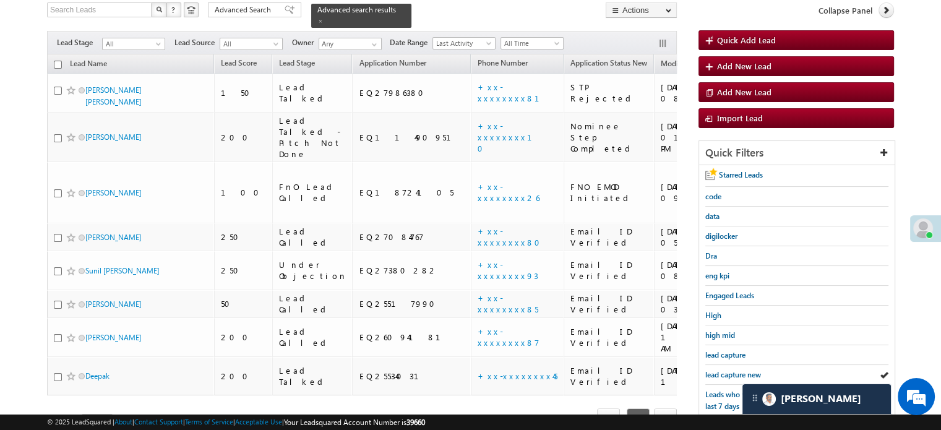
click at [725, 370] on span "lead capture new" at bounding box center [734, 374] width 56 height 9
click at [733, 375] on span "lead capture new" at bounding box center [734, 374] width 56 height 9
click at [732, 370] on span "lead capture new" at bounding box center [734, 374] width 56 height 9
click at [730, 371] on span "lead capture new" at bounding box center [734, 374] width 56 height 9
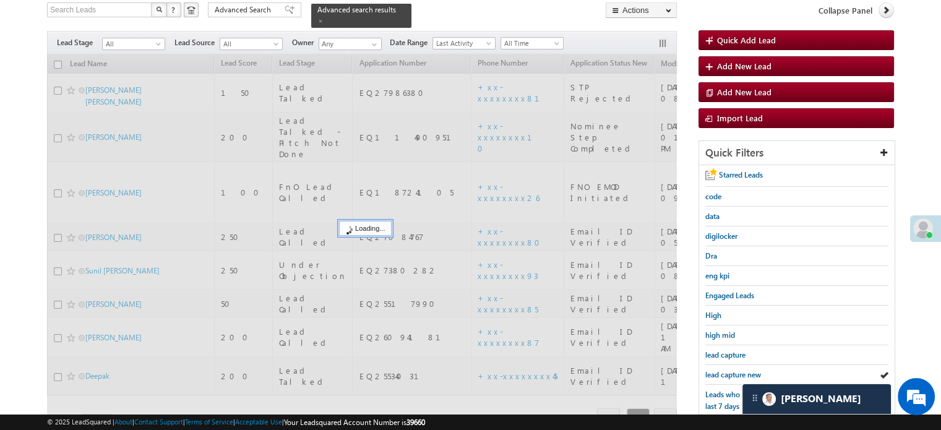
click at [730, 371] on span "lead capture new" at bounding box center [734, 374] width 56 height 9
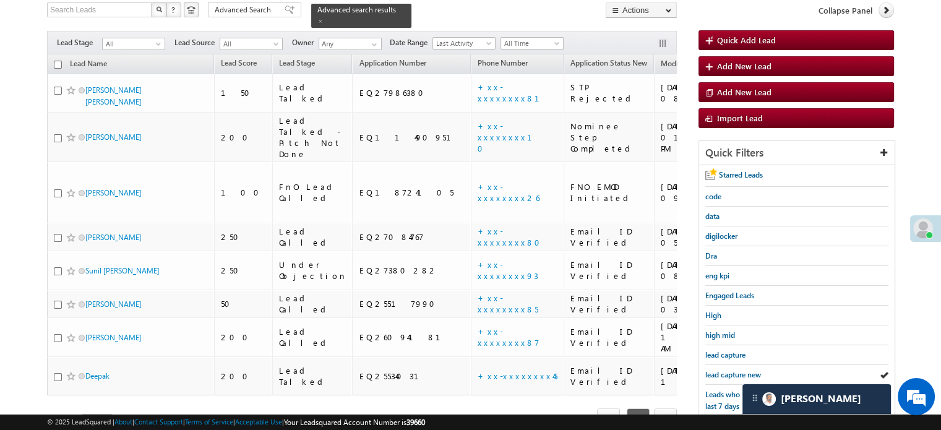
click at [730, 371] on span "lead capture new" at bounding box center [734, 374] width 56 height 9
click at [730, 373] on span "lead capture new" at bounding box center [734, 374] width 56 height 9
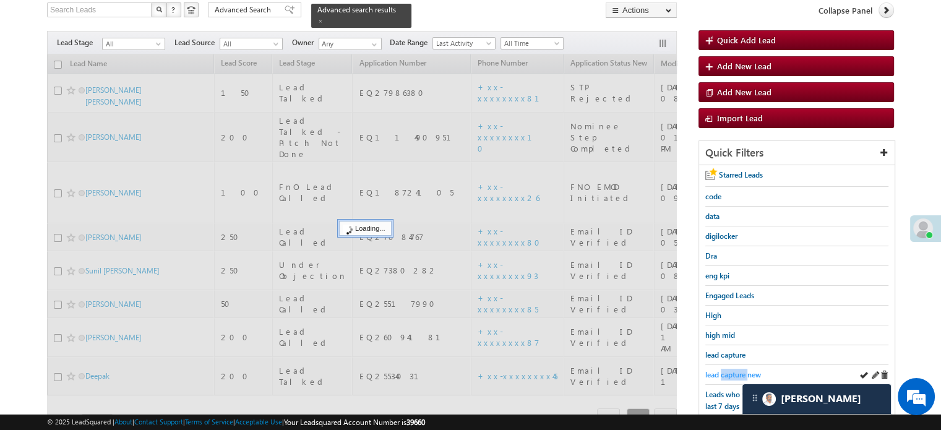
click at [730, 373] on span "lead capture new" at bounding box center [734, 374] width 56 height 9
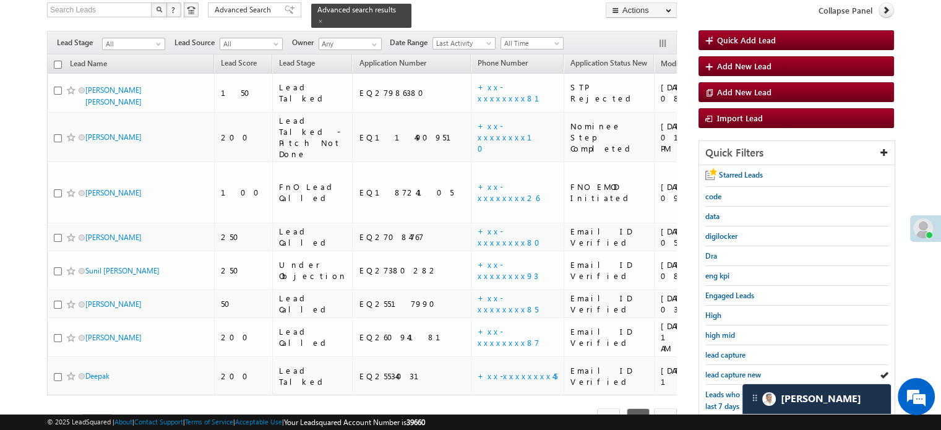
scroll to position [266, 0]
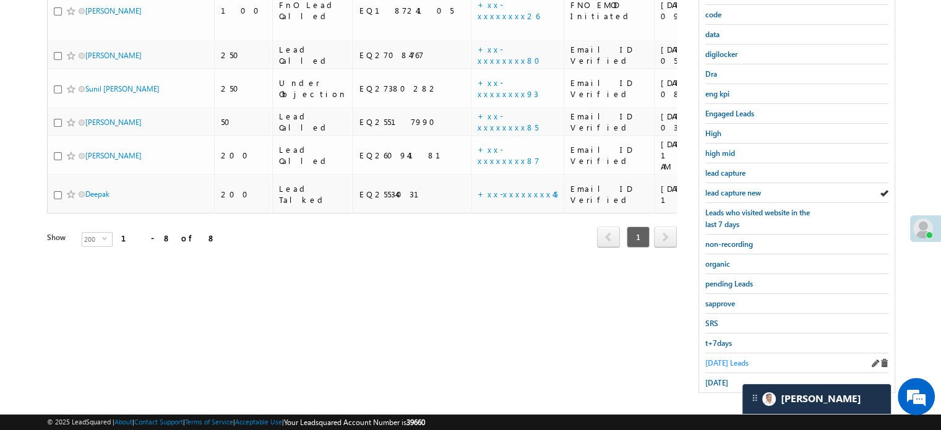
click at [718, 358] on span "Today's Leads" at bounding box center [727, 362] width 43 height 9
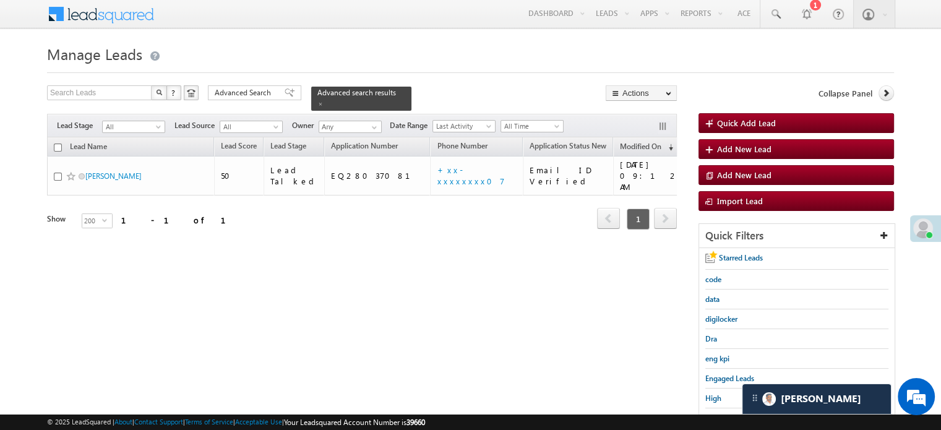
scroll to position [0, 0]
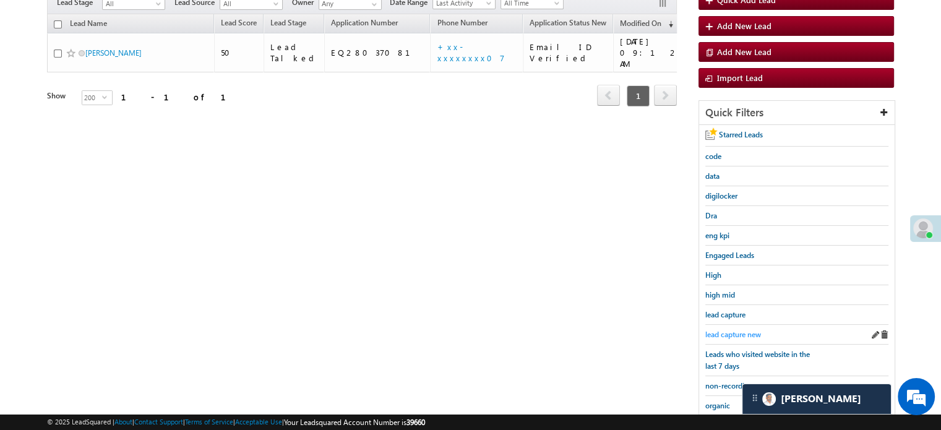
click at [744, 331] on span "lead capture new" at bounding box center [734, 334] width 56 height 9
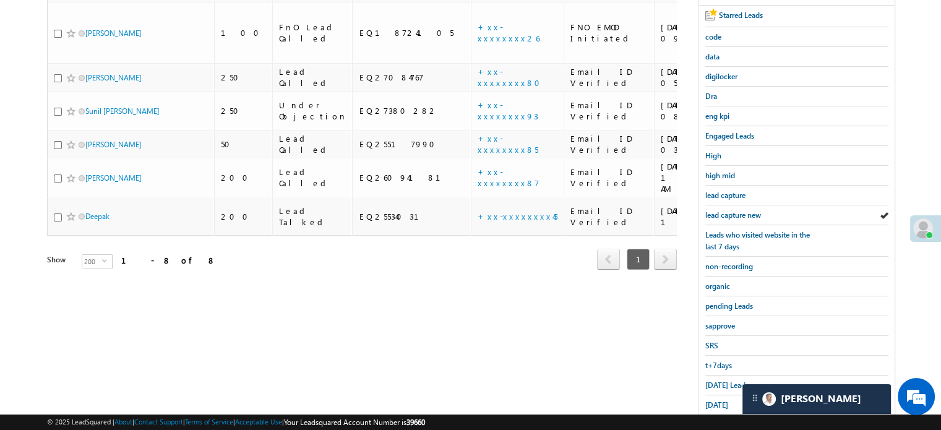
scroll to position [248, 0]
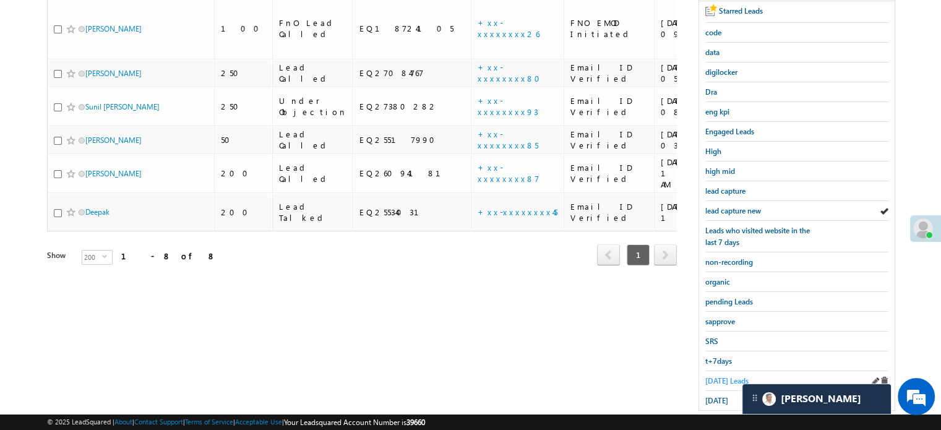
click at [716, 376] on span "Today's Leads" at bounding box center [727, 380] width 43 height 9
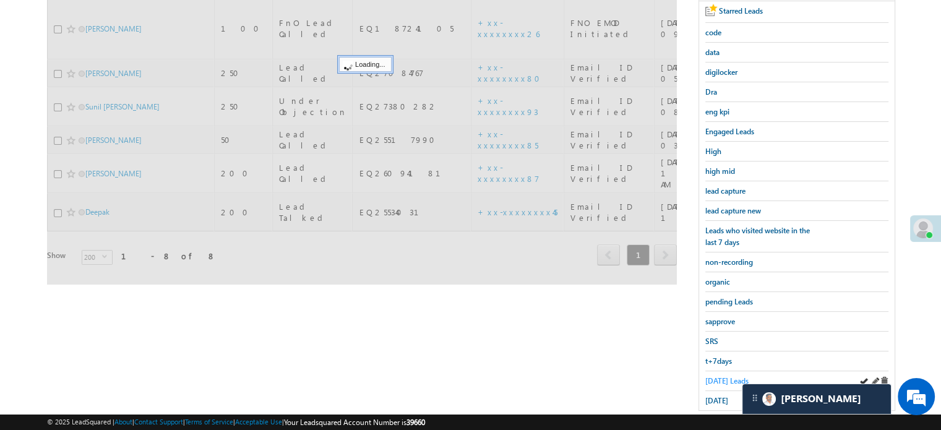
scroll to position [124, 0]
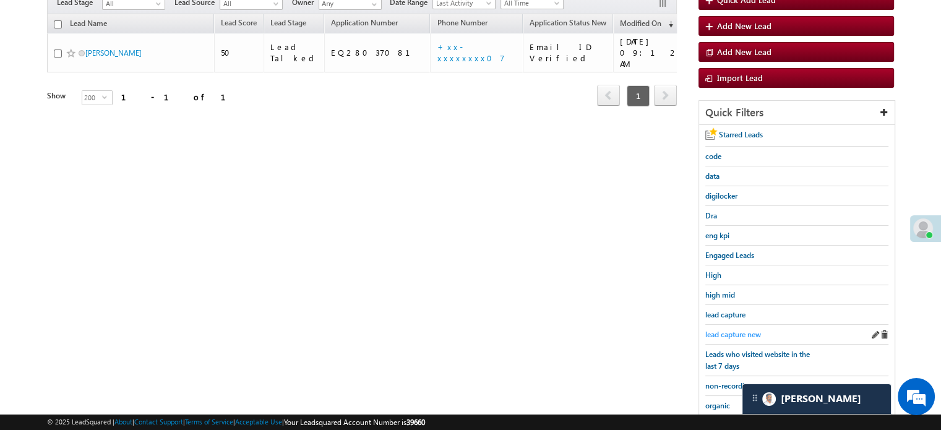
click at [733, 330] on span "lead capture new" at bounding box center [734, 334] width 56 height 9
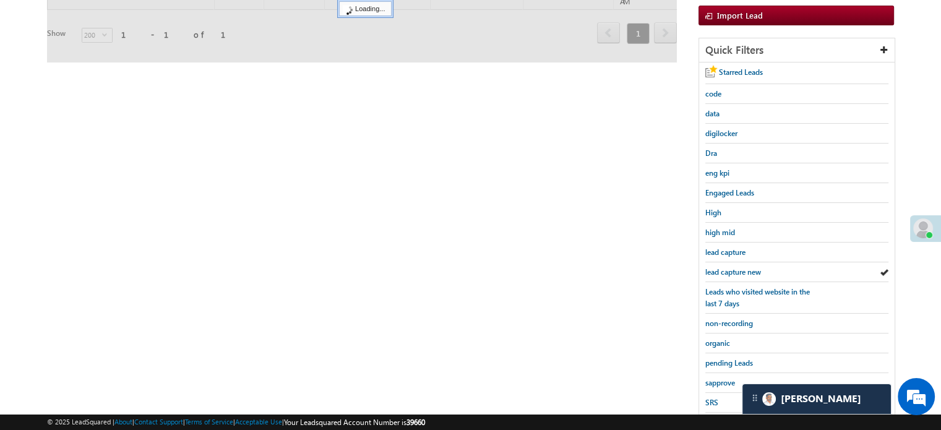
scroll to position [248, 0]
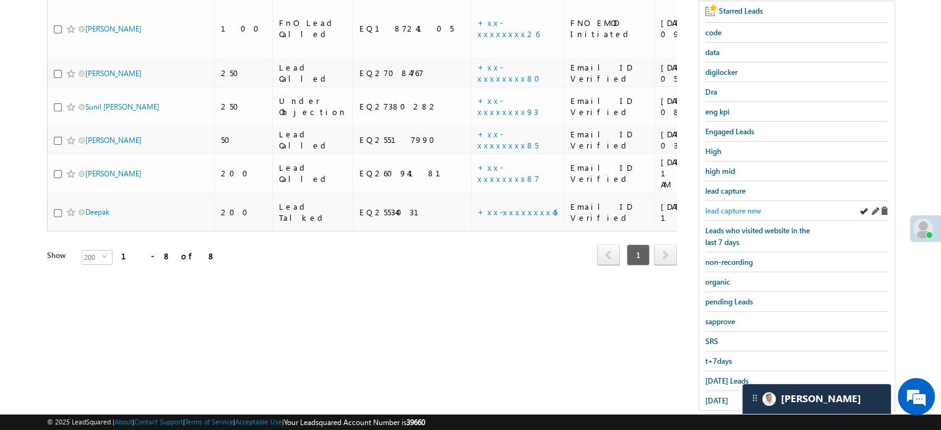
click at [724, 209] on span "lead capture new" at bounding box center [734, 210] width 56 height 9
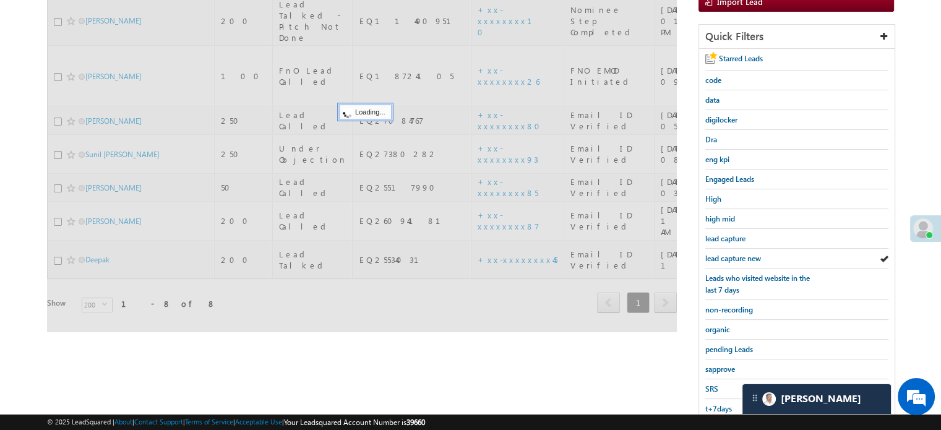
scroll to position [124, 0]
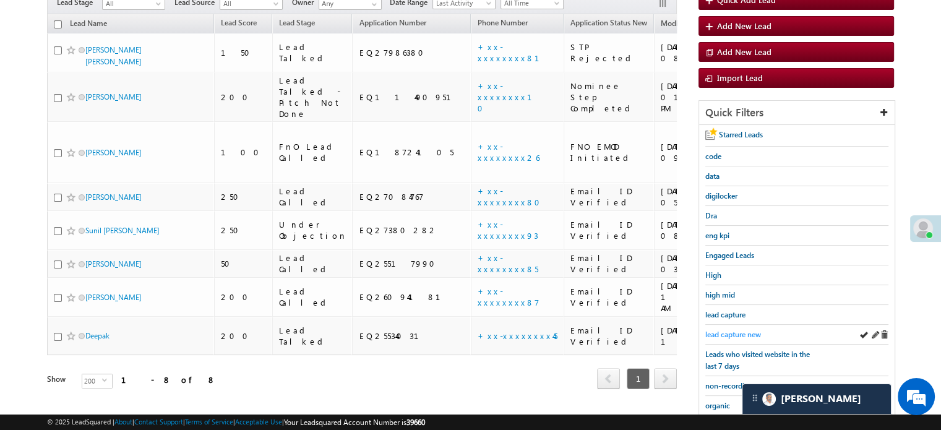
click at [742, 334] on span "lead capture new" at bounding box center [734, 334] width 56 height 9
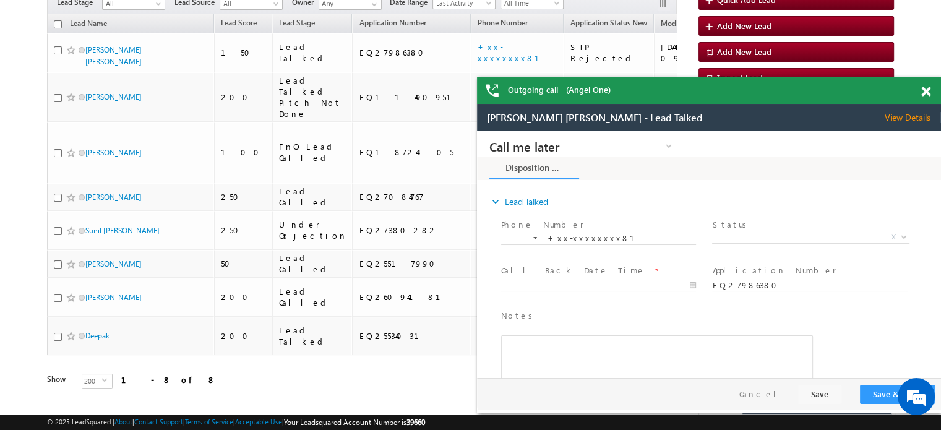
scroll to position [0, 0]
click at [928, 89] on span at bounding box center [926, 92] width 9 height 11
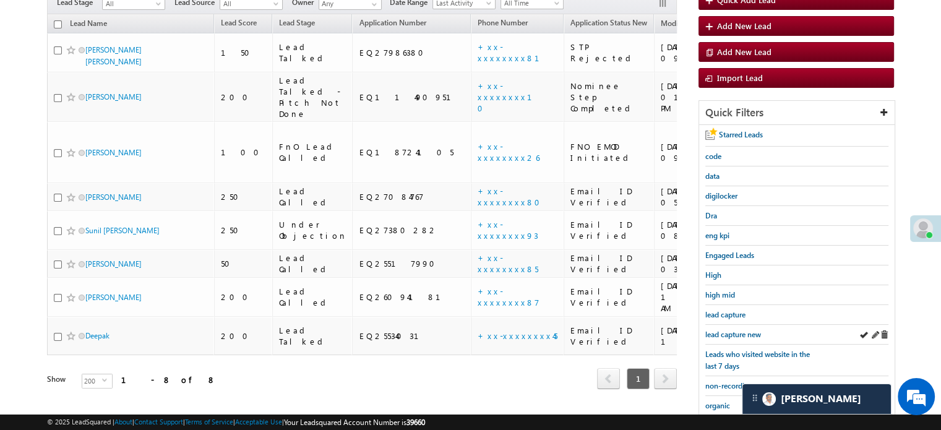
click at [723, 325] on div "lead capture new" at bounding box center [797, 335] width 183 height 20
click at [729, 330] on span "lead capture new" at bounding box center [734, 334] width 56 height 9
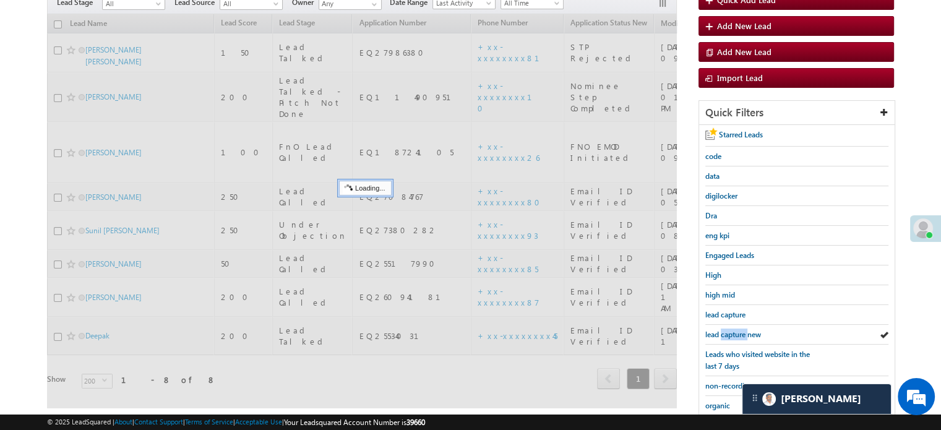
click at [729, 330] on span "lead capture new" at bounding box center [734, 334] width 56 height 9
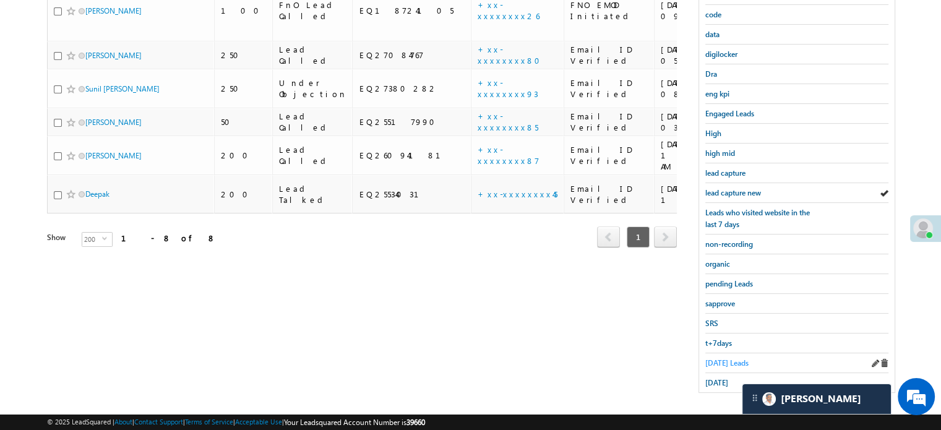
click at [723, 358] on span "Today's Leads" at bounding box center [727, 362] width 43 height 9
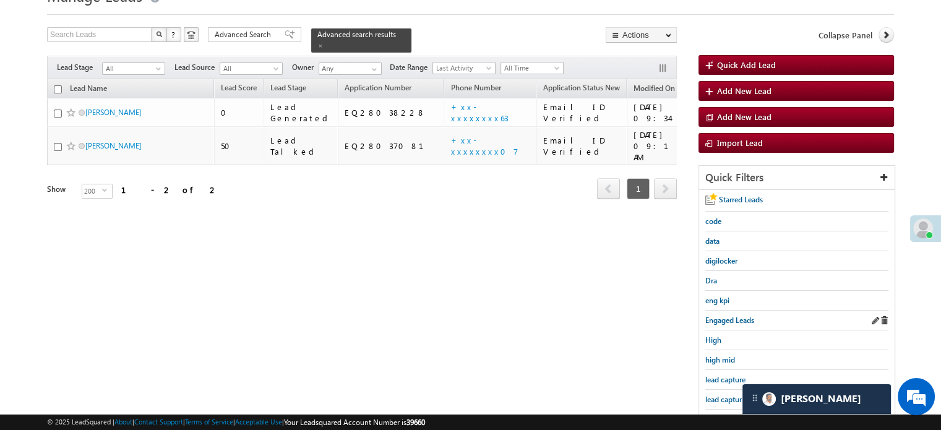
scroll to position [80, 0]
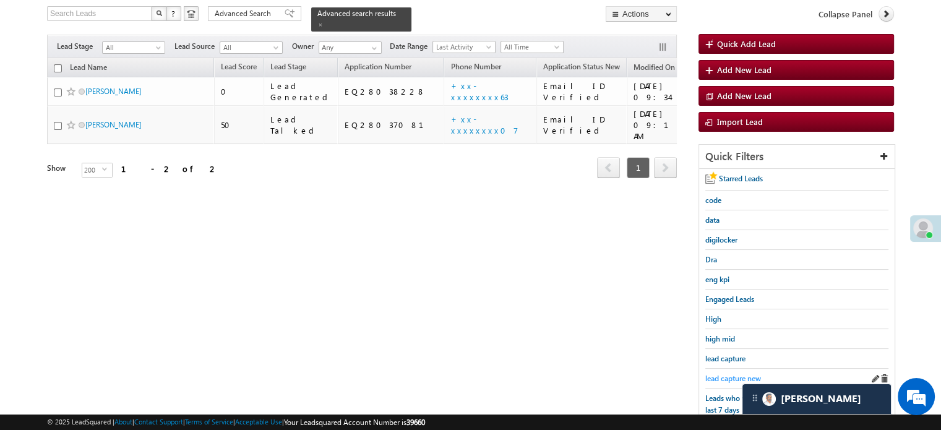
click at [733, 374] on span "lead capture new" at bounding box center [734, 378] width 56 height 9
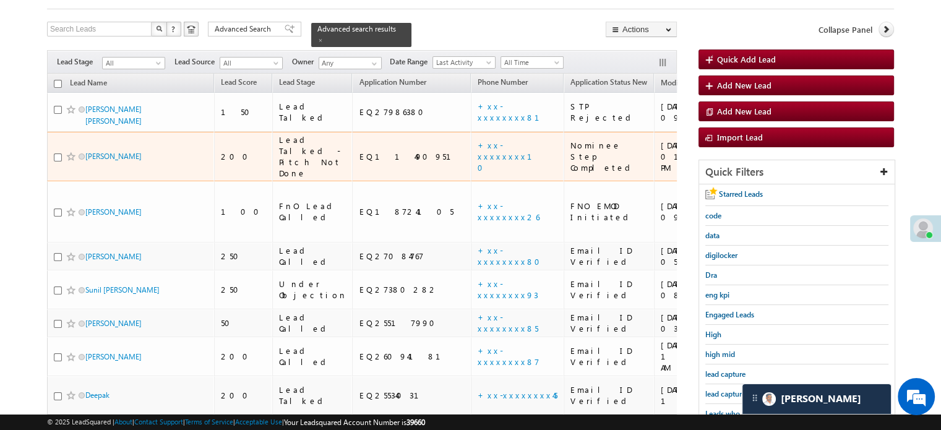
scroll to position [124, 0]
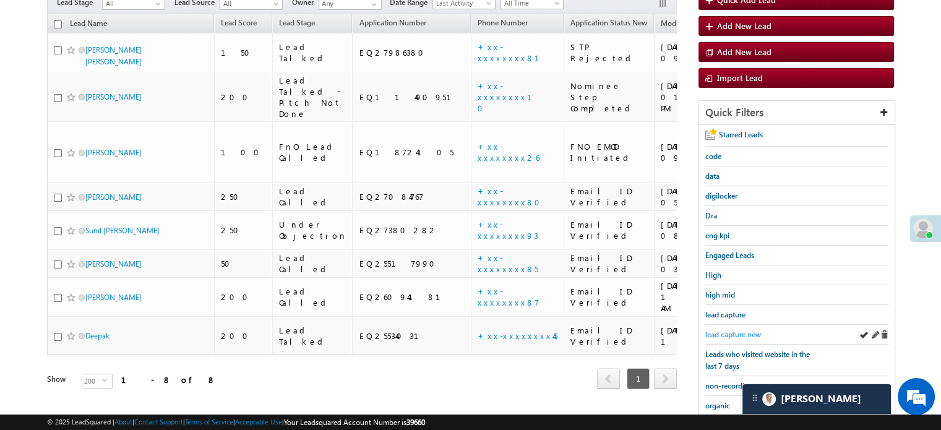
click at [727, 330] on span "lead capture new" at bounding box center [734, 334] width 56 height 9
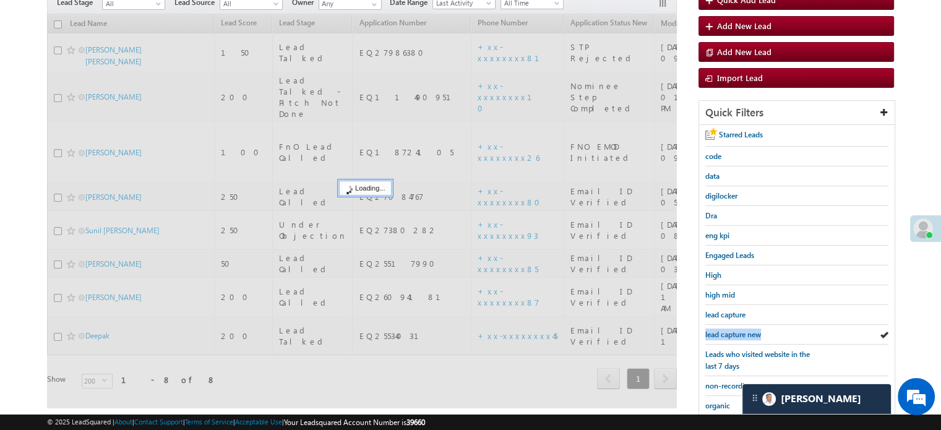
click at [727, 330] on span "lead capture new" at bounding box center [734, 334] width 56 height 9
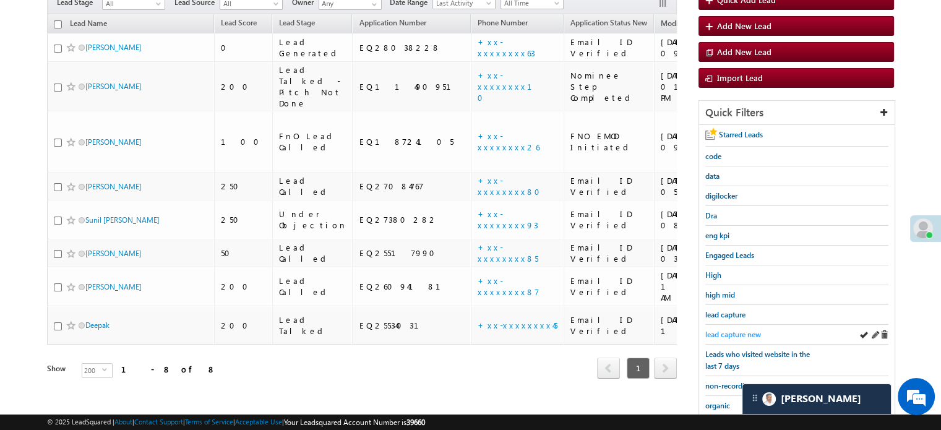
click at [718, 334] on span "lead capture new" at bounding box center [734, 334] width 56 height 9
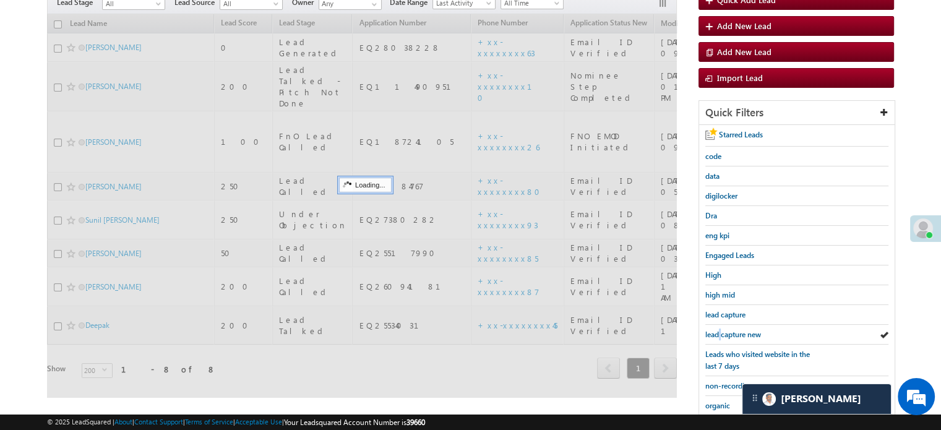
click at [718, 334] on span "lead capture new" at bounding box center [734, 334] width 56 height 9
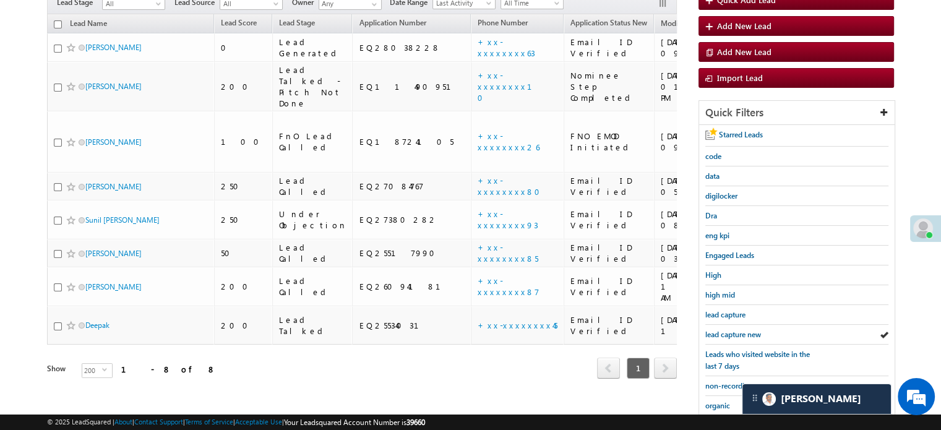
click at [718, 334] on span "lead capture new" at bounding box center [734, 334] width 56 height 9
click at [734, 325] on div "lead capture new" at bounding box center [797, 335] width 183 height 20
click at [738, 335] on span "lead capture new" at bounding box center [734, 334] width 56 height 9
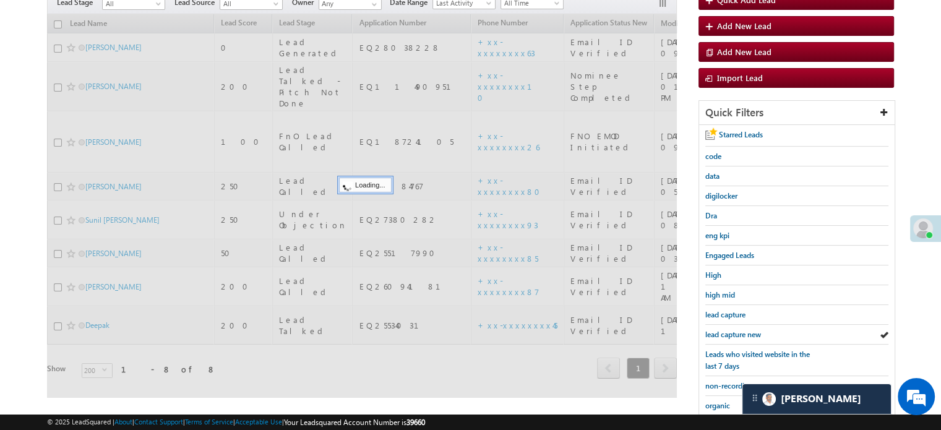
click at [738, 335] on span "lead capture new" at bounding box center [734, 334] width 56 height 9
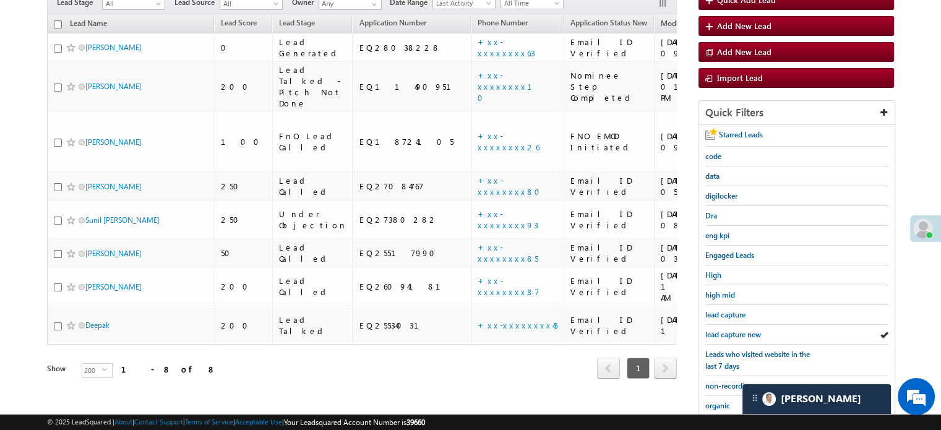
click at [738, 335] on span "lead capture new" at bounding box center [734, 334] width 56 height 9
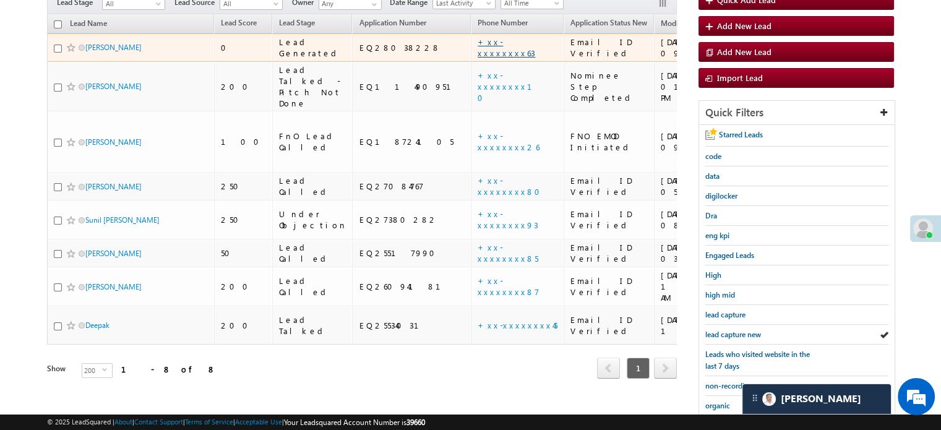
click at [478, 38] on link "+xx-xxxxxxxx63" at bounding box center [507, 48] width 58 height 22
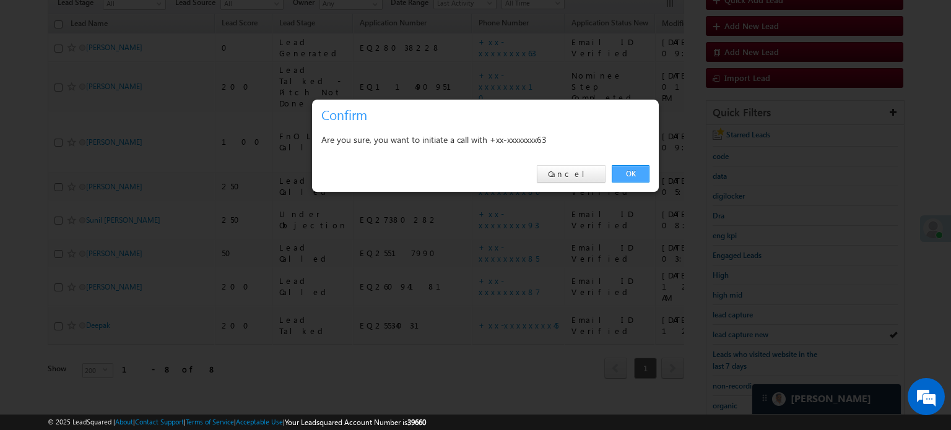
click at [640, 177] on link "OK" at bounding box center [631, 173] width 38 height 17
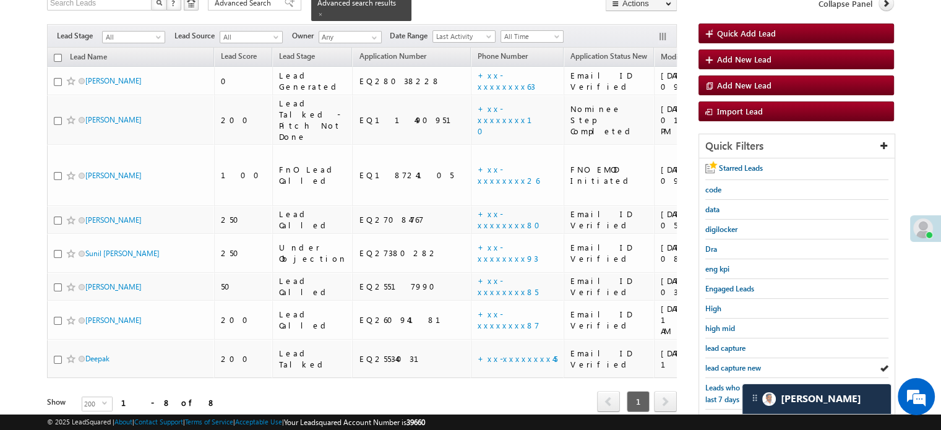
scroll to position [157, 0]
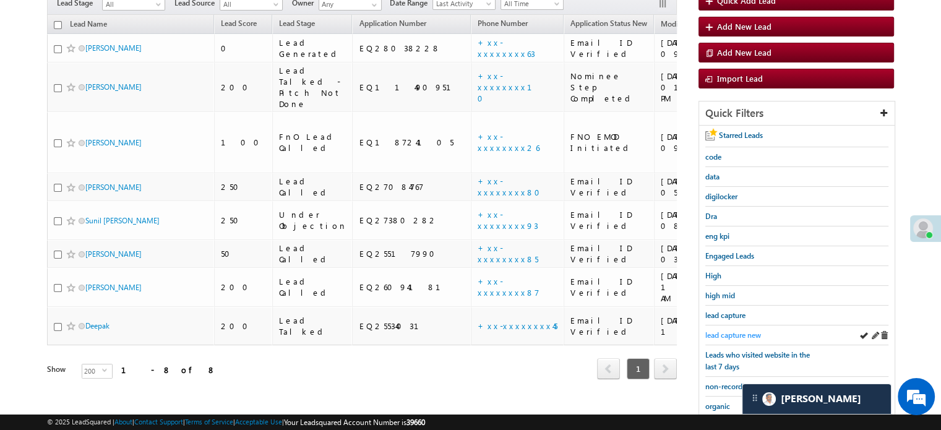
click at [716, 331] on span "lead capture new" at bounding box center [734, 335] width 56 height 9
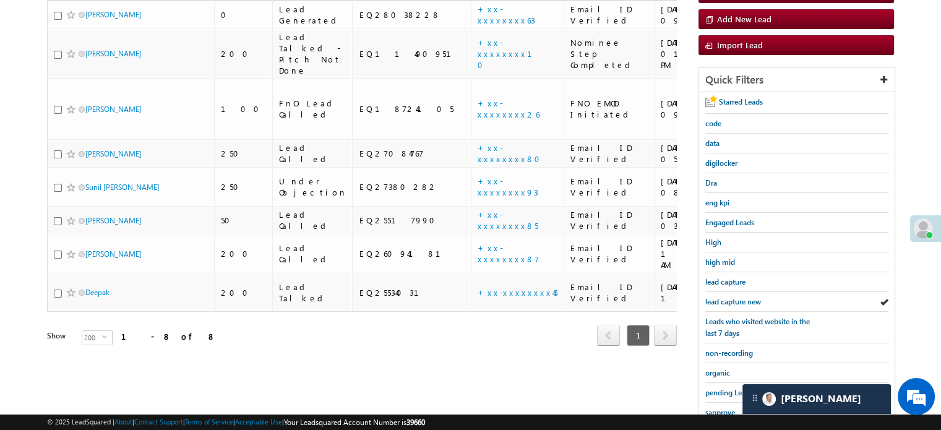
scroll to position [124, 0]
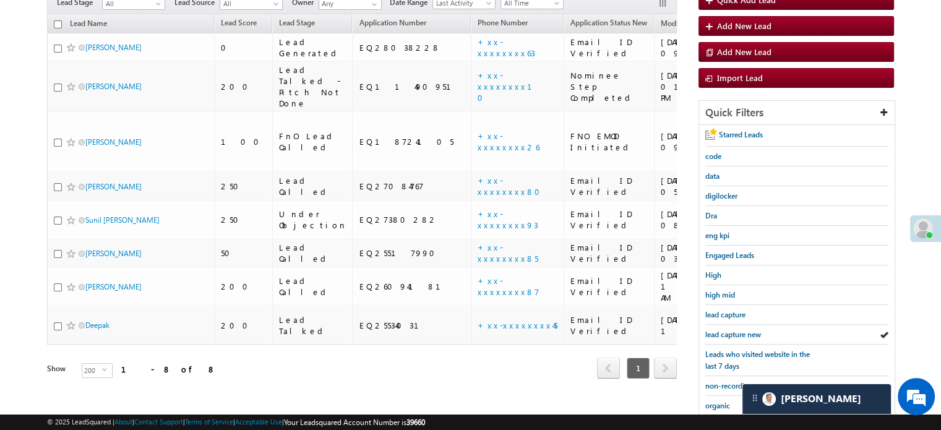
click at [716, 330] on span "lead capture new" at bounding box center [734, 334] width 56 height 9
click at [731, 330] on span "lead capture new" at bounding box center [734, 334] width 56 height 9
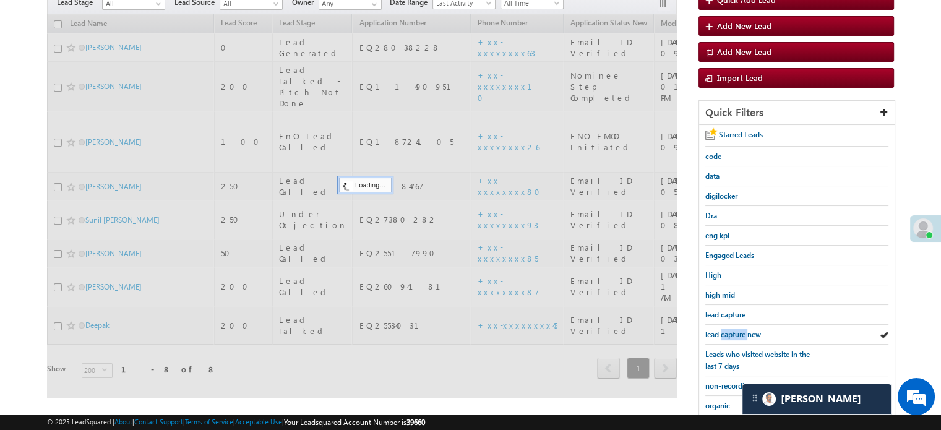
click at [731, 330] on span "lead capture new" at bounding box center [734, 334] width 56 height 9
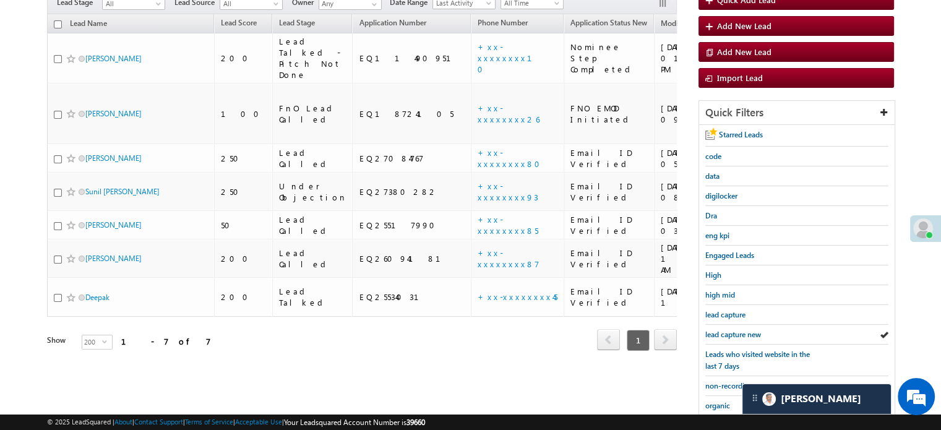
click at [731, 330] on span "lead capture new" at bounding box center [734, 334] width 56 height 9
click at [754, 331] on span "lead capture new" at bounding box center [734, 334] width 56 height 9
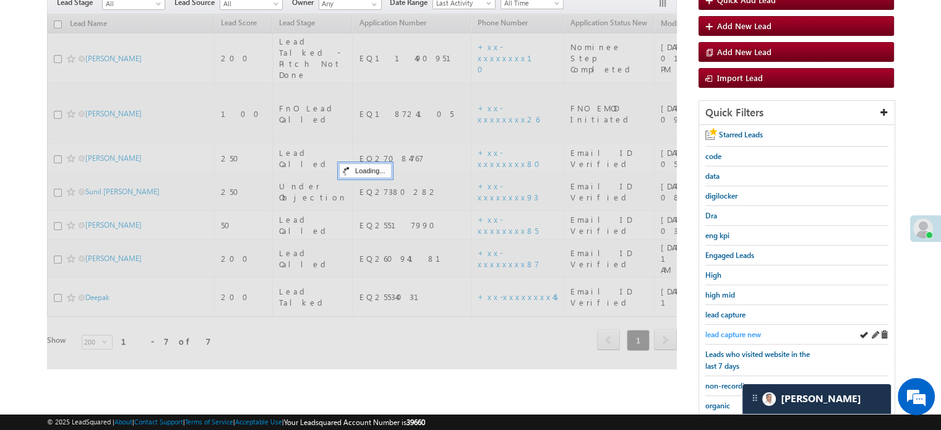
click at [747, 330] on span "lead capture new" at bounding box center [734, 334] width 56 height 9
click at [746, 330] on span "lead capture new" at bounding box center [734, 334] width 56 height 9
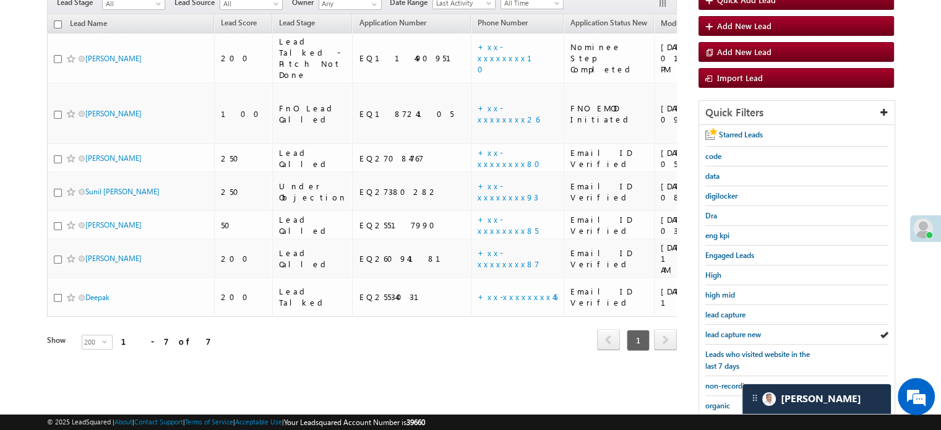
click at [746, 330] on span "lead capture new" at bounding box center [734, 334] width 56 height 9
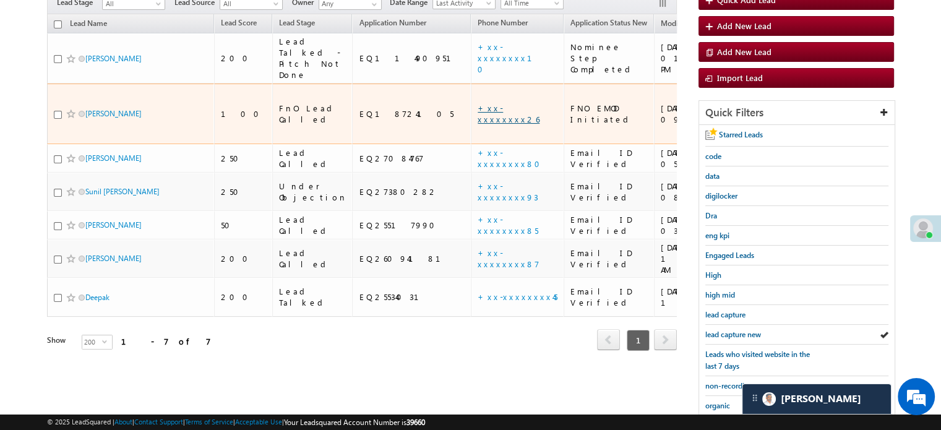
click at [478, 103] on link "+xx-xxxxxxxx26" at bounding box center [509, 114] width 62 height 22
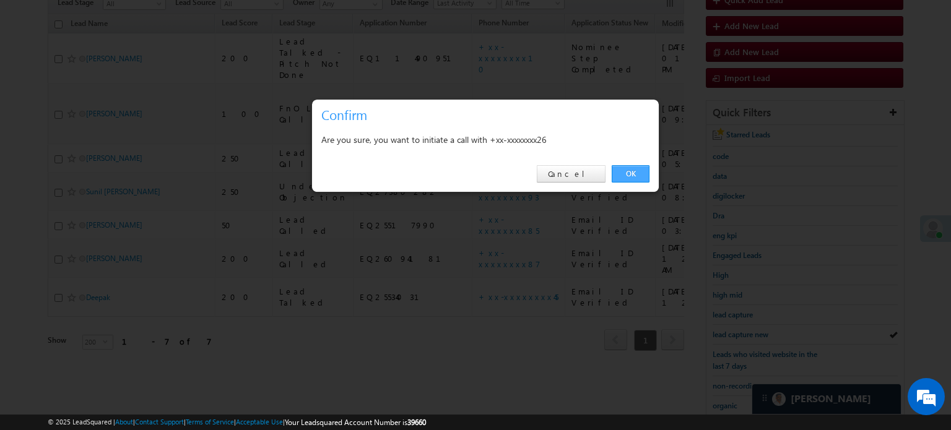
click at [624, 177] on link "OK" at bounding box center [631, 173] width 38 height 17
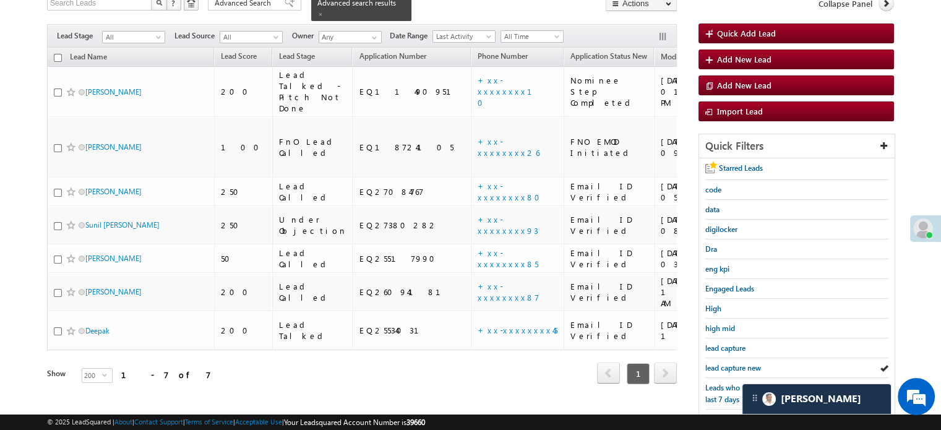
scroll to position [157, 0]
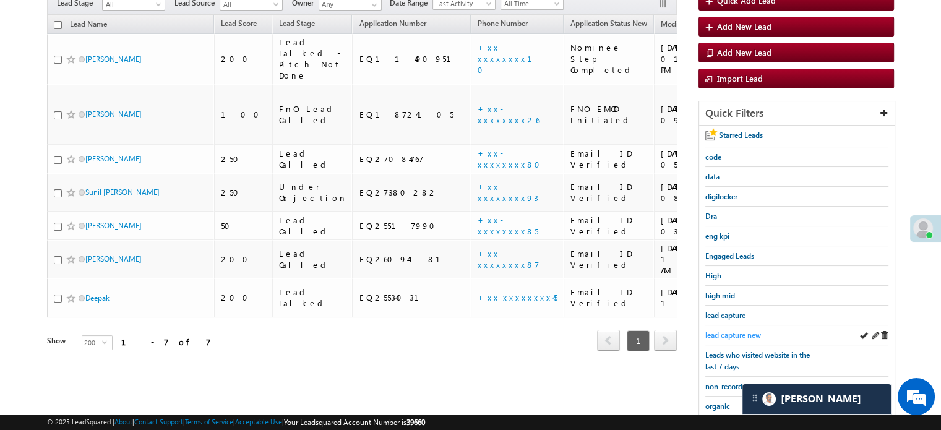
click at [727, 331] on span "lead capture new" at bounding box center [734, 335] width 56 height 9
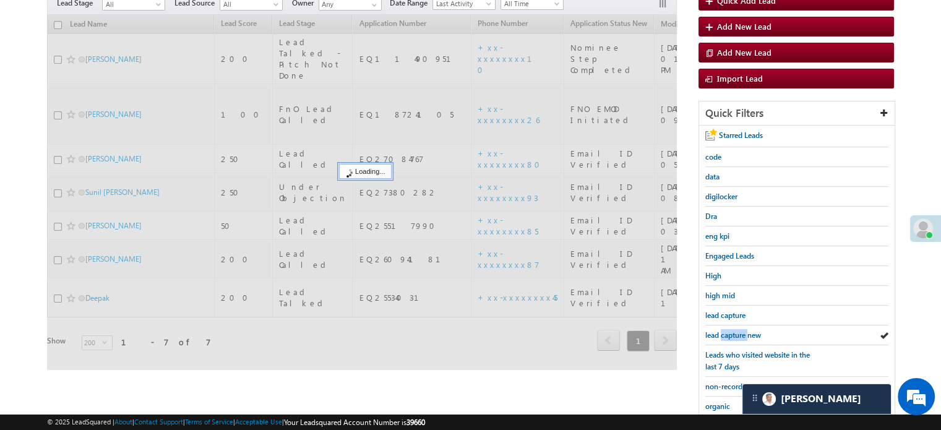
click at [727, 331] on span "lead capture new" at bounding box center [734, 335] width 56 height 9
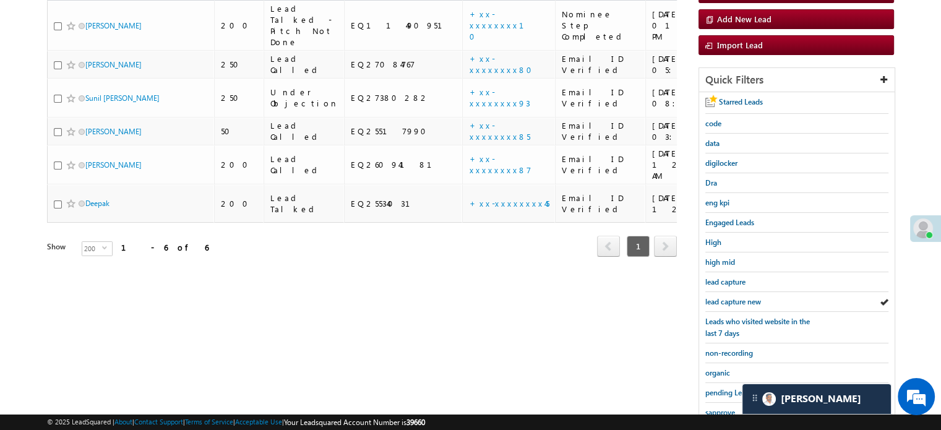
scroll to position [124, 0]
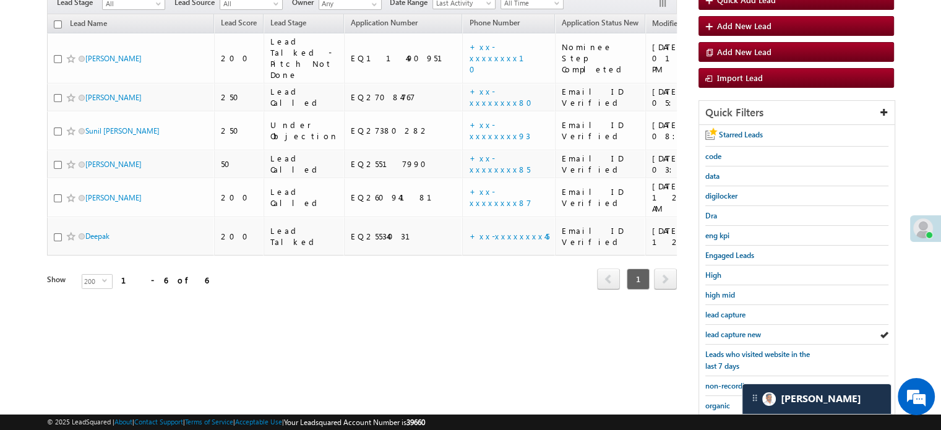
click at [727, 330] on span "lead capture new" at bounding box center [734, 334] width 56 height 9
click at [719, 339] on div "lead capture new" at bounding box center [797, 335] width 183 height 20
click at [720, 334] on span "lead capture new" at bounding box center [734, 334] width 56 height 9
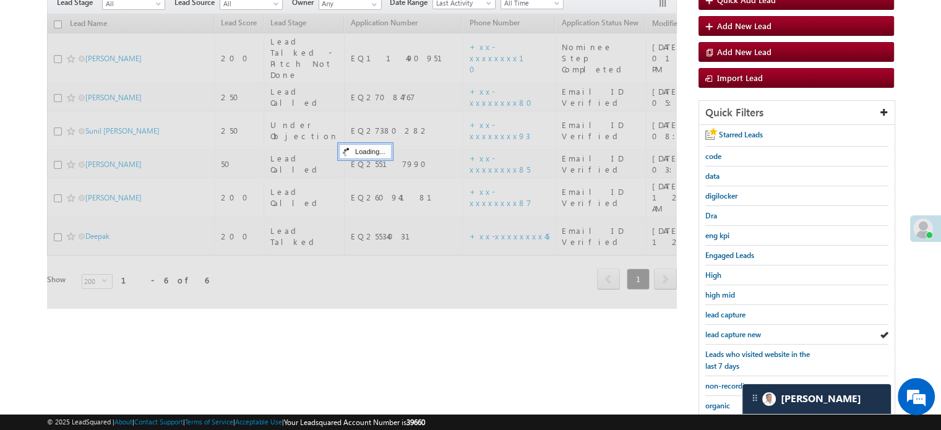
click at [720, 334] on span "lead capture new" at bounding box center [734, 334] width 56 height 9
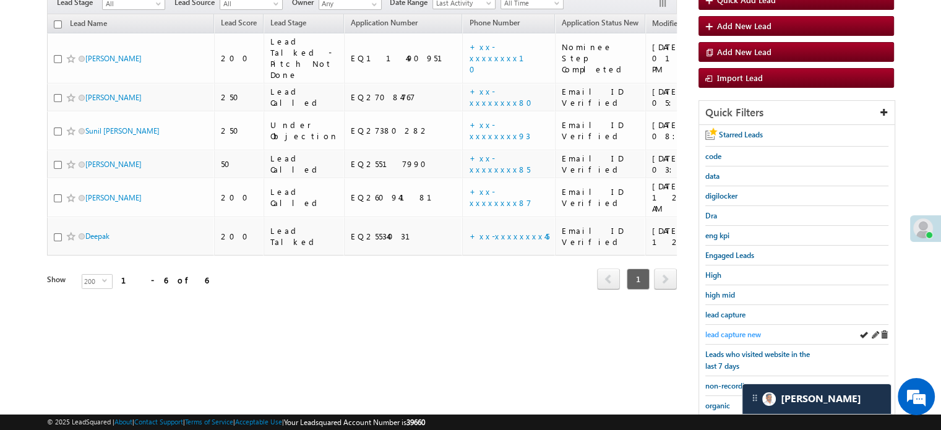
click at [730, 331] on span "lead capture new" at bounding box center [734, 334] width 56 height 9
click at [743, 330] on span "lead capture new" at bounding box center [734, 334] width 56 height 9
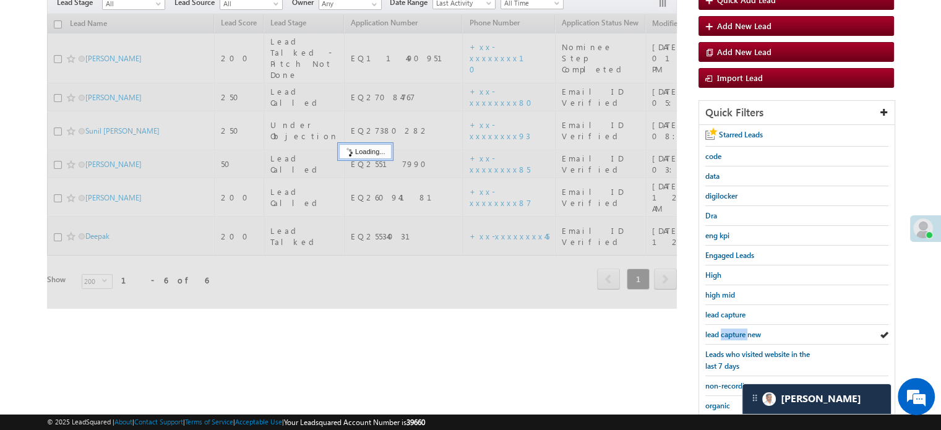
click at [743, 330] on span "lead capture new" at bounding box center [734, 334] width 56 height 9
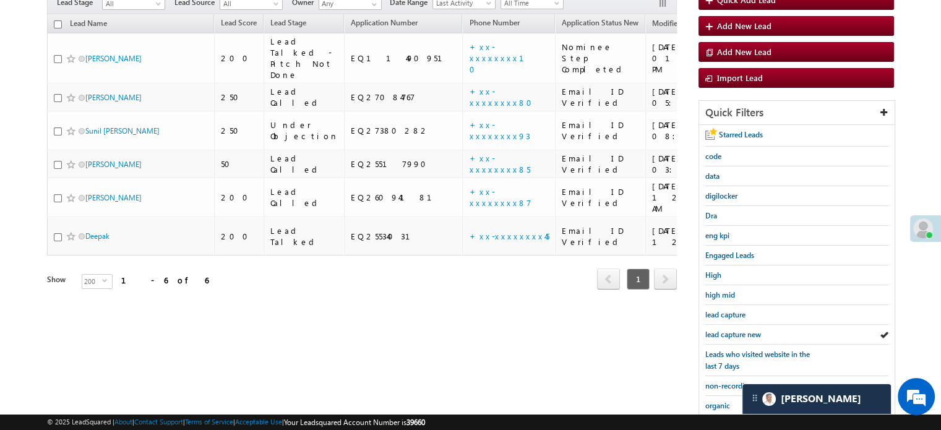
click at [743, 330] on span "lead capture new" at bounding box center [734, 334] width 56 height 9
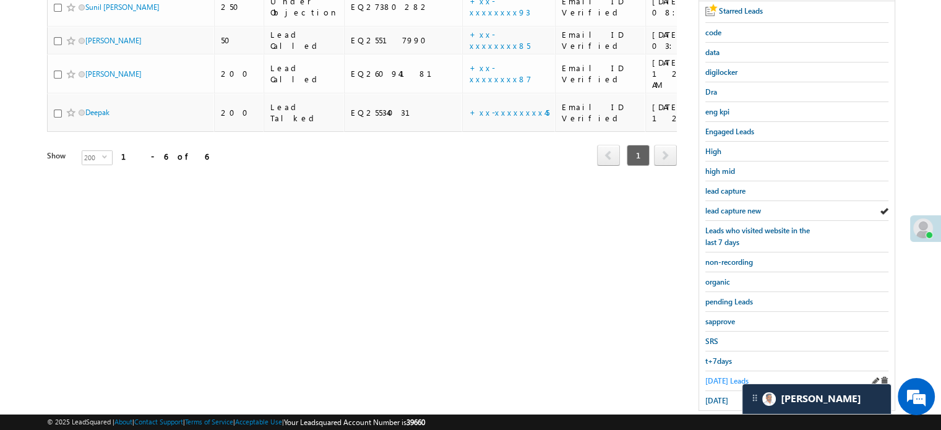
click at [711, 376] on span "Today's Leads" at bounding box center [727, 380] width 43 height 9
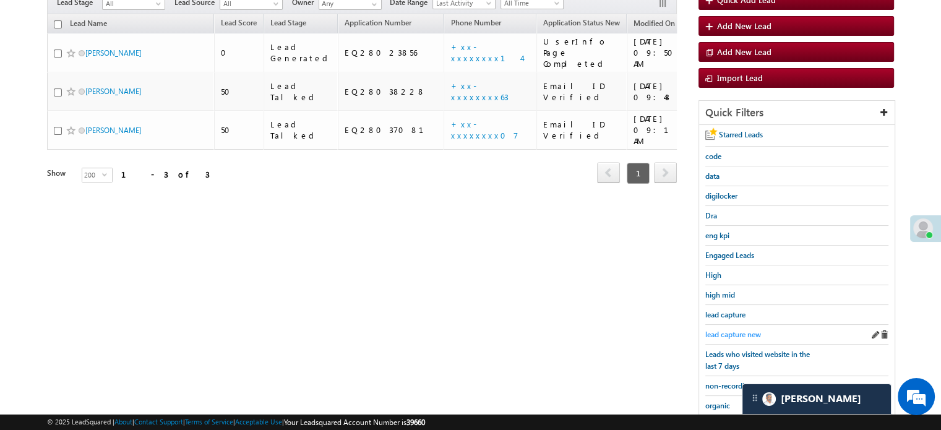
click at [733, 331] on span "lead capture new" at bounding box center [734, 334] width 56 height 9
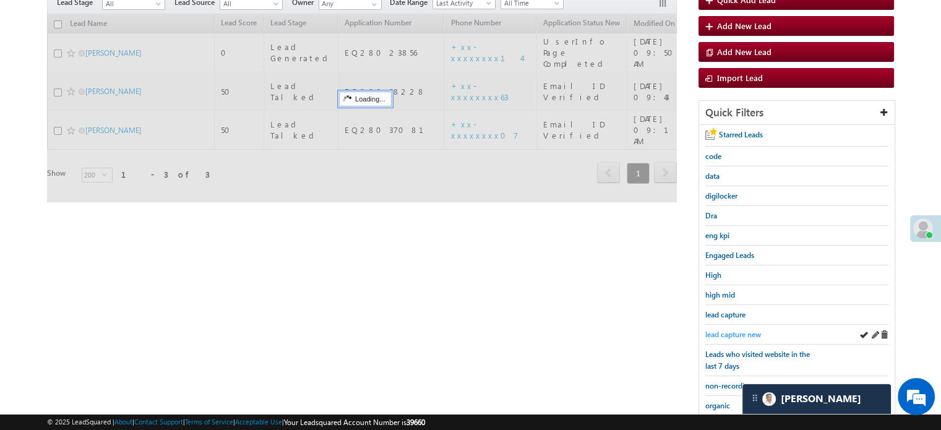
scroll to position [62, 0]
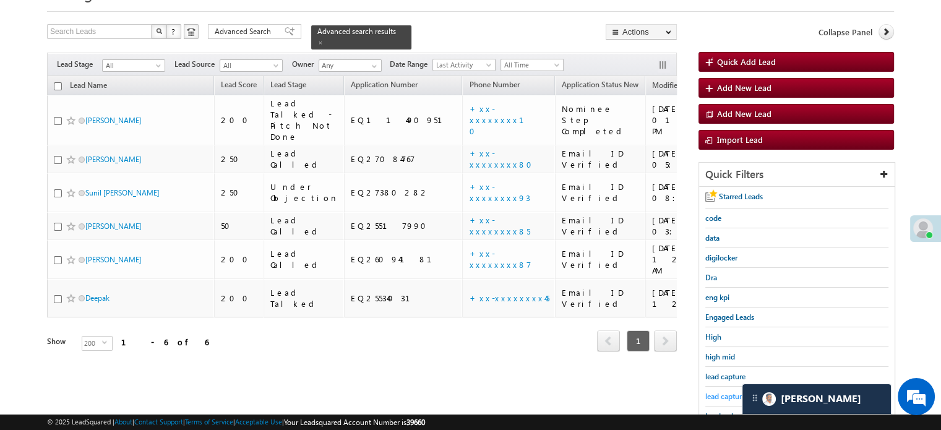
click at [729, 392] on span "lead capture new" at bounding box center [734, 396] width 56 height 9
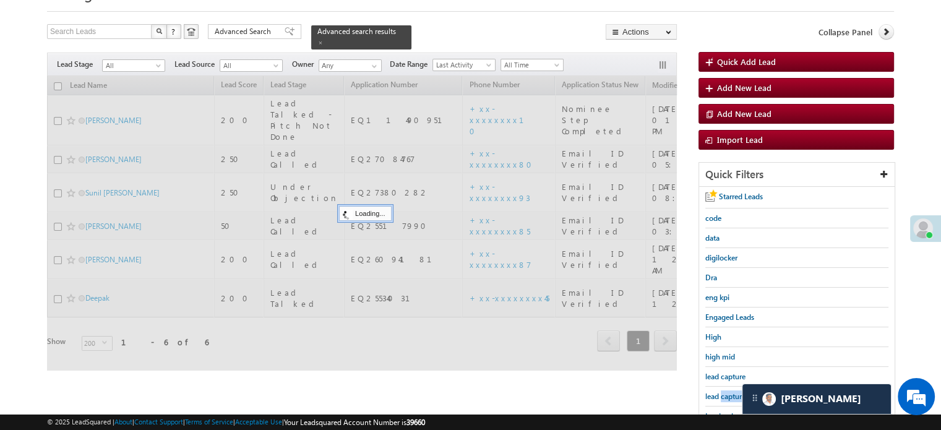
click at [729, 392] on span "lead capture new" at bounding box center [734, 396] width 56 height 9
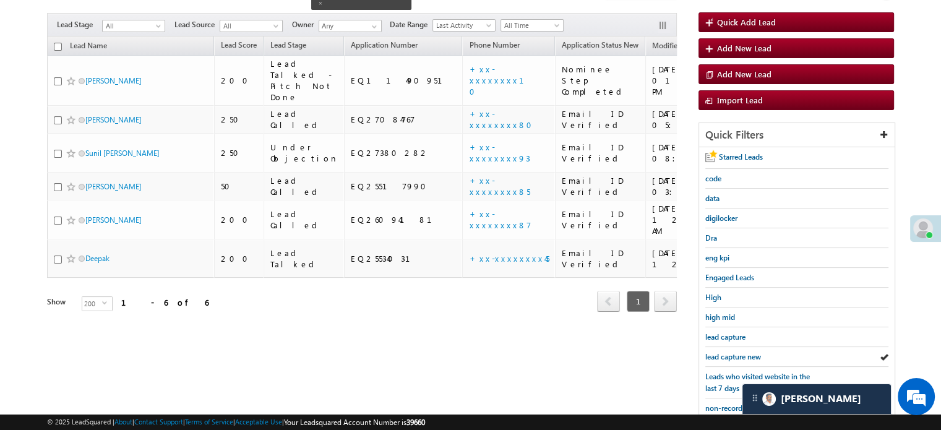
scroll to position [124, 0]
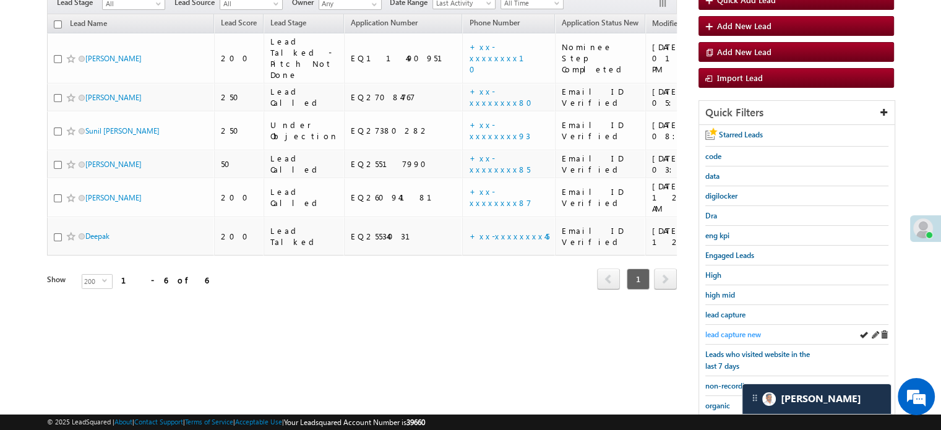
click at [741, 330] on span "lead capture new" at bounding box center [734, 334] width 56 height 9
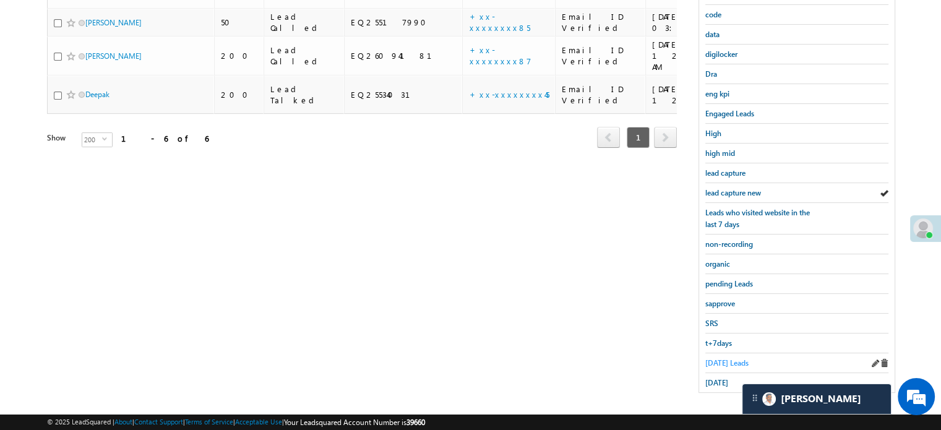
click at [730, 361] on span "Today's Leads" at bounding box center [727, 362] width 43 height 9
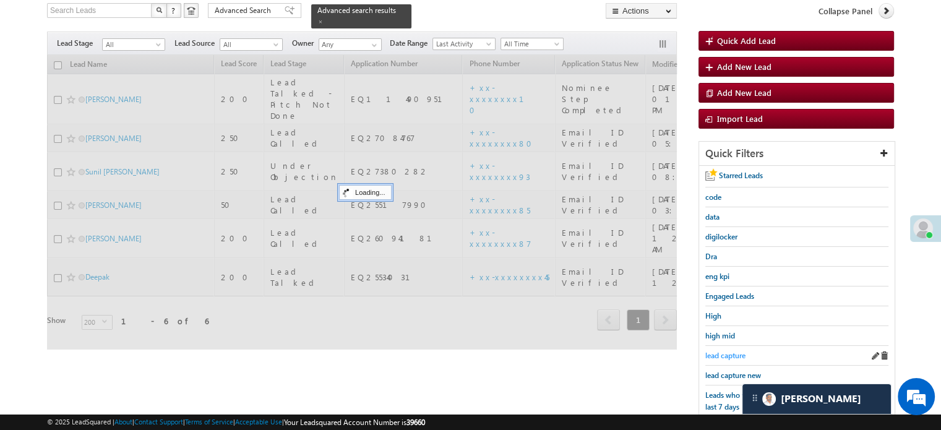
scroll to position [80, 0]
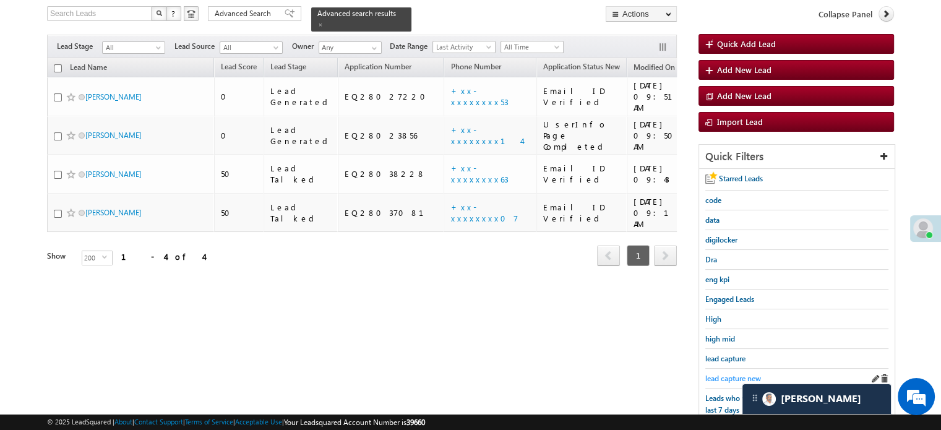
click at [733, 377] on span "lead capture new" at bounding box center [734, 378] width 56 height 9
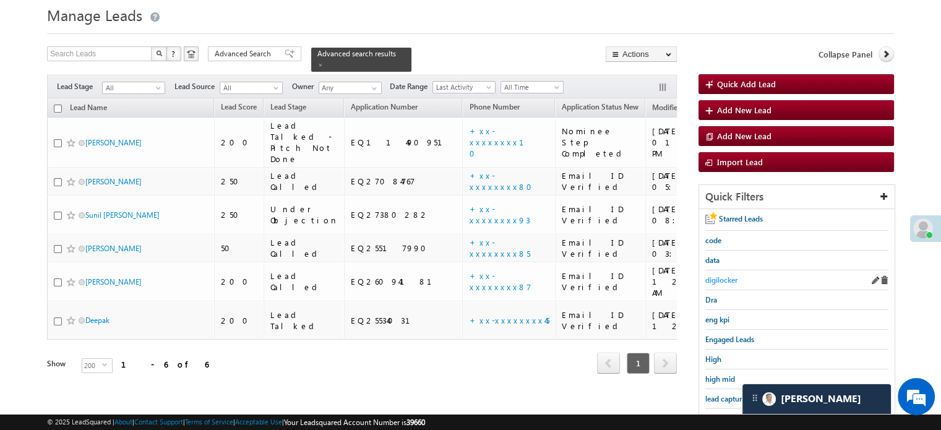
scroll to position [62, 0]
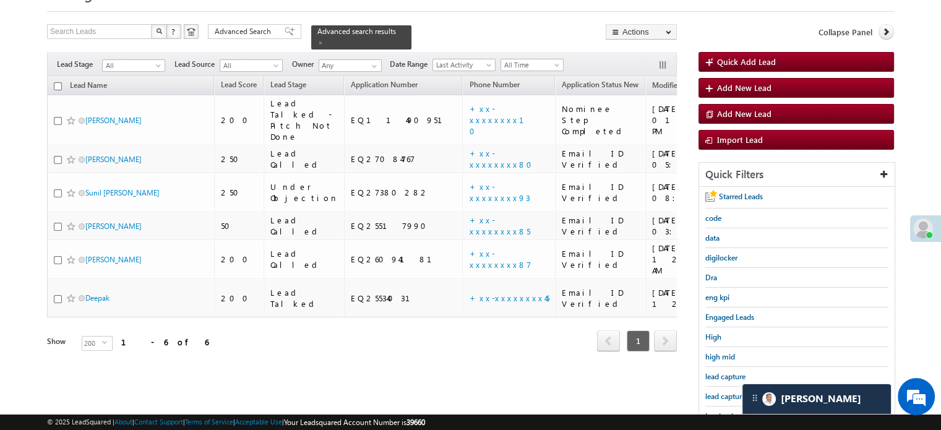
click at [723, 387] on div "lead capture new" at bounding box center [797, 397] width 183 height 20
click at [729, 392] on span "lead capture new" at bounding box center [734, 396] width 56 height 9
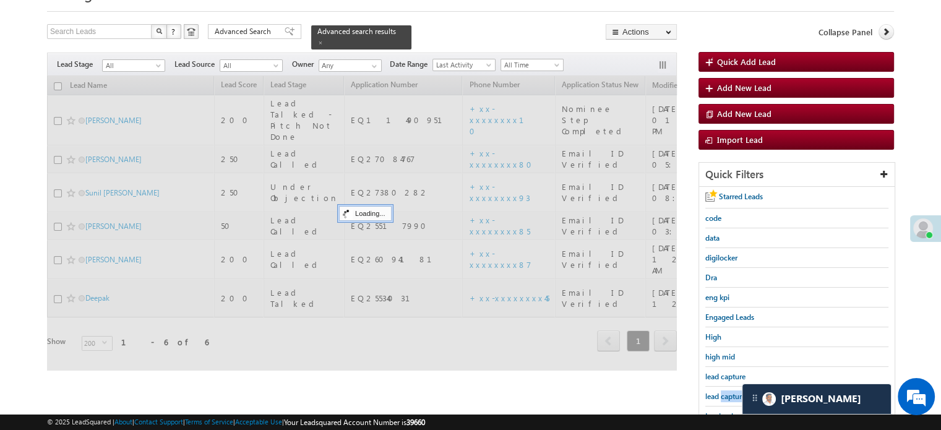
click at [729, 392] on span "lead capture new" at bounding box center [734, 396] width 56 height 9
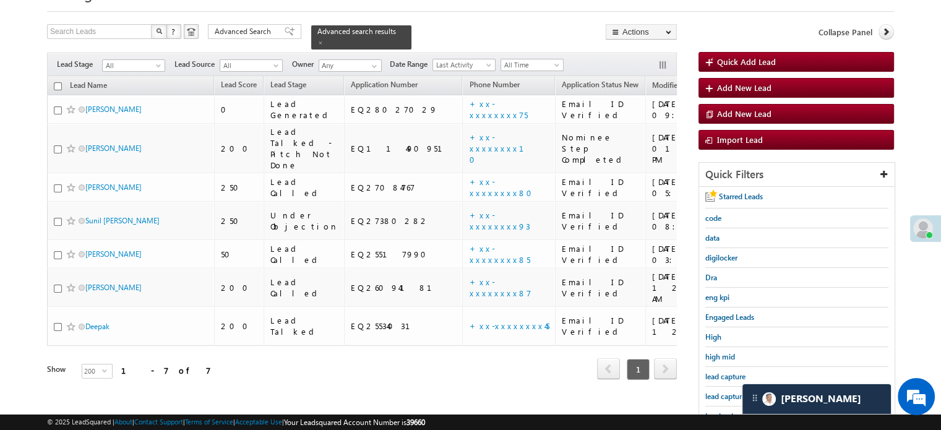
click at [729, 392] on span "lead capture new" at bounding box center [734, 396] width 56 height 9
click at [728, 394] on span "lead capture new" at bounding box center [734, 396] width 56 height 9
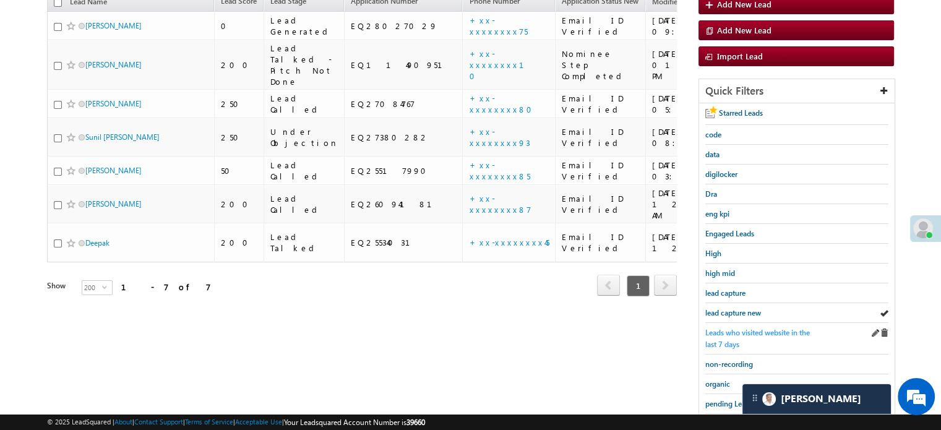
scroll to position [124, 0]
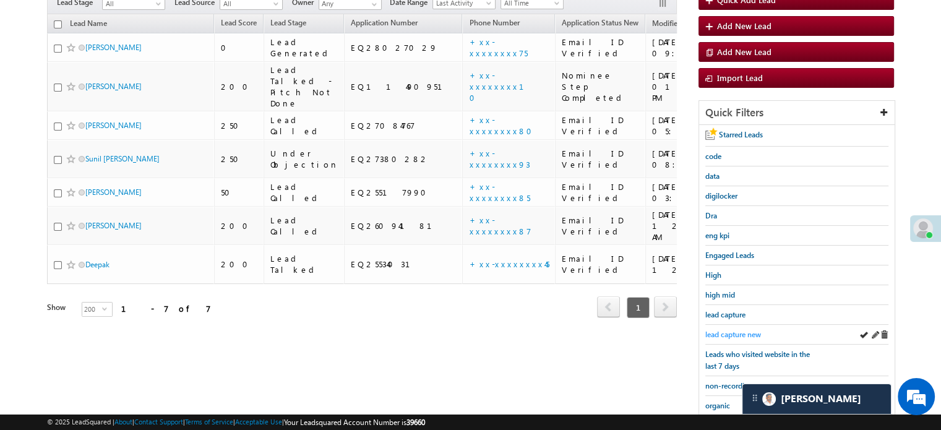
click at [729, 330] on span "lead capture new" at bounding box center [734, 334] width 56 height 9
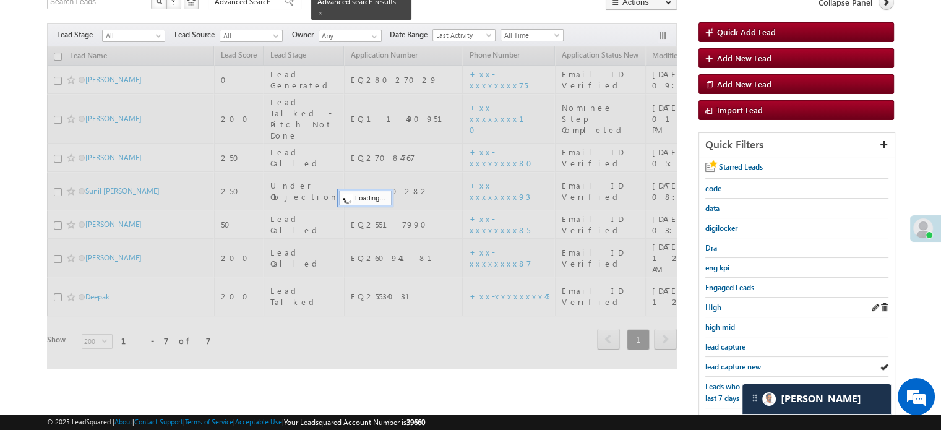
scroll to position [62, 0]
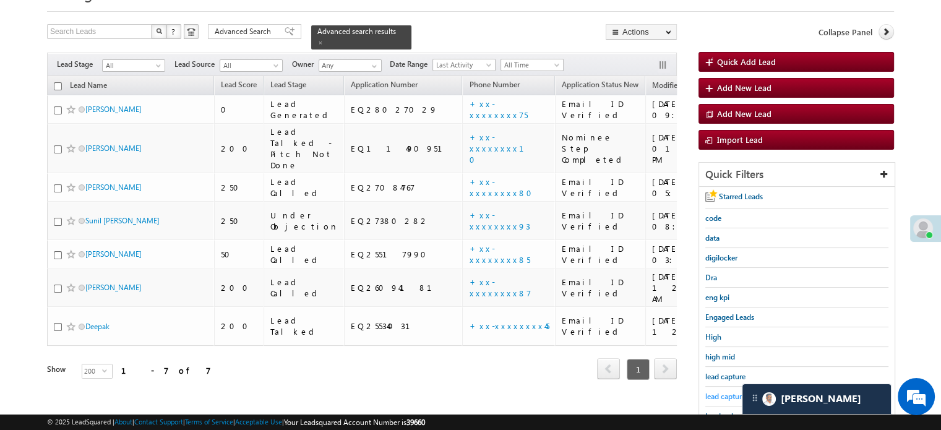
click at [727, 392] on span "lead capture new" at bounding box center [734, 396] width 56 height 9
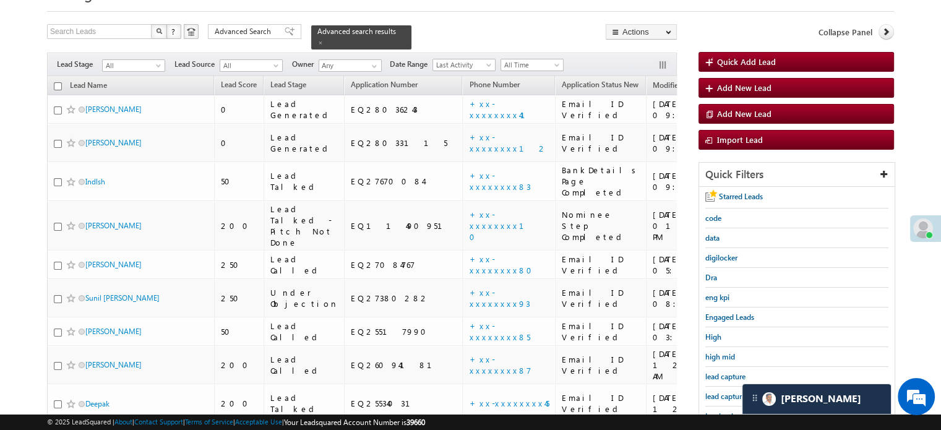
click at [727, 392] on span "lead capture new" at bounding box center [734, 396] width 56 height 9
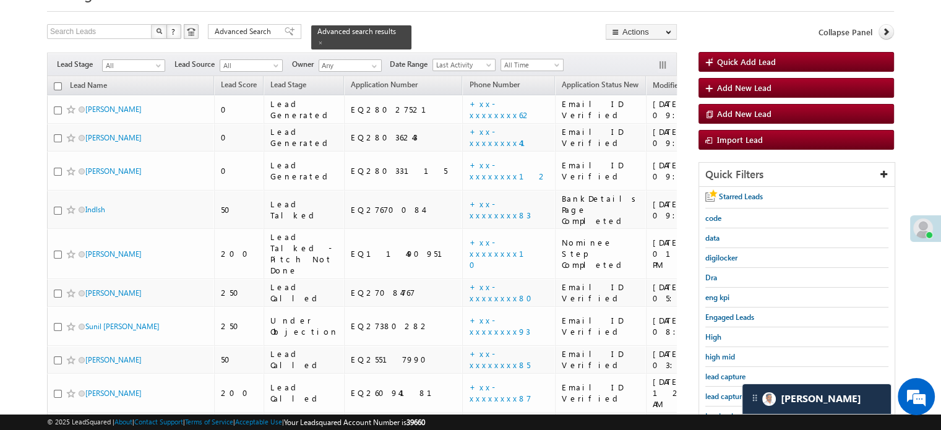
click at [727, 392] on span "lead capture new" at bounding box center [734, 396] width 56 height 9
click at [725, 391] on link "lead capture new" at bounding box center [734, 397] width 56 height 12
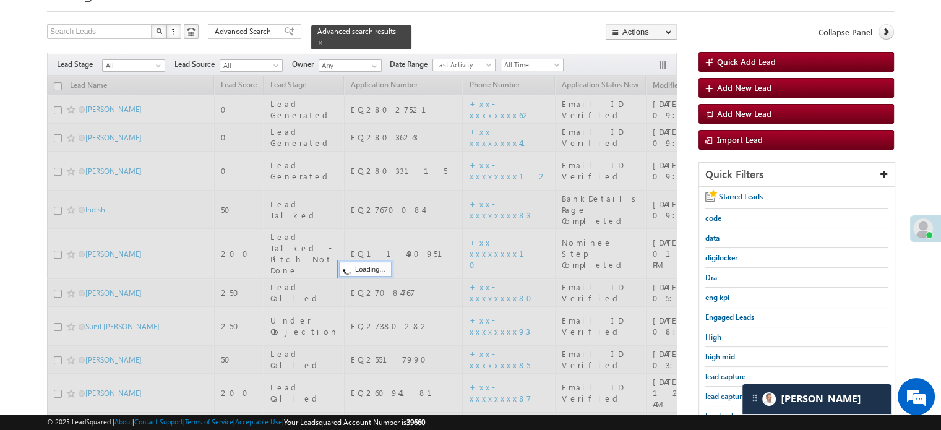
click at [730, 392] on span "lead capture new" at bounding box center [734, 396] width 56 height 9
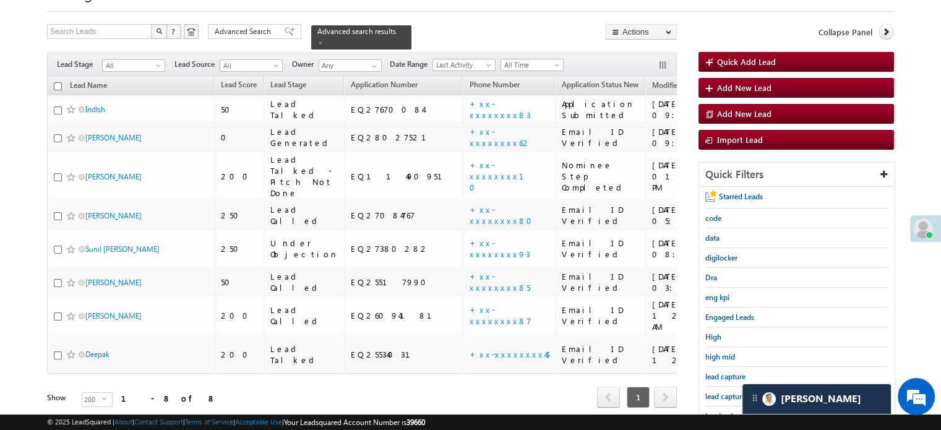
click at [730, 392] on span "lead capture new" at bounding box center [734, 396] width 56 height 9
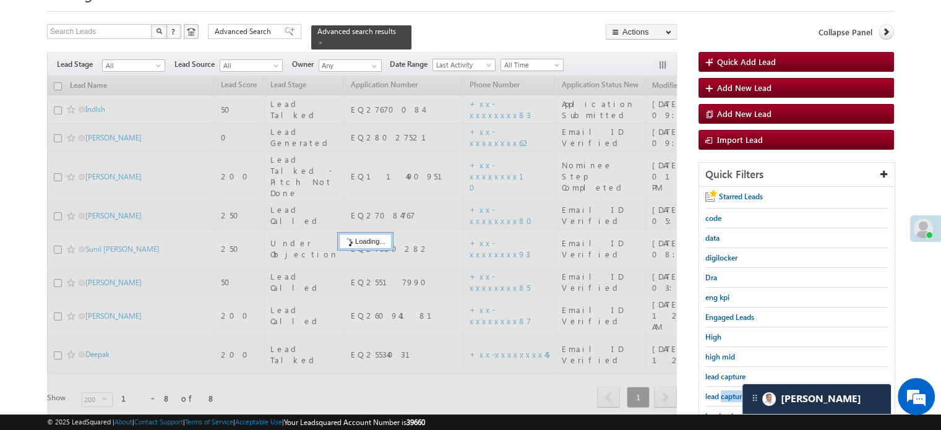
click at [730, 392] on span "lead capture new" at bounding box center [734, 396] width 56 height 9
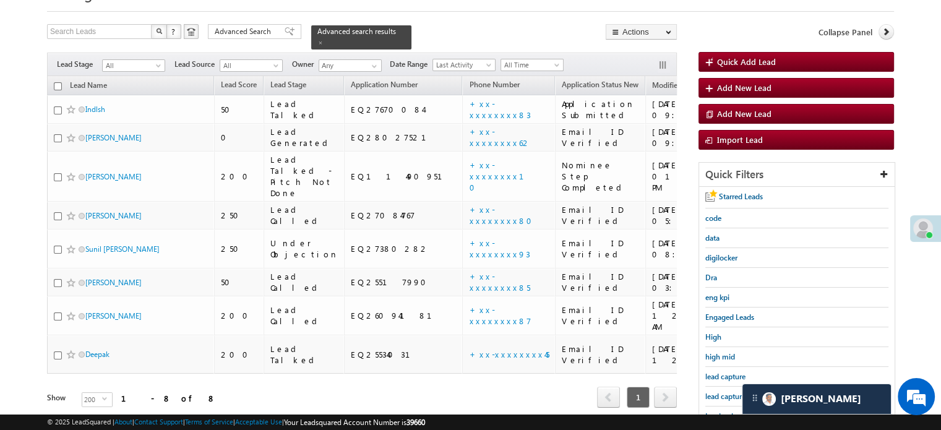
click at [730, 392] on span "lead capture new" at bounding box center [734, 396] width 56 height 9
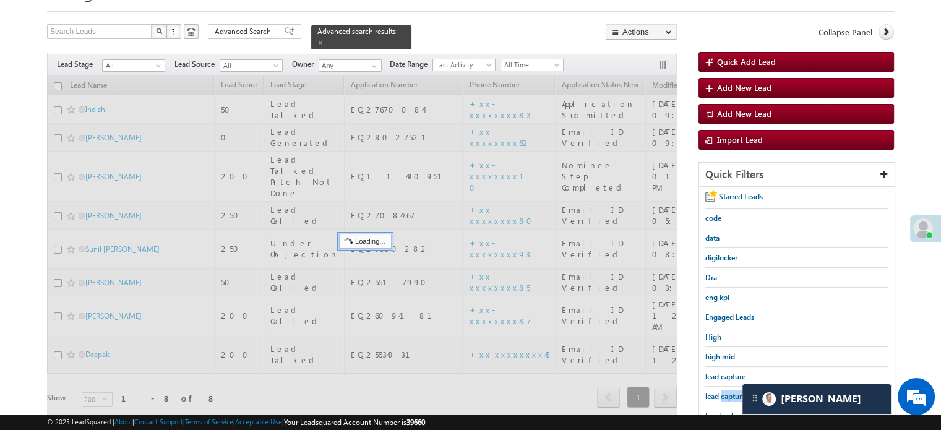
click at [730, 392] on span "lead capture new" at bounding box center [734, 396] width 56 height 9
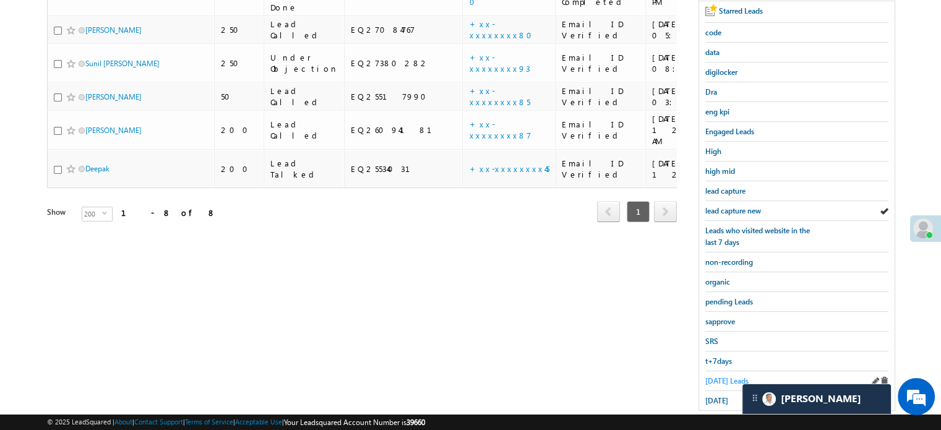
click at [731, 376] on span "Today's Leads" at bounding box center [727, 380] width 43 height 9
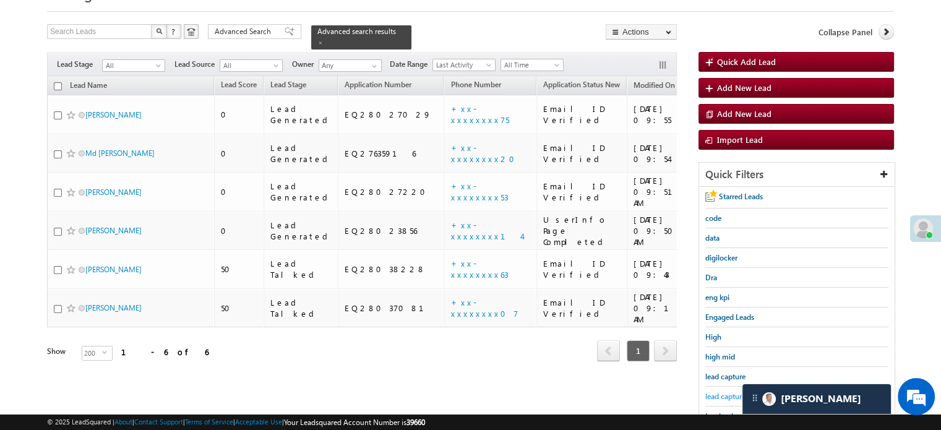
click at [725, 396] on span "lead capture new" at bounding box center [734, 396] width 56 height 9
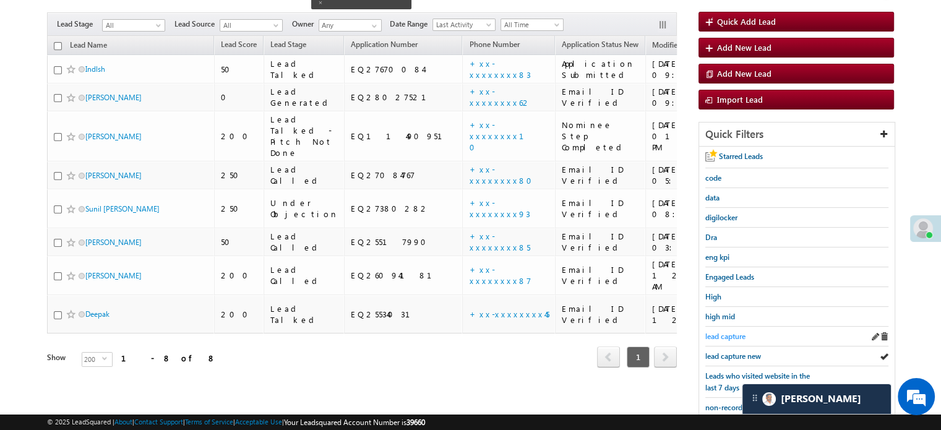
scroll to position [124, 0]
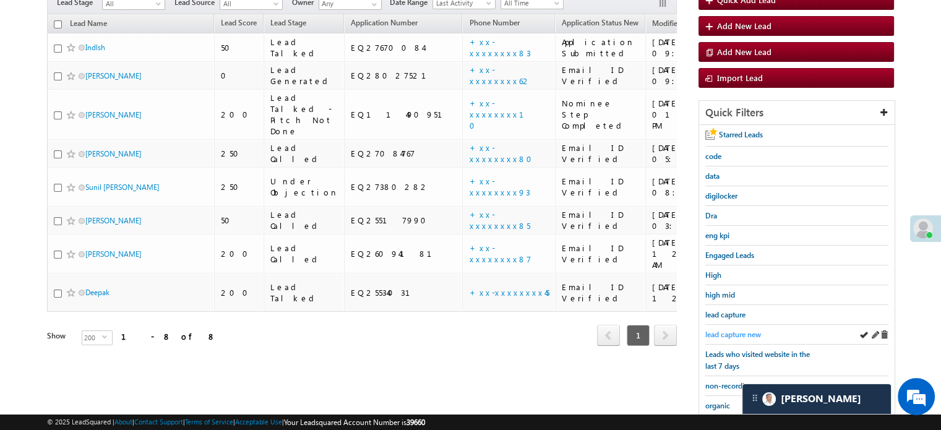
click at [732, 332] on span "lead capture new" at bounding box center [734, 334] width 56 height 9
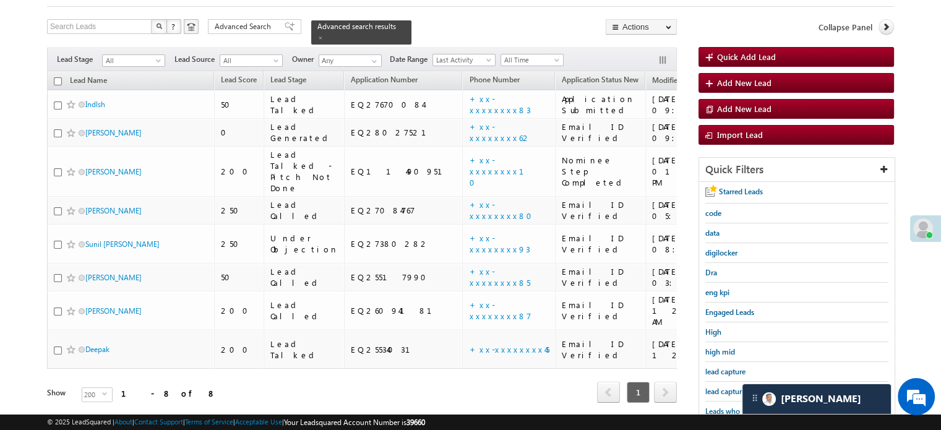
scroll to position [0, 0]
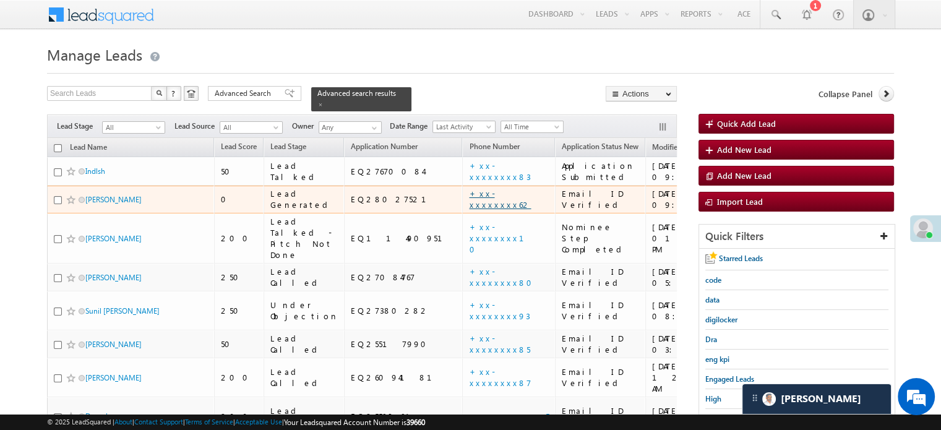
click at [469, 193] on link "+xx-xxxxxxxx62" at bounding box center [500, 199] width 62 height 22
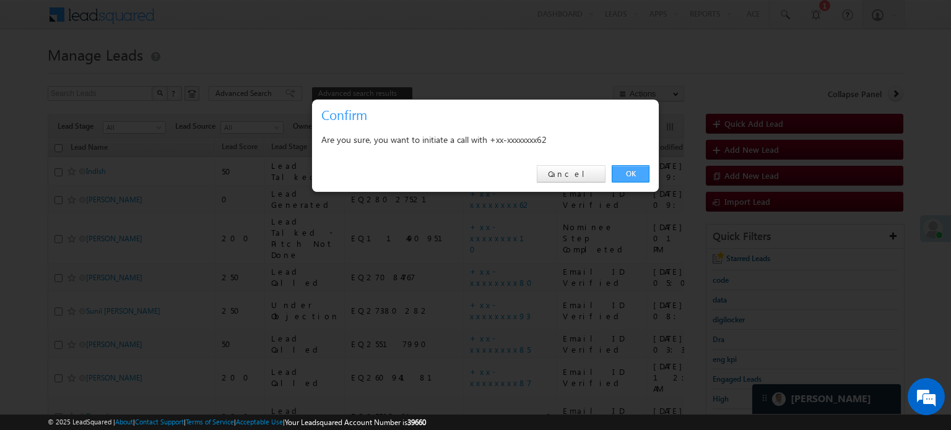
click at [635, 172] on link "OK" at bounding box center [631, 173] width 38 height 17
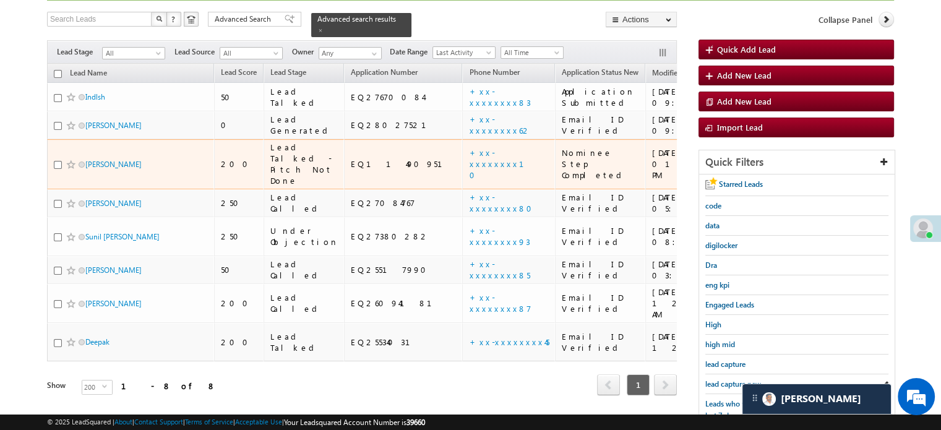
scroll to position [186, 0]
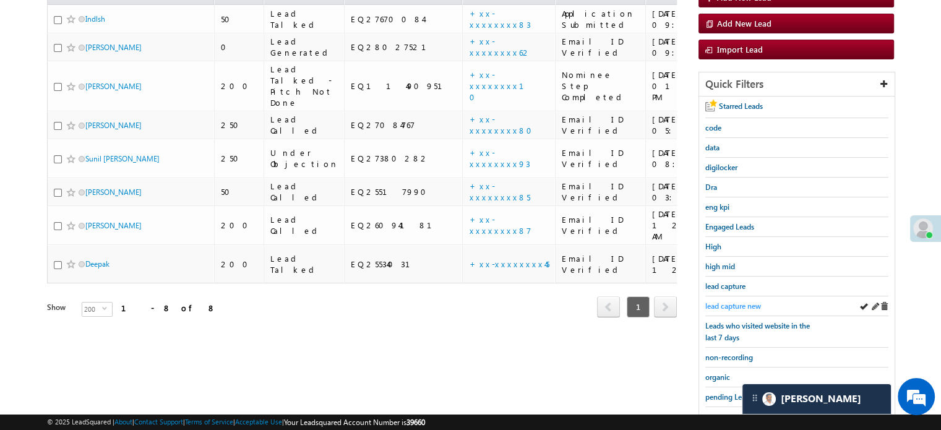
click at [723, 301] on span "lead capture new" at bounding box center [734, 305] width 56 height 9
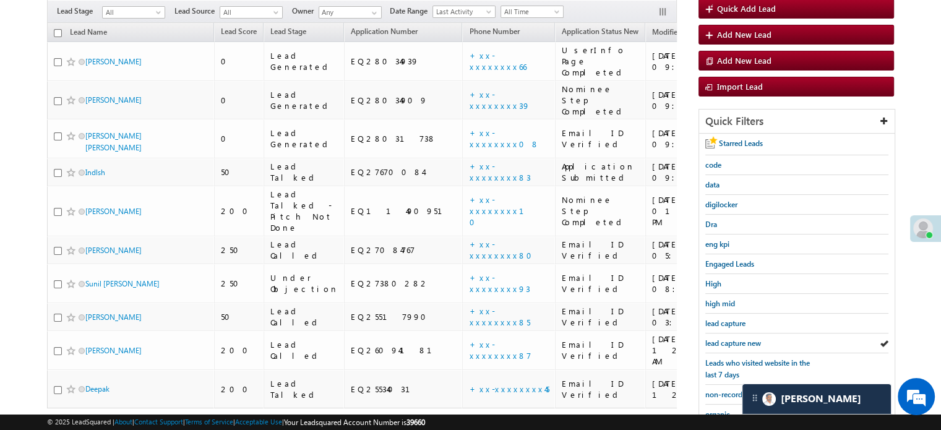
scroll to position [62, 0]
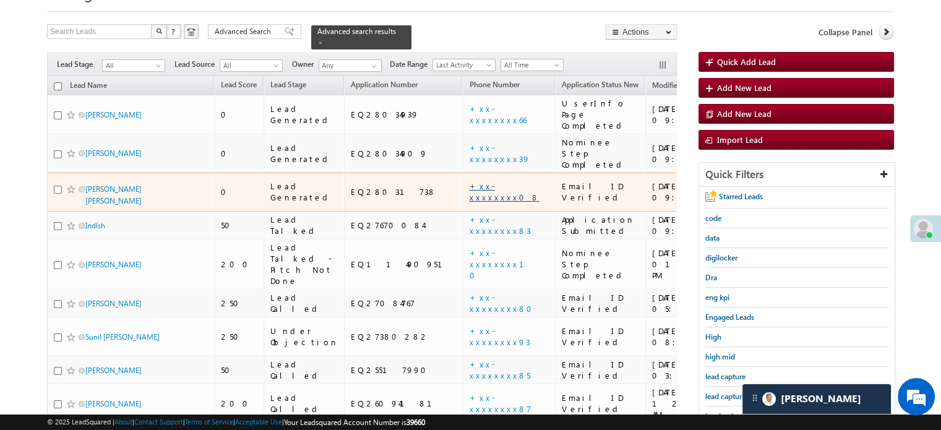
click at [469, 181] on link "+xx-xxxxxxxx08" at bounding box center [504, 192] width 70 height 22
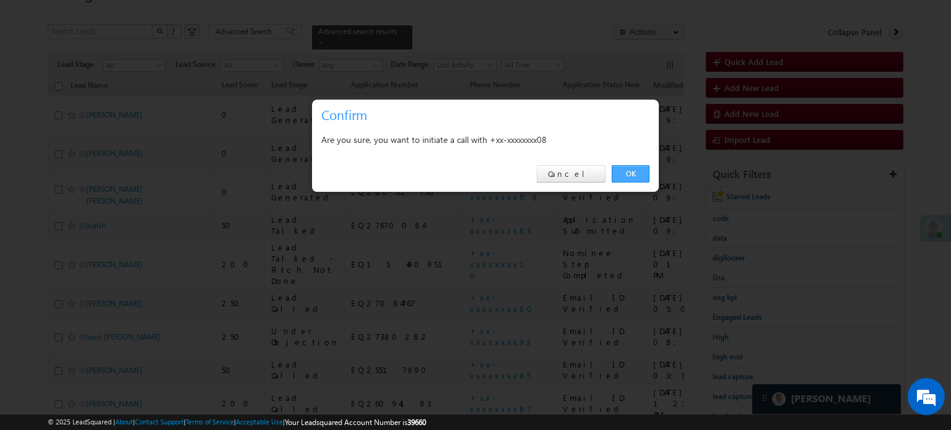
click at [630, 170] on link "OK" at bounding box center [631, 173] width 38 height 17
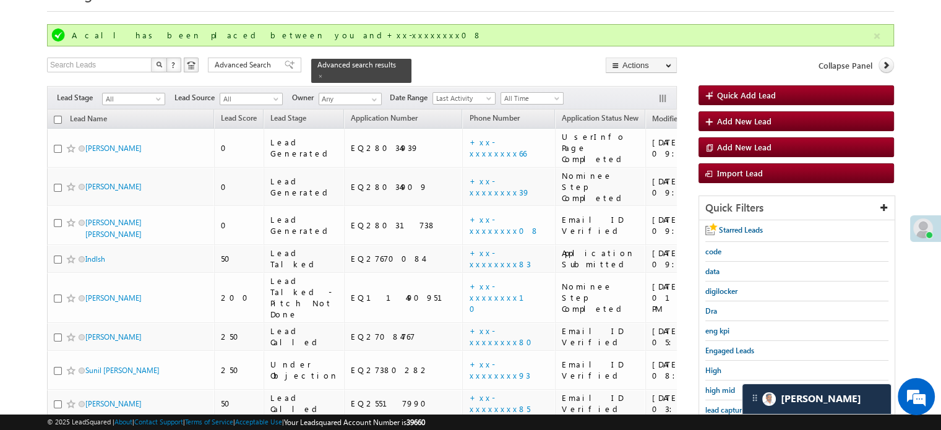
click at [718, 393] on div "high mid" at bounding box center [797, 391] width 183 height 20
click at [709, 396] on div "high mid" at bounding box center [797, 391] width 183 height 20
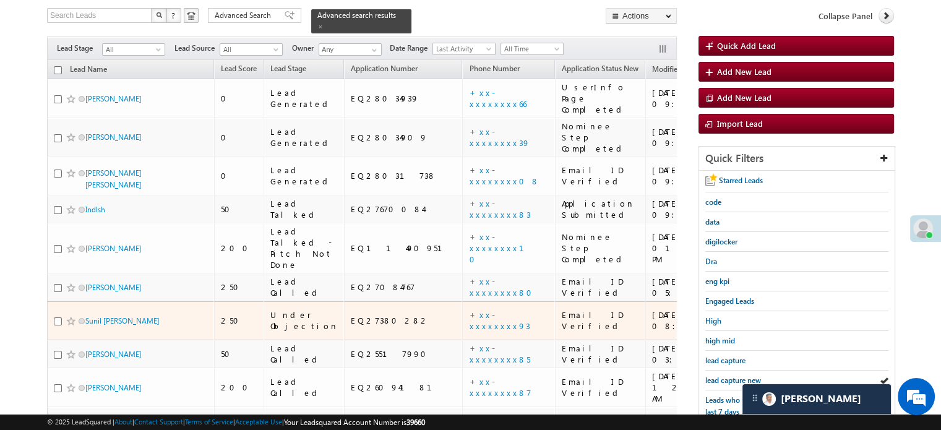
scroll to position [186, 0]
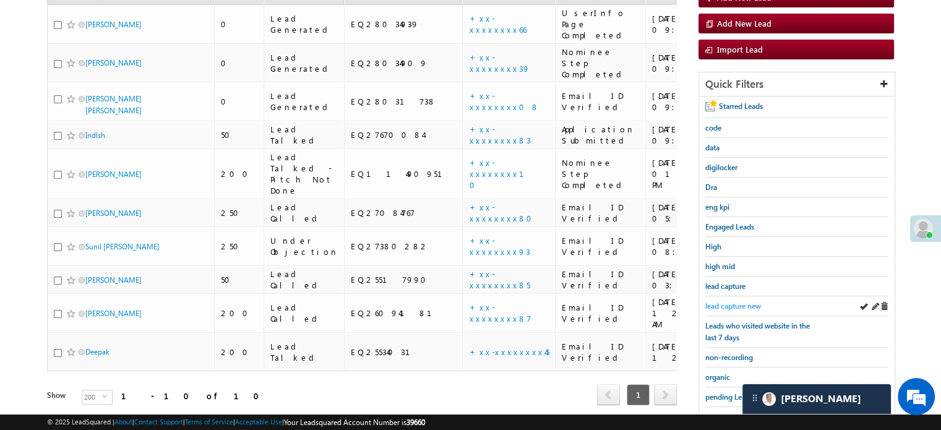
click at [738, 304] on span "lead capture new" at bounding box center [734, 305] width 56 height 9
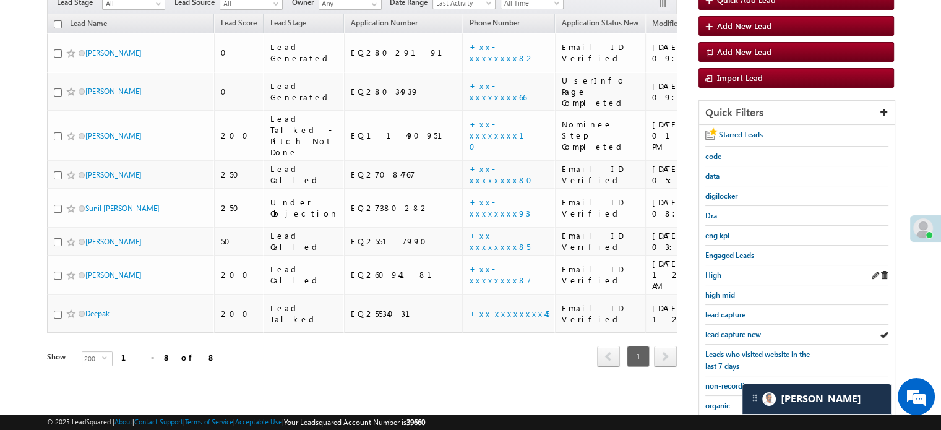
scroll to position [90, 0]
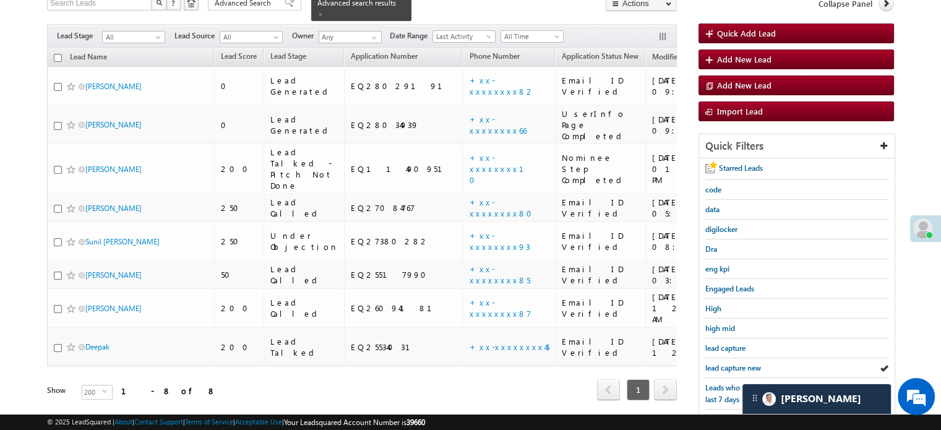
click at [718, 366] on span "lead capture new" at bounding box center [734, 367] width 56 height 9
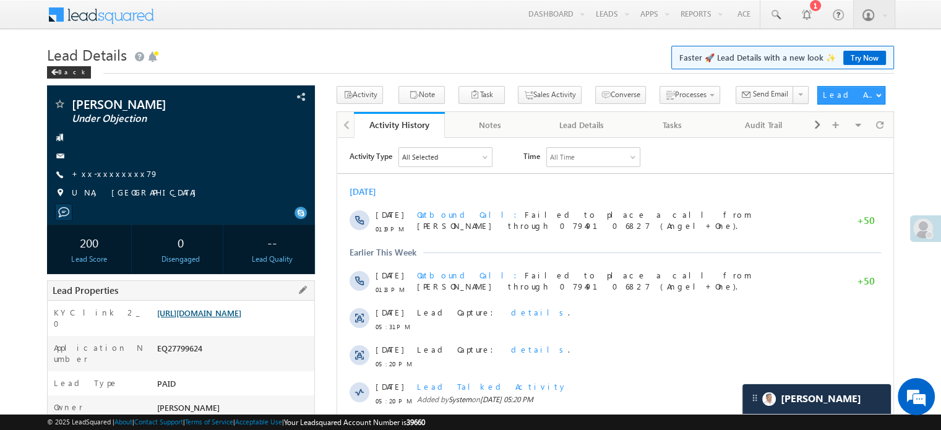
click at [235, 318] on link "[URL][DOMAIN_NAME]" at bounding box center [199, 313] width 84 height 11
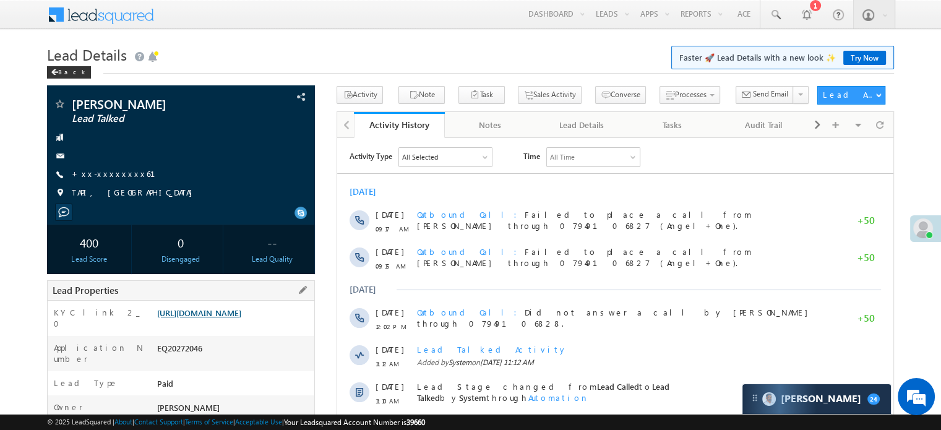
click at [223, 318] on link "[URL][DOMAIN_NAME]" at bounding box center [199, 313] width 84 height 11
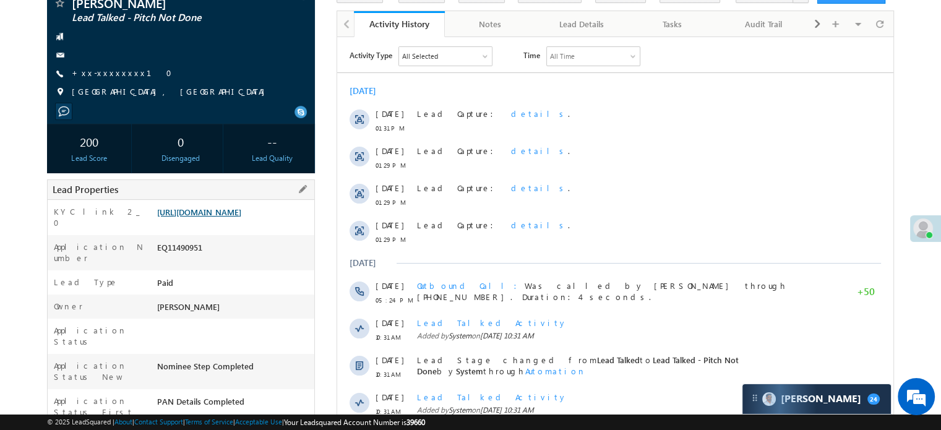
drag, startPoint x: 154, startPoint y: 209, endPoint x: 205, endPoint y: 221, distance: 52.7
click at [205, 221] on div "KYC link 2_0 [URL][DOMAIN_NAME]" at bounding box center [181, 217] width 267 height 35
click at [142, 204] on div "KYC link 2_0 [URL][DOMAIN_NAME]" at bounding box center [181, 217] width 267 height 35
drag, startPoint x: 155, startPoint y: 210, endPoint x: 287, endPoint y: 235, distance: 134.6
click at [287, 223] on div "[URL][DOMAIN_NAME]" at bounding box center [234, 214] width 160 height 17
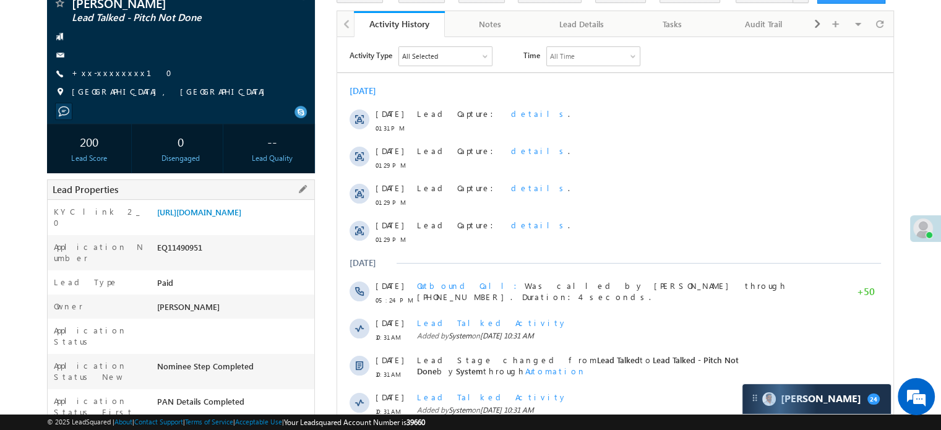
copy link "[URL][DOMAIN_NAME]"
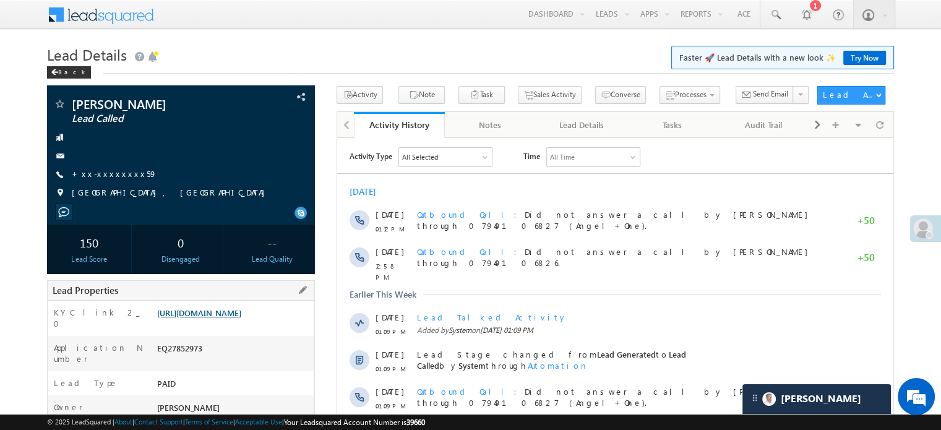
click at [202, 315] on link "[URL][DOMAIN_NAME]" at bounding box center [199, 313] width 84 height 11
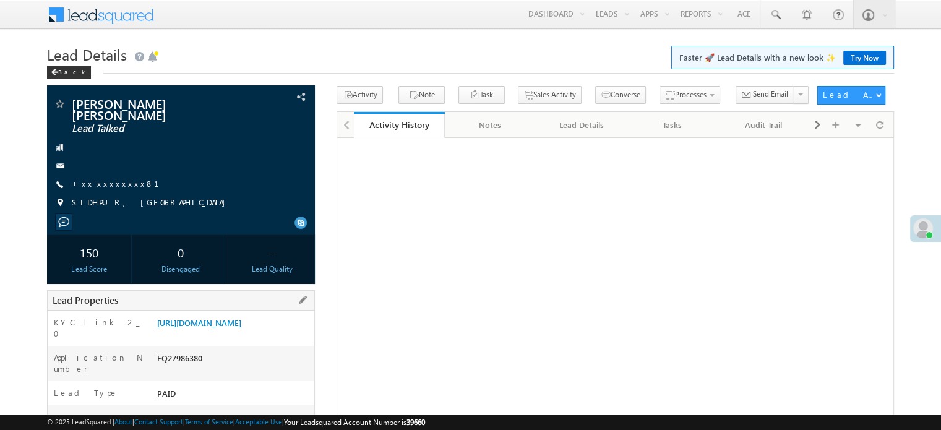
click at [195, 300] on div "Lead Properties" at bounding box center [181, 300] width 268 height 20
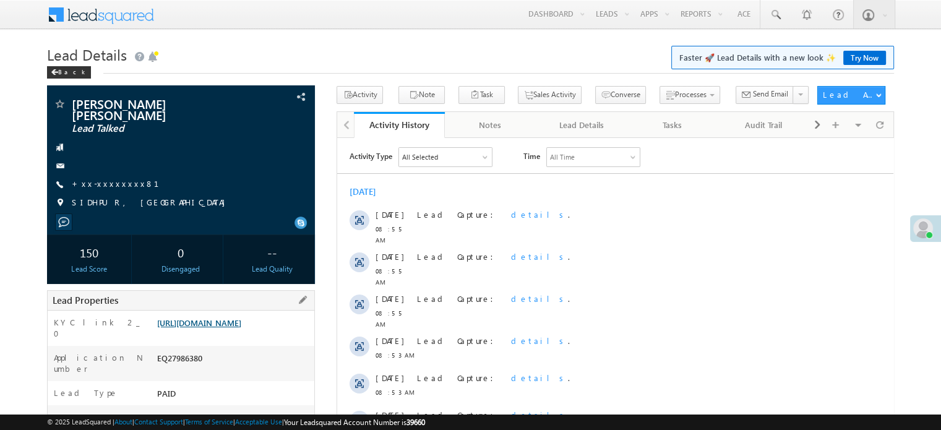
click at [196, 328] on link "[URL][DOMAIN_NAME]" at bounding box center [199, 323] width 84 height 11
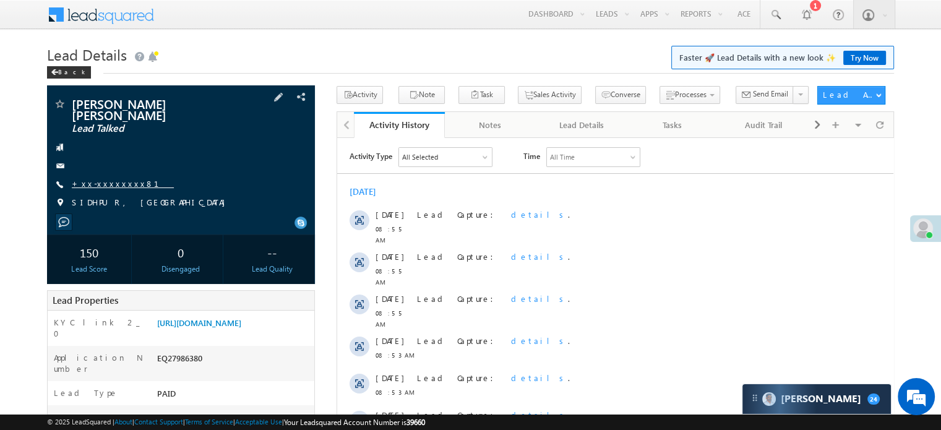
click at [110, 186] on link "+xx-xxxxxxxx81" at bounding box center [123, 183] width 102 height 11
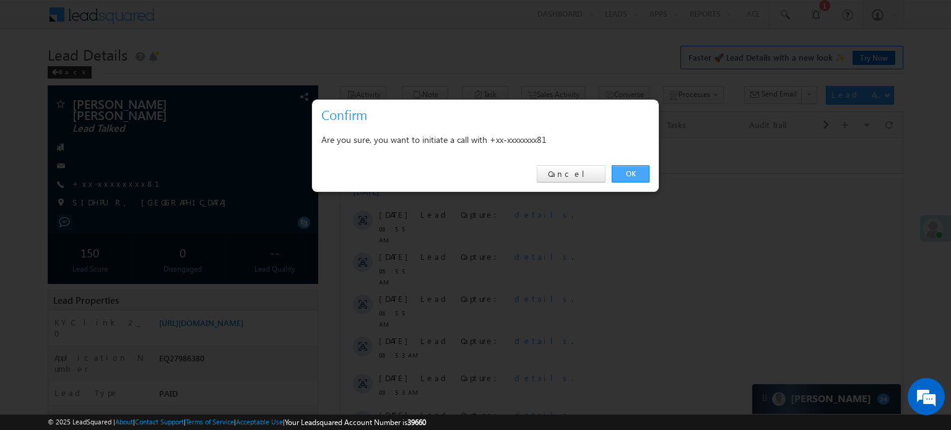
click at [626, 176] on link "OK" at bounding box center [631, 173] width 38 height 17
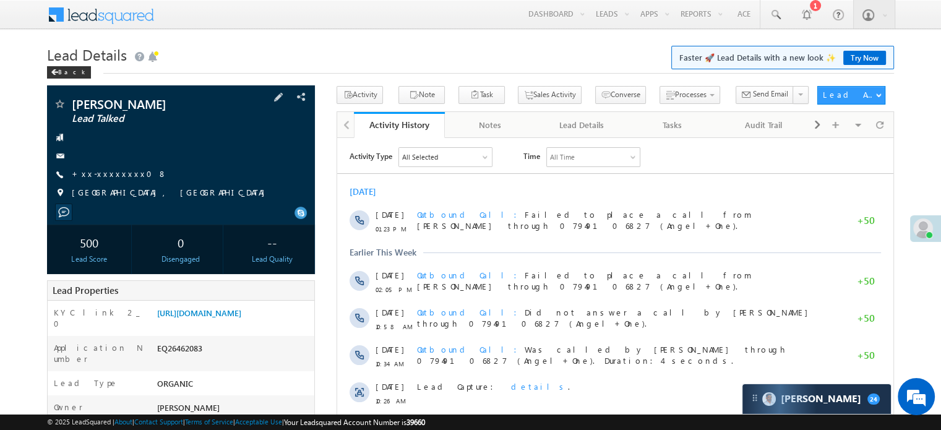
click at [87, 181] on div "[PERSON_NAME] Lead Talked +xx-xxxxxxxx08" at bounding box center [181, 152] width 256 height 108
click at [97, 178] on link "+xx-xxxxxxxx08" at bounding box center [119, 173] width 95 height 11
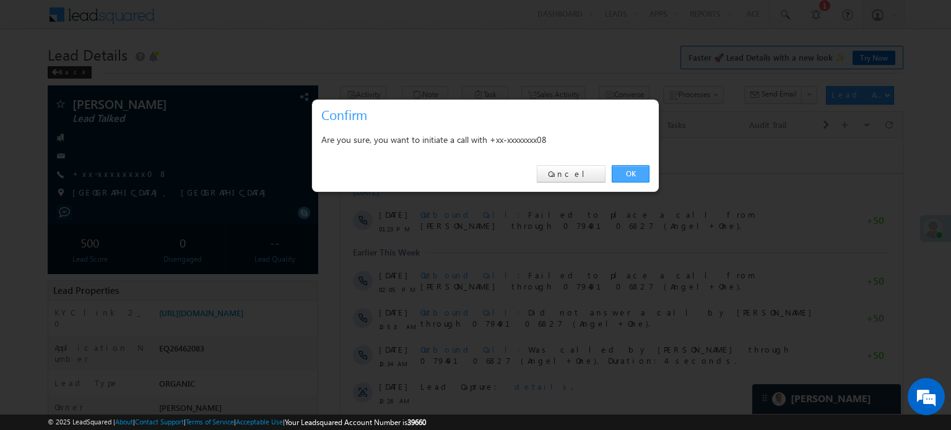
click at [621, 176] on link "OK" at bounding box center [631, 173] width 38 height 17
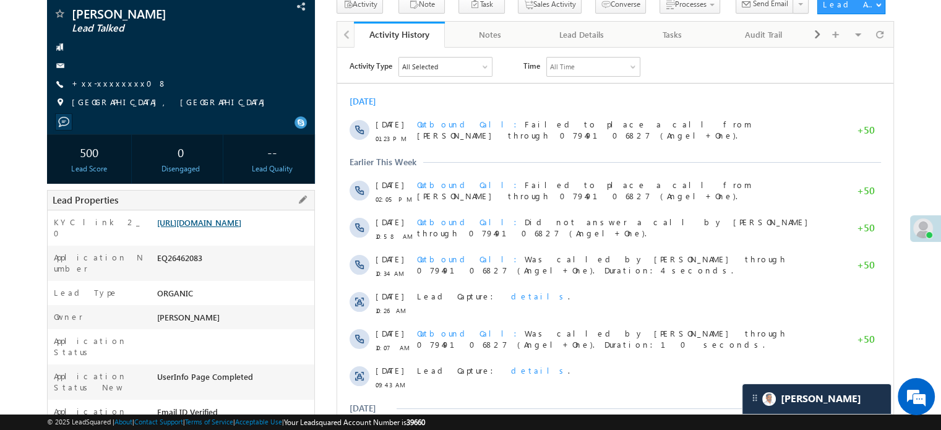
scroll to position [157, 0]
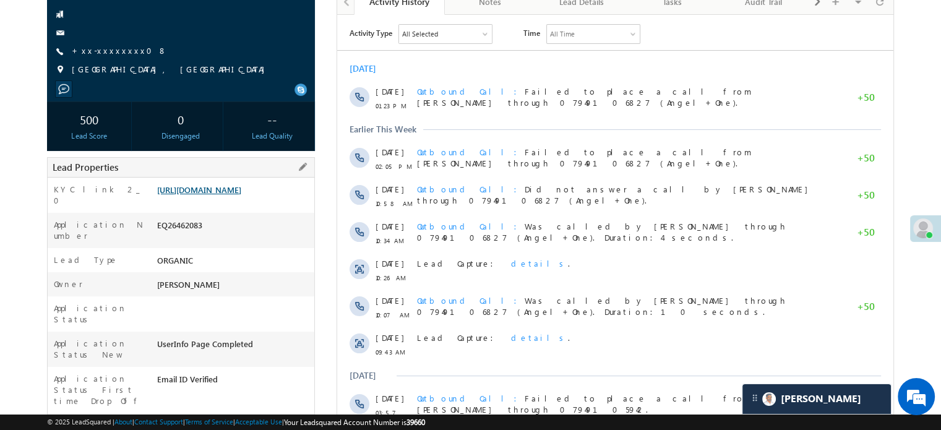
click at [206, 195] on link "[URL][DOMAIN_NAME]" at bounding box center [199, 189] width 84 height 11
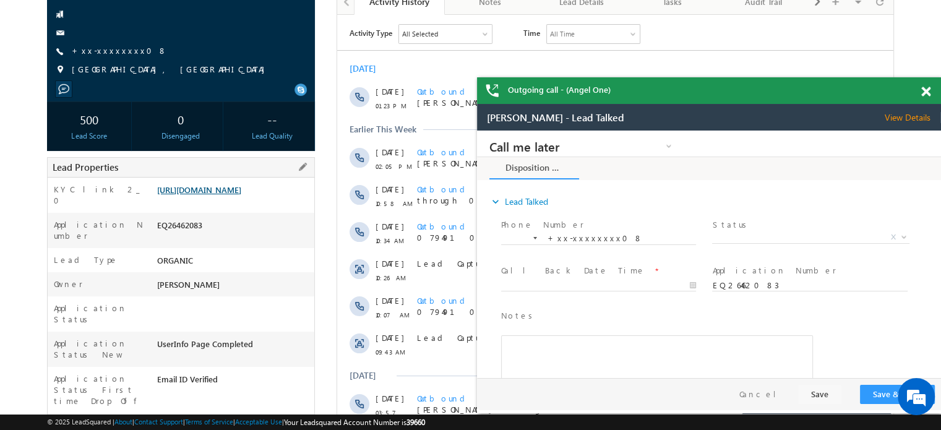
scroll to position [0, 0]
click at [922, 93] on span at bounding box center [926, 92] width 9 height 11
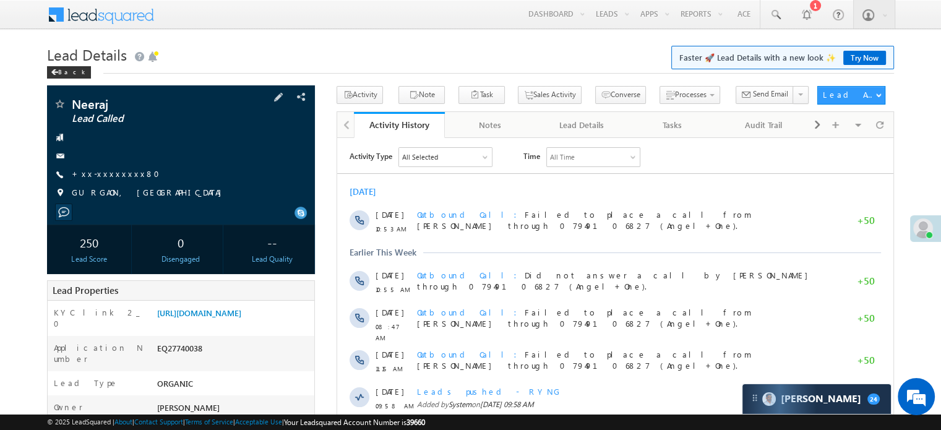
click at [97, 182] on div "Neeraj Lead Called +xx-xxxxxxxx80" at bounding box center [181, 152] width 256 height 108
click at [109, 170] on link "+xx-xxxxxxxx80" at bounding box center [119, 173] width 95 height 11
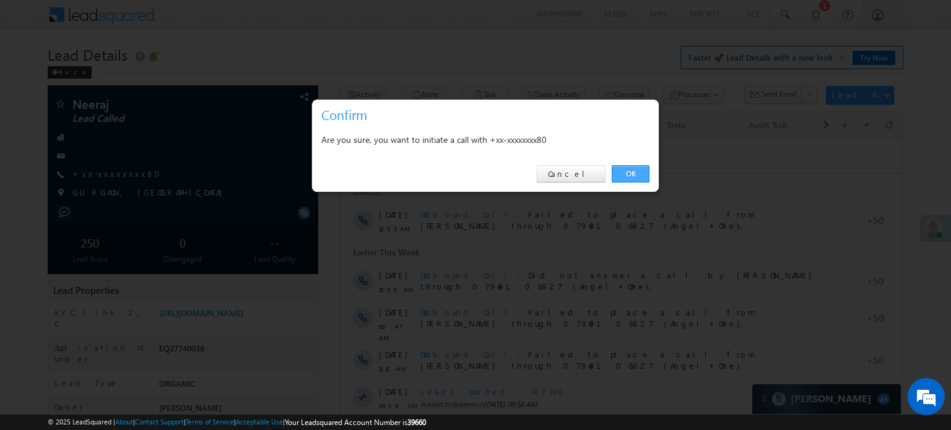
click at [631, 176] on link "OK" at bounding box center [631, 173] width 38 height 17
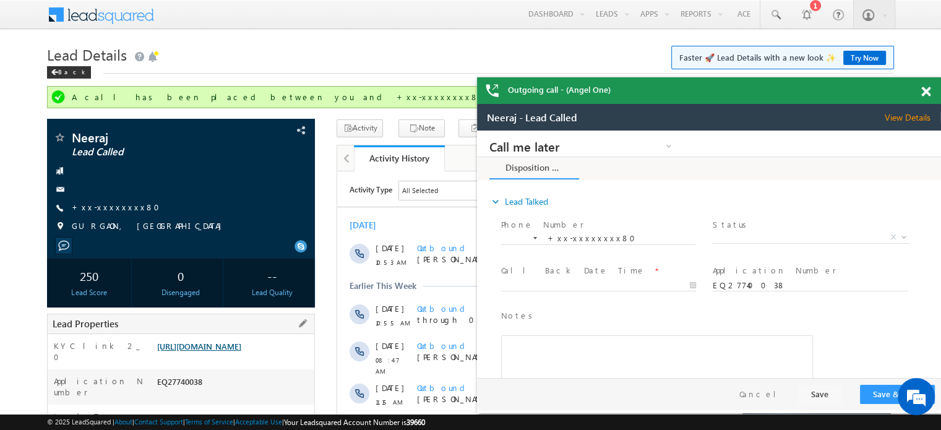
click at [240, 352] on link "[URL][DOMAIN_NAME]" at bounding box center [199, 346] width 84 height 11
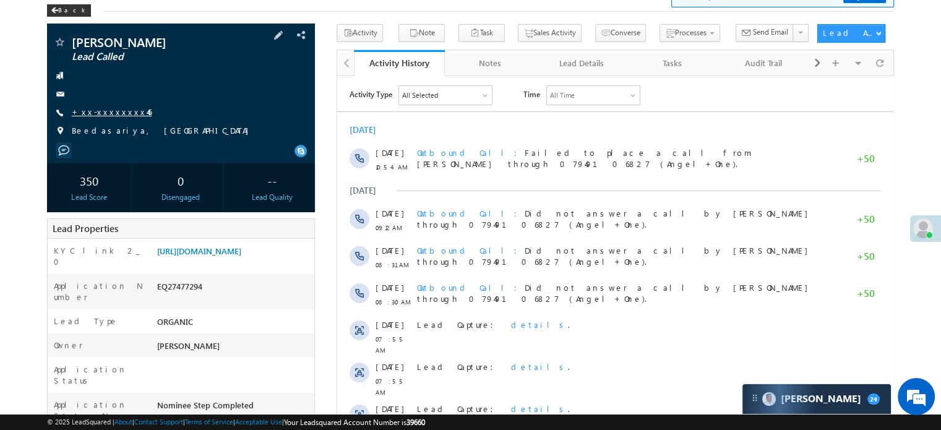
click at [101, 111] on link "+xx-xxxxxxxx46" at bounding box center [112, 111] width 80 height 11
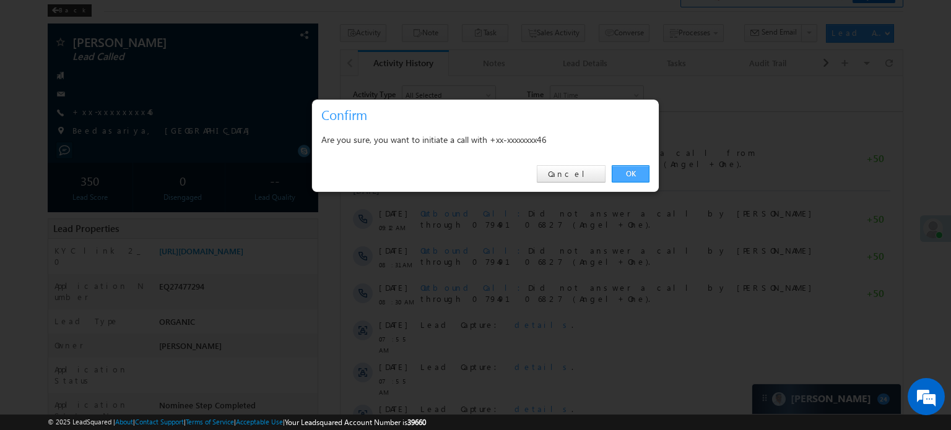
click at [628, 175] on link "OK" at bounding box center [631, 173] width 38 height 17
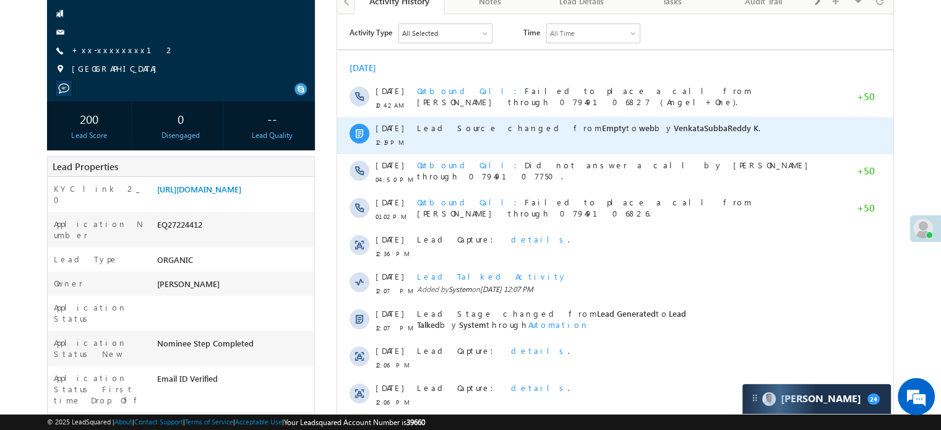
scroll to position [62, 0]
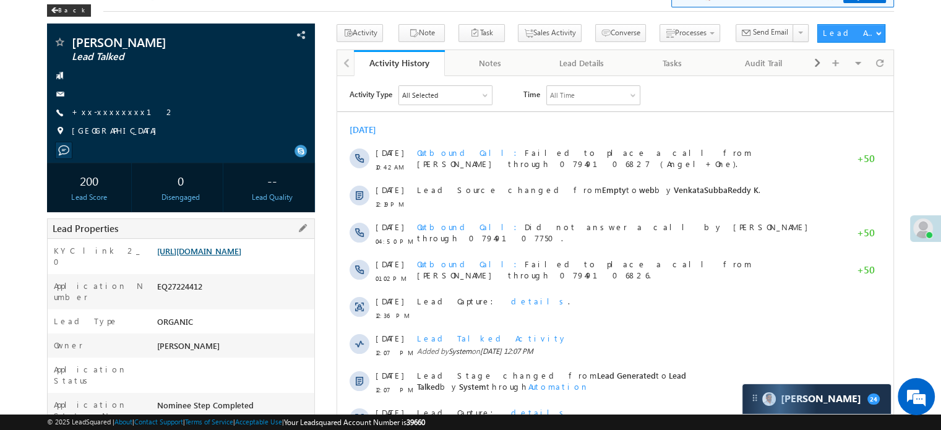
click at [241, 256] on link "[URL][DOMAIN_NAME]" at bounding box center [199, 251] width 84 height 11
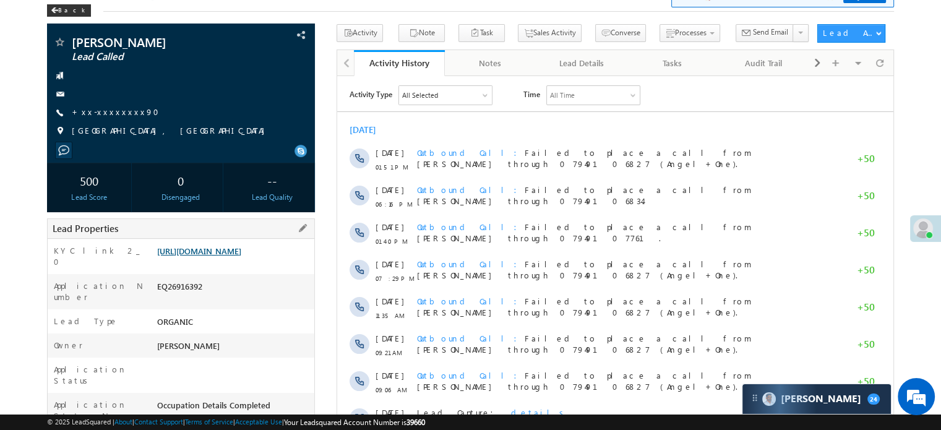
click at [204, 256] on link "[URL][DOMAIN_NAME]" at bounding box center [199, 251] width 84 height 11
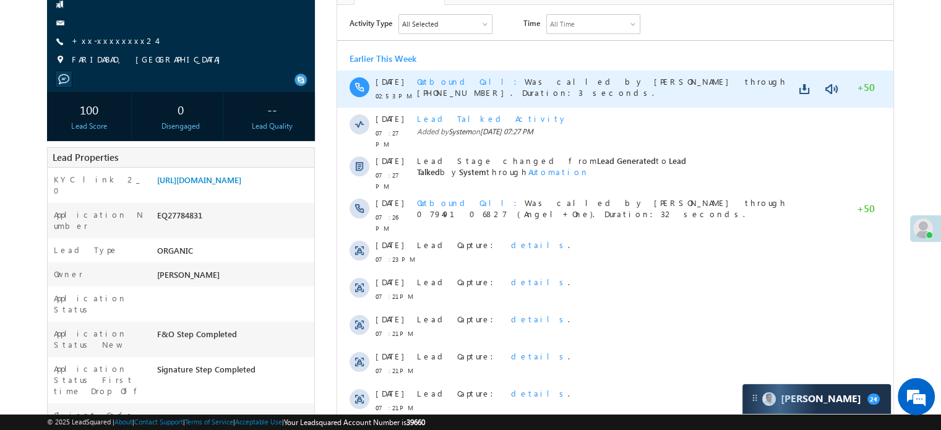
scroll to position [62, 0]
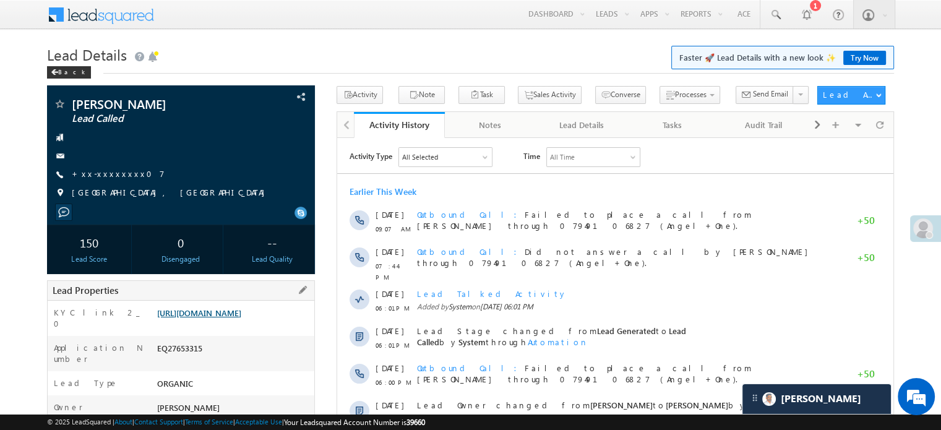
click at [204, 318] on link "[URL][DOMAIN_NAME]" at bounding box center [199, 313] width 84 height 11
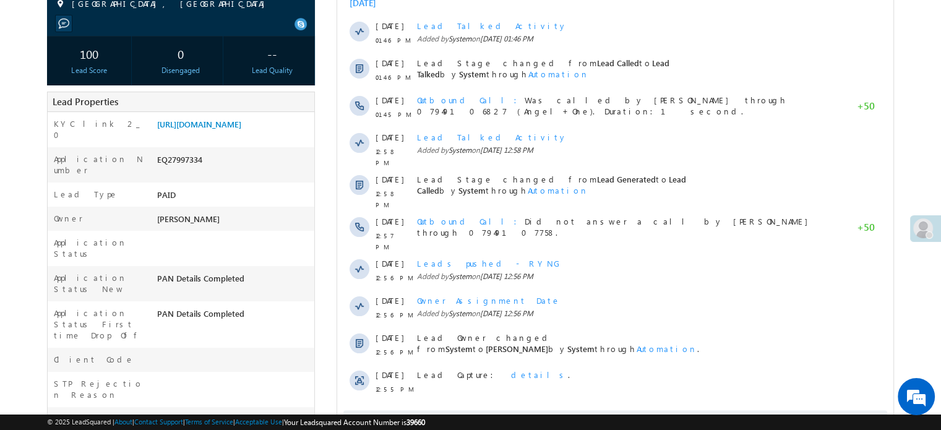
scroll to position [124, 0]
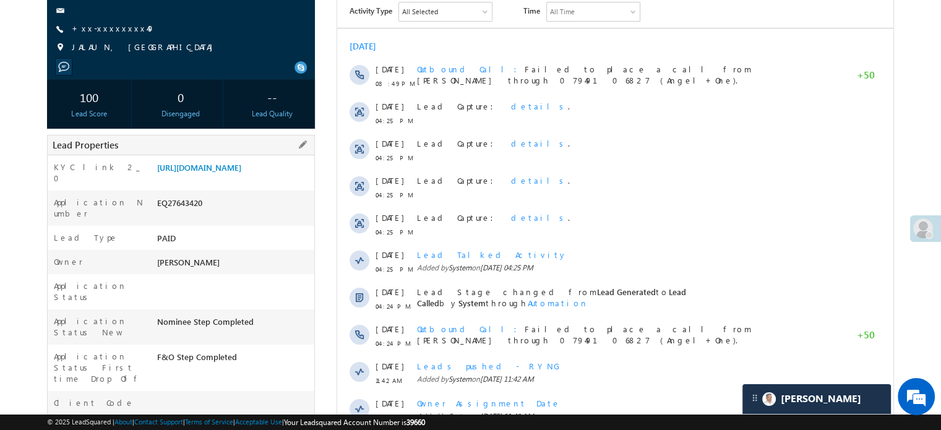
scroll to position [124, 0]
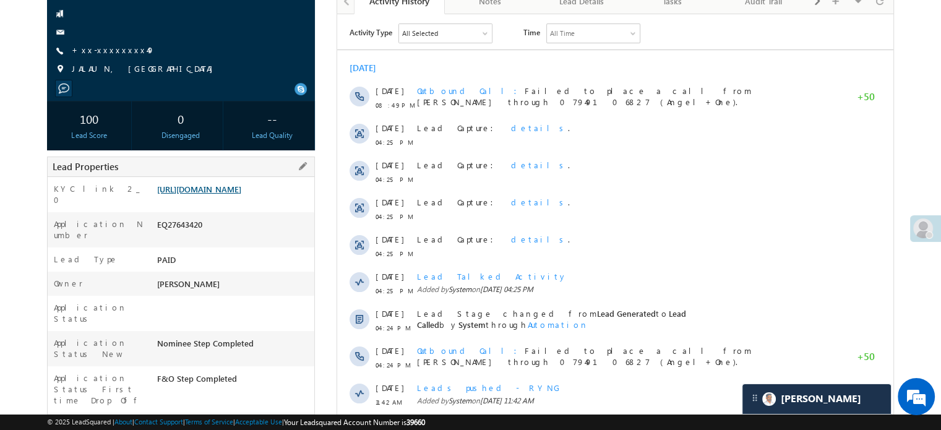
click at [241, 184] on link "[URL][DOMAIN_NAME]" at bounding box center [199, 189] width 84 height 11
click at [106, 46] on link "+xx-xxxxxxxx49" at bounding box center [113, 50] width 83 height 11
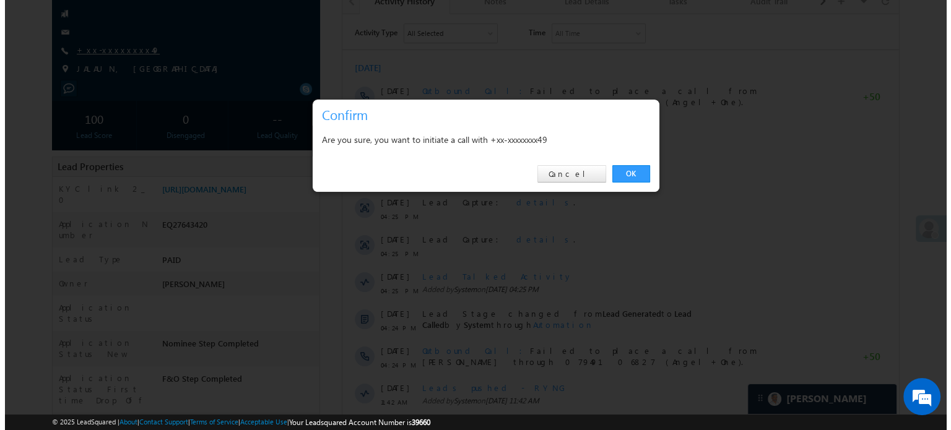
scroll to position [186, 0]
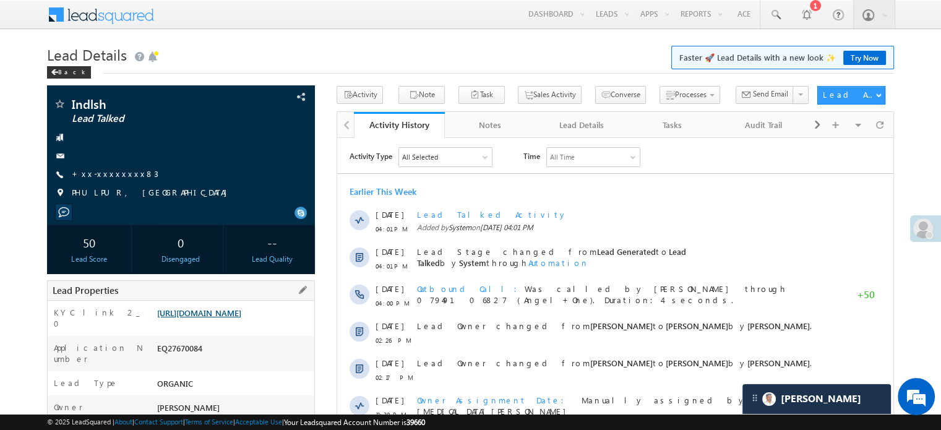
click at [210, 318] on link "[URL][DOMAIN_NAME]" at bounding box center [199, 313] width 84 height 11
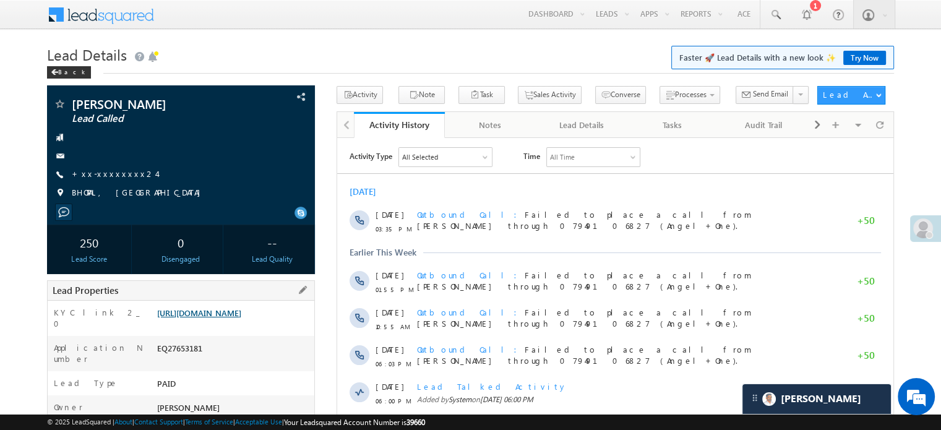
drag, startPoint x: 0, startPoint y: 0, endPoint x: 218, endPoint y: 306, distance: 376.0
click at [218, 308] on link "[URL][DOMAIN_NAME]" at bounding box center [199, 313] width 84 height 11
click at [105, 168] on div "[PERSON_NAME] Lead Called +xx-xxxxxxxx24" at bounding box center [181, 152] width 256 height 108
click at [98, 175] on link "+xx-xxxxxxxx24" at bounding box center [114, 173] width 85 height 11
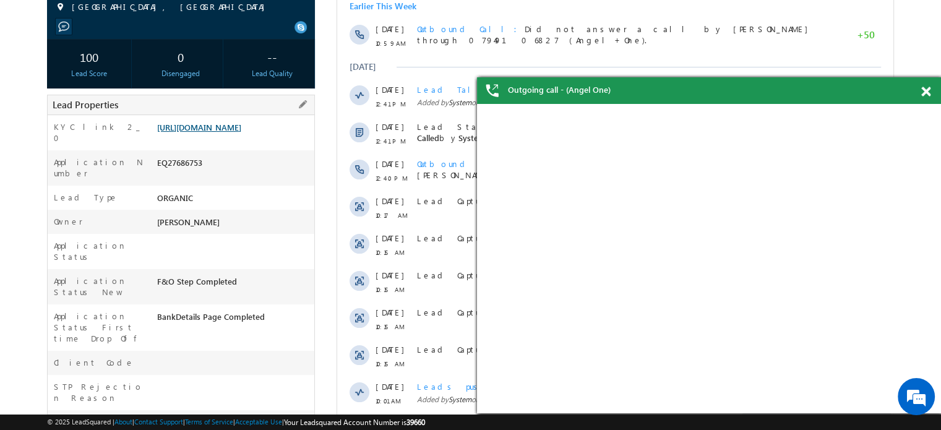
click at [241, 122] on link "[URL][DOMAIN_NAME]" at bounding box center [199, 127] width 84 height 11
